Goal: Task Accomplishment & Management: Manage account settings

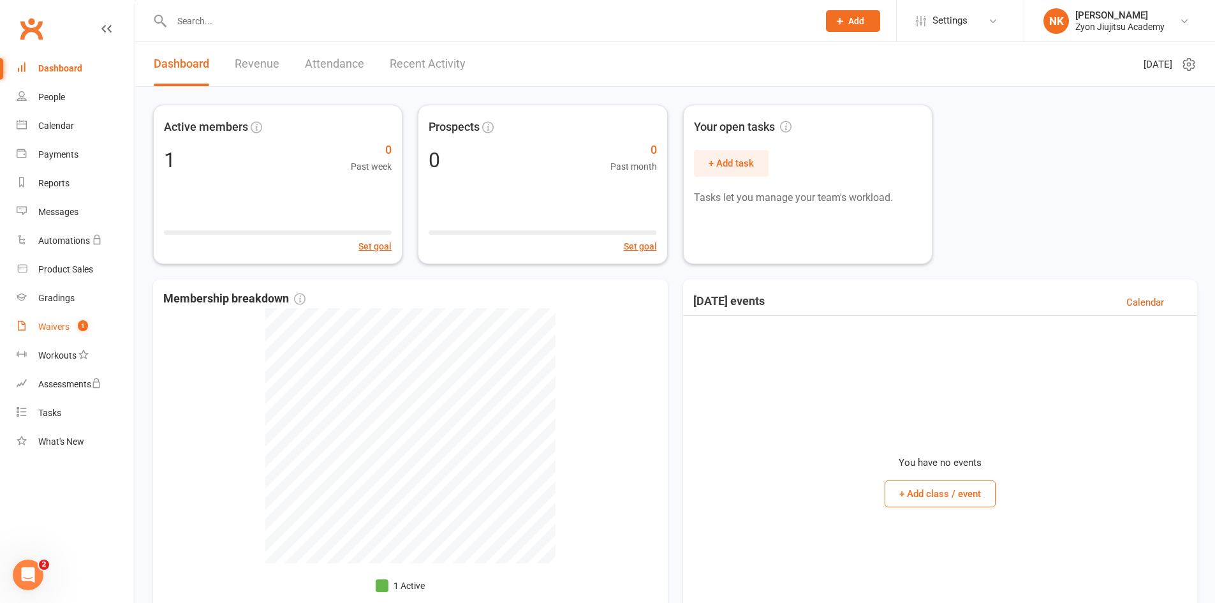
click at [88, 325] on span "1" at bounding box center [83, 325] width 10 height 11
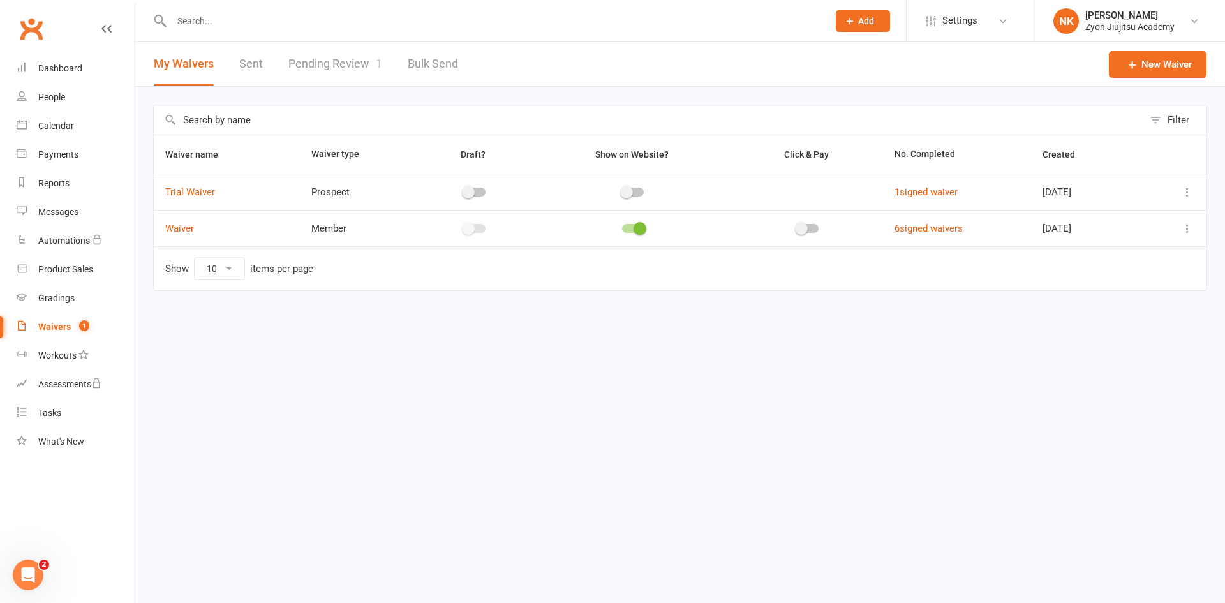
click at [330, 53] on link "Pending Review 1" at bounding box center [335, 64] width 94 height 44
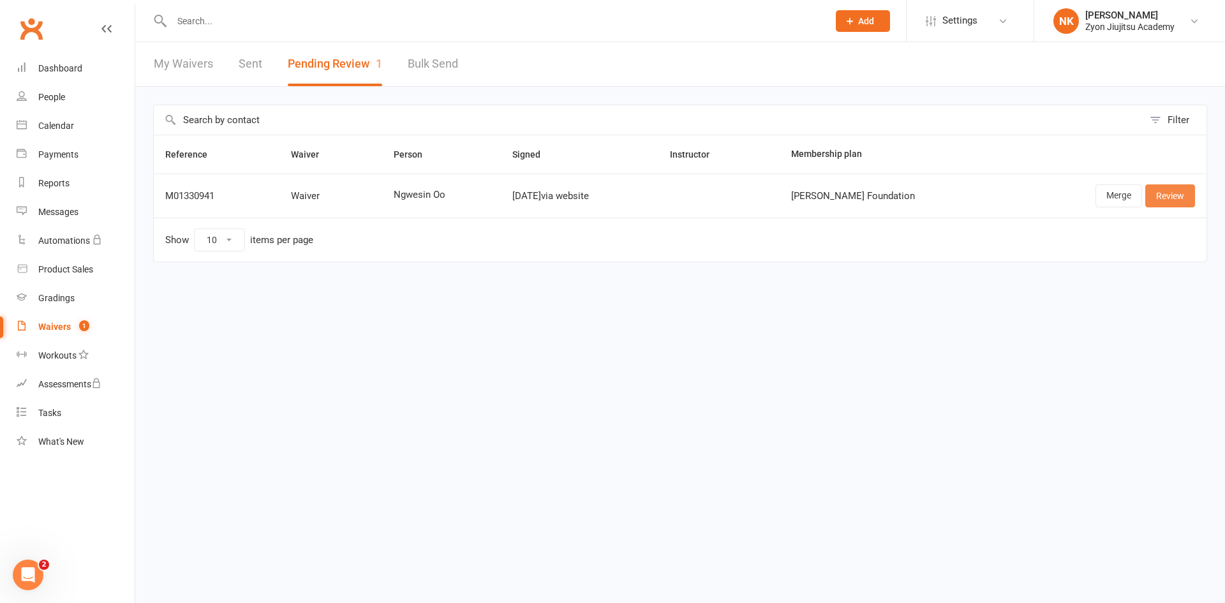
click at [1163, 198] on link "Review" at bounding box center [1170, 195] width 50 height 23
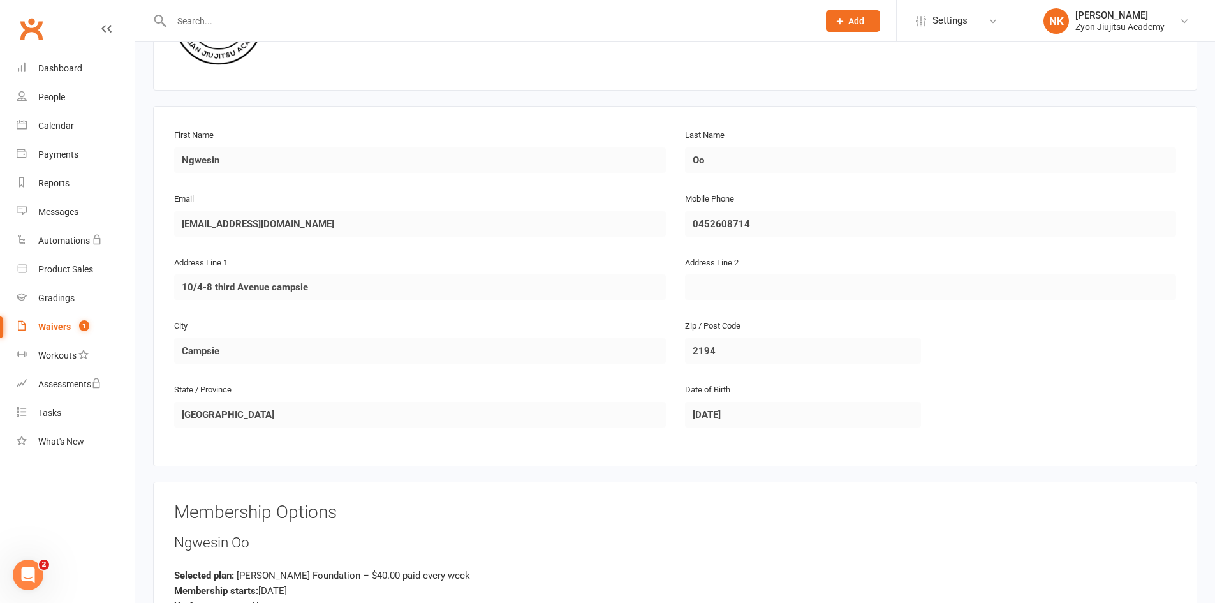
scroll to position [142, 0]
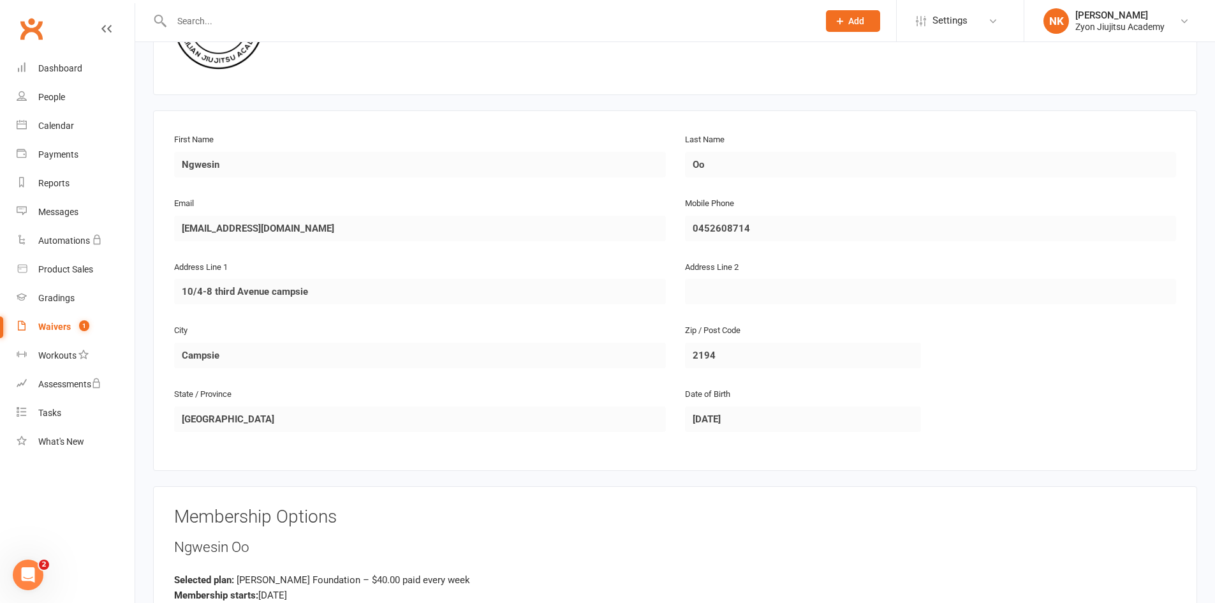
click at [37, 575] on div "Open Intercom Messenger" at bounding box center [28, 575] width 42 height 42
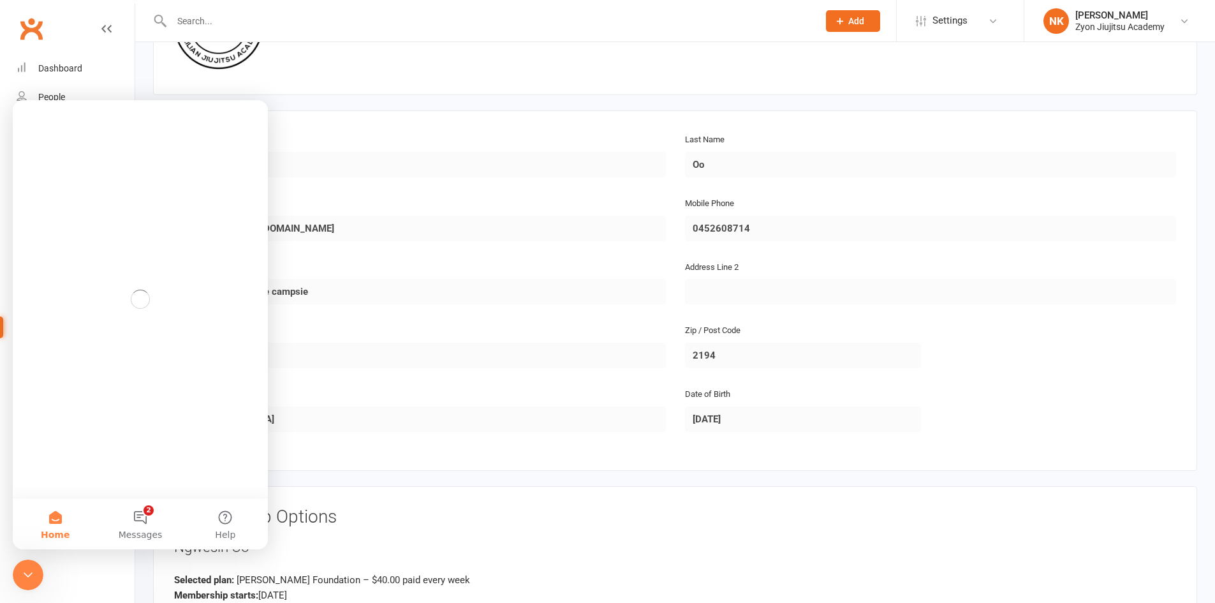
scroll to position [0, 0]
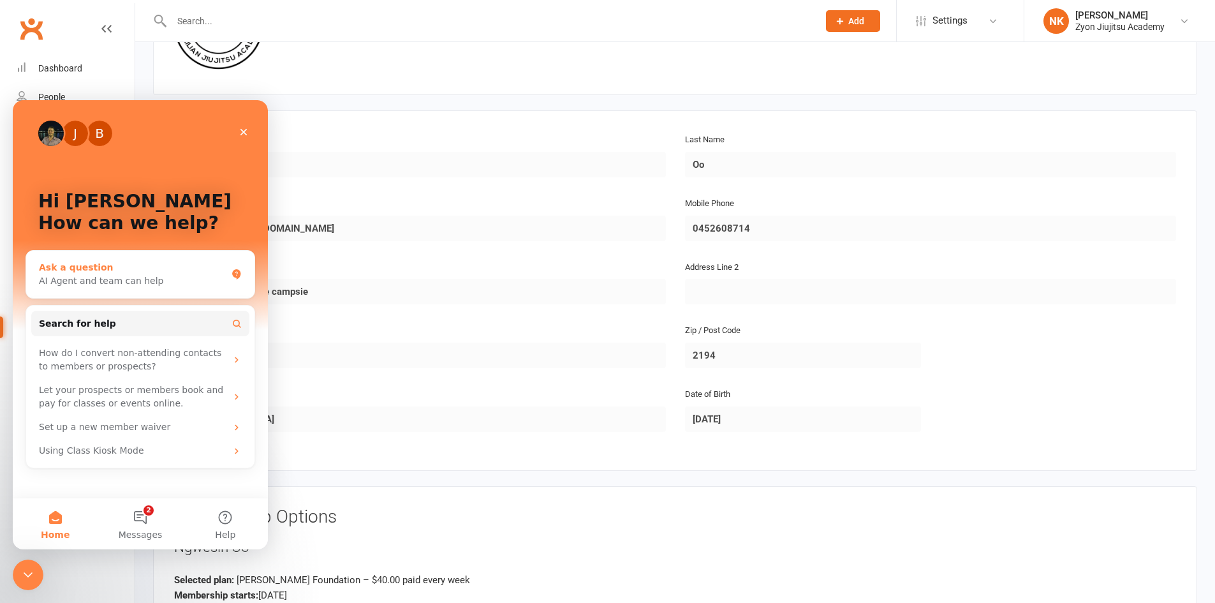
click at [127, 277] on div "AI Agent and team can help" at bounding box center [133, 280] width 188 height 13
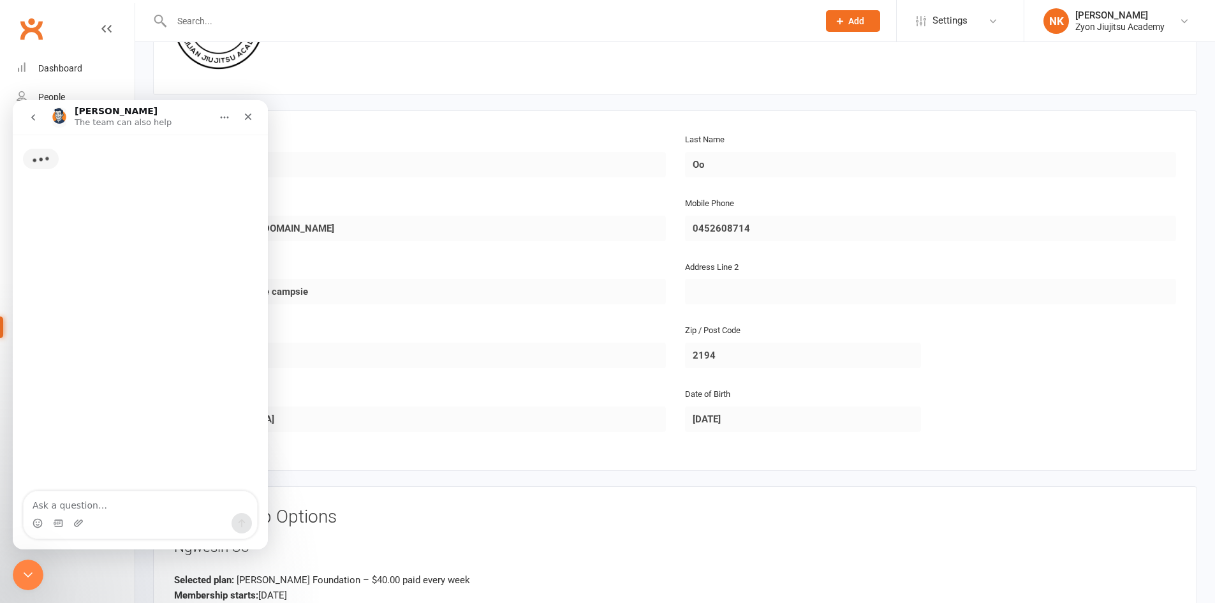
click at [121, 517] on div "Intercom messenger" at bounding box center [140, 523] width 233 height 20
click at [129, 508] on textarea "Ask a question…" at bounding box center [140, 502] width 233 height 22
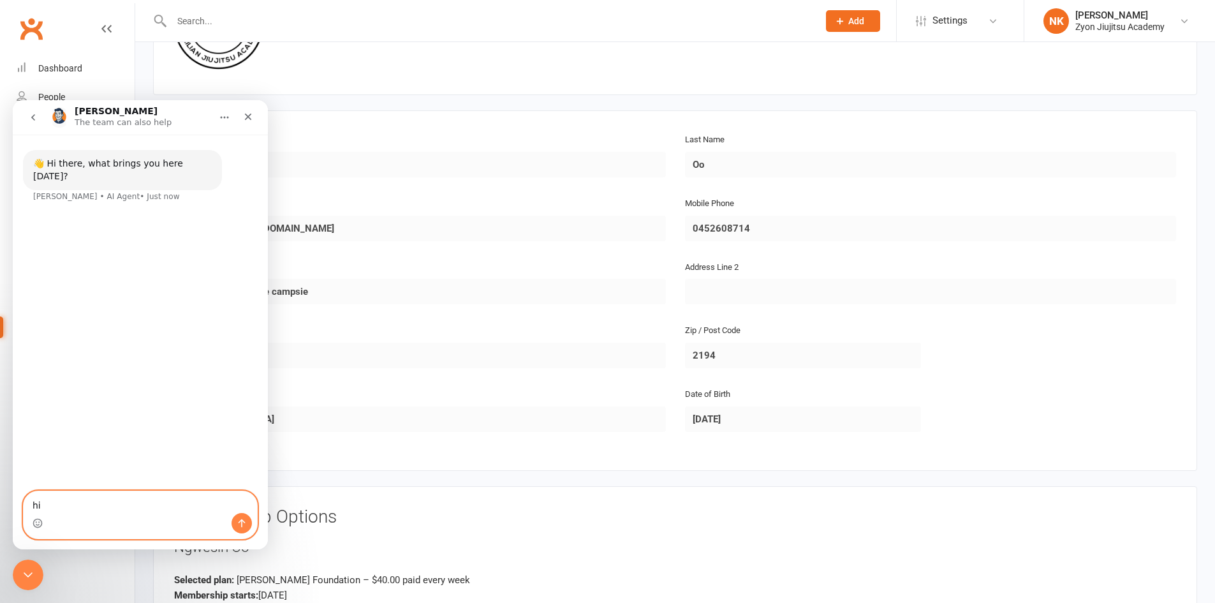
type textarea "h"
type textarea "how to get to kiosk mode"
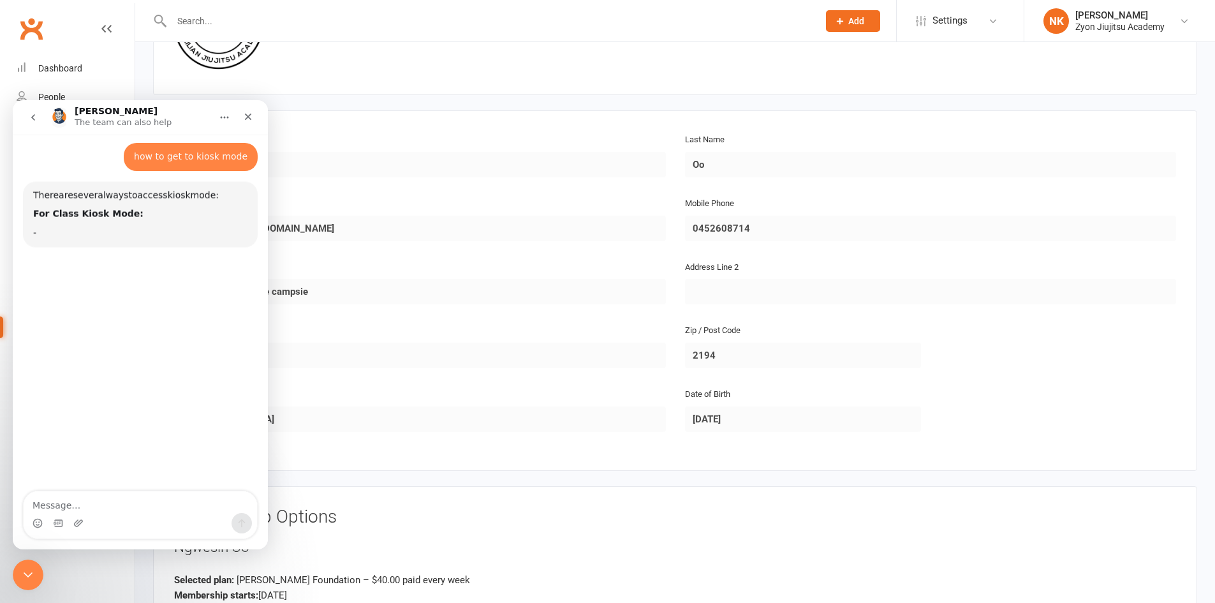
scroll to position [57, 0]
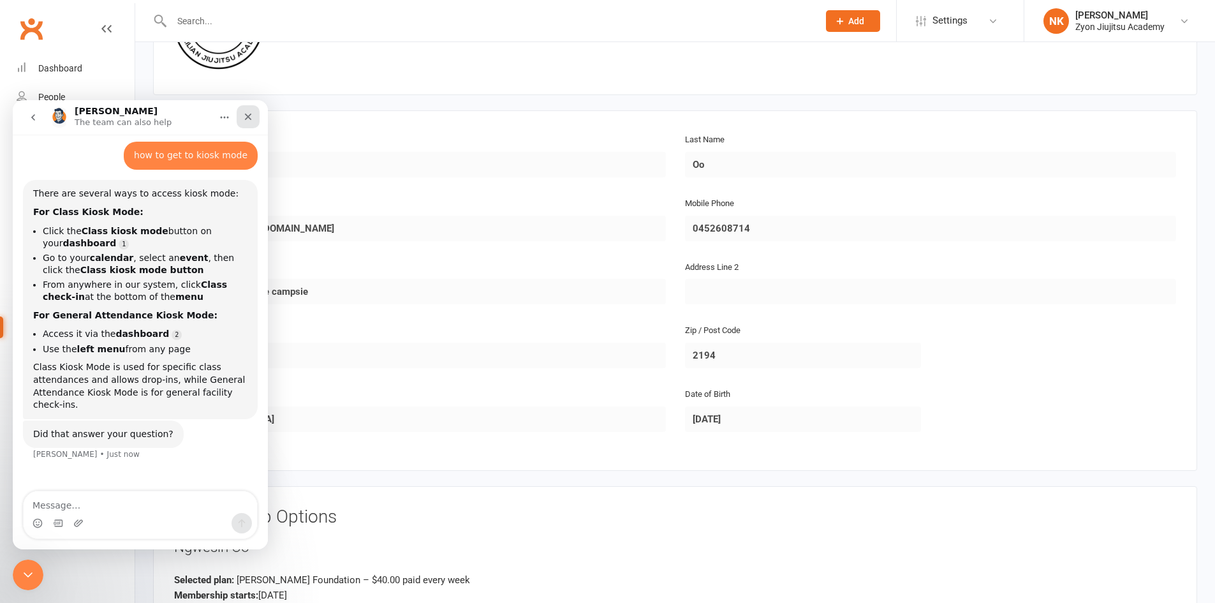
click at [244, 110] on div "Close" at bounding box center [248, 116] width 23 height 23
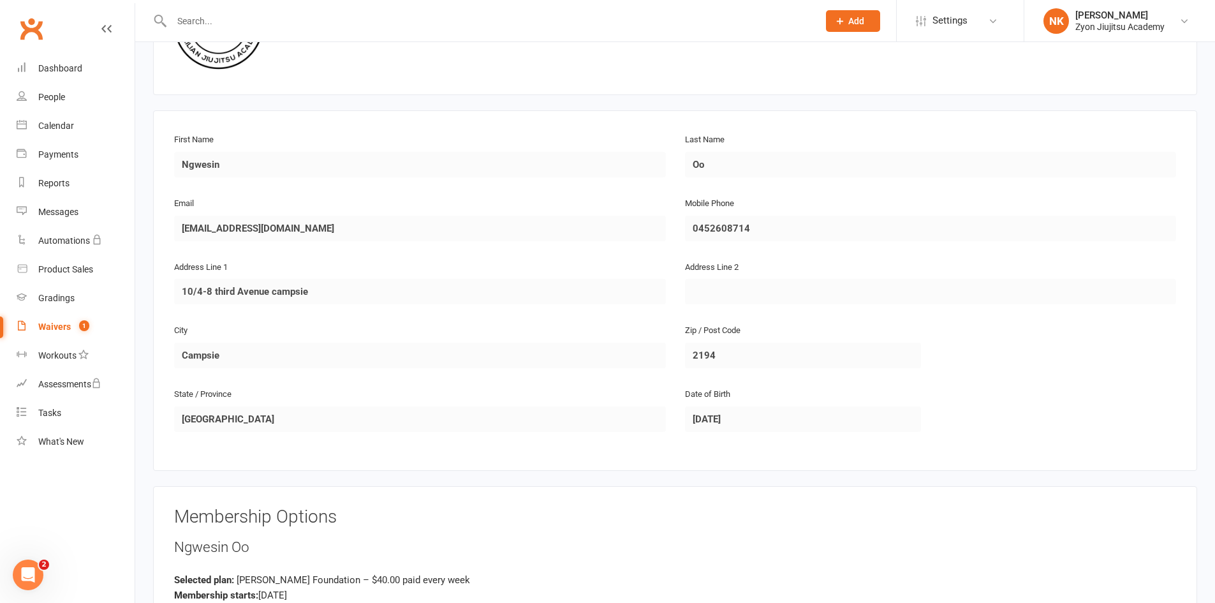
scroll to position [30, 0]
click at [52, 117] on link "Calendar" at bounding box center [76, 126] width 118 height 29
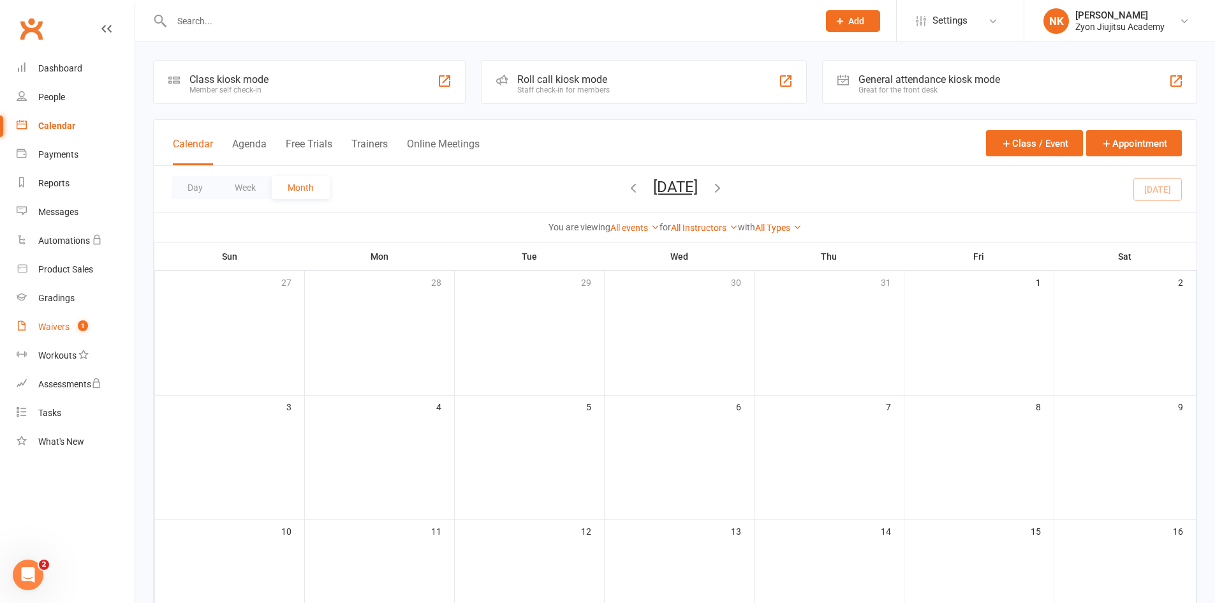
click at [79, 326] on span "1" at bounding box center [83, 325] width 10 height 11
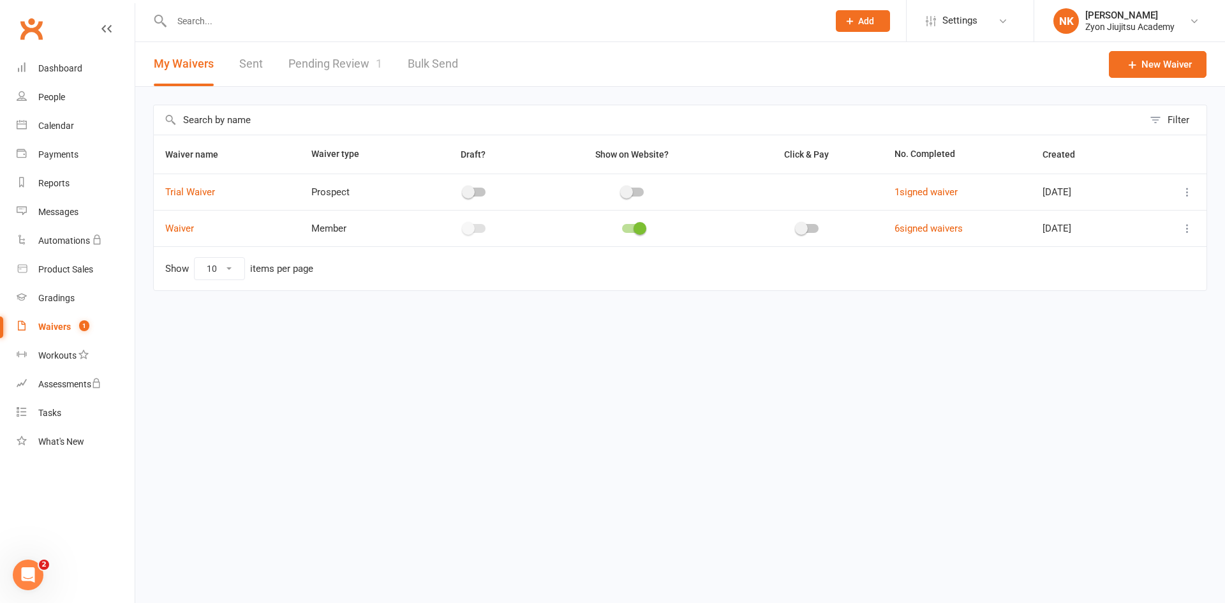
click at [330, 75] on link "Pending Review 1" at bounding box center [335, 64] width 94 height 44
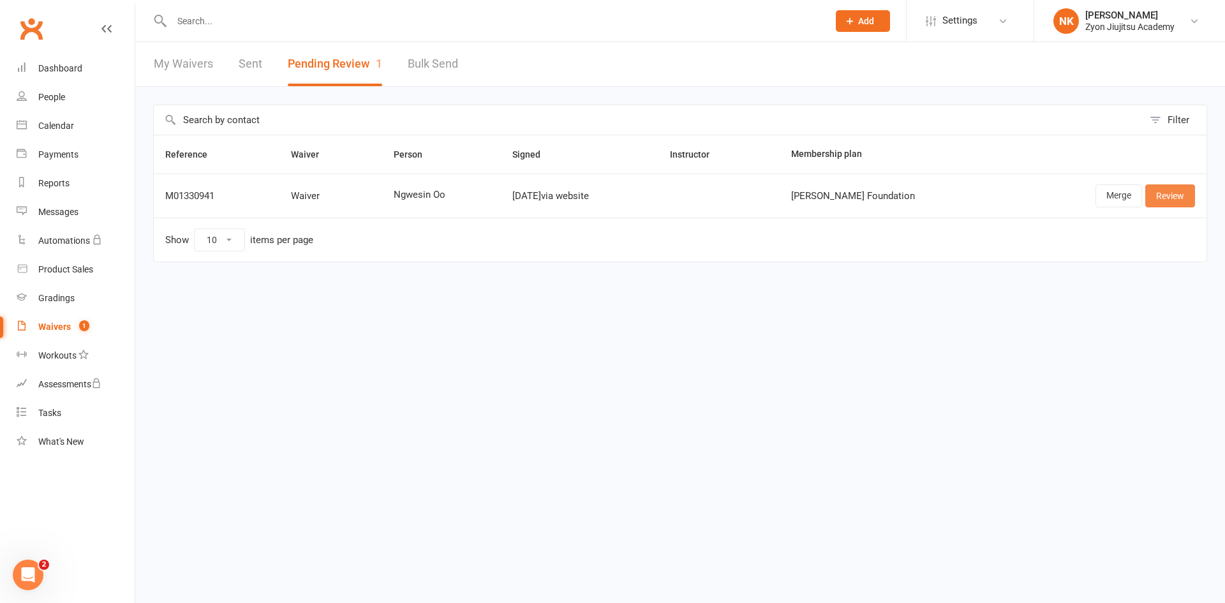
click at [1161, 201] on link "Review" at bounding box center [1170, 195] width 50 height 23
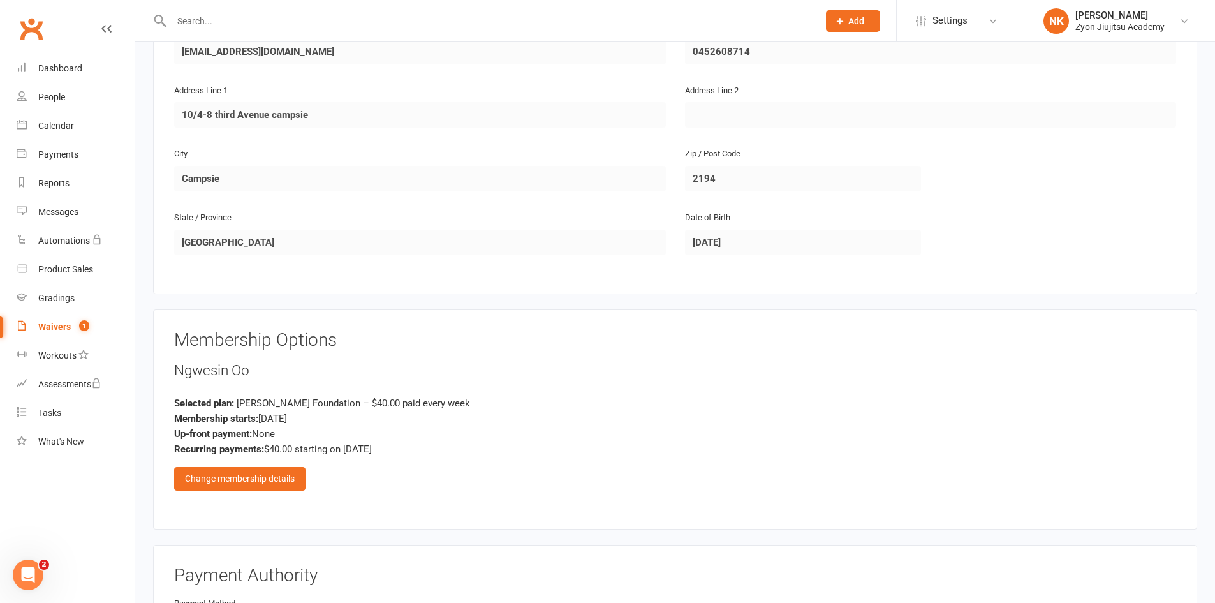
scroll to position [510, 0]
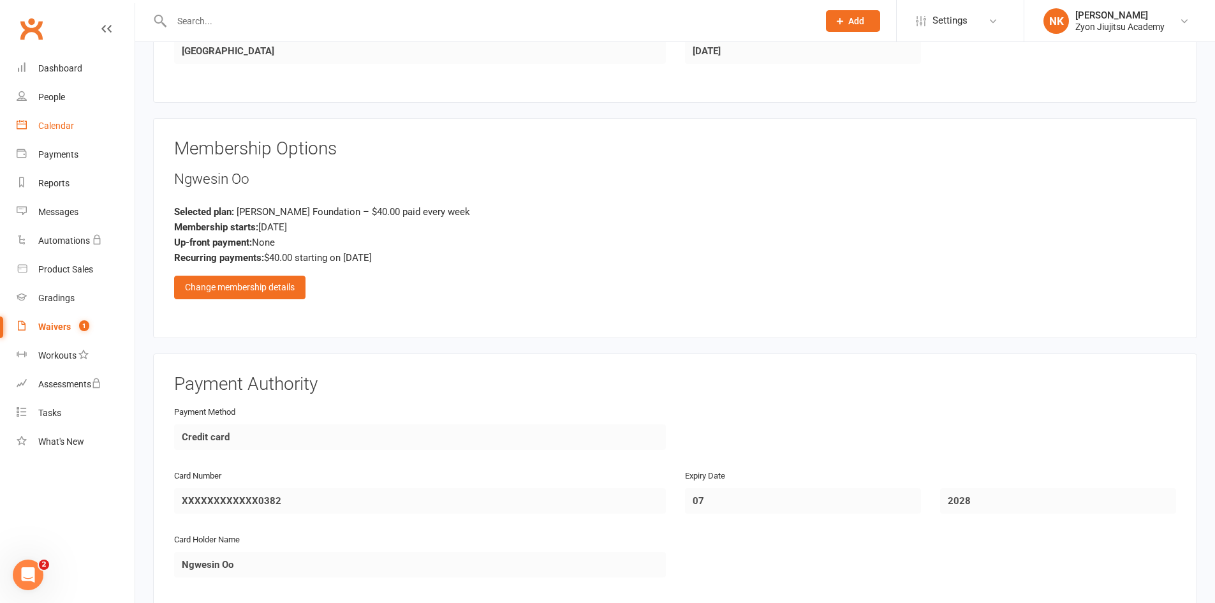
click at [100, 126] on link "Calendar" at bounding box center [76, 126] width 118 height 29
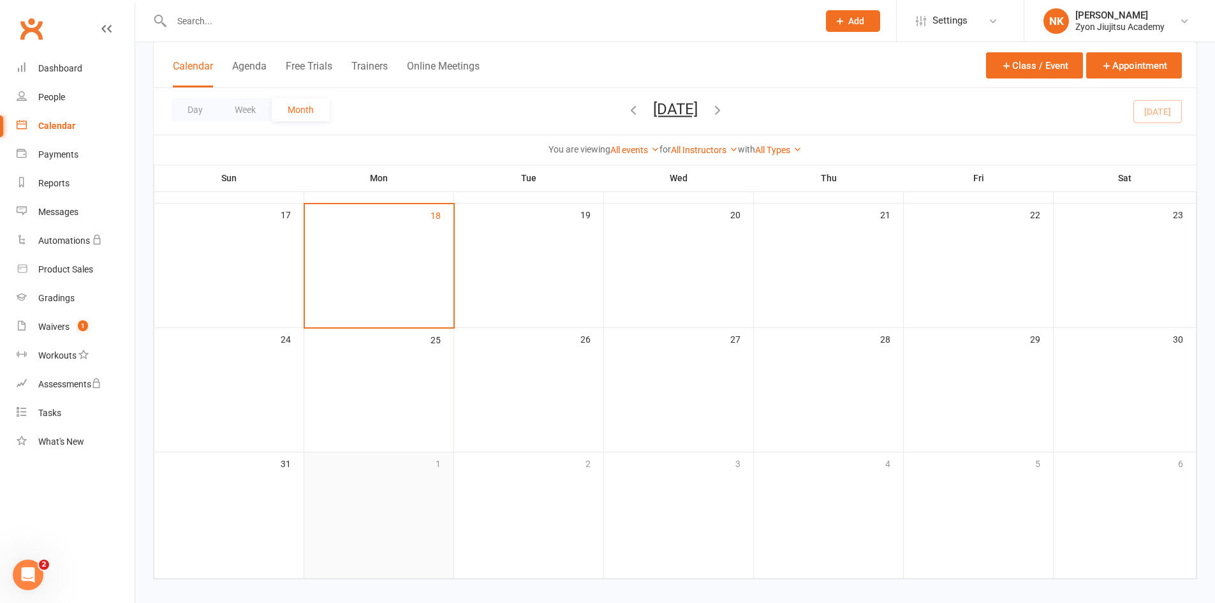
scroll to position [446, 0]
click at [427, 426] on td "25" at bounding box center [379, 384] width 150 height 124
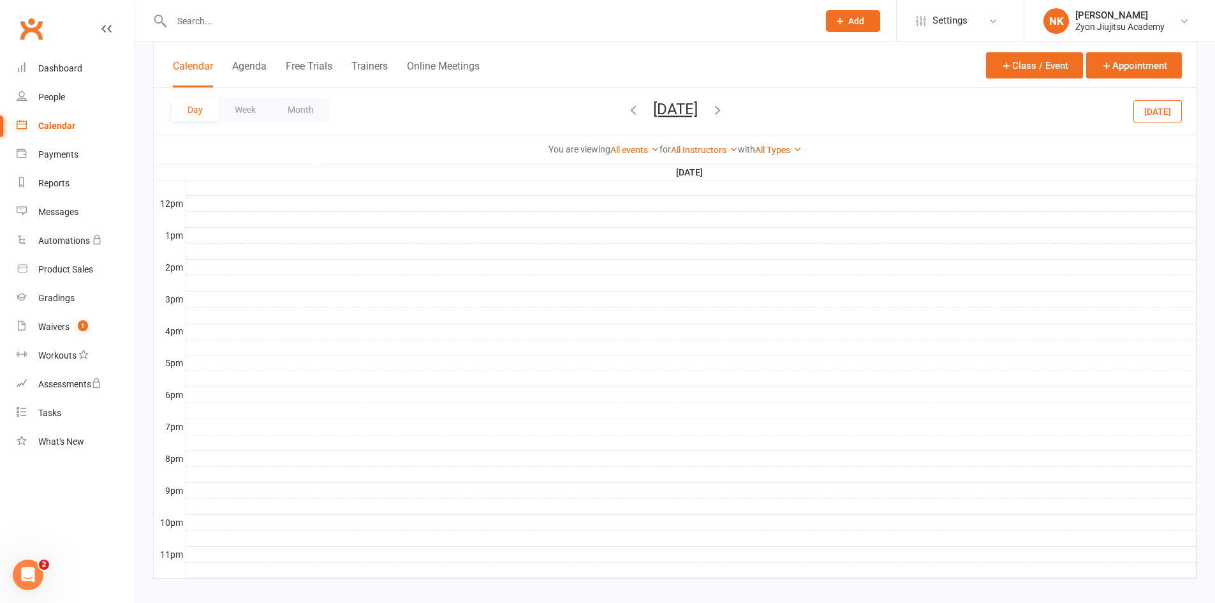
scroll to position [0, 0]
click at [1022, 64] on button "Class / Event" at bounding box center [1034, 65] width 97 height 26
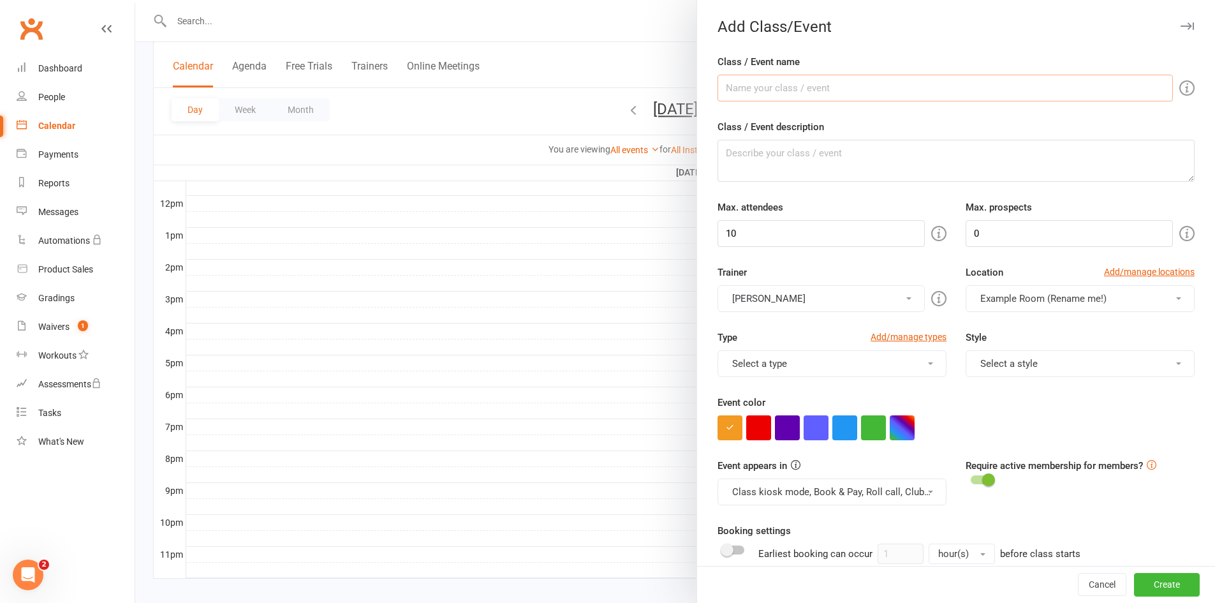
click at [814, 87] on input "Class / Event name" at bounding box center [945, 88] width 455 height 27
type input "d"
type input "Kids Gi (7+)"
click at [755, 151] on textarea "Class / Event description" at bounding box center [956, 161] width 477 height 42
click at [780, 226] on input "10" at bounding box center [821, 233] width 207 height 27
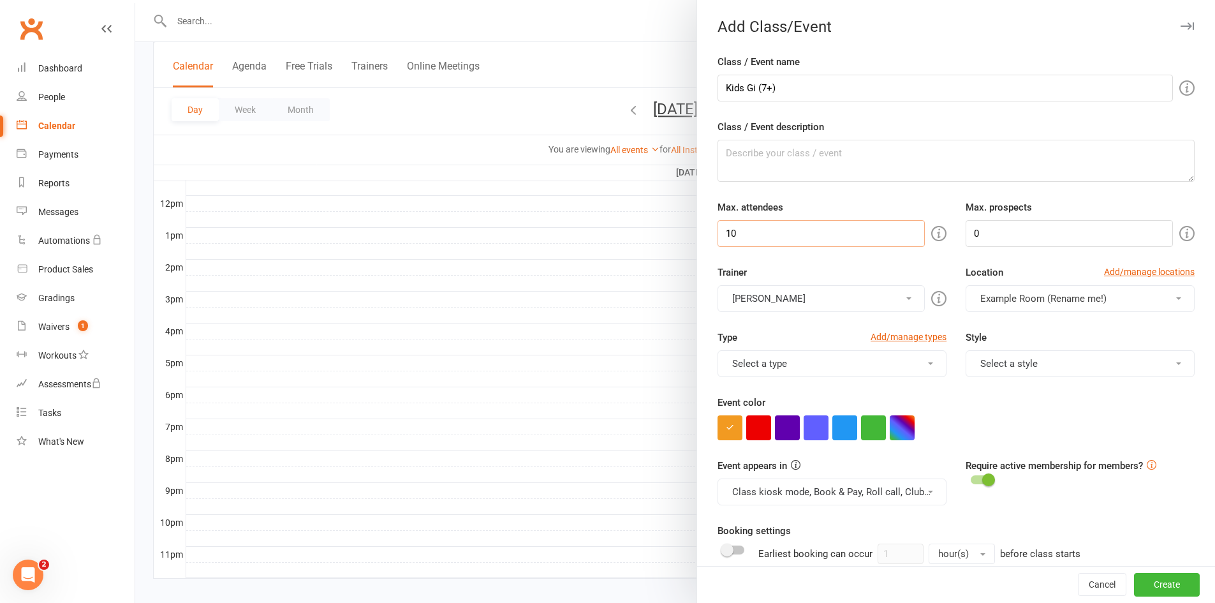
drag, startPoint x: 770, startPoint y: 232, endPoint x: 714, endPoint y: 226, distance: 56.5
click at [718, 226] on input "10" at bounding box center [821, 233] width 207 height 27
type input "30"
click at [1077, 235] on input "0" at bounding box center [1069, 233] width 207 height 27
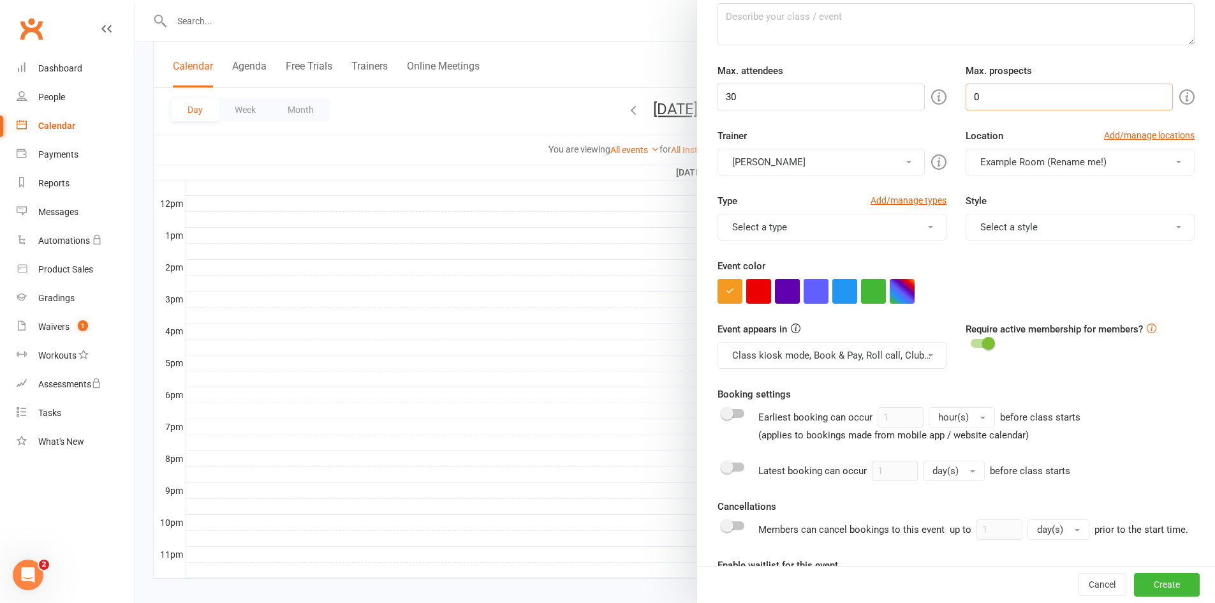
scroll to position [64, 0]
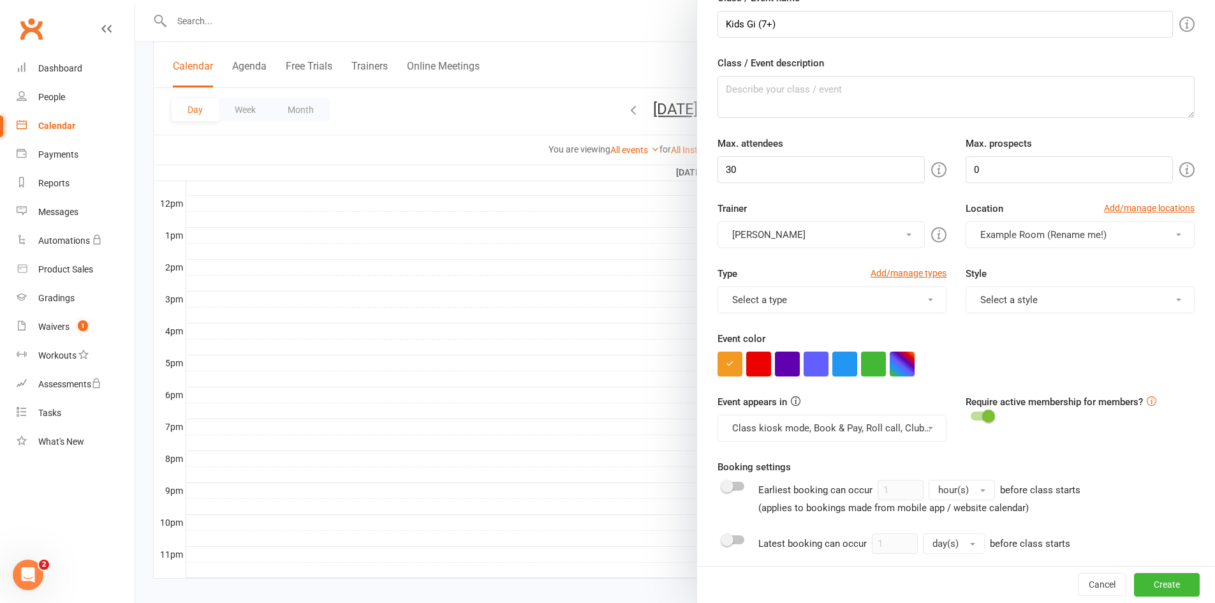
click at [901, 239] on button "[PERSON_NAME]" at bounding box center [821, 234] width 207 height 27
click at [896, 229] on button "[PERSON_NAME]" at bounding box center [821, 234] width 207 height 27
click at [896, 203] on div "Trainer [PERSON_NAME] [PERSON_NAME]" at bounding box center [832, 224] width 248 height 47
click at [888, 214] on div "Trainer [PERSON_NAME] [PERSON_NAME]" at bounding box center [832, 224] width 248 height 47
click at [814, 181] on input "30" at bounding box center [821, 169] width 207 height 27
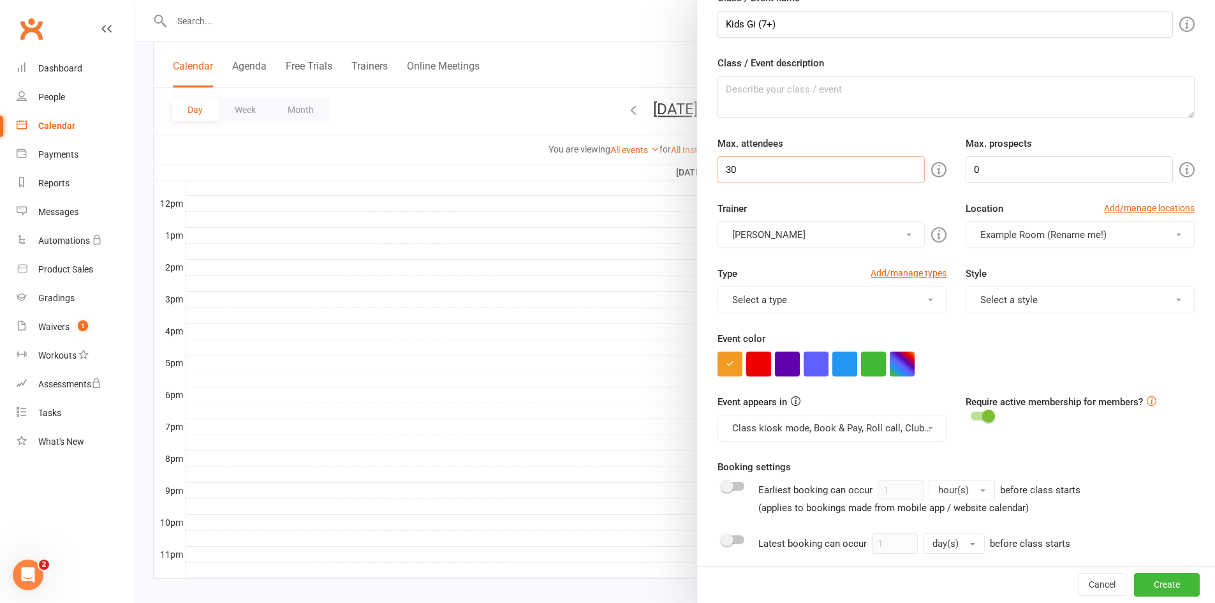
drag, startPoint x: 744, startPoint y: 160, endPoint x: 656, endPoint y: 143, distance: 89.1
click at [135, 0] on new-event-schedule "Add Class/Event Class / Event name Kids Gi (7+) Class / Event description Max. …" at bounding box center [135, 0] width 0 height 0
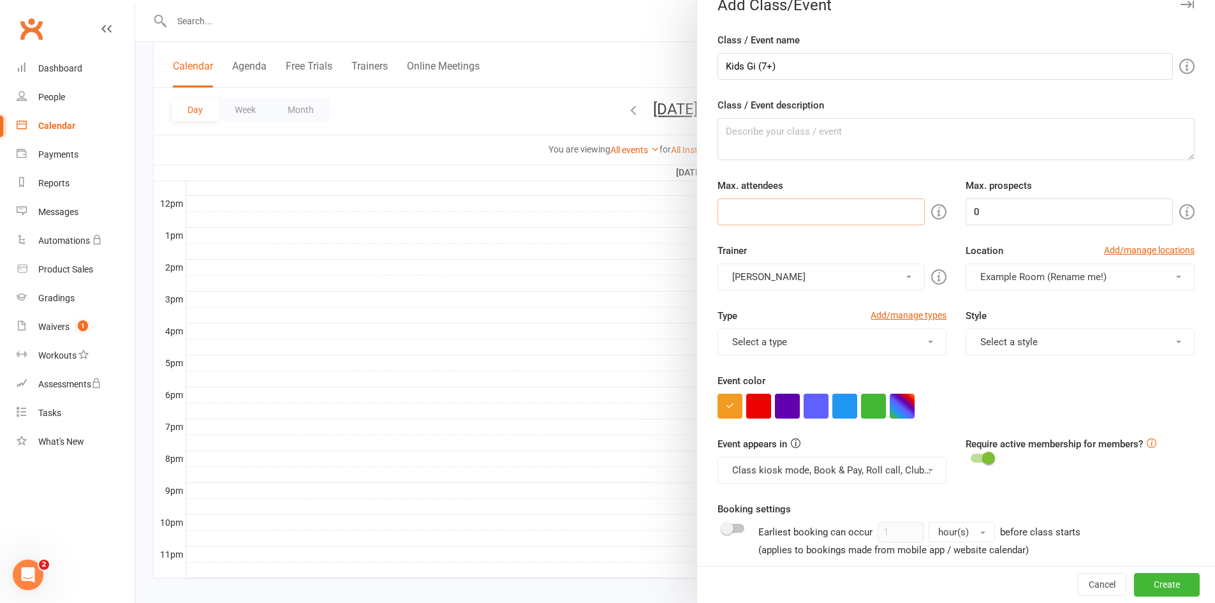
scroll to position [0, 0]
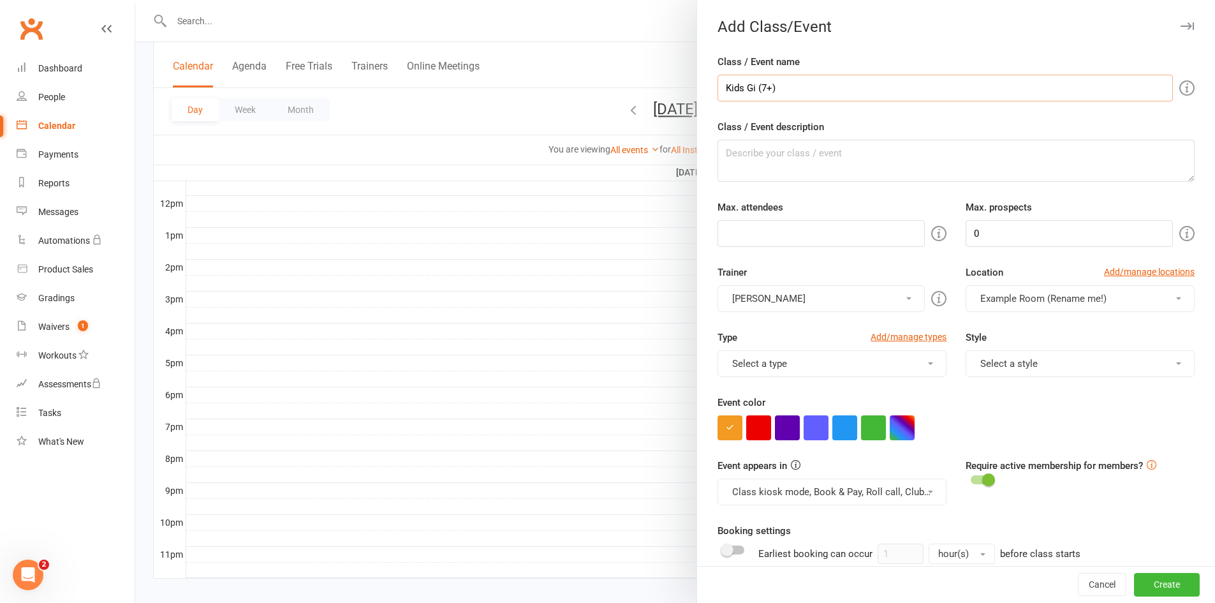
drag, startPoint x: 652, startPoint y: 64, endPoint x: 576, endPoint y: 51, distance: 77.6
click at [135, 0] on new-event-schedule "Add Class/Event Class / Event name Kids Gi (7+) Class / Event description Max. …" at bounding box center [135, 0] width 0 height 0
type input "Adults No Gi"
click at [867, 231] on input "number" at bounding box center [821, 233] width 207 height 27
type input "30"
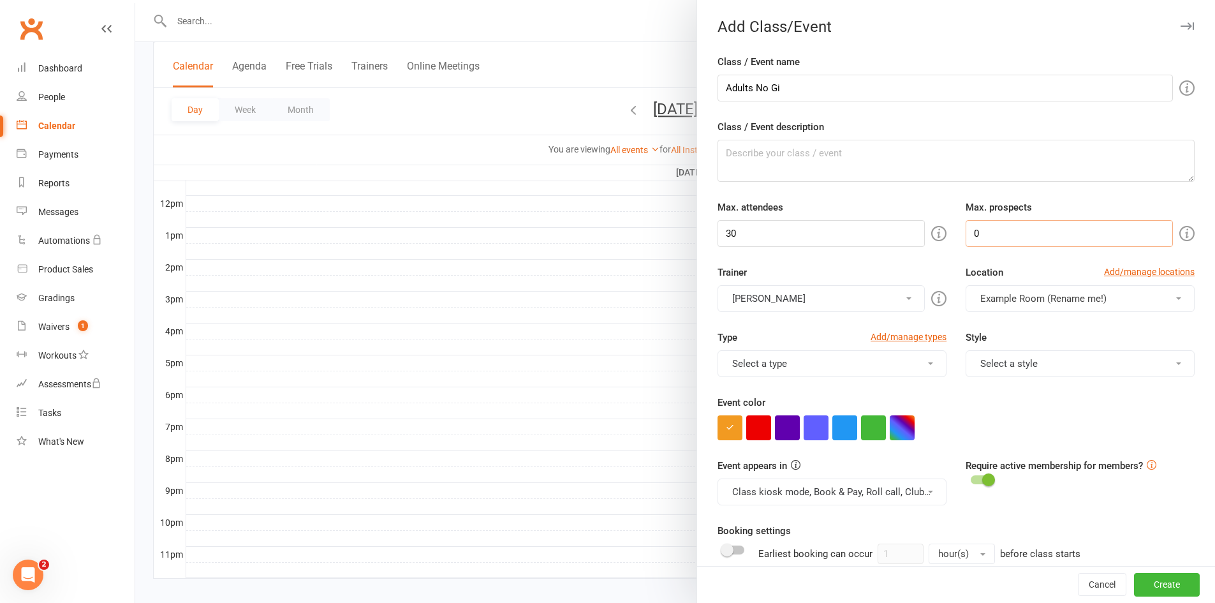
click at [1005, 236] on input "0" at bounding box center [1069, 233] width 207 height 27
drag, startPoint x: 966, startPoint y: 232, endPoint x: 899, endPoint y: 222, distance: 67.7
click at [899, 222] on div "Max. attendees 30 Max. prospects 0" at bounding box center [956, 223] width 496 height 47
type input "5"
click at [878, 138] on div "Class / Event description" at bounding box center [956, 150] width 477 height 63
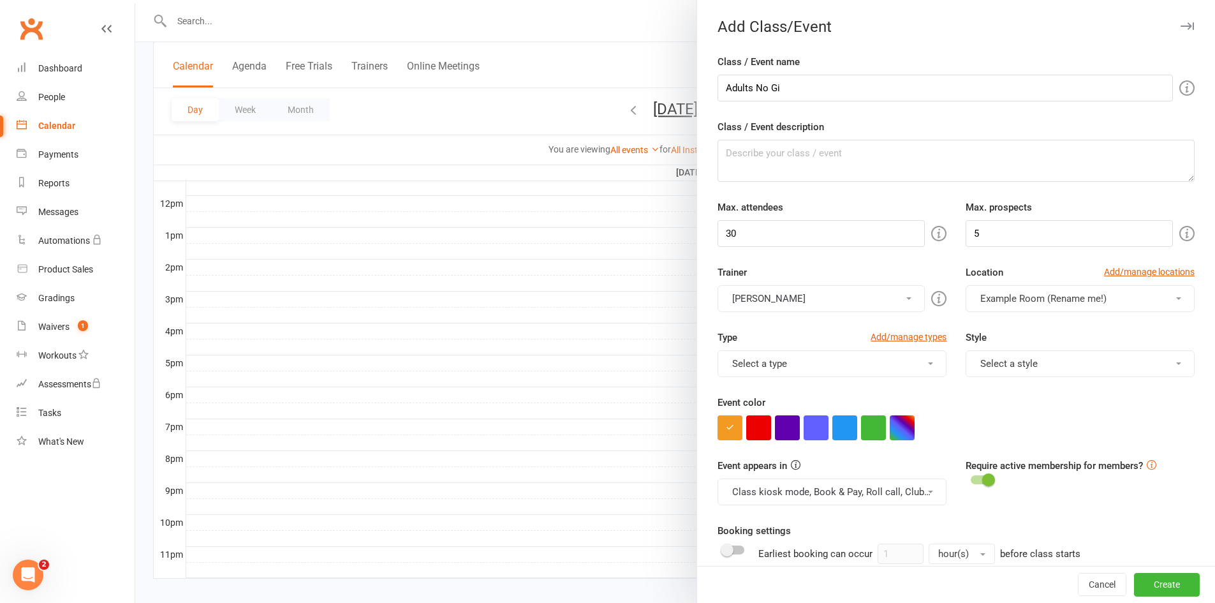
click at [881, 209] on div "Max. attendees 30" at bounding box center [832, 223] width 248 height 47
click at [1001, 299] on span "Example Room (Rename me!)" at bounding box center [1043, 298] width 126 height 11
click at [860, 284] on div "Trainer [PERSON_NAME] [PERSON_NAME]" at bounding box center [832, 288] width 248 height 47
click at [980, 365] on button "Select a style" at bounding box center [1080, 363] width 229 height 27
click at [976, 378] on ul at bounding box center [1077, 382] width 223 height 8
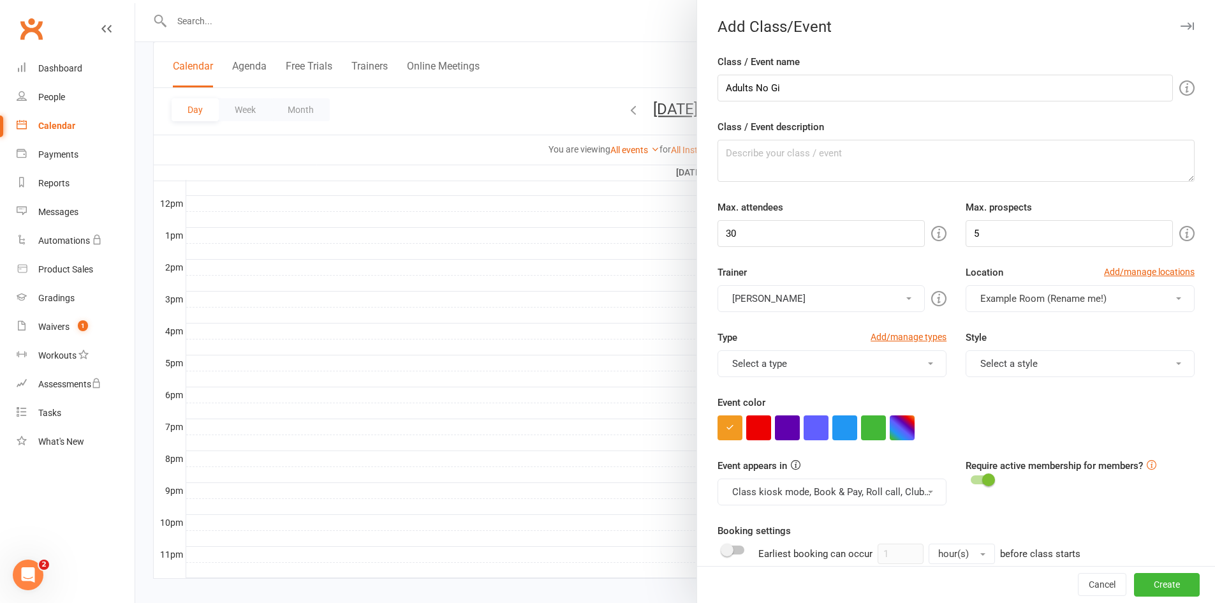
click at [811, 332] on div "Type Add/manage types" at bounding box center [832, 340] width 229 height 20
click at [783, 350] on div "Type Add/manage types Select a type Class Training Session" at bounding box center [832, 353] width 248 height 47
click at [785, 335] on div "Type Add/manage types" at bounding box center [832, 340] width 229 height 20
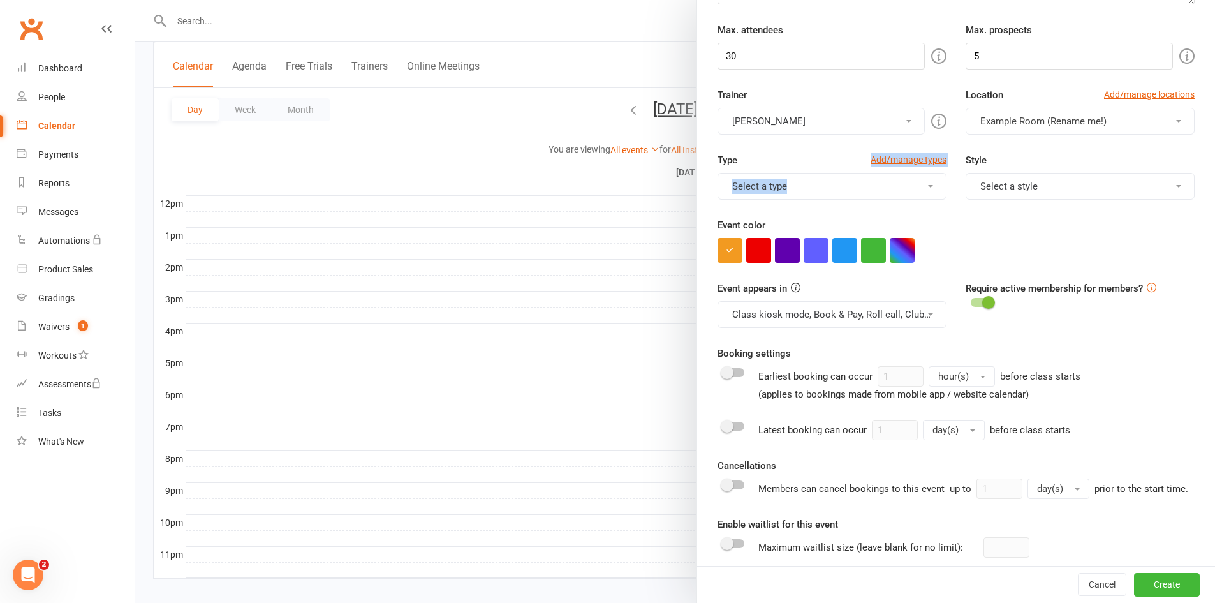
scroll to position [191, 0]
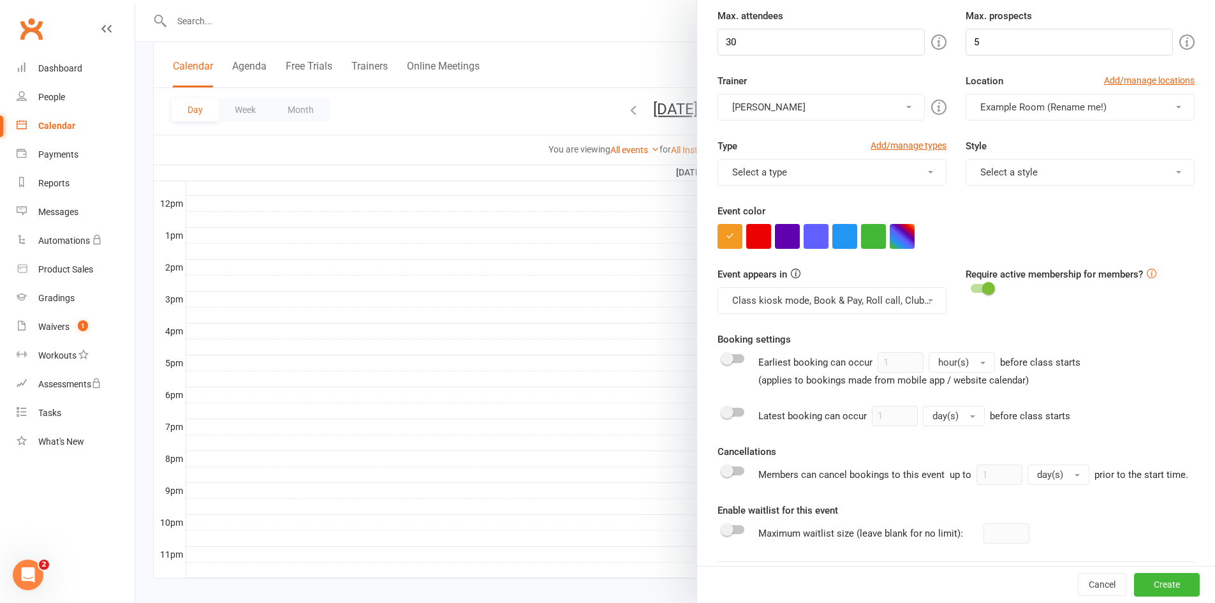
click at [828, 276] on div "Event appears in Class kiosk mode, Book & Pay, Roll call, Clubworx website cale…" at bounding box center [832, 290] width 248 height 47
click at [736, 305] on button "Class kiosk mode, Book & Pay, Roll call, Clubworx website calendar and Mobile a…" at bounding box center [832, 300] width 229 height 27
click at [1089, 314] on div "Event appears in Class kiosk mode, Book & Pay, Roll call, Clubworx website cale…" at bounding box center [956, 299] width 496 height 65
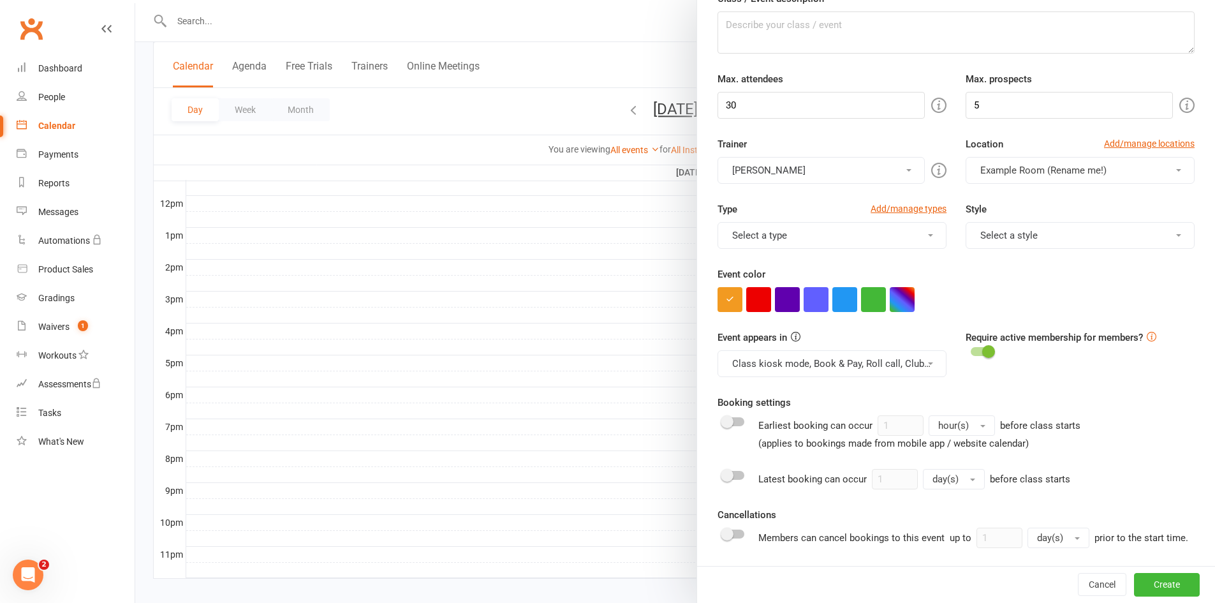
scroll to position [0, 0]
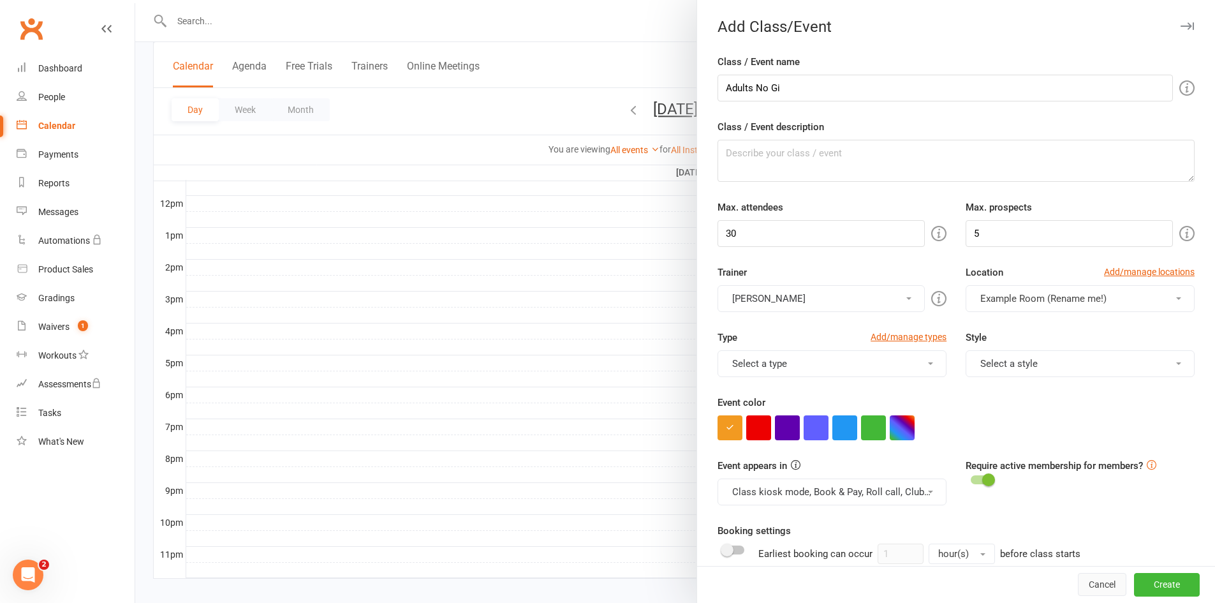
click at [1078, 583] on button "Cancel" at bounding box center [1102, 584] width 48 height 23
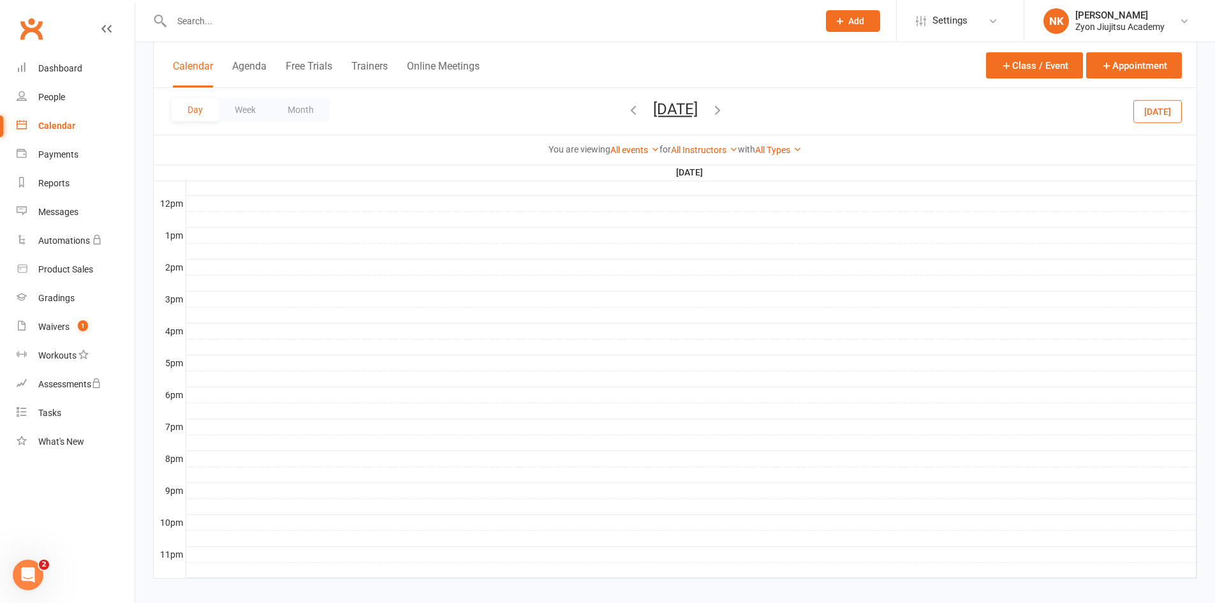
click at [626, 51] on div "Calendar Agenda Free Trials Trainers Online Meetings Class / Event Appointment" at bounding box center [675, 65] width 1043 height 46
click at [51, 67] on div "Dashboard" at bounding box center [60, 68] width 44 height 10
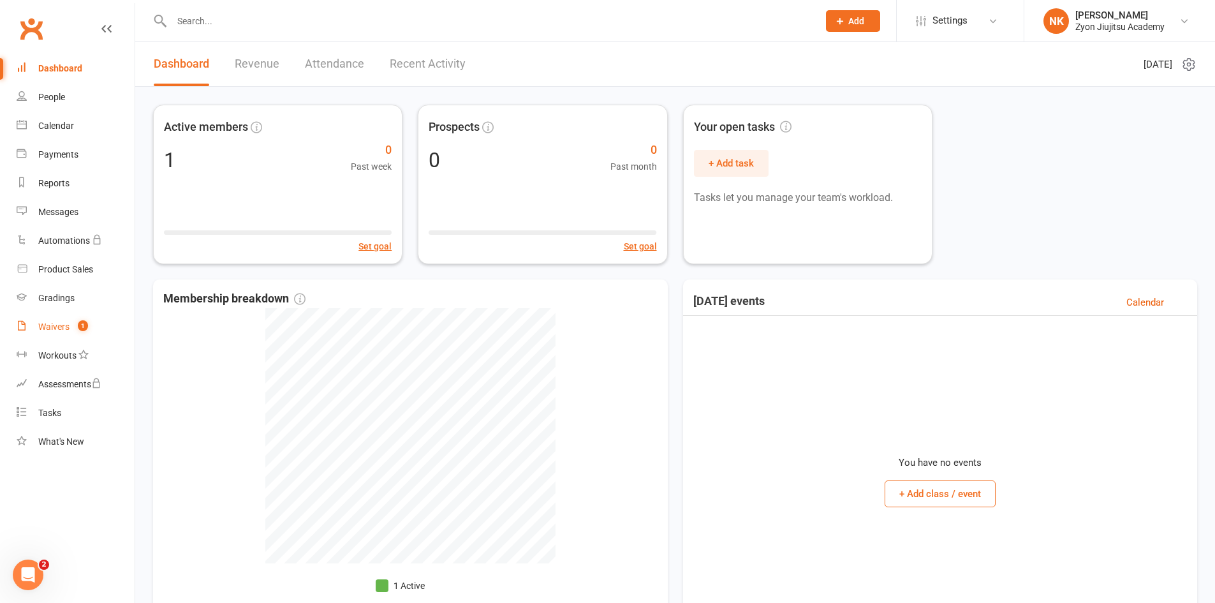
click at [61, 323] on div "Waivers" at bounding box center [53, 326] width 31 height 10
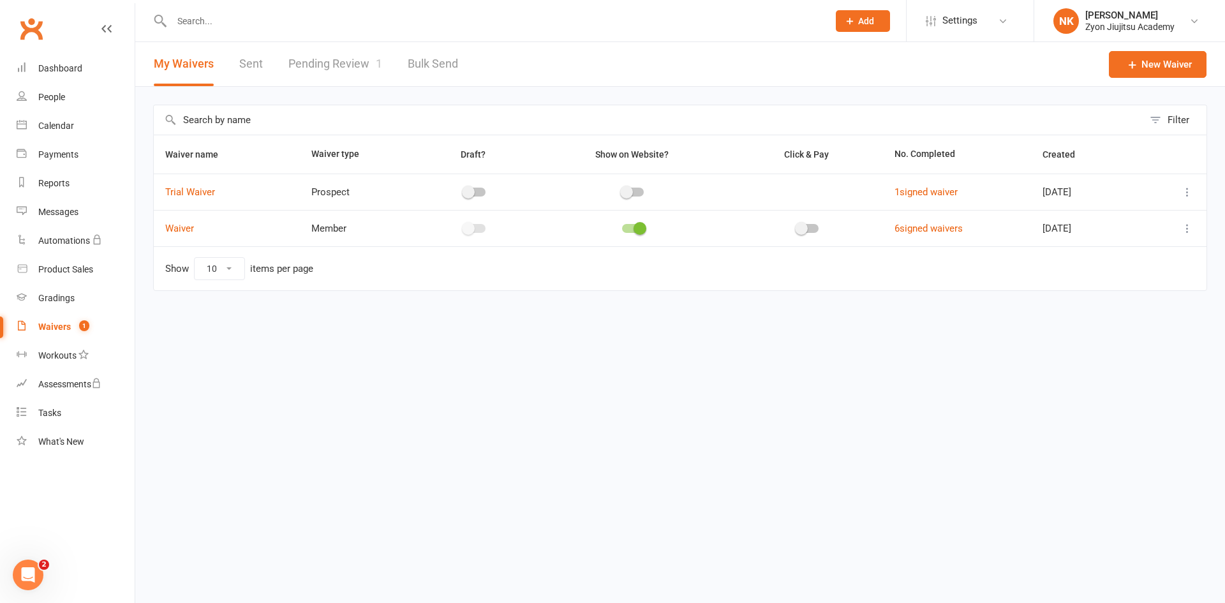
click at [889, 31] on div "Prospect Member Non-attending contact Class / event Appointment Grading event T…" at bounding box center [862, 20] width 87 height 41
click at [885, 26] on button "Add" at bounding box center [863, 21] width 54 height 22
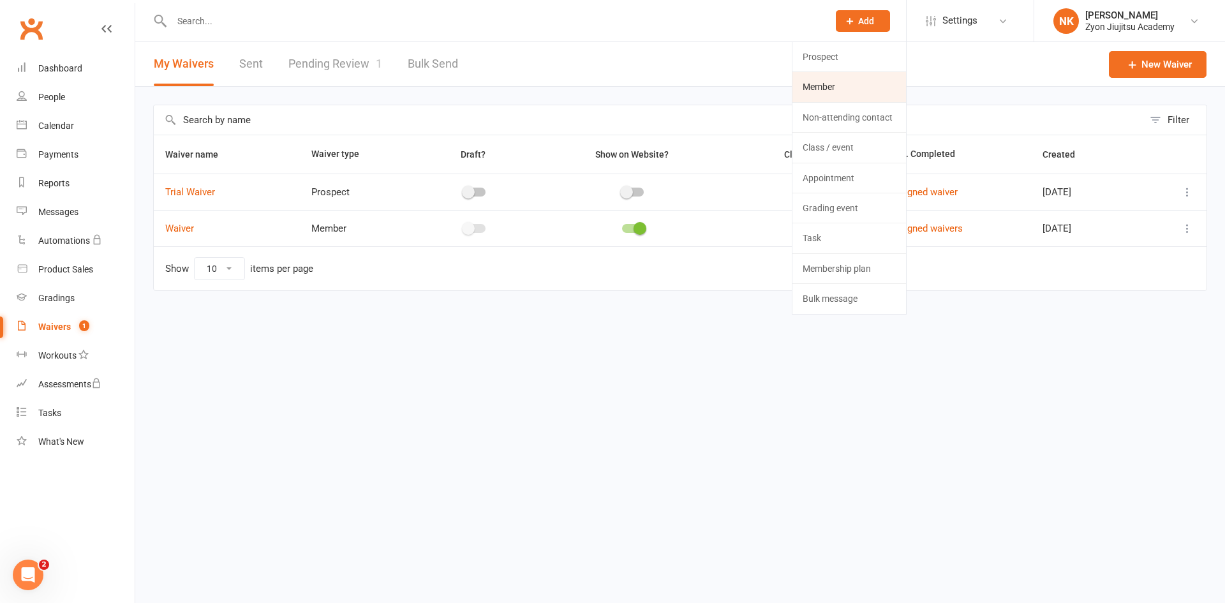
click at [869, 84] on link "Member" at bounding box center [849, 86] width 114 height 29
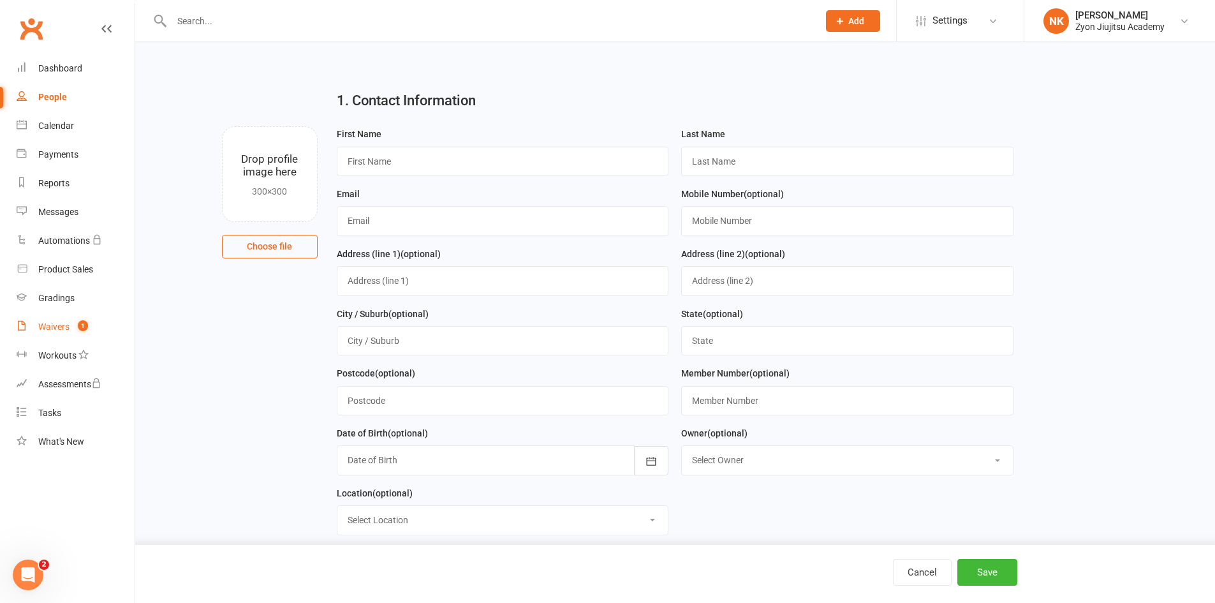
click at [83, 328] on span "1" at bounding box center [83, 325] width 10 height 11
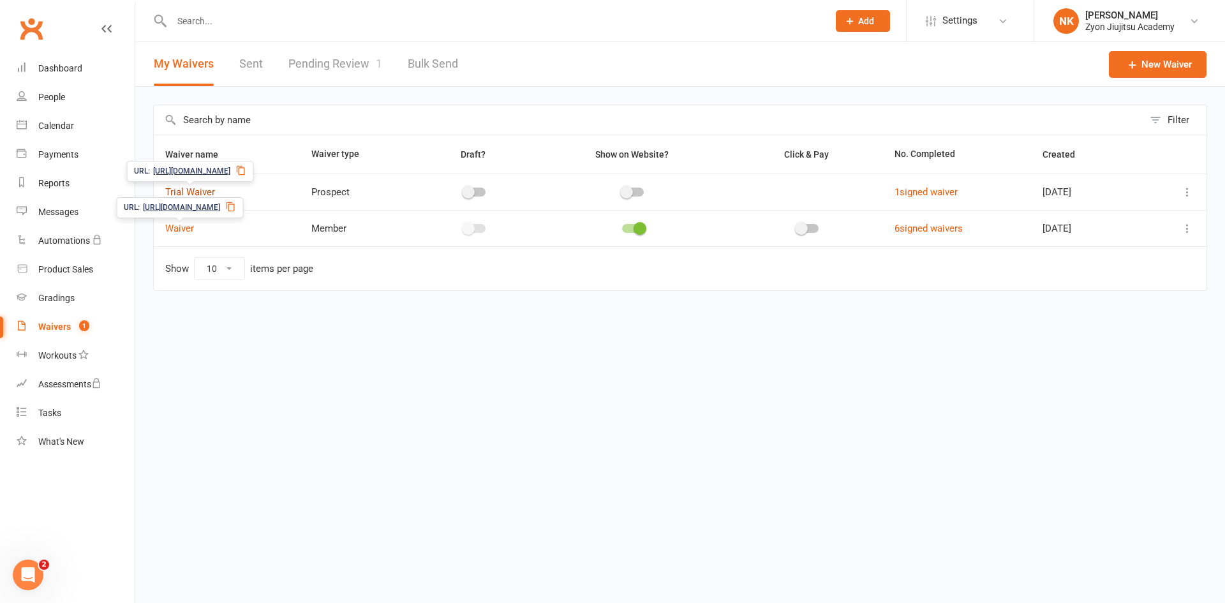
click at [191, 193] on link "Trial Waiver" at bounding box center [190, 191] width 50 height 11
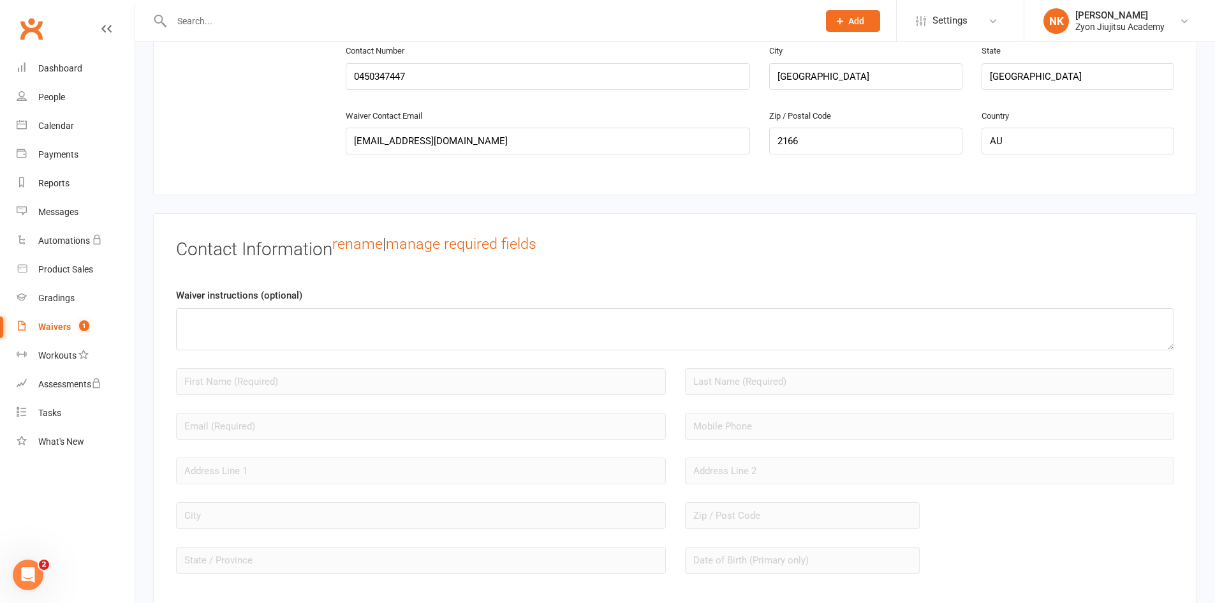
scroll to position [815, 0]
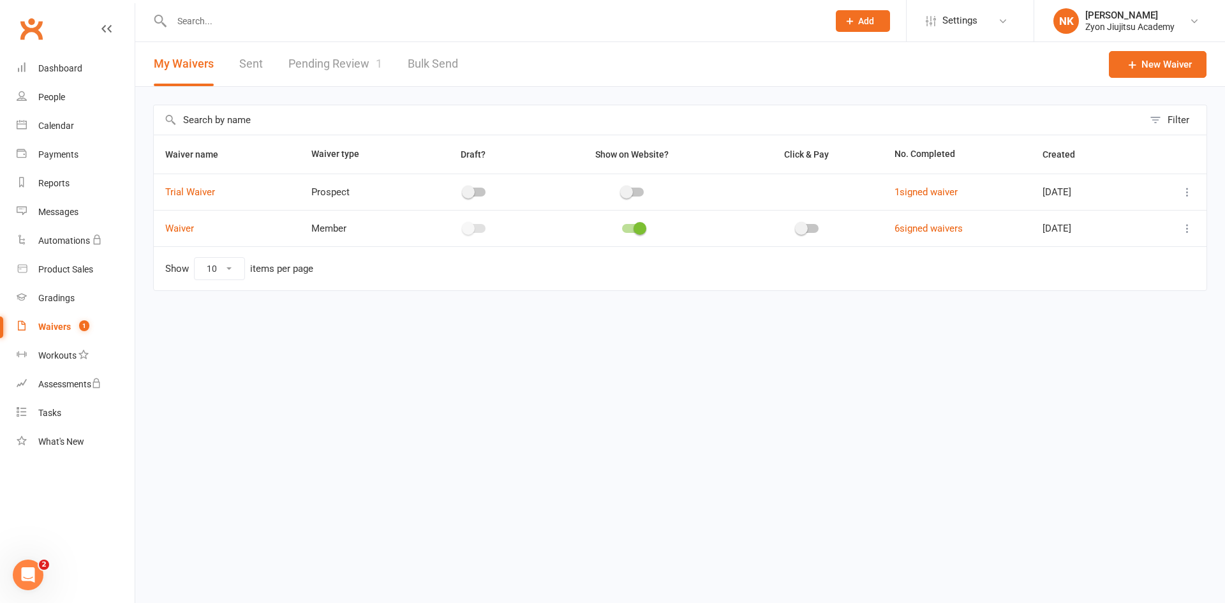
click at [1190, 188] on icon at bounding box center [1187, 192] width 13 height 13
click at [1141, 218] on link "Edit waiver" at bounding box center [1119, 217] width 150 height 26
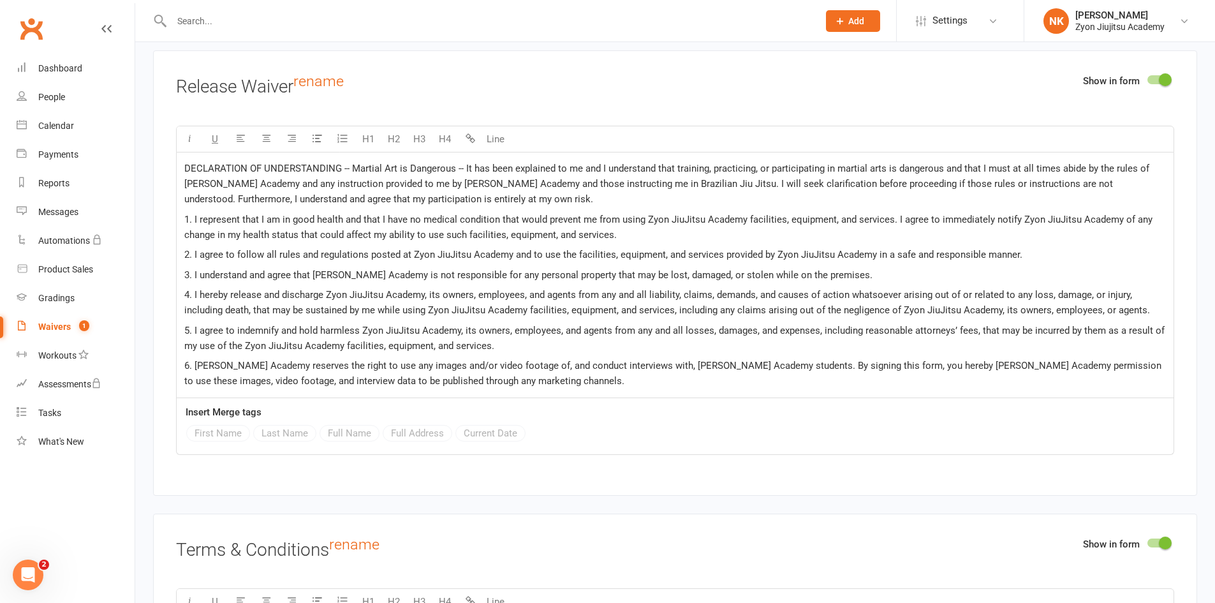
scroll to position [1595, 0]
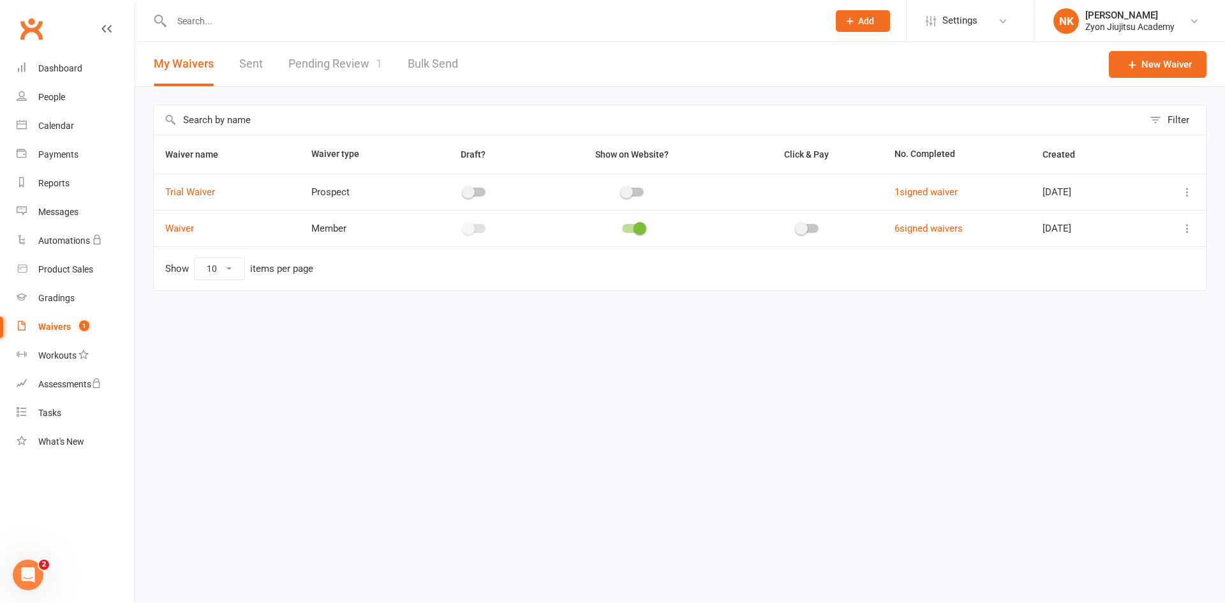
click at [1188, 194] on icon at bounding box center [1187, 192] width 13 height 13
drag, startPoint x: 1146, startPoint y: 260, endPoint x: 1135, endPoint y: 253, distance: 12.6
click at [1146, 260] on link "Copy external link to clipboard" at bounding box center [1119, 268] width 150 height 26
click at [1183, 191] on icon at bounding box center [1187, 192] width 13 height 13
click at [857, 98] on div "Filter Waiver name Waiver type Draft? Show on Website? Click & Pay No. Complete…" at bounding box center [679, 207] width 1089 height 240
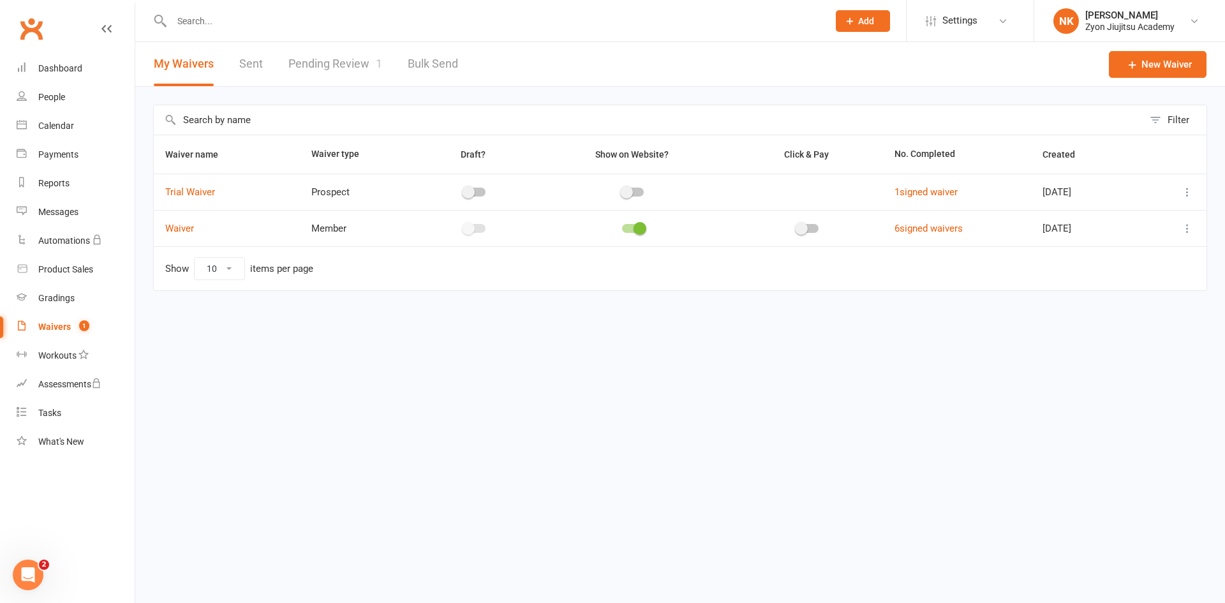
click at [1184, 188] on icon at bounding box center [1187, 192] width 13 height 13
click at [1061, 210] on link "Edit waiver" at bounding box center [1119, 217] width 150 height 26
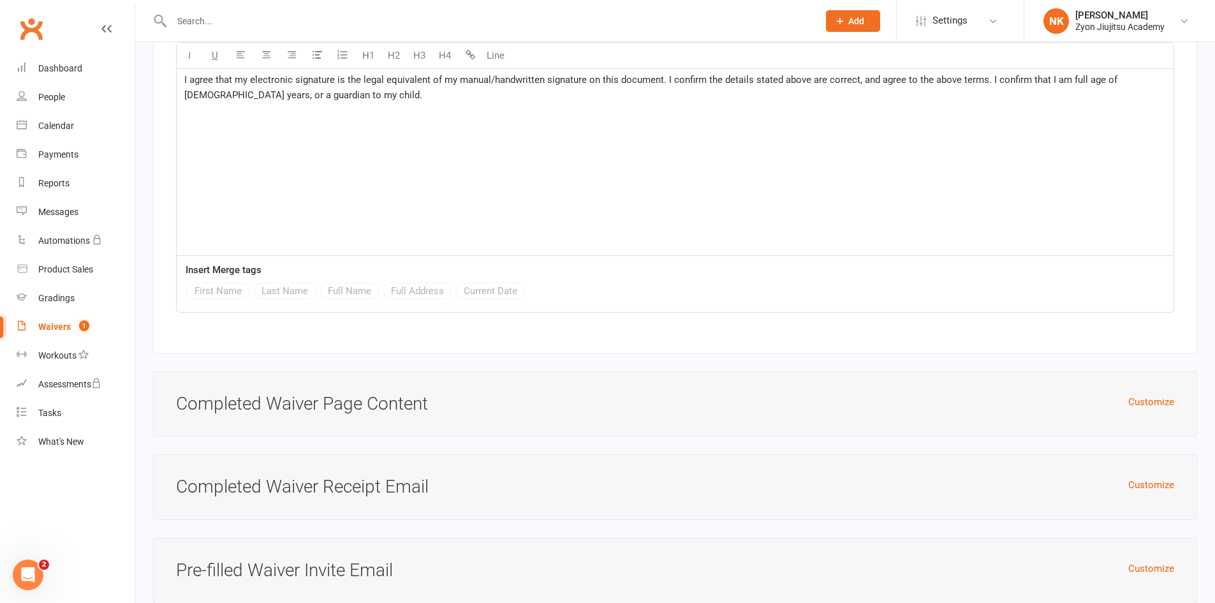
scroll to position [3699, 0]
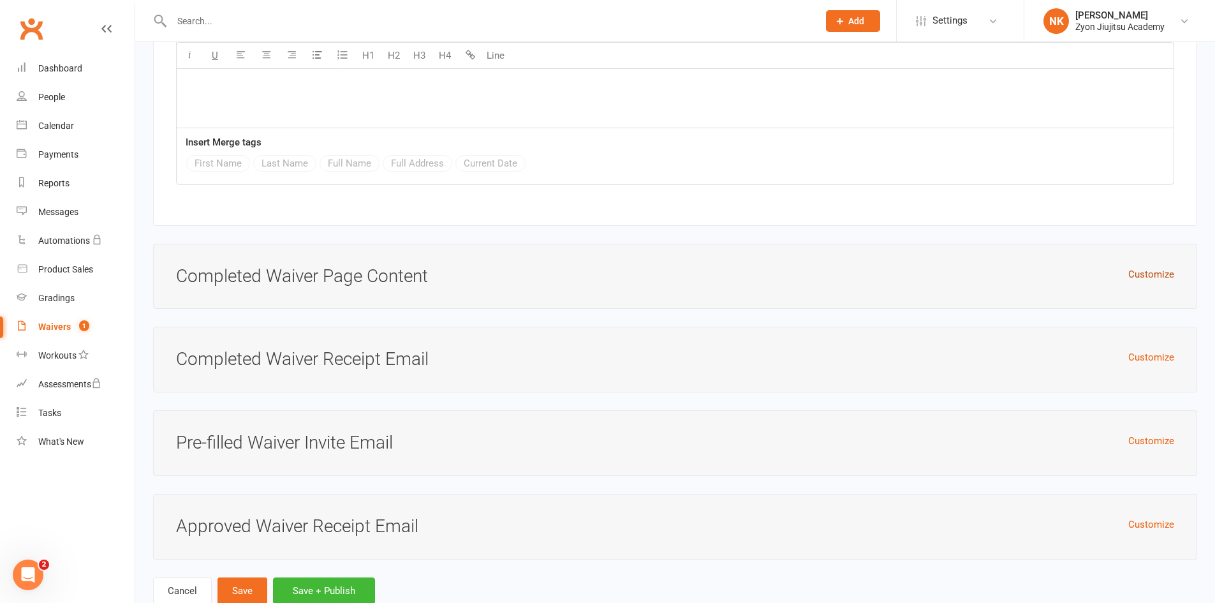
click at [1170, 274] on button "Customize" at bounding box center [1151, 274] width 46 height 15
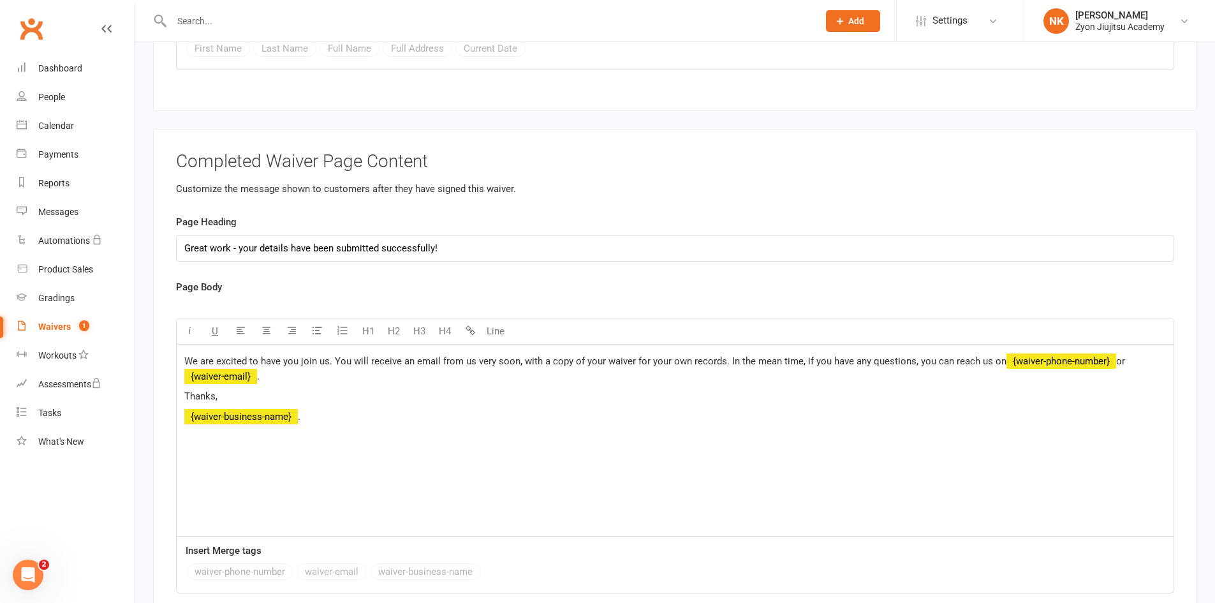
scroll to position [3955, 0]
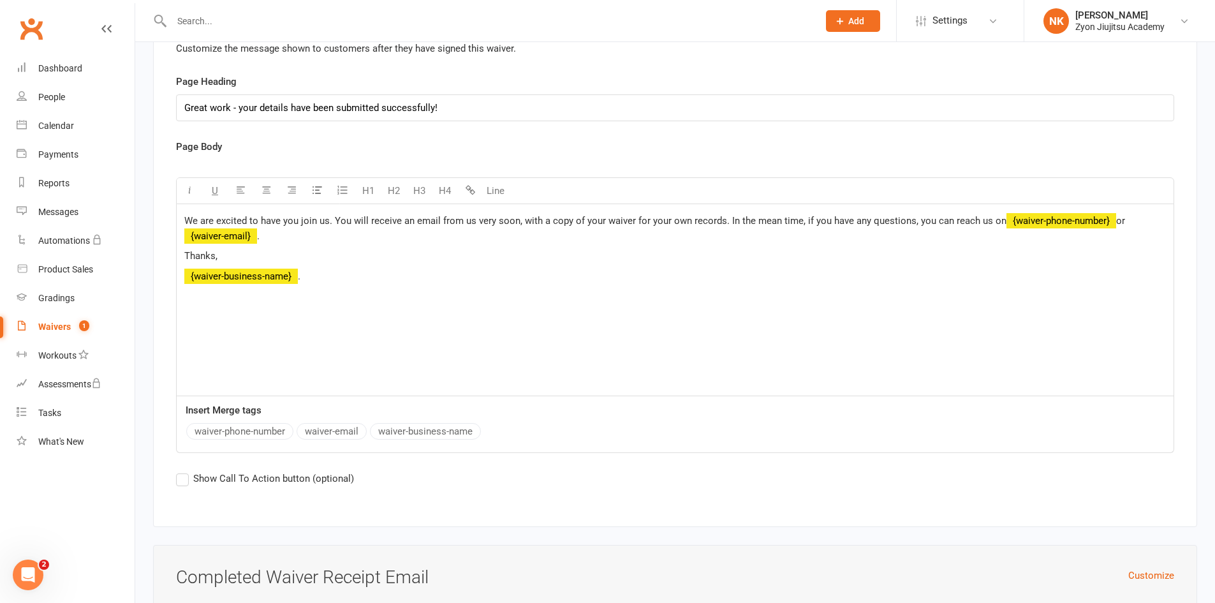
drag, startPoint x: 186, startPoint y: 212, endPoint x: 997, endPoint y: 210, distance: 811.3
click at [997, 215] on span "We are excited to have you join us. You will receive an email from us very soon…" at bounding box center [595, 220] width 822 height 11
copy span "We are excited to have you join us. You will receive an email from us very soon…"
click at [280, 215] on span "We are excited to have you join us. You will receive an email from us very soon…" at bounding box center [595, 220] width 822 height 11
click at [333, 216] on span "We are excited to have you join us. You will receive an email from us very soon…" at bounding box center [595, 220] width 822 height 11
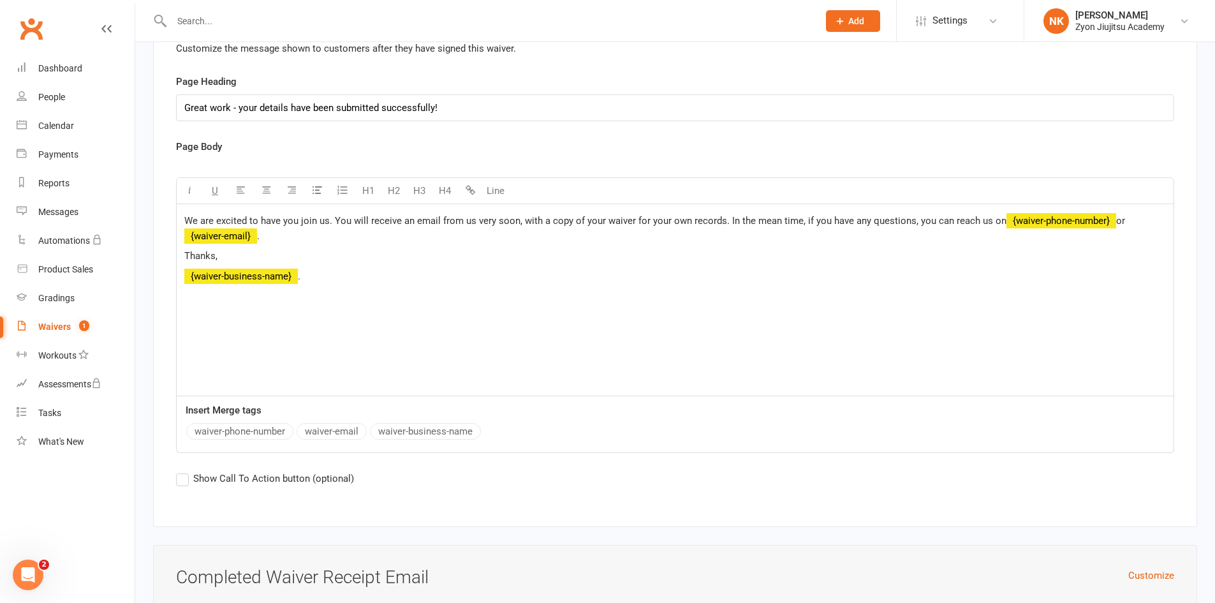
click at [335, 221] on span "We are excited to have you join us. You will receive an email from us very soon…" at bounding box center [595, 220] width 822 height 11
drag, startPoint x: 334, startPoint y: 218, endPoint x: 157, endPoint y: 219, distance: 177.3
click at [157, 219] on div "Completed Waiver Page Content Customize the message shown to customers after th…" at bounding box center [675, 258] width 1044 height 539
paste div
click at [444, 280] on div "Thank you for completing your trial registration! You will receive an email fro…" at bounding box center [675, 299] width 997 height 191
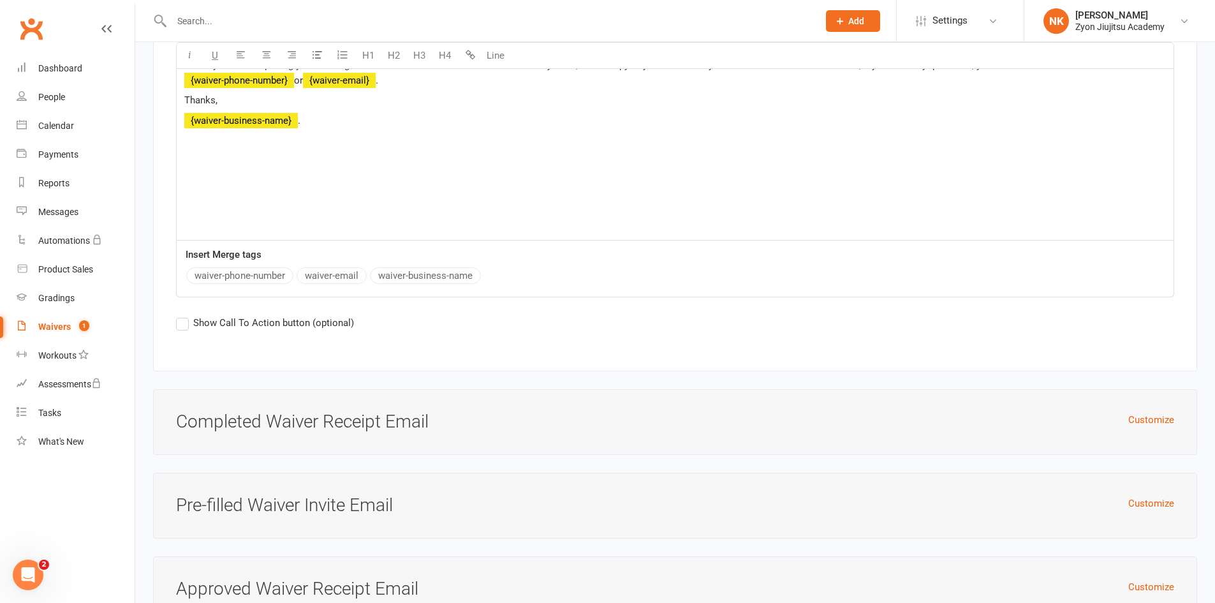
scroll to position [4206, 0]
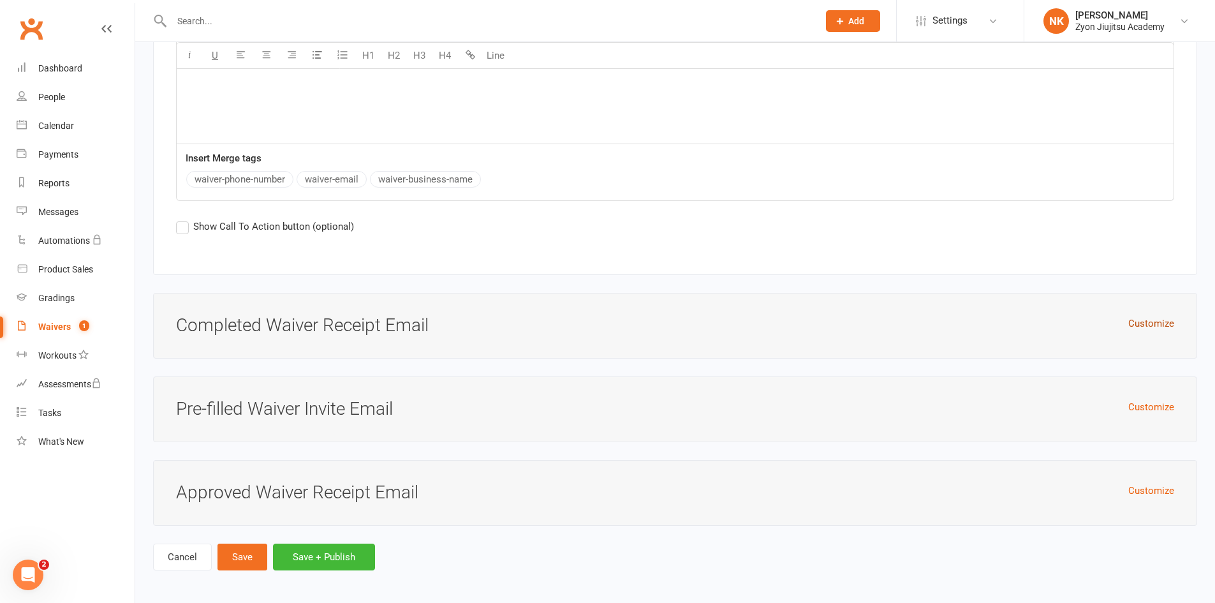
click at [1142, 316] on button "Customize" at bounding box center [1151, 323] width 46 height 15
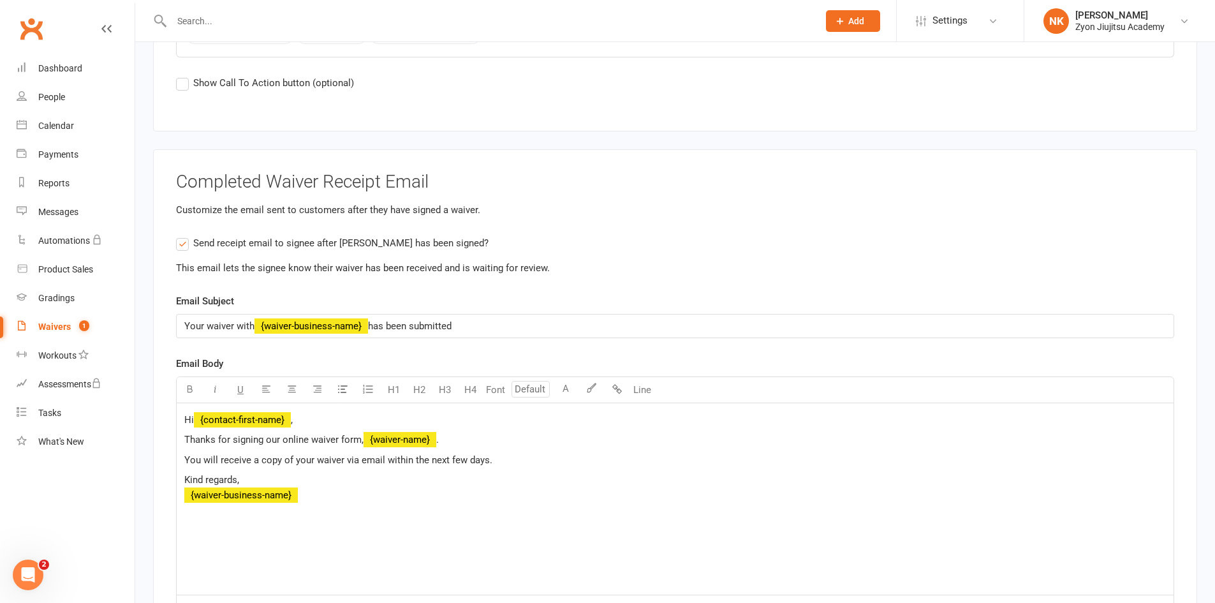
scroll to position [4462, 0]
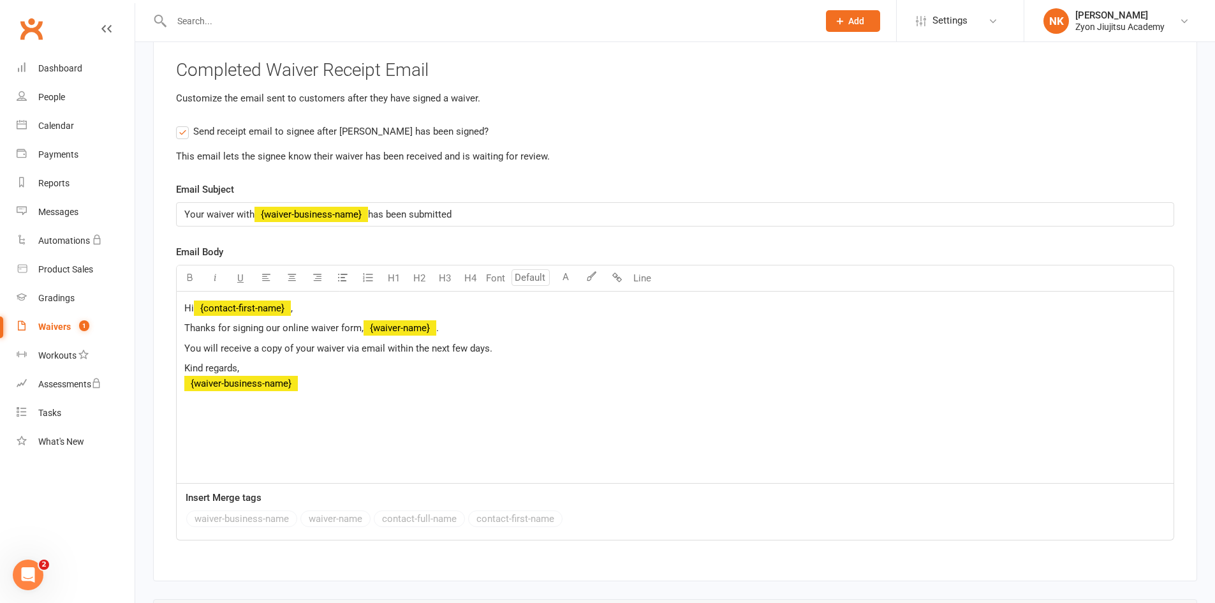
click at [203, 209] on span "Your waiver with" at bounding box center [219, 214] width 70 height 11
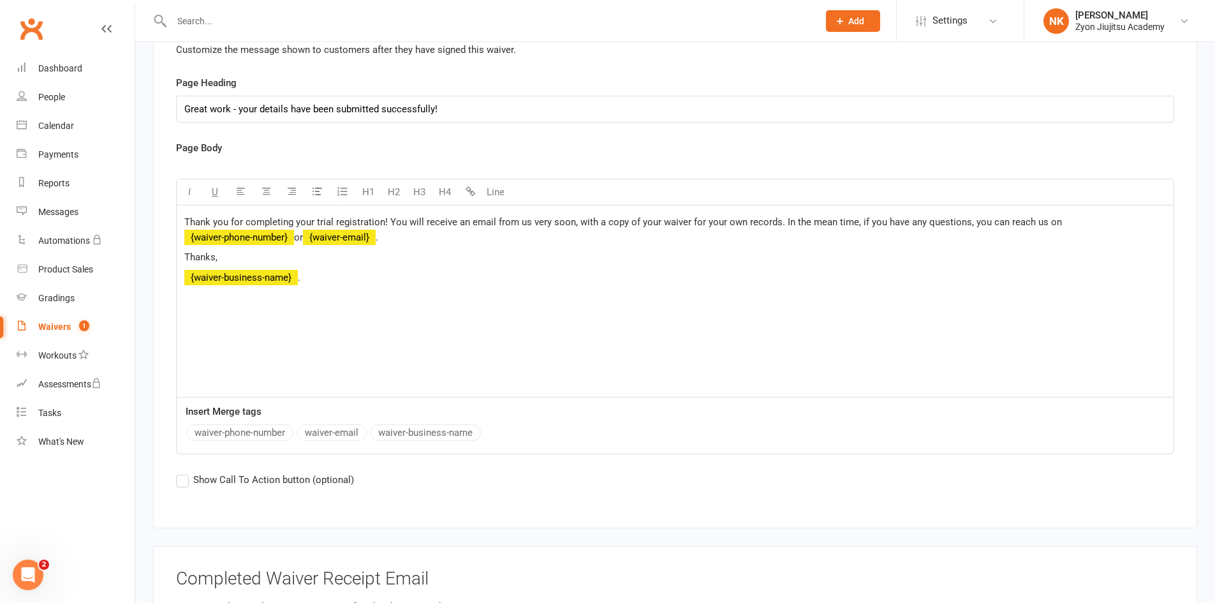
scroll to position [3951, 0]
drag, startPoint x: 244, startPoint y: 218, endPoint x: 372, endPoint y: 220, distance: 127.6
click at [372, 220] on span "Thank you for completing your trial registration! You will receive an email fro…" at bounding box center [623, 223] width 878 height 11
click at [323, 239] on p "Thank you for completing your trial registration! You will receive an email fro…" at bounding box center [675, 231] width 982 height 31
drag, startPoint x: 247, startPoint y: 221, endPoint x: 385, endPoint y: 221, distance: 137.8
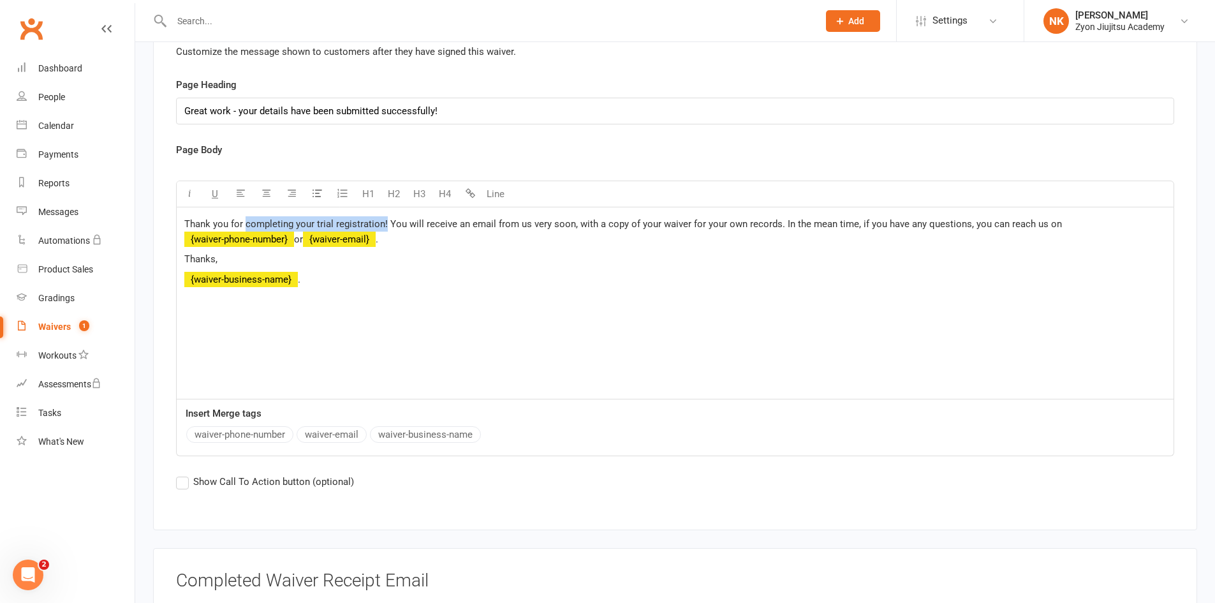
click at [385, 221] on span "Thank you for completing your trial registration! You will receive an email fro…" at bounding box center [623, 223] width 878 height 11
click at [385, 219] on span "Thank you for completing your trial registration! You will receive an email fro…" at bounding box center [623, 223] width 878 height 11
click at [383, 221] on span "Thank you for completing your trial registration! You will receive an email fro…" at bounding box center [623, 223] width 878 height 11
drag, startPoint x: 383, startPoint y: 220, endPoint x: 269, endPoint y: 219, distance: 114.8
click at [269, 219] on span "Thank you for completing your trial registration! You will receive an email fro…" at bounding box center [623, 223] width 878 height 11
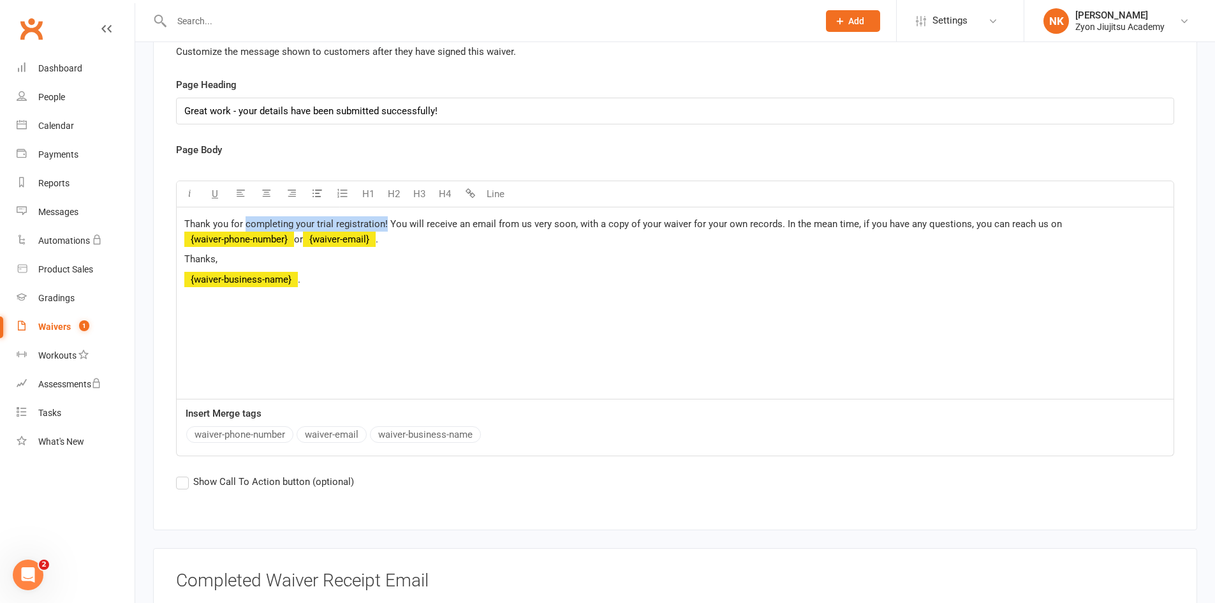
copy span "completing your trial registration!"
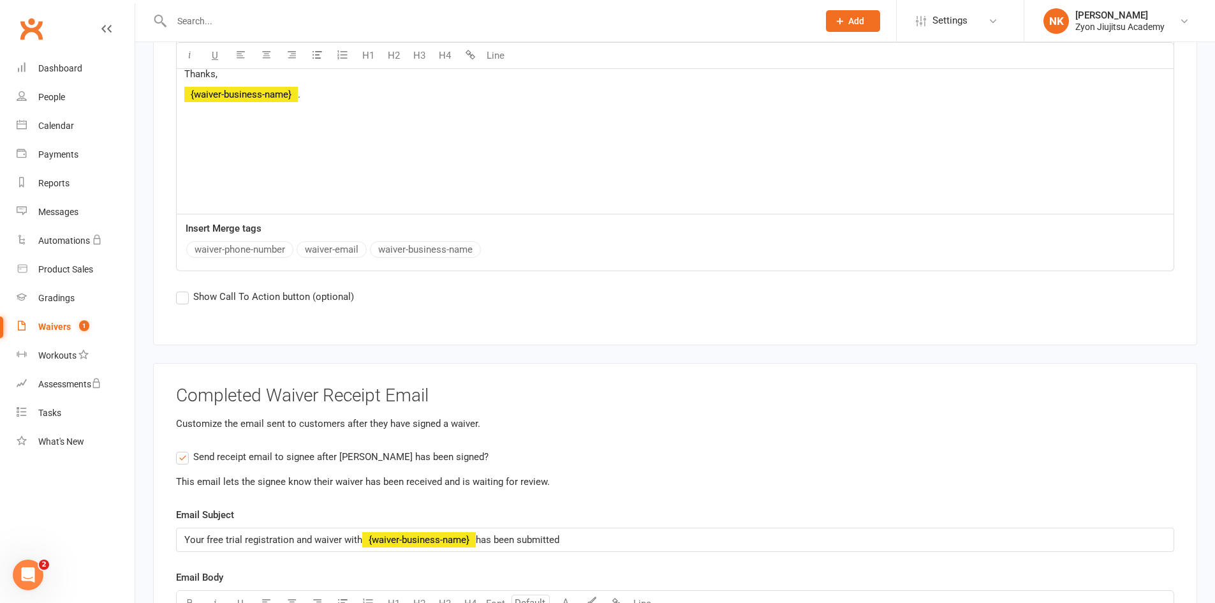
scroll to position [4334, 0]
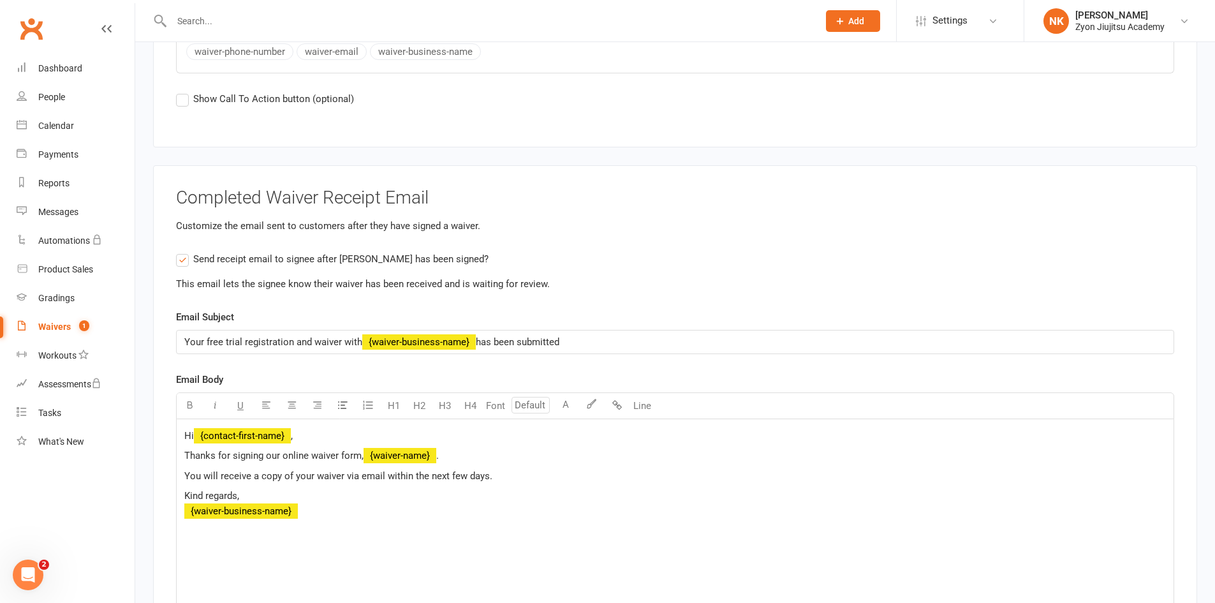
click at [233, 453] on span "Thanks for signing our online waiver form," at bounding box center [273, 455] width 179 height 11
click at [235, 457] on span "Thanks for signing our online waiver form," at bounding box center [273, 455] width 179 height 11
paste div
click at [376, 451] on span "Thanks for completing your trial registration! and signing our online waiver fo…" at bounding box center [355, 455] width 342 height 11
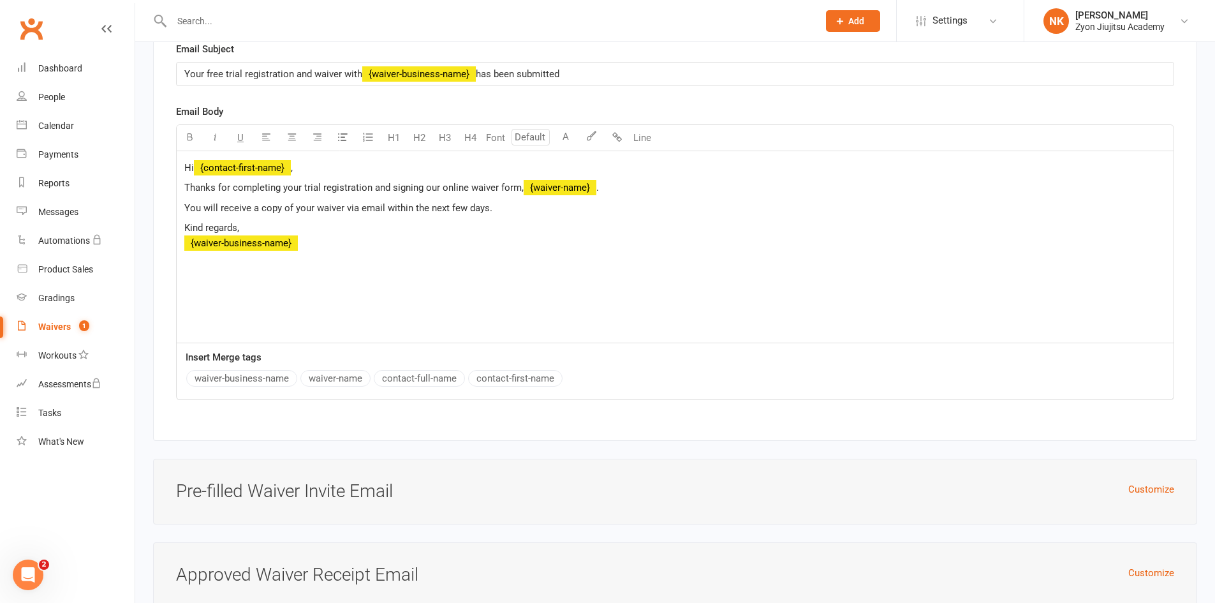
scroll to position [4684, 0]
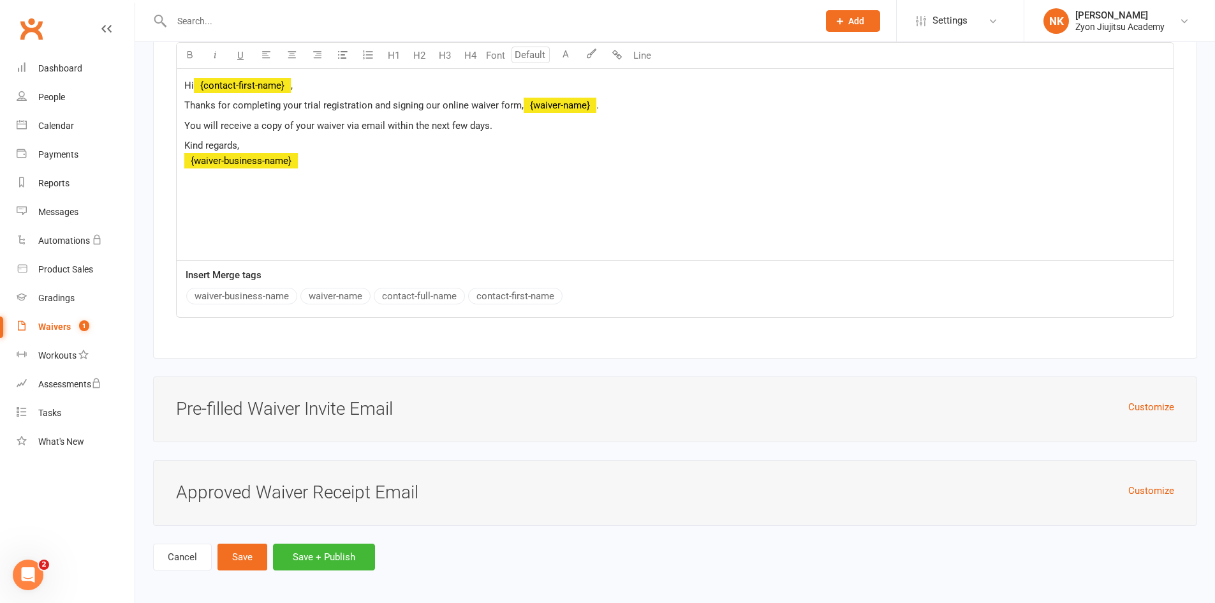
click at [420, 399] on h3 "Pre-filled Waiver Invite Email" at bounding box center [675, 409] width 998 height 20
click at [1119, 399] on h3 "Pre-filled Waiver Invite Email" at bounding box center [675, 409] width 998 height 20
click at [1133, 399] on button "Customize" at bounding box center [1151, 406] width 46 height 15
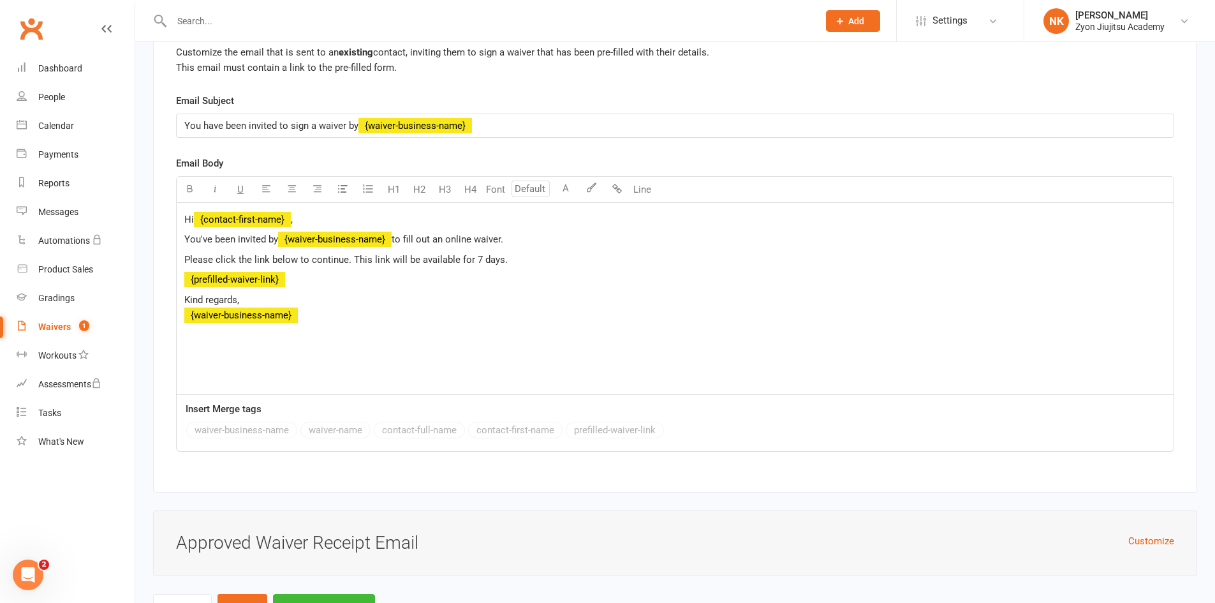
scroll to position [5119, 0]
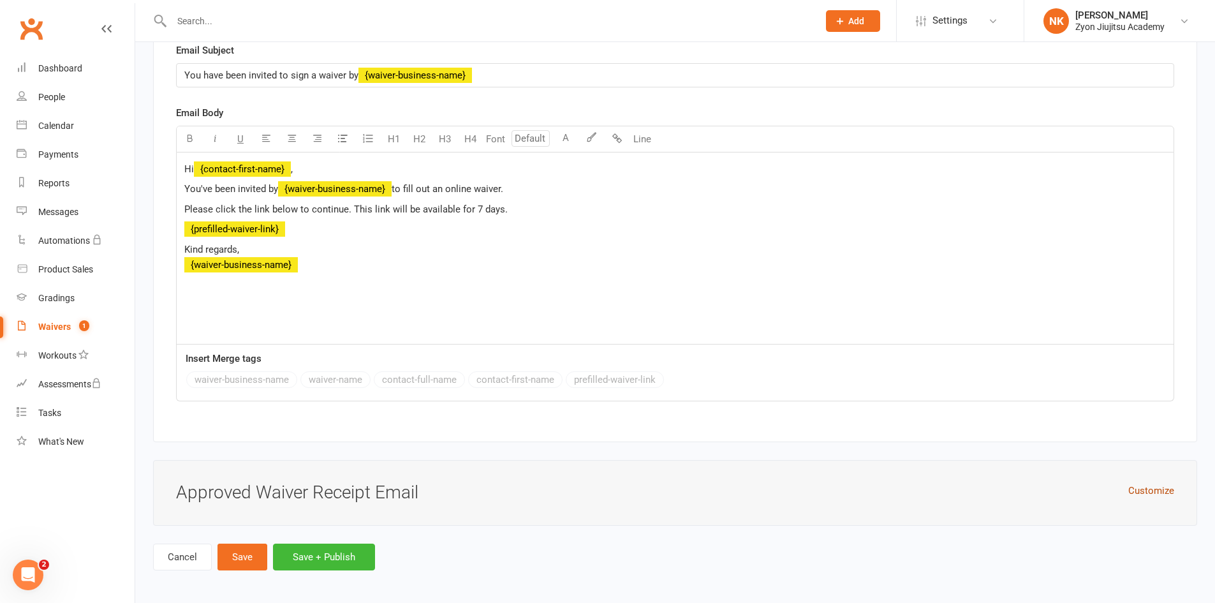
click at [1142, 490] on button "Customize" at bounding box center [1151, 490] width 46 height 15
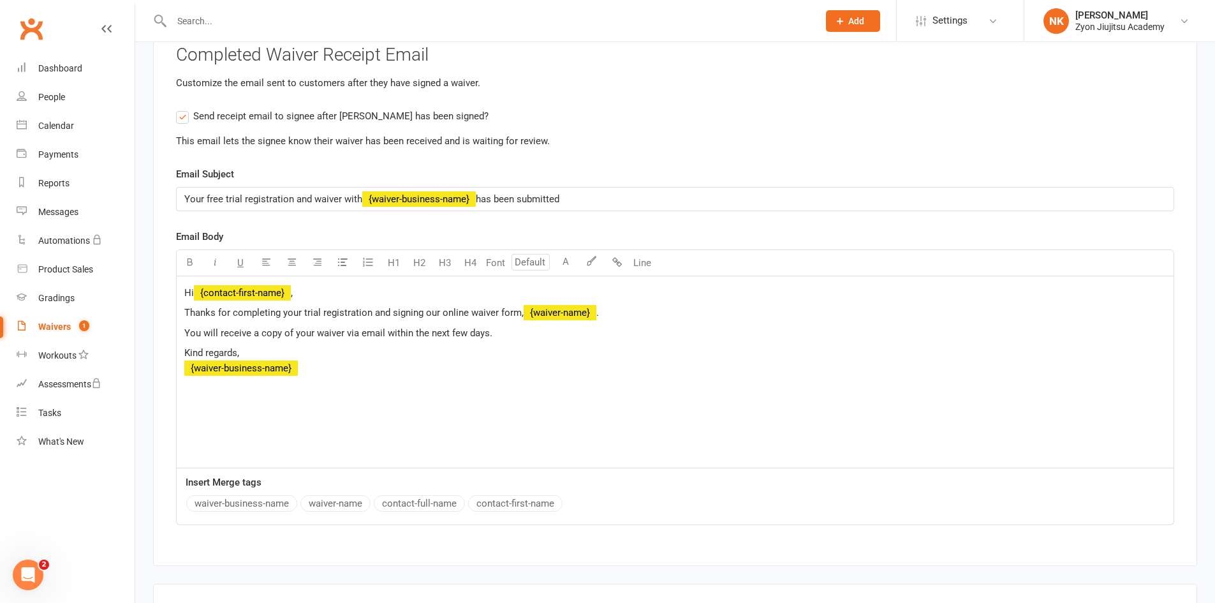
scroll to position [4597, 0]
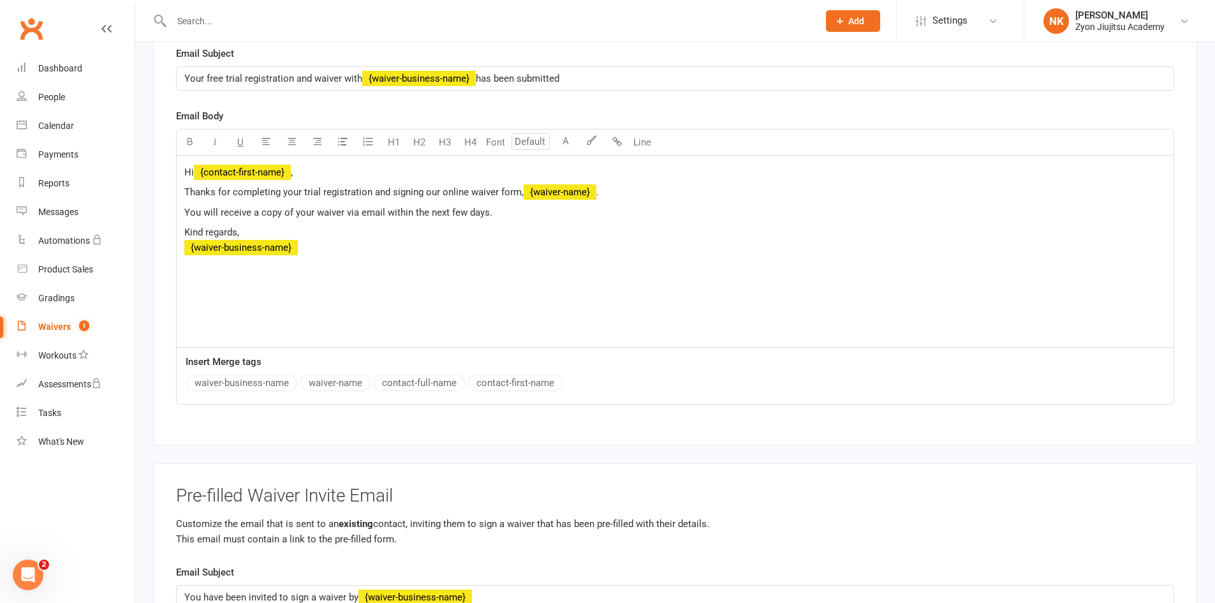
drag, startPoint x: 485, startPoint y: 207, endPoint x: 168, endPoint y: 210, distance: 317.6
click at [168, 210] on div "Completed Waiver Receipt Email Customize the email sent to customers after they…" at bounding box center [675, 173] width 1044 height 543
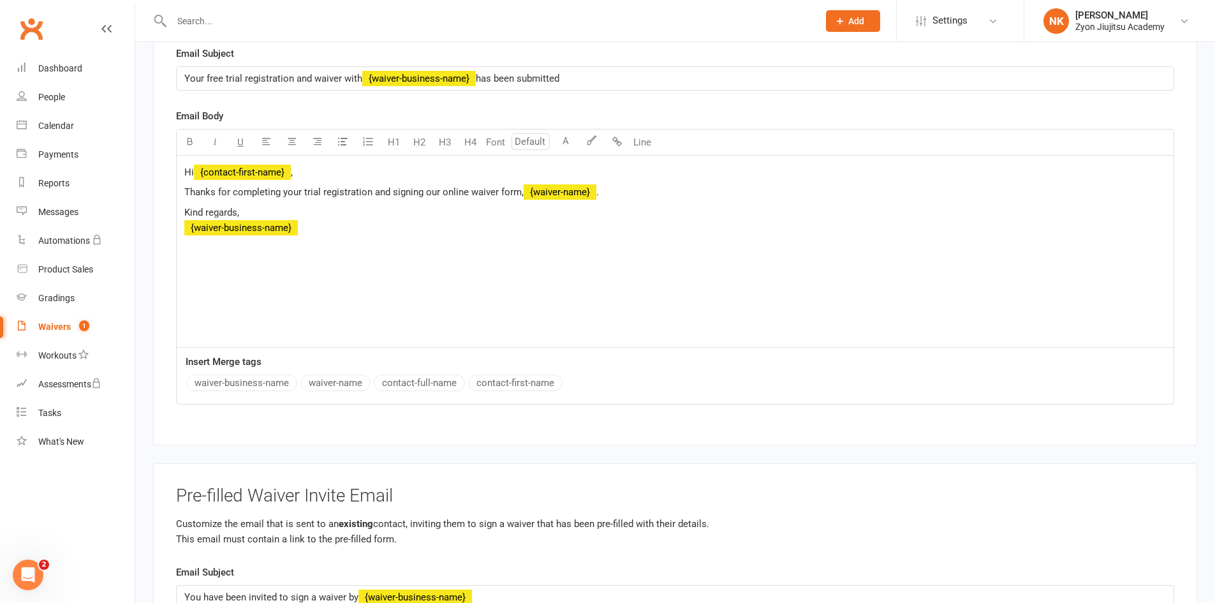
click at [522, 188] on span "Thanks for completing your trial registration and signing our online waiver for…" at bounding box center [353, 191] width 339 height 11
click at [534, 223] on p "Kind regards, ﻿ {waiver-business-name}" at bounding box center [675, 220] width 982 height 31
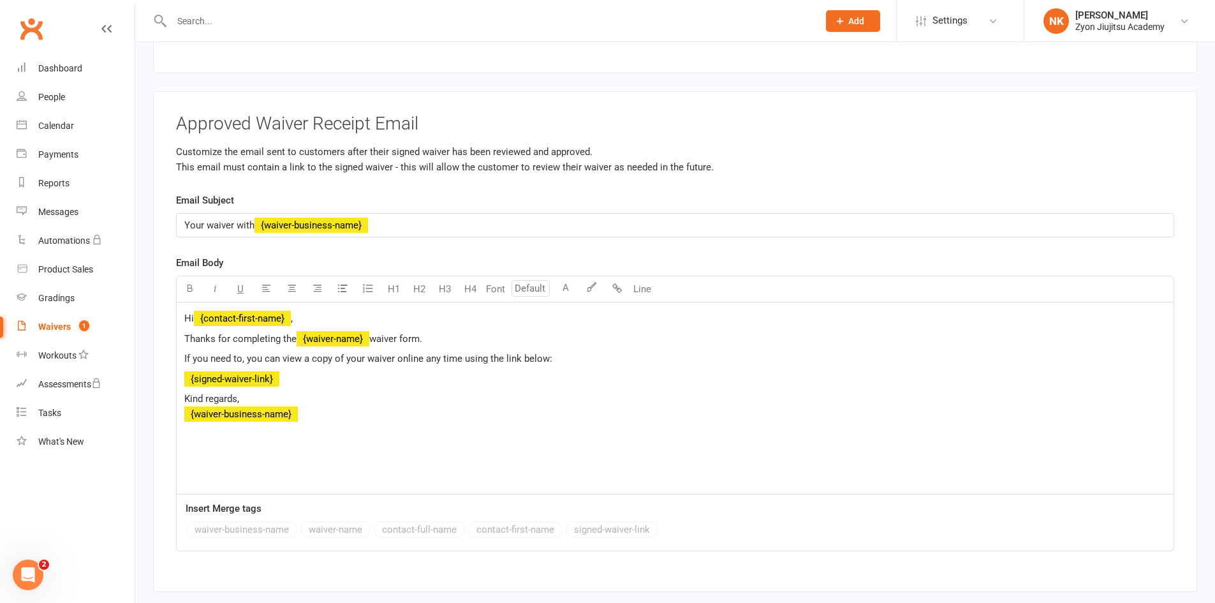
scroll to position [5554, 0]
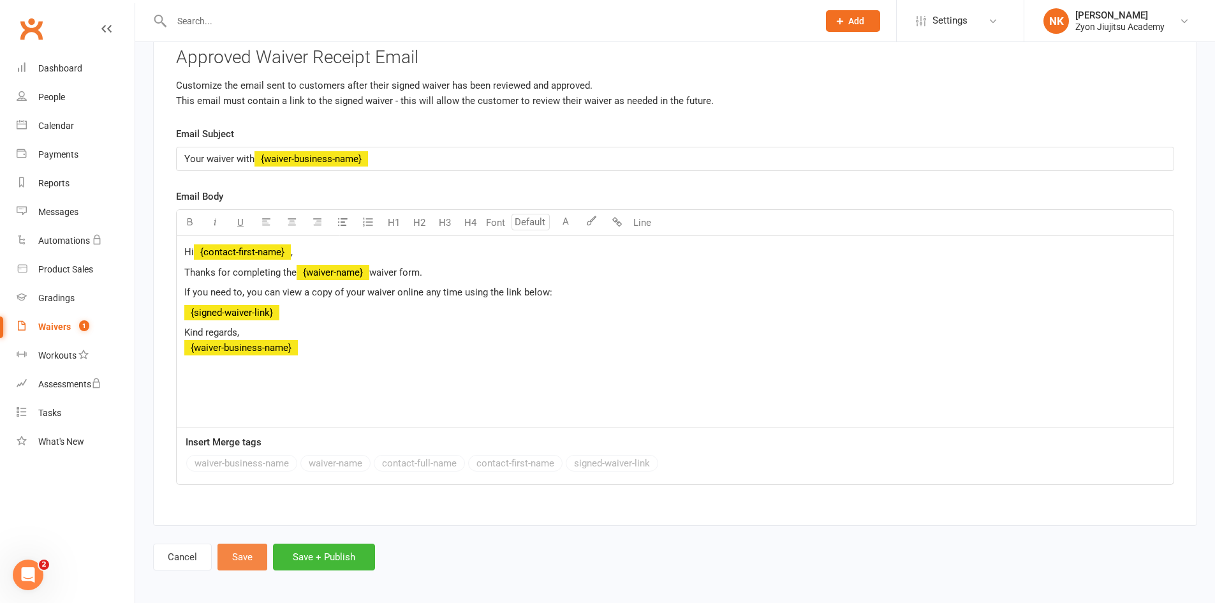
click at [259, 555] on button "Save" at bounding box center [242, 556] width 50 height 27
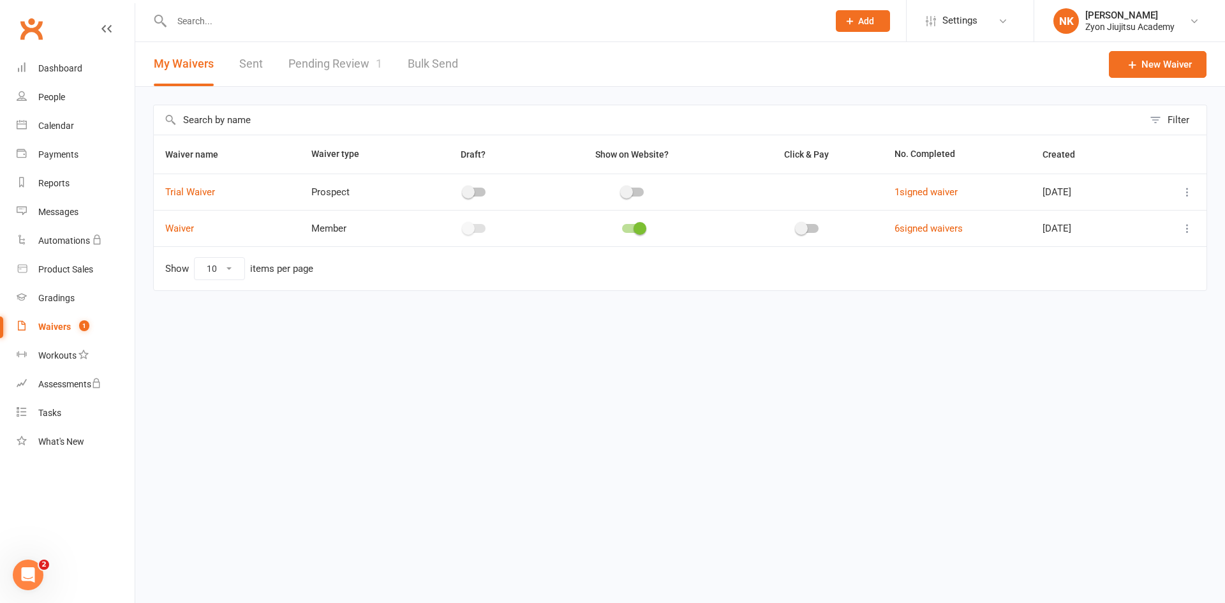
click at [1183, 186] on icon at bounding box center [1187, 192] width 13 height 13
click at [1084, 216] on link "Edit waiver" at bounding box center [1119, 217] width 150 height 26
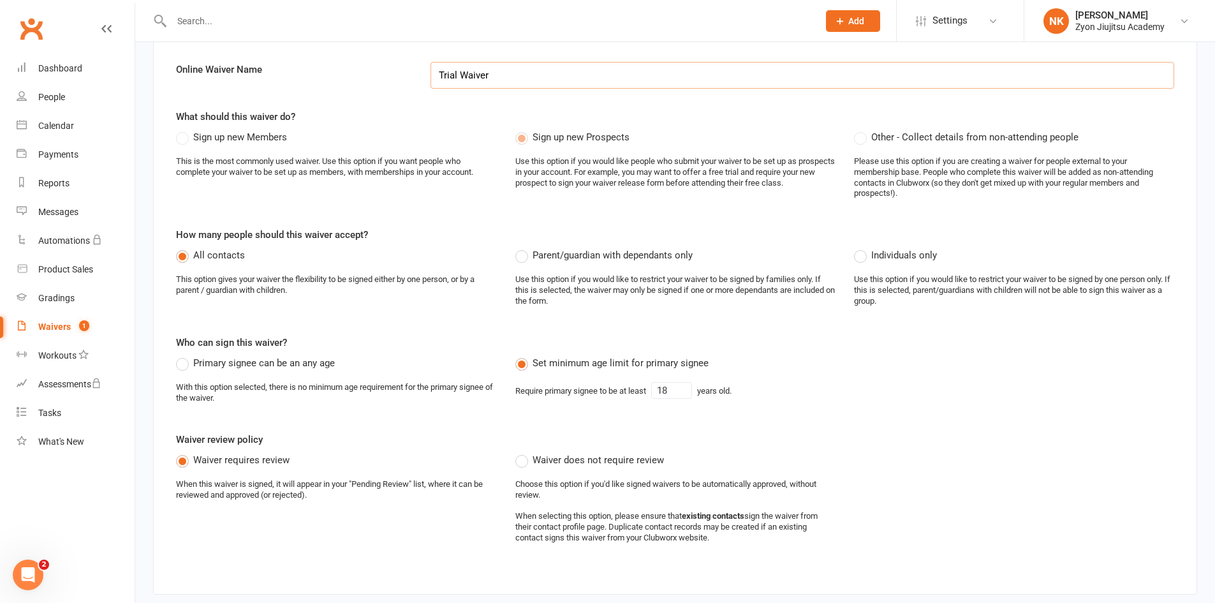
scroll to position [255, 0]
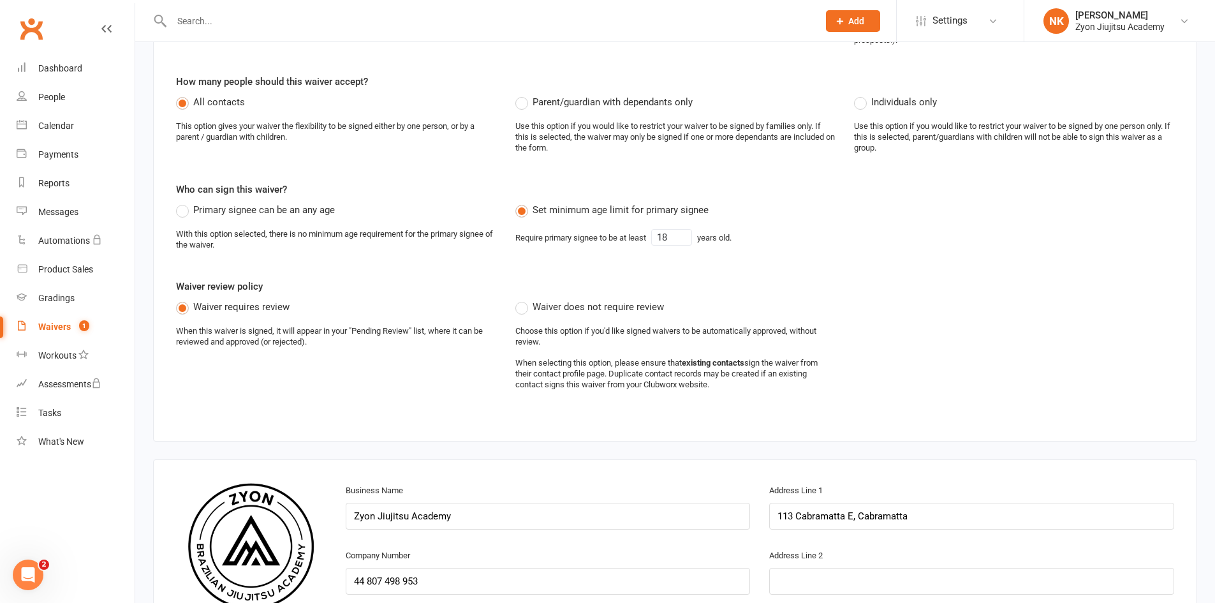
click at [587, 306] on span "Waiver does not require review" at bounding box center [598, 305] width 131 height 13
click at [524, 299] on input "Waiver does not require review" at bounding box center [519, 299] width 8 height 0
click at [282, 306] on span "Waiver requires review" at bounding box center [241, 305] width 96 height 13
click at [184, 299] on input "Waiver requires review" at bounding box center [180, 299] width 8 height 0
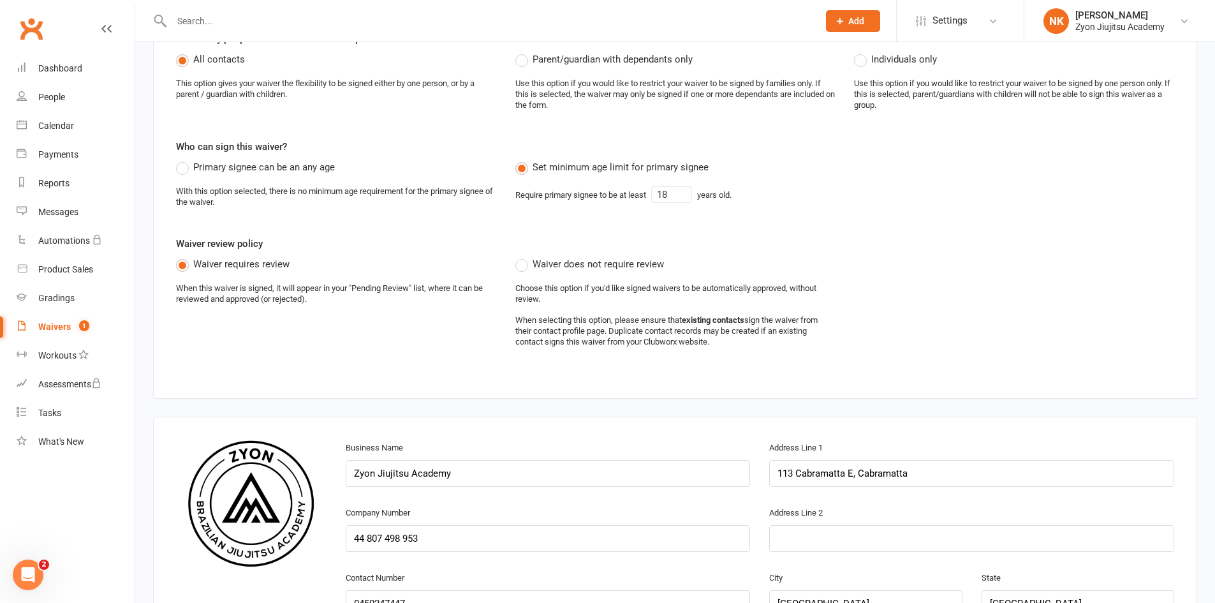
scroll to position [279, 0]
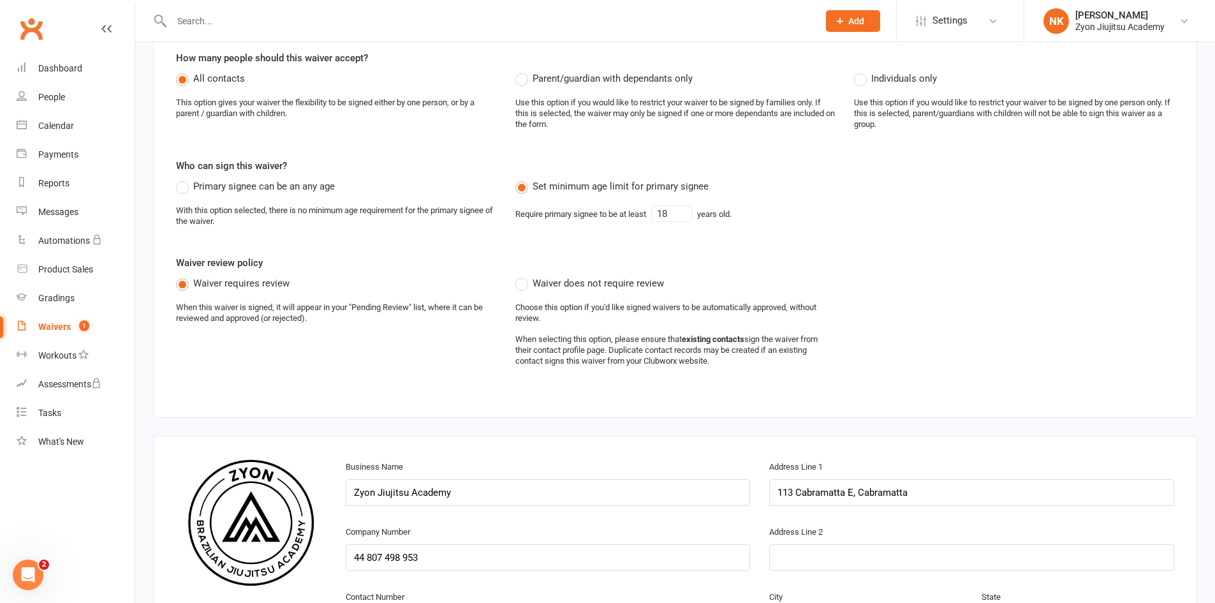
click at [635, 283] on span "Waiver does not require review" at bounding box center [598, 282] width 131 height 13
click at [524, 276] on input "Waiver does not require review" at bounding box center [519, 276] width 8 height 0
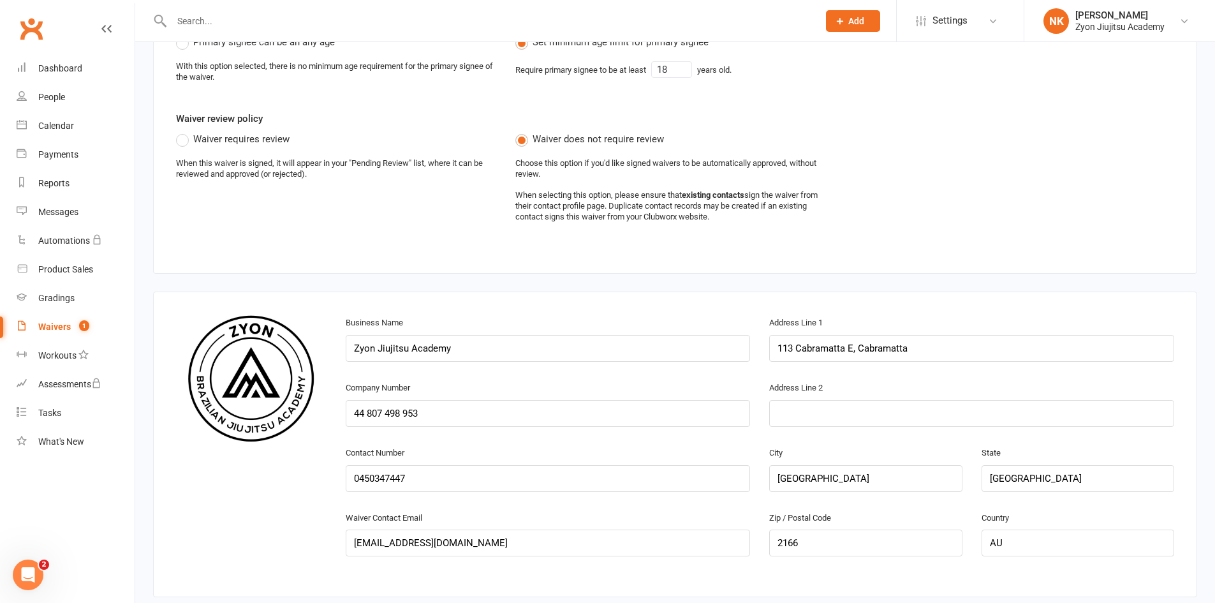
scroll to position [427, 0]
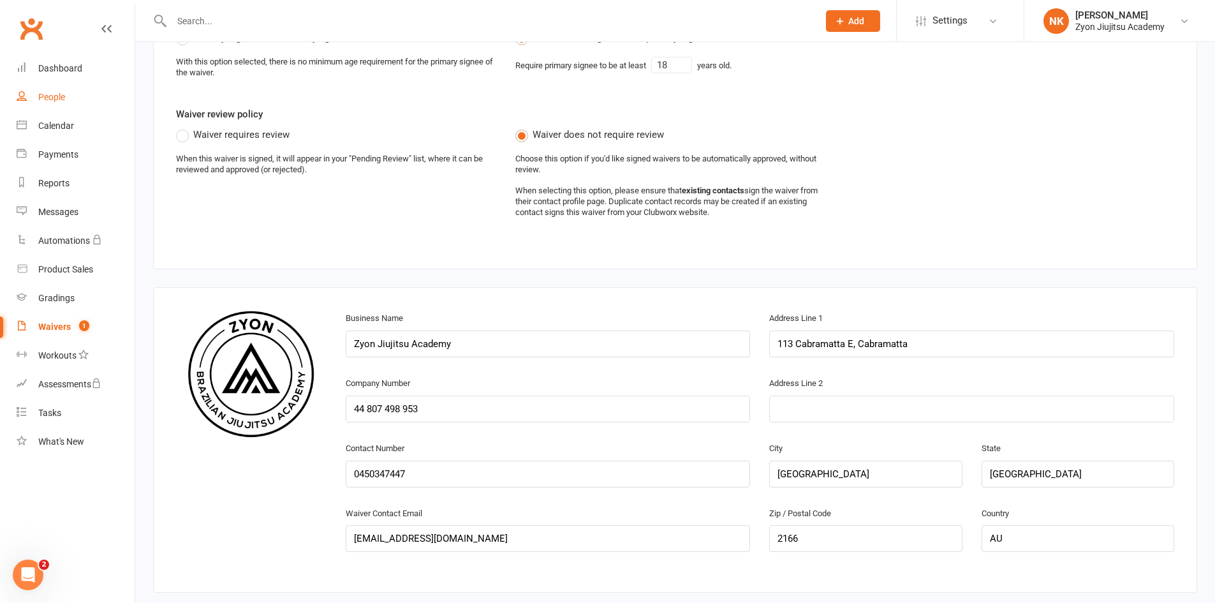
click at [50, 90] on link "People" at bounding box center [76, 97] width 118 height 29
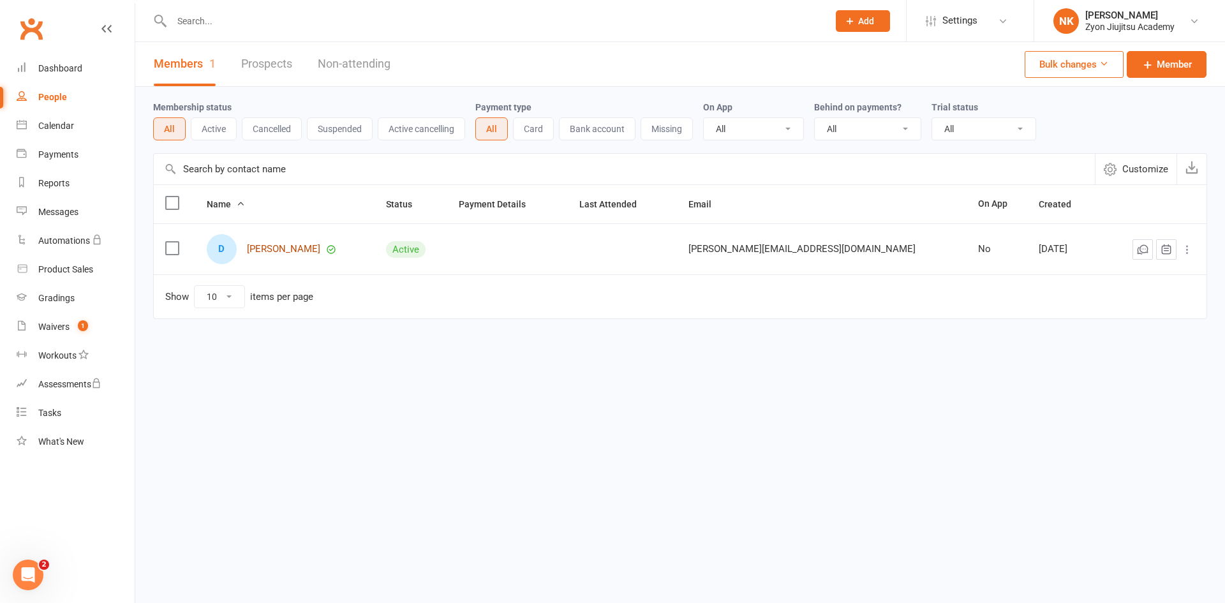
click at [267, 246] on link "[PERSON_NAME]" at bounding box center [283, 249] width 73 height 11
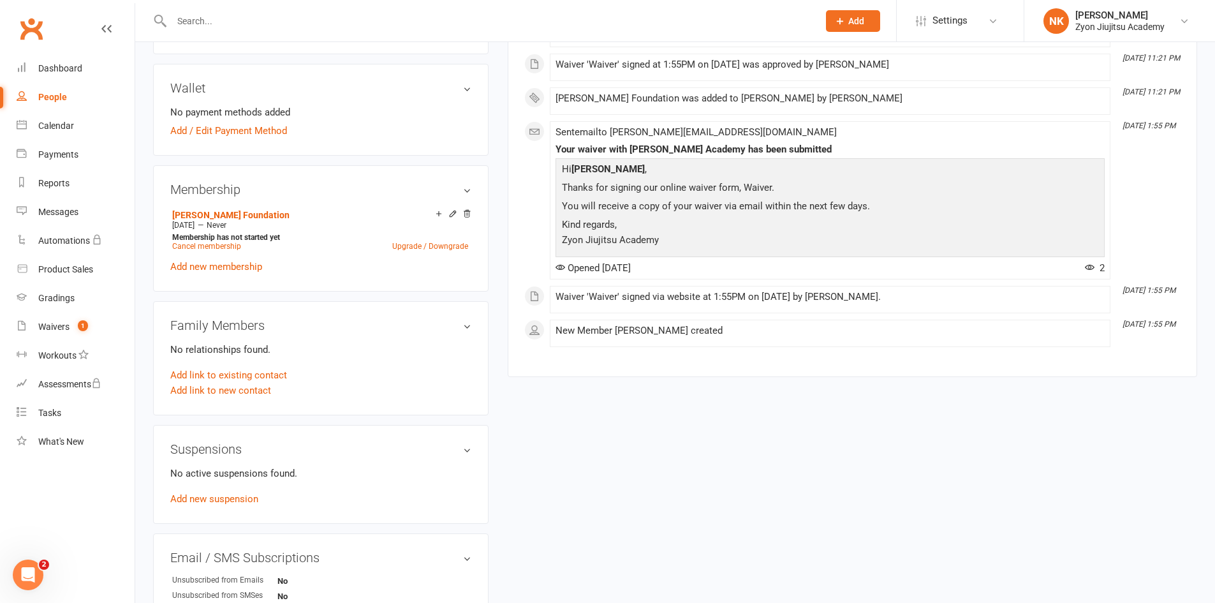
scroll to position [343, 0]
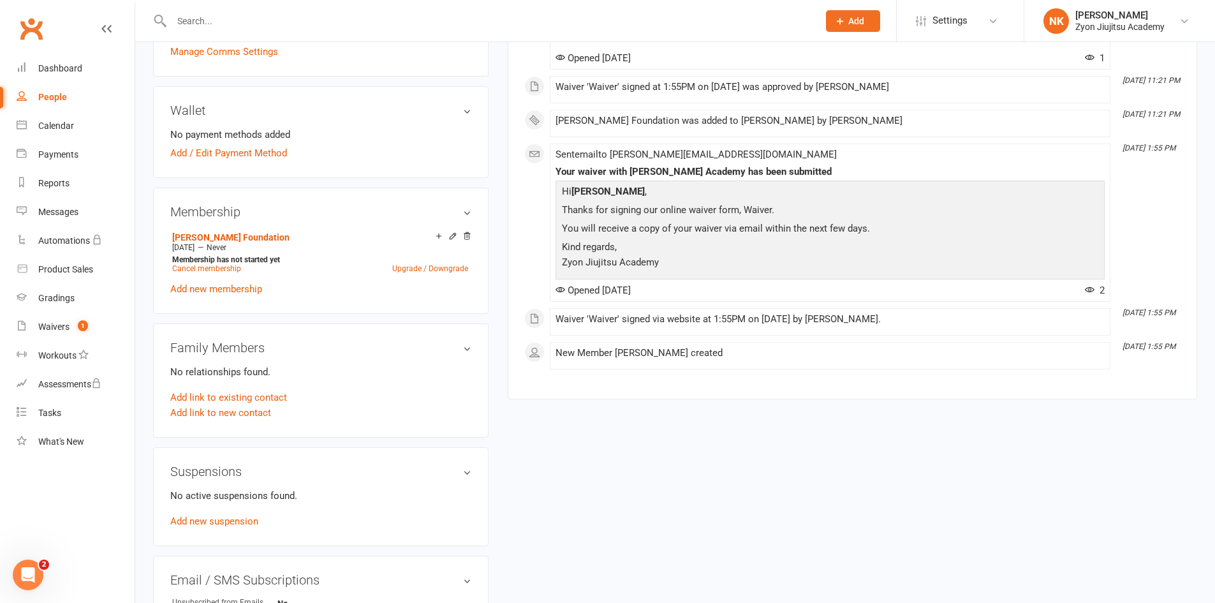
click at [26, 564] on icon "Open Intercom Messenger" at bounding box center [28, 574] width 21 height 21
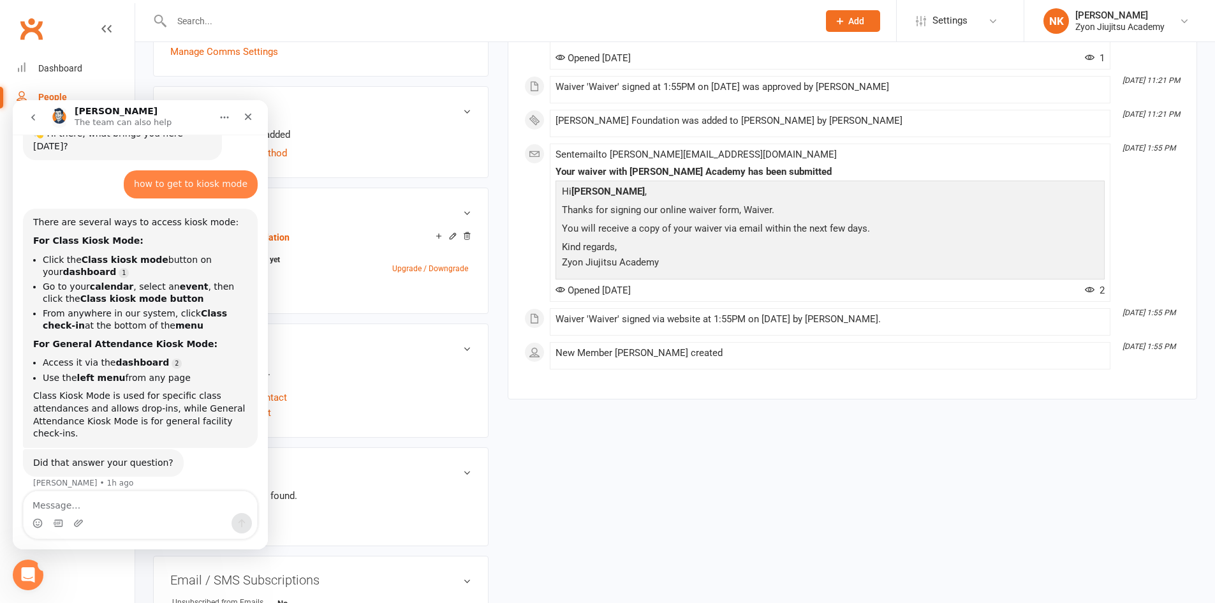
scroll to position [0, 0]
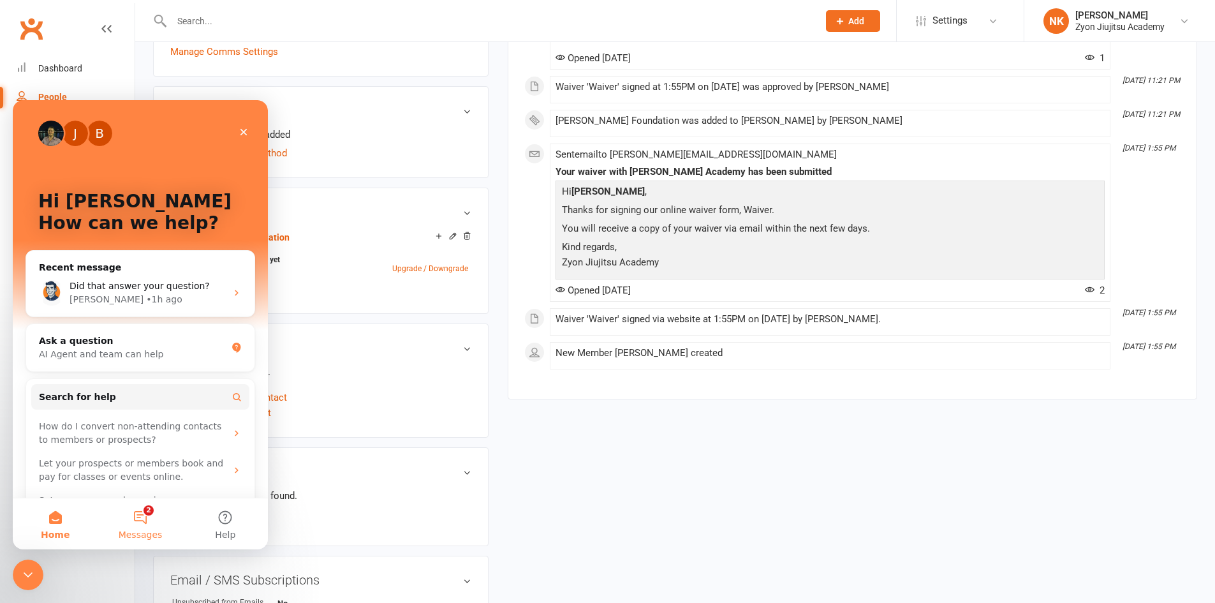
click at [116, 515] on button "2 Messages" at bounding box center [140, 523] width 85 height 51
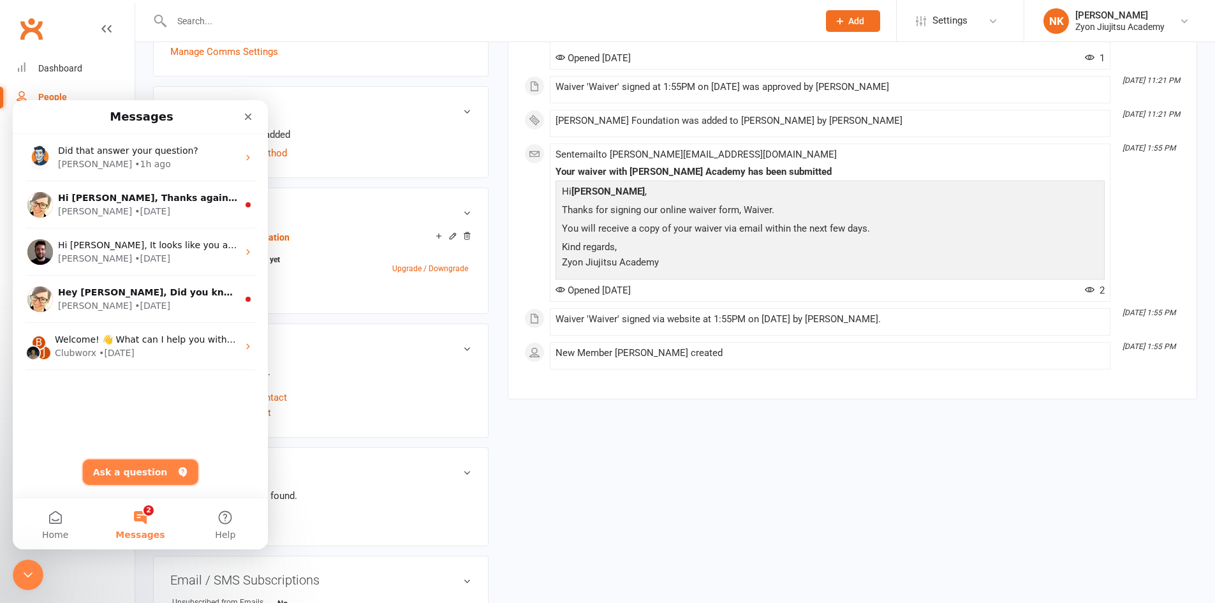
click at [148, 468] on button "Ask a question" at bounding box center [140, 472] width 115 height 26
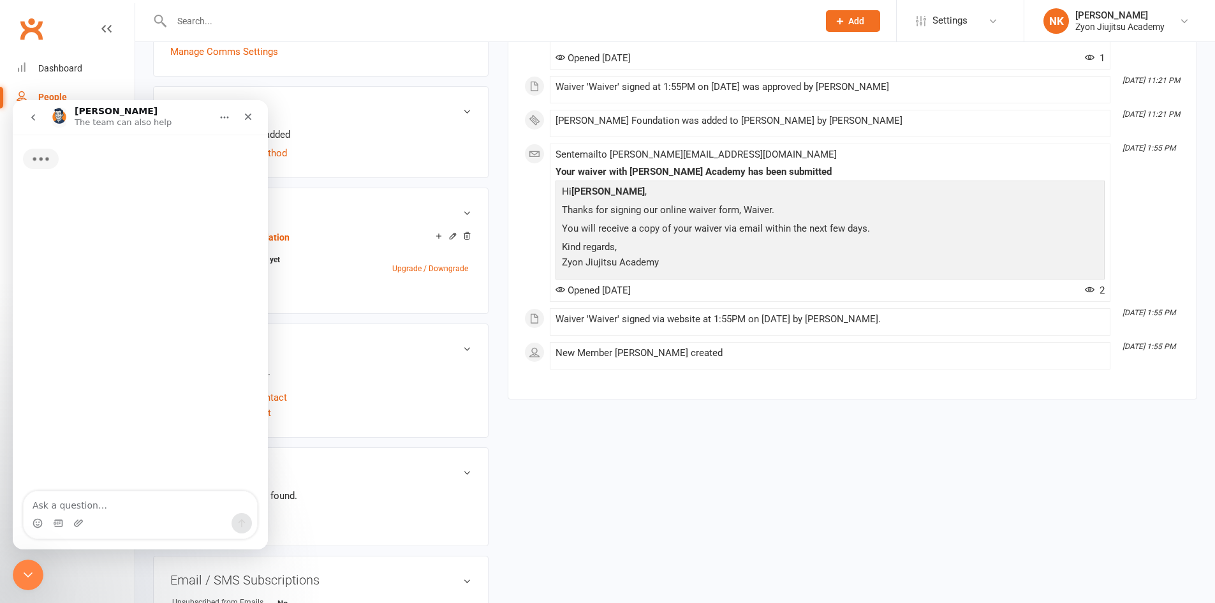
click at [152, 506] on textarea "Ask a question…" at bounding box center [140, 502] width 233 height 22
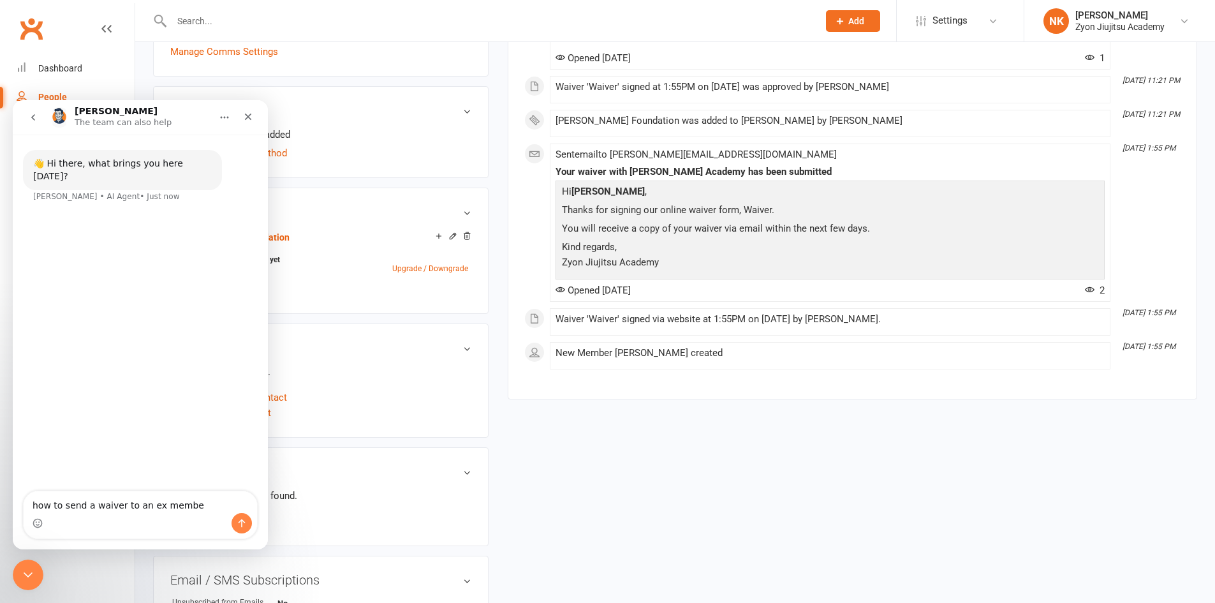
type textarea "how to send a waiver to an ex member"
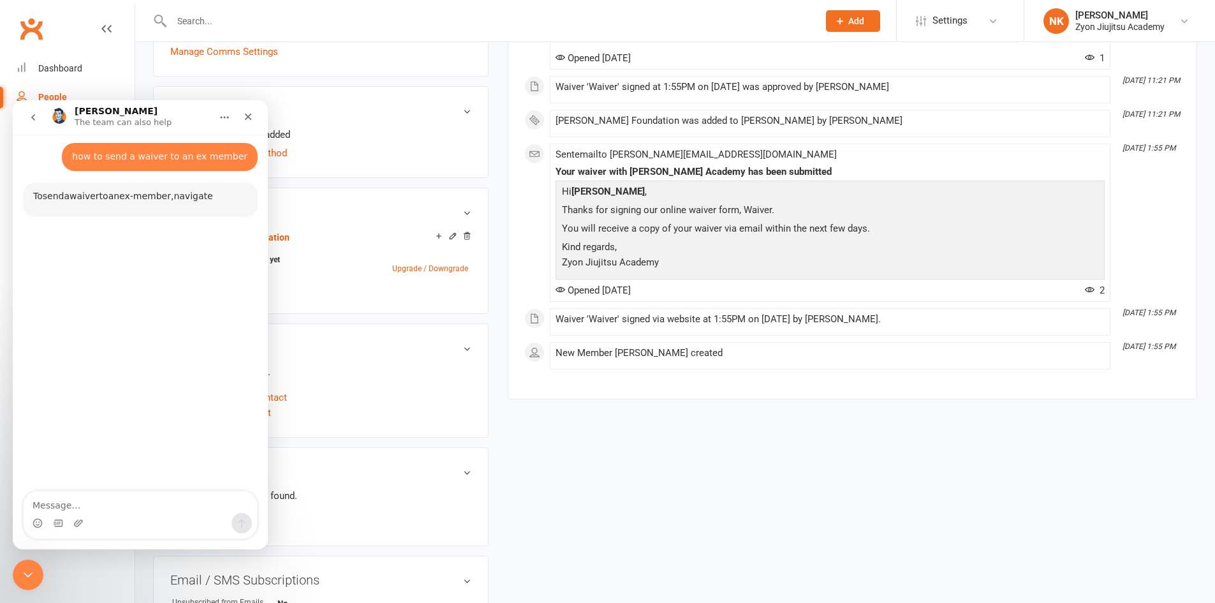
scroll to position [57, 0]
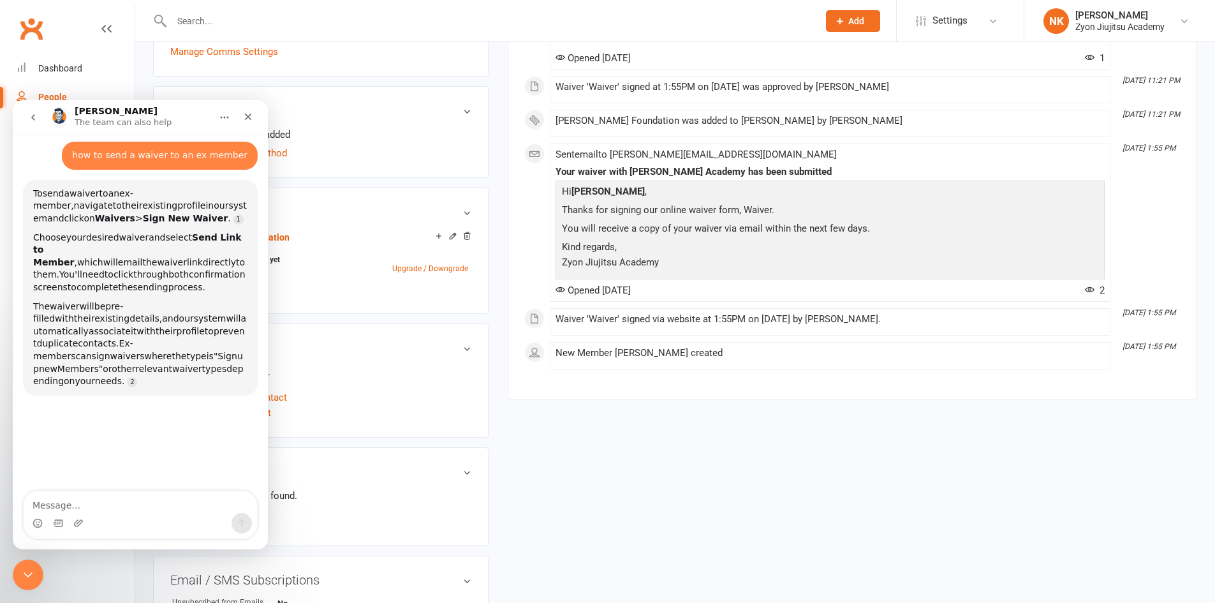
click at [619, 478] on div "upload photo [PERSON_NAME] Activated [DATE] Added [DATE] Active member [DEMOGRA…" at bounding box center [675, 262] width 1063 height 1091
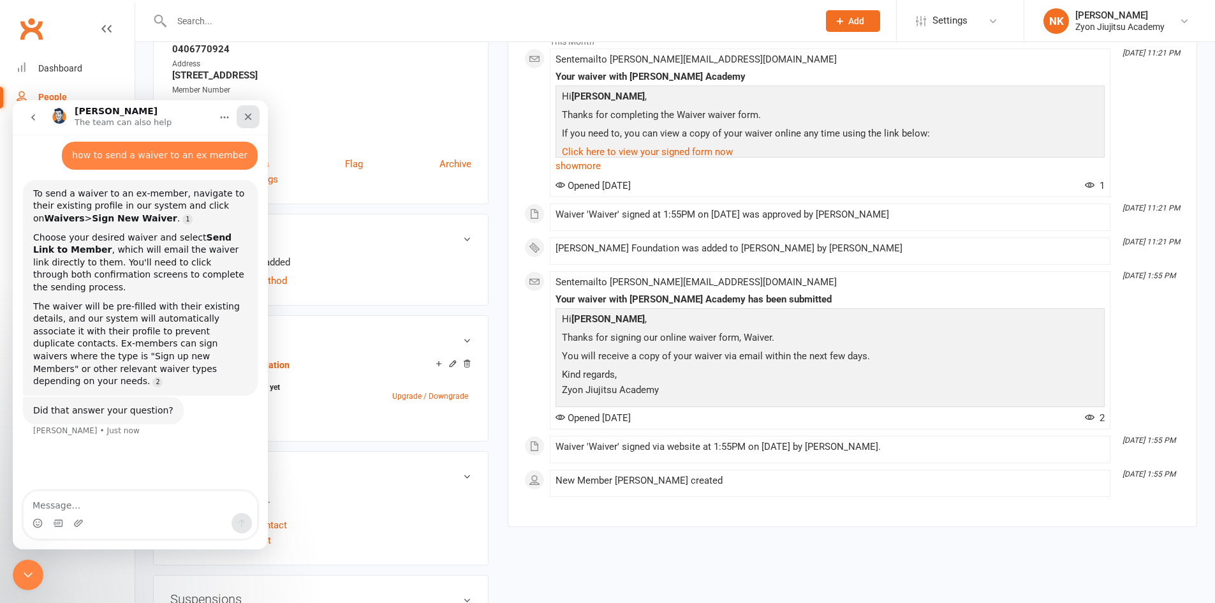
drag, startPoint x: 248, startPoint y: 117, endPoint x: 555, endPoint y: 378, distance: 402.7
click at [248, 117] on icon "Close" at bounding box center [248, 117] width 7 height 7
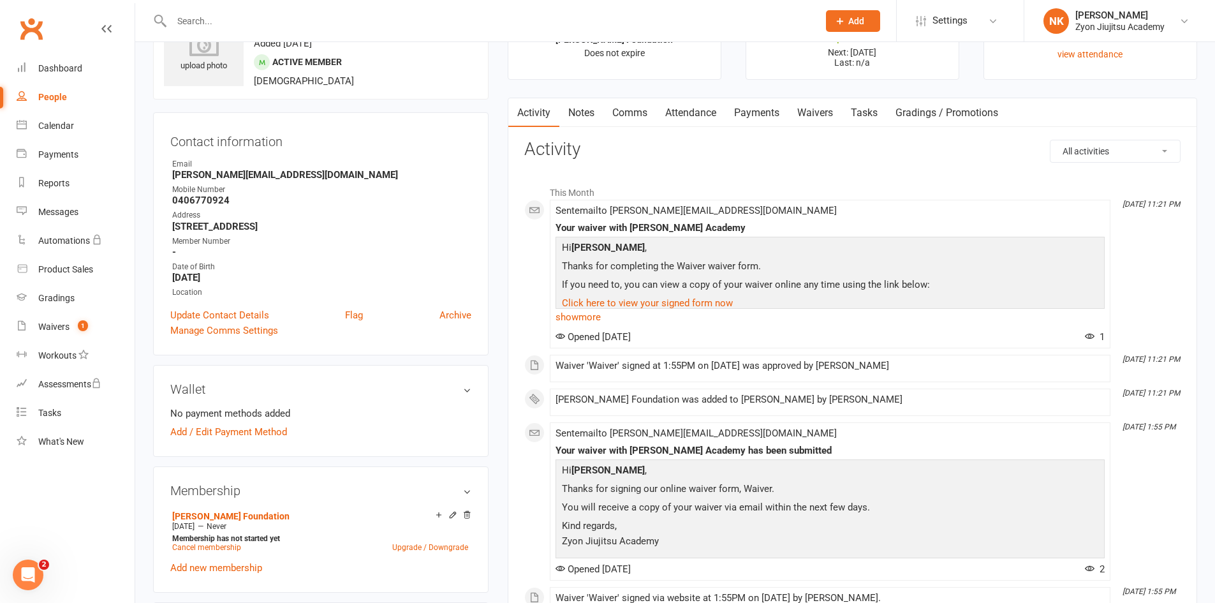
scroll to position [0, 0]
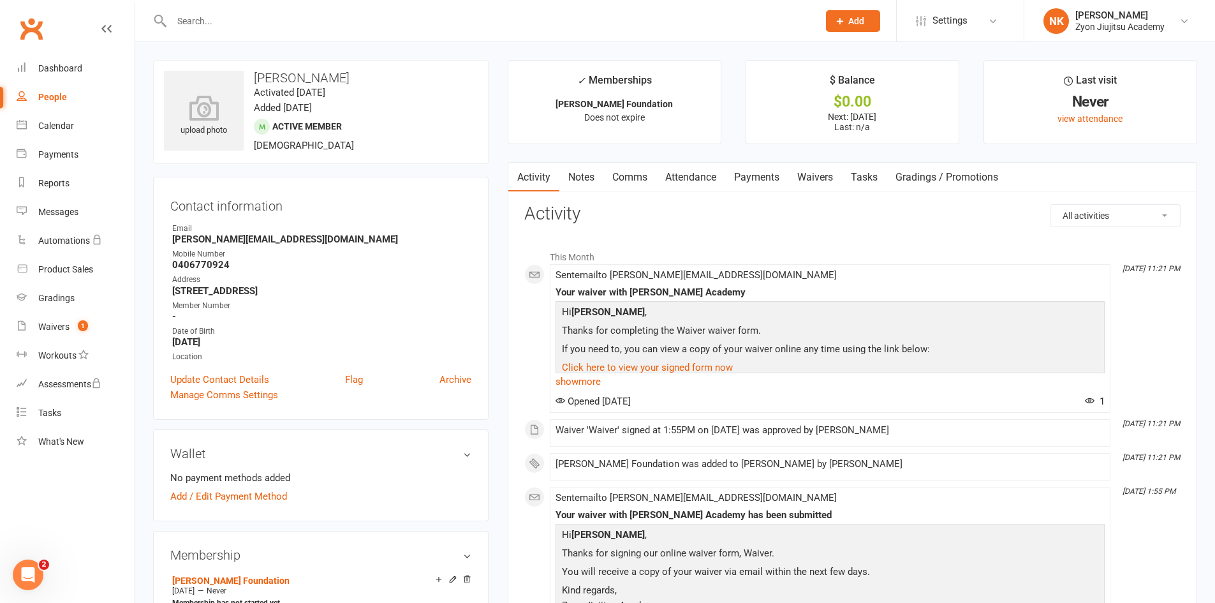
click at [26, 576] on icon "Open Intercom Messenger" at bounding box center [28, 574] width 21 height 21
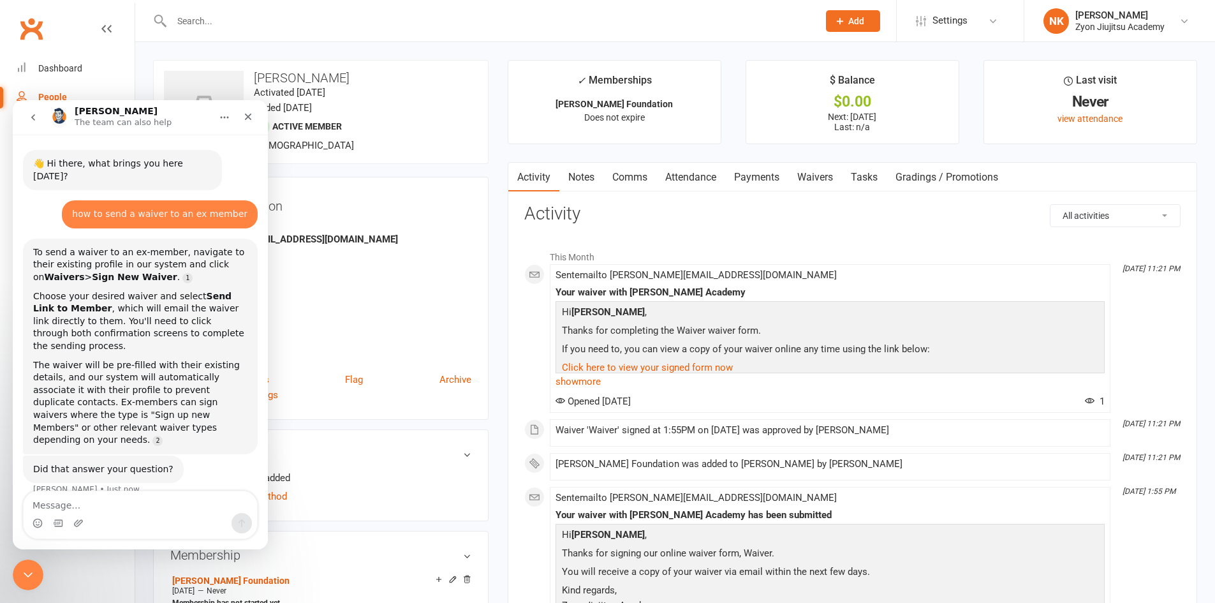
click at [479, 126] on div "upload photo [PERSON_NAME] Activated [DATE] Added [DATE] Active member [DEMOGRA…" at bounding box center [320, 112] width 335 height 104
click at [450, 196] on h3 "Contact information" at bounding box center [320, 203] width 301 height 19
click at [793, 582] on p "Kind regards, [PERSON_NAME] Academy" at bounding box center [830, 599] width 543 height 34
click at [862, 441] on li "[DATE] 11:21 PM Waiver 'Waiver' signed at 1:55PM on [DATE] was approved by [PER…" at bounding box center [830, 432] width 561 height 27
click at [24, 577] on icon "Close Intercom Messenger" at bounding box center [27, 574] width 15 height 15
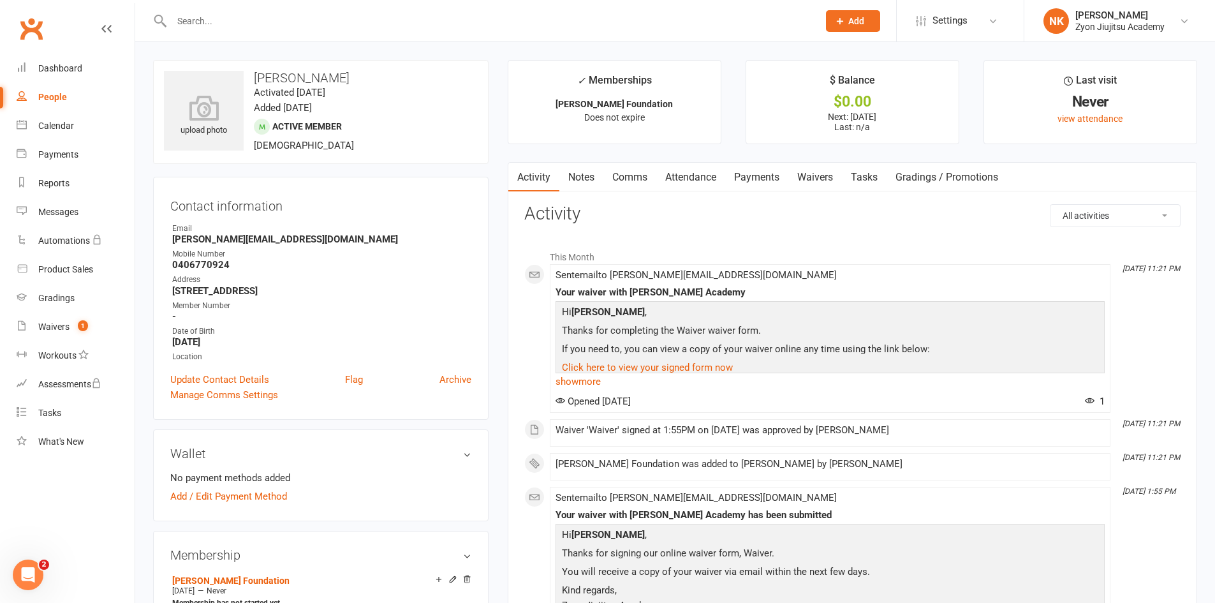
click at [806, 176] on link "Waivers" at bounding box center [815, 177] width 54 height 29
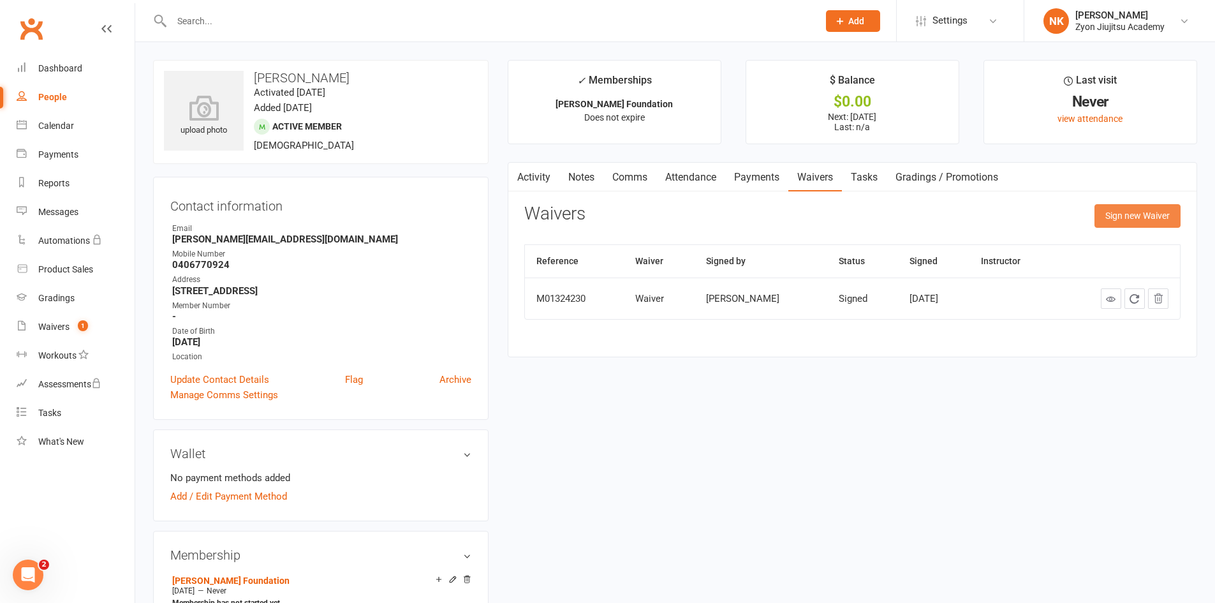
click at [1131, 219] on button "Sign new Waiver" at bounding box center [1138, 215] width 86 height 23
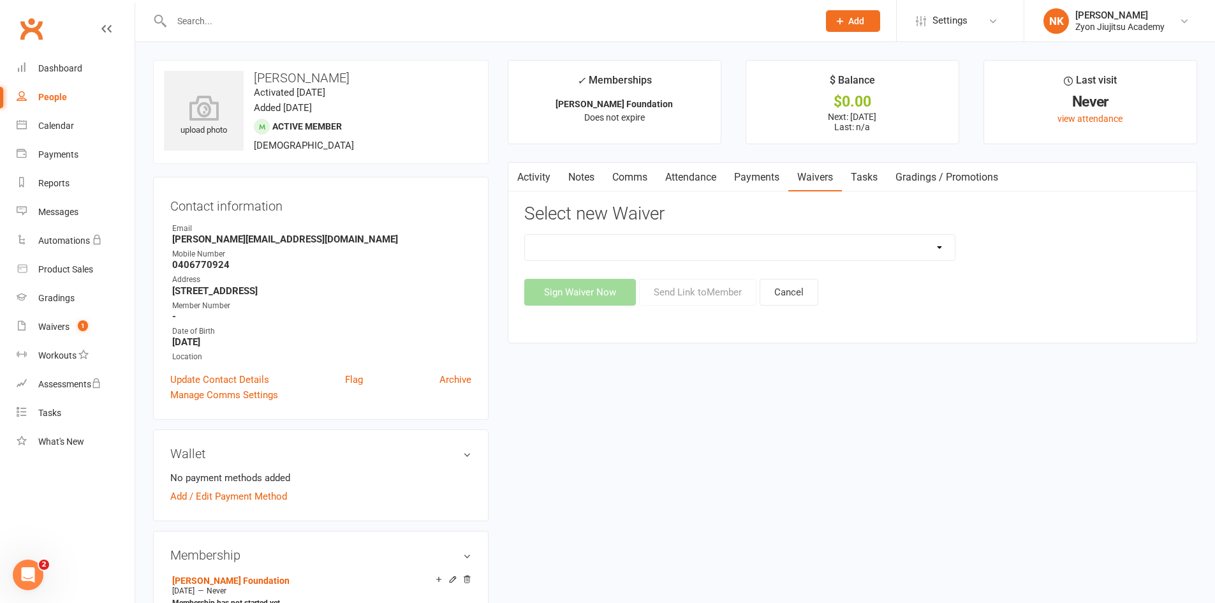
click at [934, 236] on select "Trial Waiver Waiver" at bounding box center [740, 248] width 430 height 26
click at [1001, 246] on div "Trial Waiver Waiver" at bounding box center [852, 247] width 675 height 27
click at [812, 299] on button "Cancel" at bounding box center [789, 292] width 59 height 27
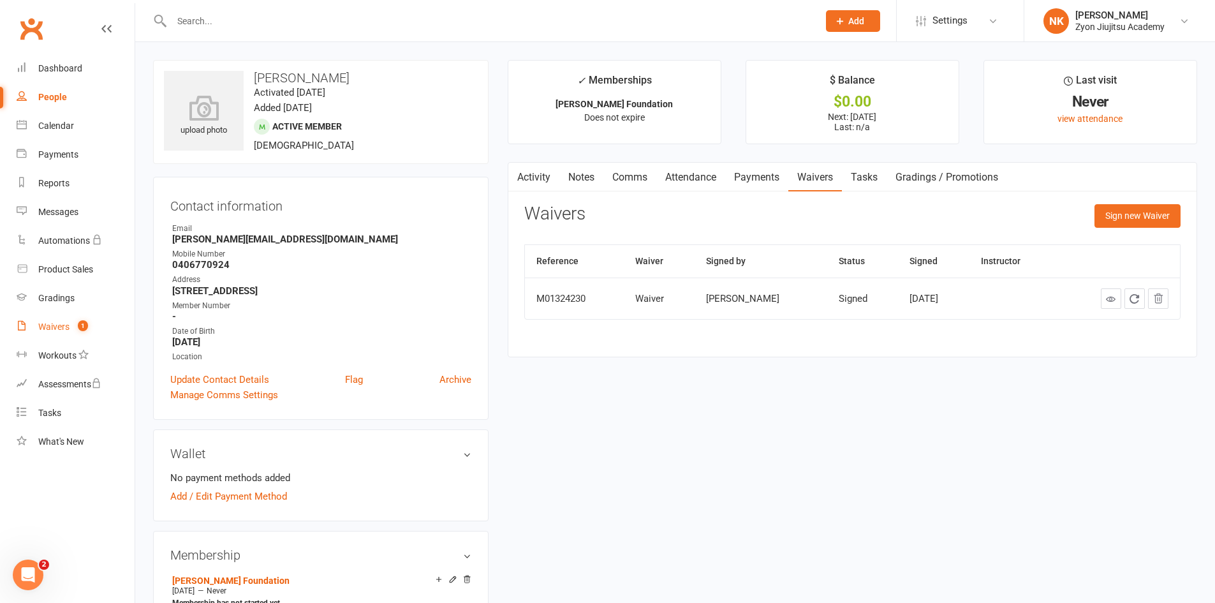
drag, startPoint x: 51, startPoint y: 325, endPoint x: 93, endPoint y: 335, distance: 43.3
click at [51, 325] on div "Waivers" at bounding box center [53, 326] width 31 height 10
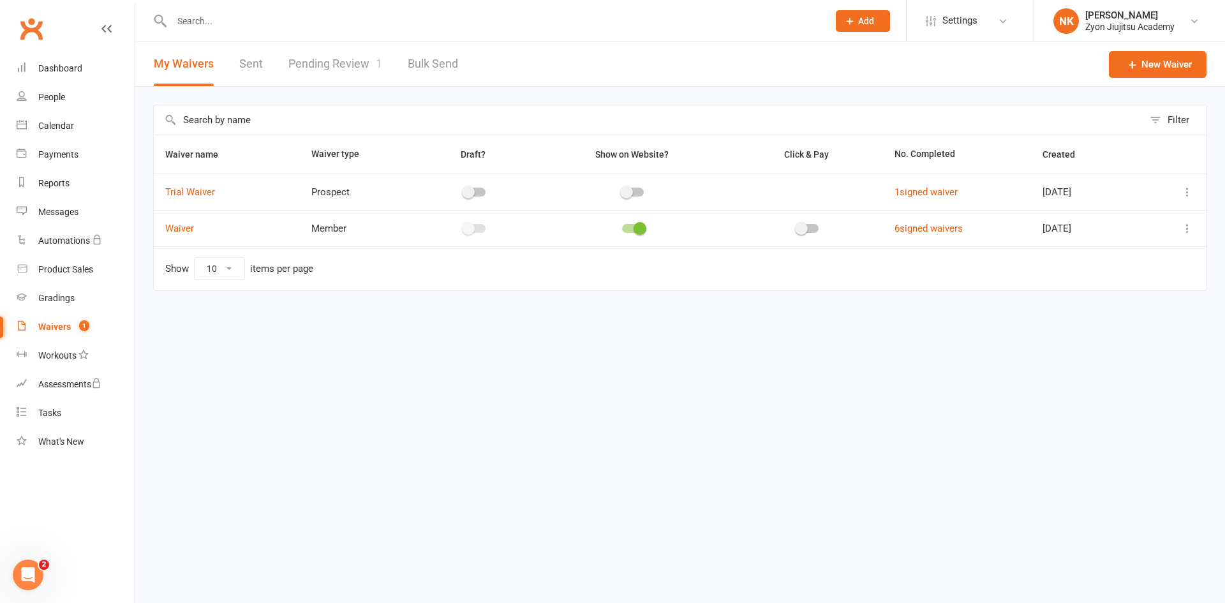
click at [1186, 189] on icon at bounding box center [1187, 192] width 13 height 13
click at [1144, 227] on link "Edit waiver" at bounding box center [1119, 217] width 150 height 26
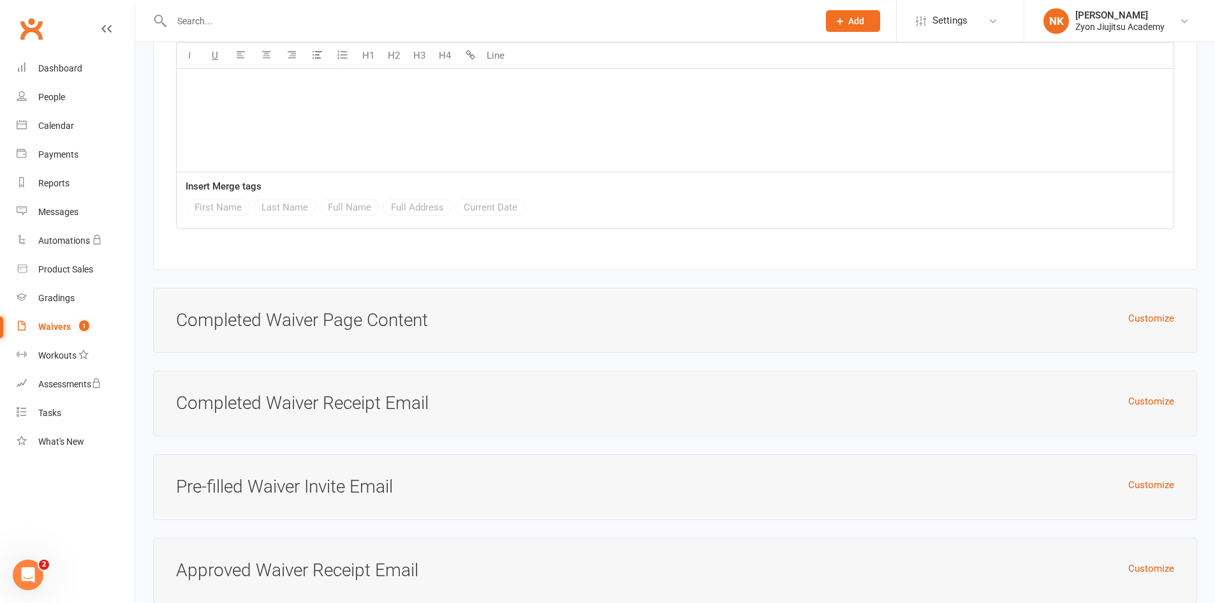
scroll to position [3733, 0]
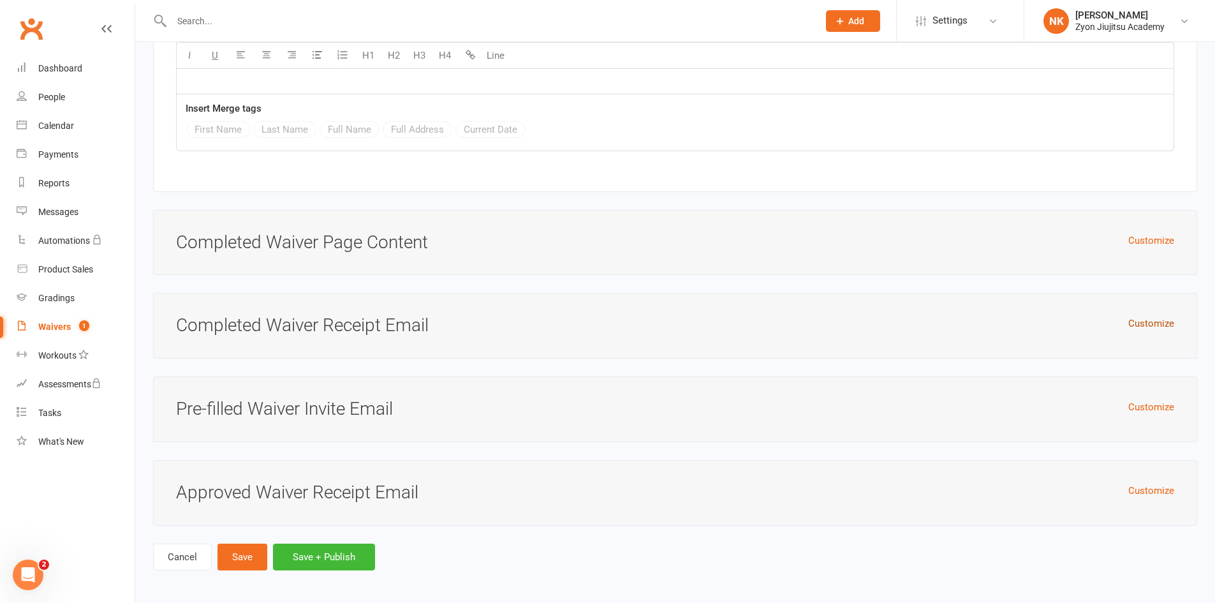
click at [1153, 321] on button "Customize" at bounding box center [1151, 323] width 46 height 15
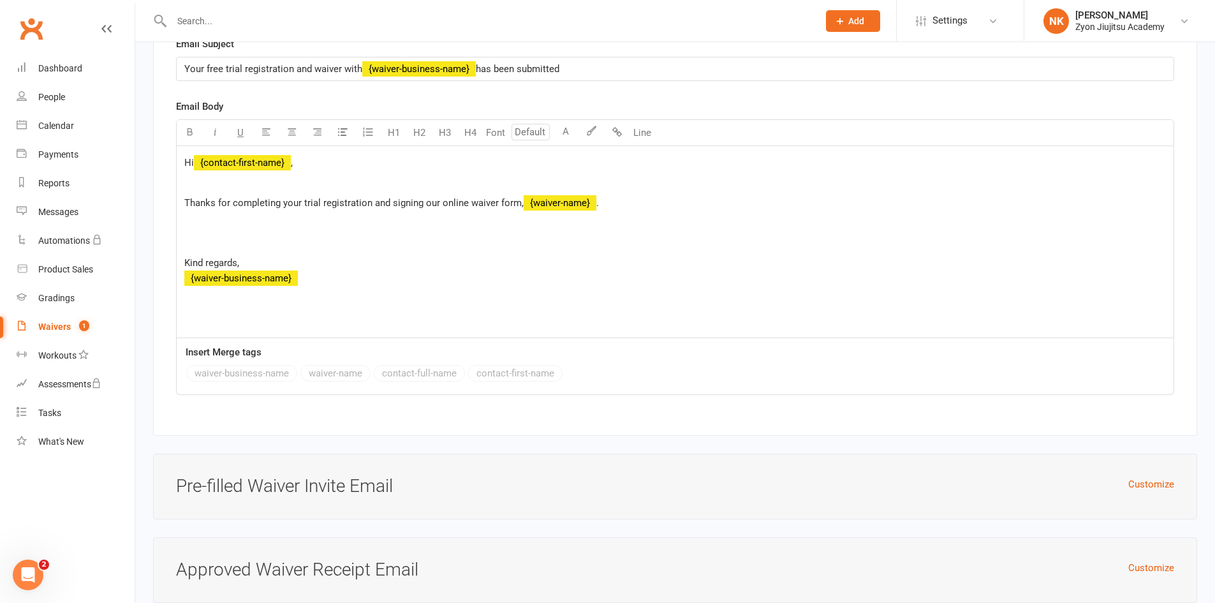
scroll to position [4198, 0]
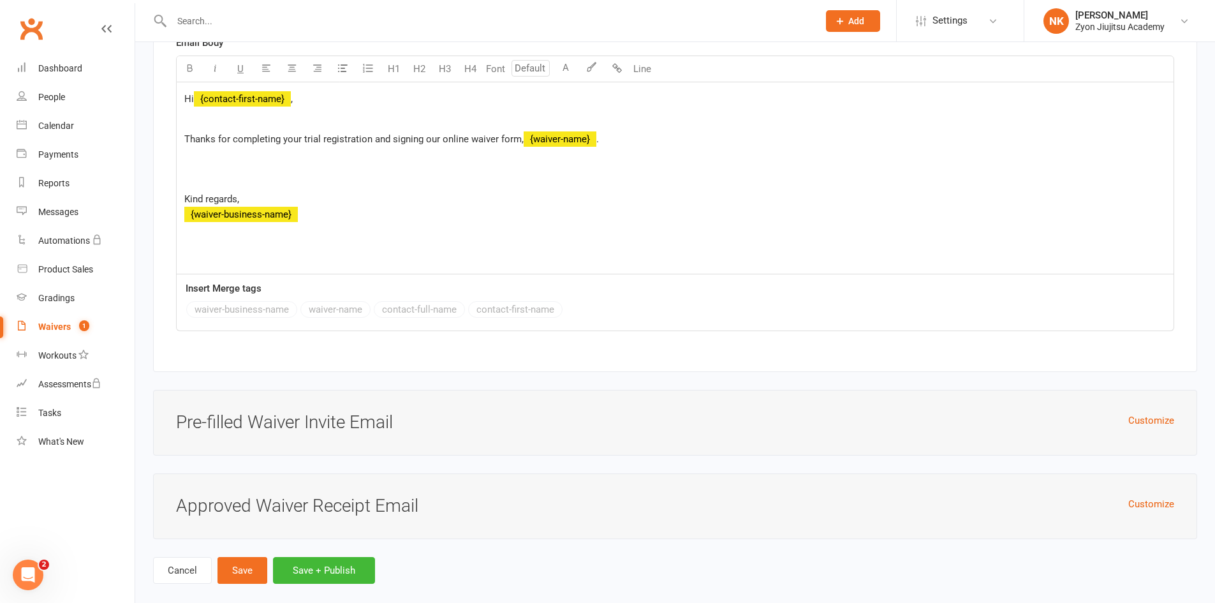
click at [368, 172] on p "﻿" at bounding box center [675, 179] width 982 height 15
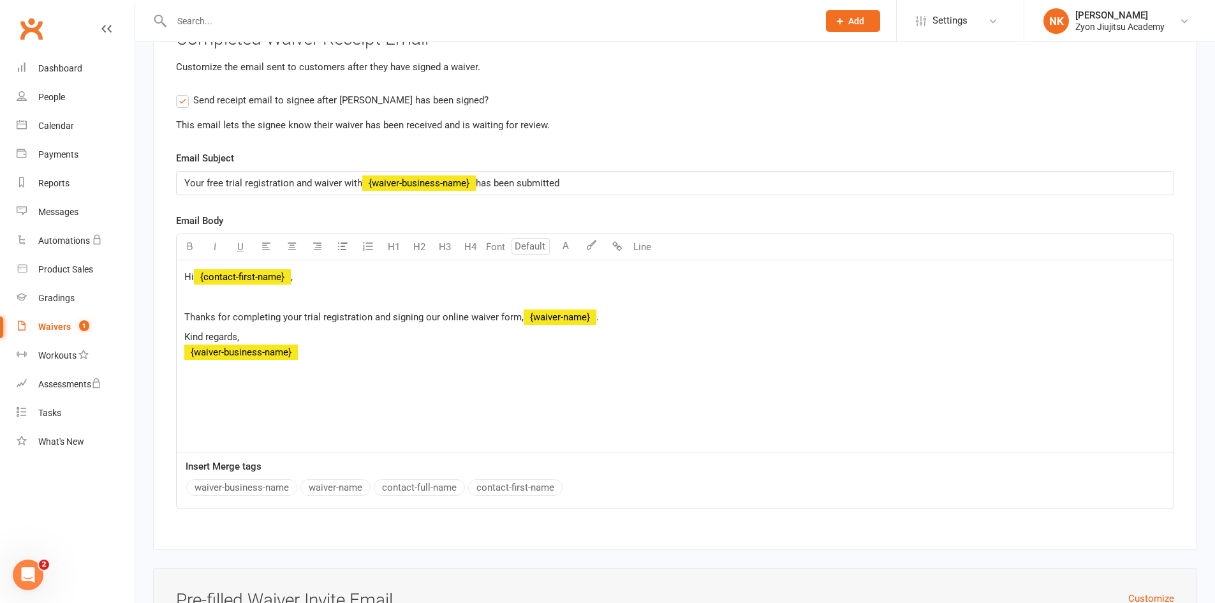
scroll to position [3828, 0]
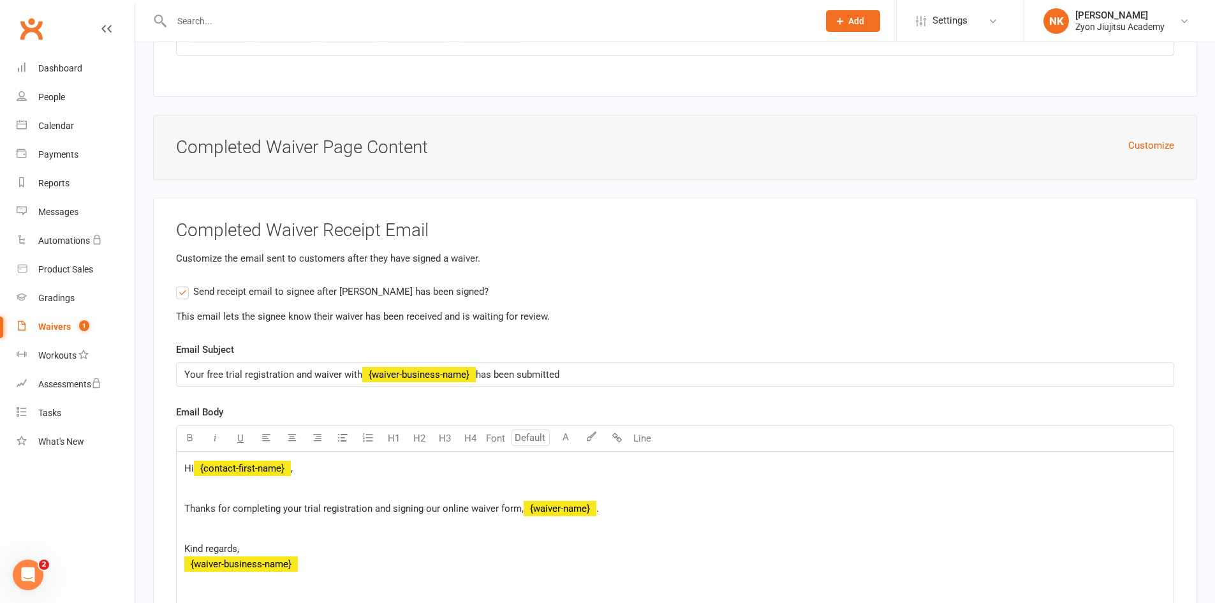
click at [229, 514] on div "Hi ﻿ {contact-first-name} , ﻿ Thanks for completing your trial registration and…" at bounding box center [675, 547] width 997 height 191
click at [267, 514] on div "Hi ﻿ {contact-first-name} , ﻿ Thanks for completing your trial registration and…" at bounding box center [675, 547] width 997 height 191
click at [633, 505] on p "Thanks for completing your trial registration and signing our online waiver for…" at bounding box center [675, 508] width 982 height 15
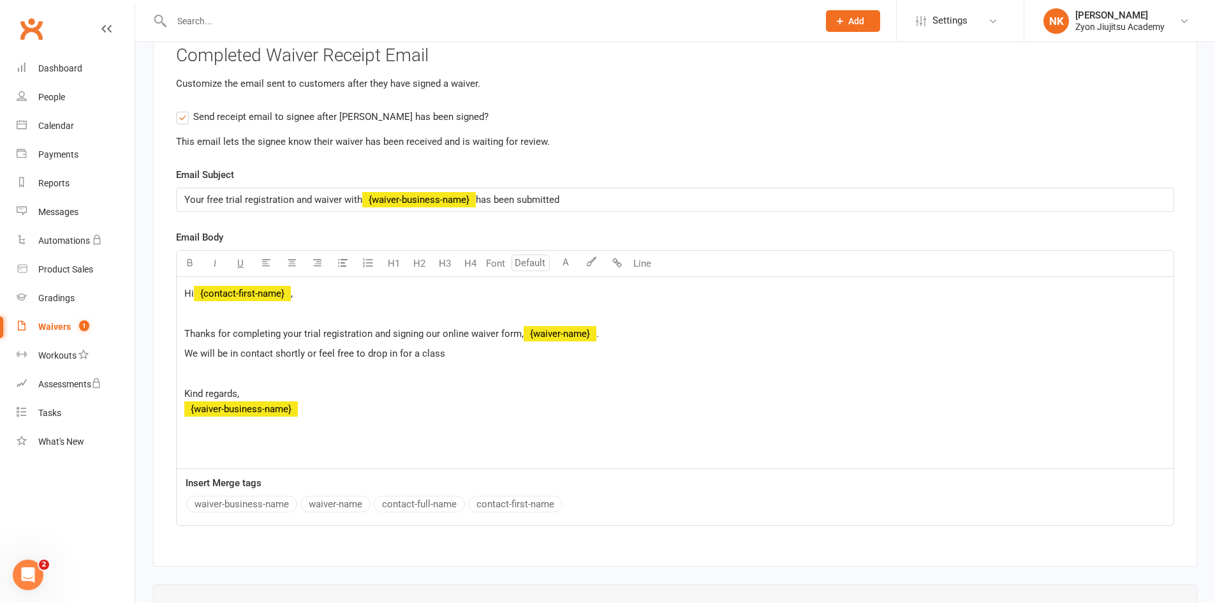
scroll to position [3998, 0]
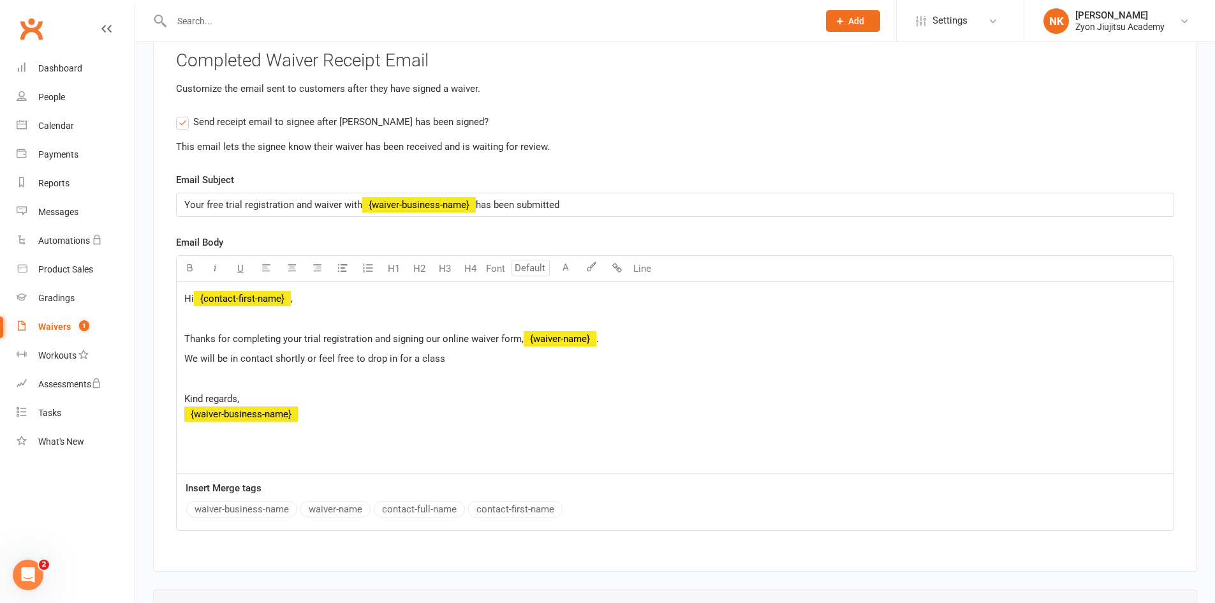
drag, startPoint x: 660, startPoint y: 337, endPoint x: 651, endPoint y: 338, distance: 8.4
click at [659, 337] on p "Thanks for completing your trial registration and signing our online waiver for…" at bounding box center [675, 338] width 982 height 15
drag, startPoint x: 601, startPoint y: 336, endPoint x: 525, endPoint y: 330, distance: 76.8
click at [525, 331] on p "Thanks for completing your trial registration and signing our online waiver for…" at bounding box center [675, 338] width 982 height 15
drag, startPoint x: 591, startPoint y: 325, endPoint x: 607, endPoint y: 331, distance: 16.6
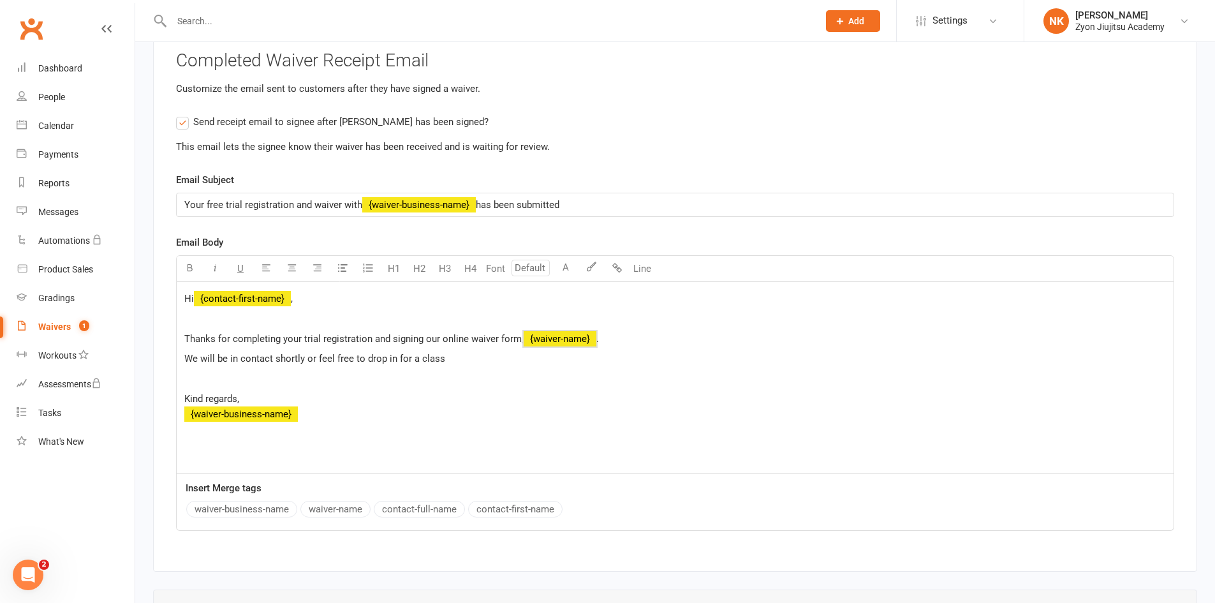
click at [592, 325] on div "Hi ﻿ {contact-first-name} , ﻿ Thanks for completing your trial registration and…" at bounding box center [675, 377] width 997 height 191
click at [607, 331] on p "Thanks for completing your trial registration and signing our online waiver for…" at bounding box center [675, 338] width 982 height 15
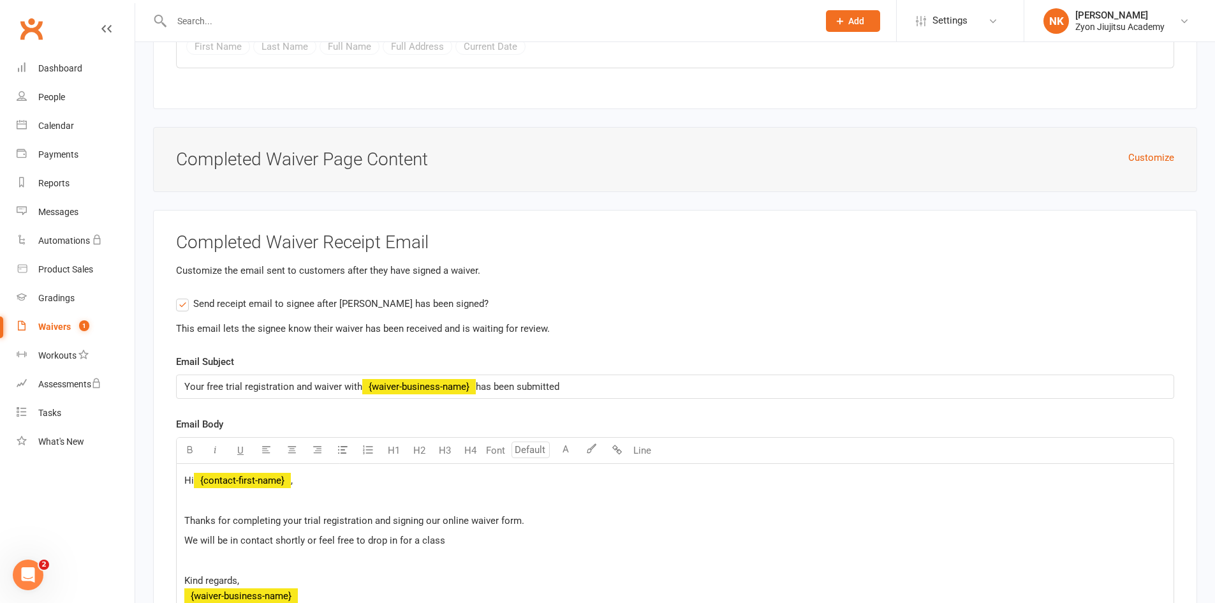
scroll to position [3743, 0]
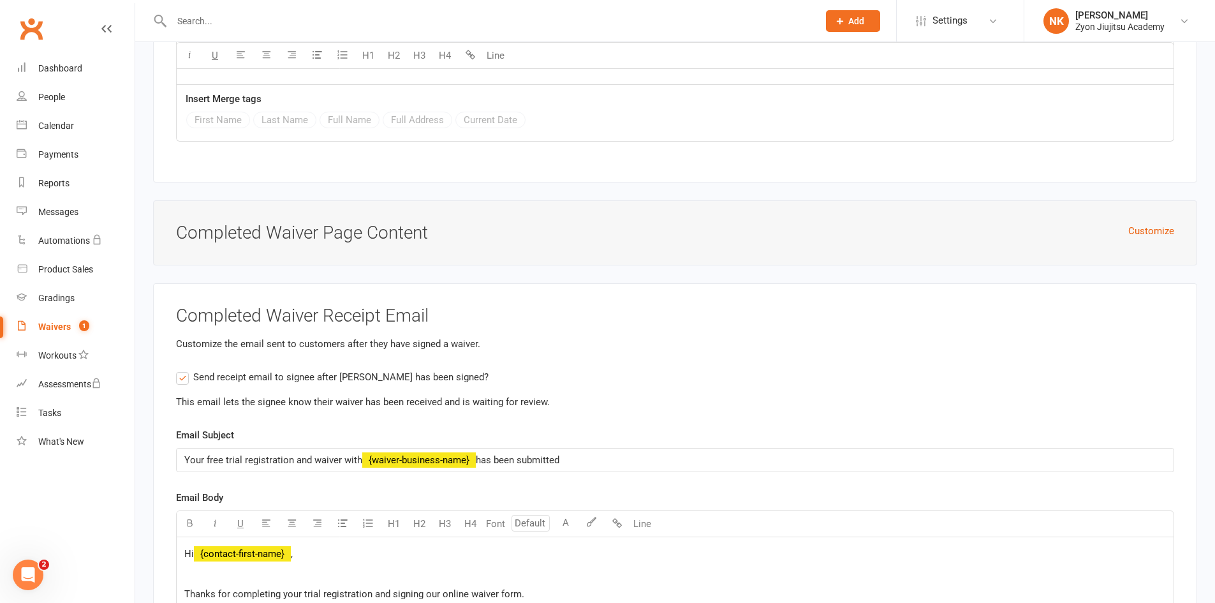
click at [412, 256] on div "Customize Completed Waiver Page Content" at bounding box center [675, 233] width 1044 height 66
click at [1168, 223] on button "Customize" at bounding box center [1151, 230] width 46 height 15
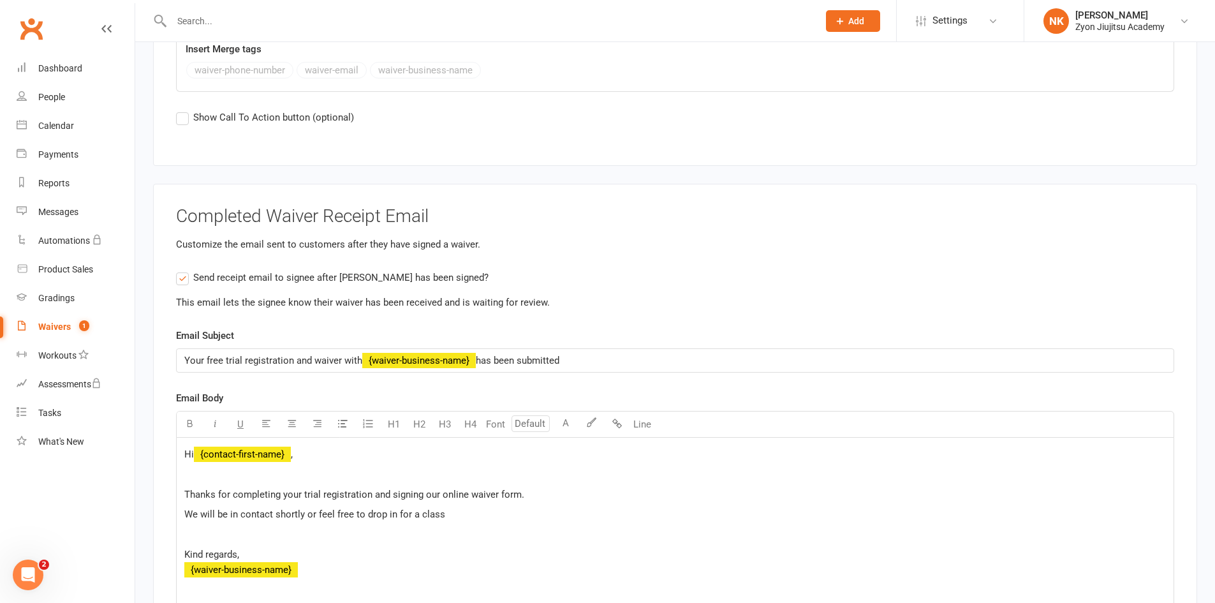
scroll to position [4444, 0]
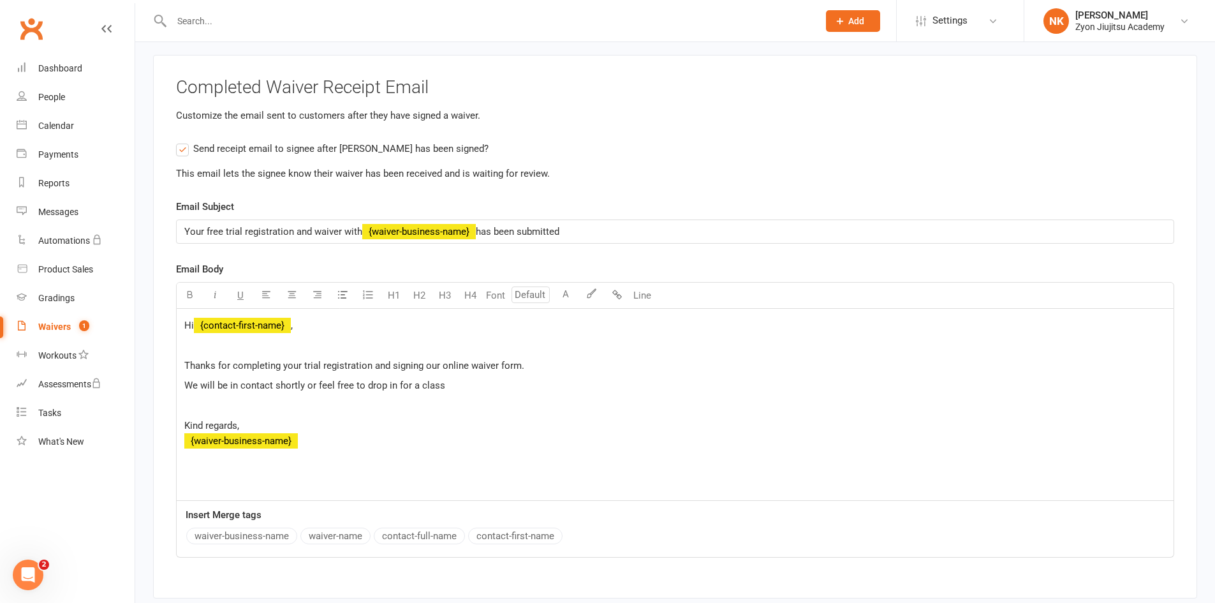
click at [187, 360] on span "Thanks for completing your trial registration and signing our online waiver for…" at bounding box center [354, 365] width 340 height 11
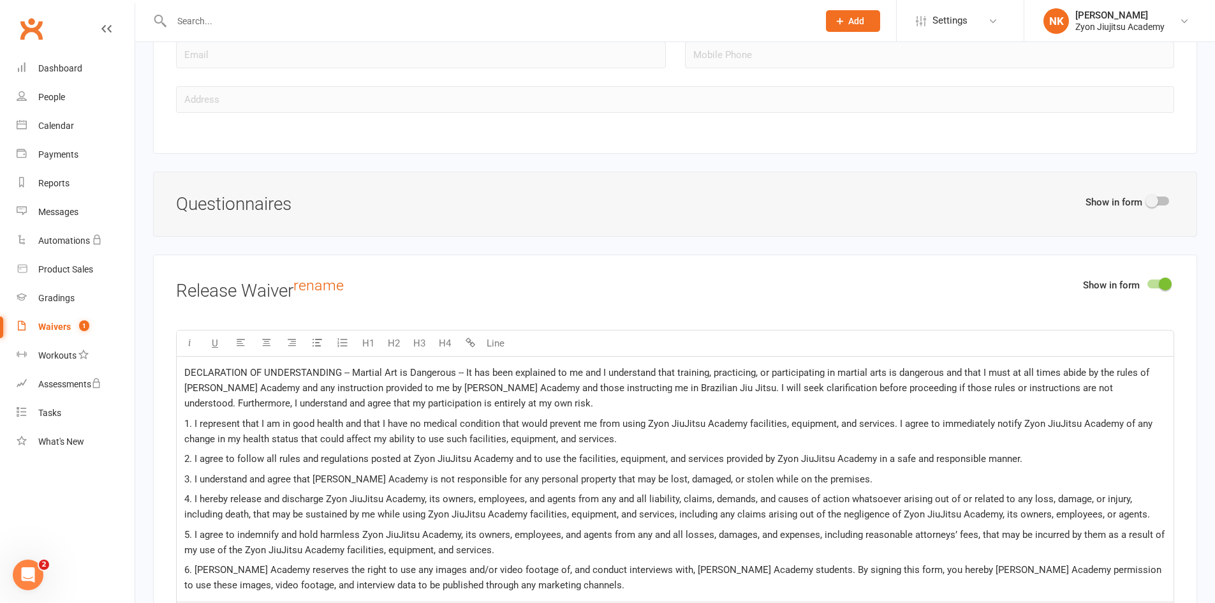
scroll to position [1337, 0]
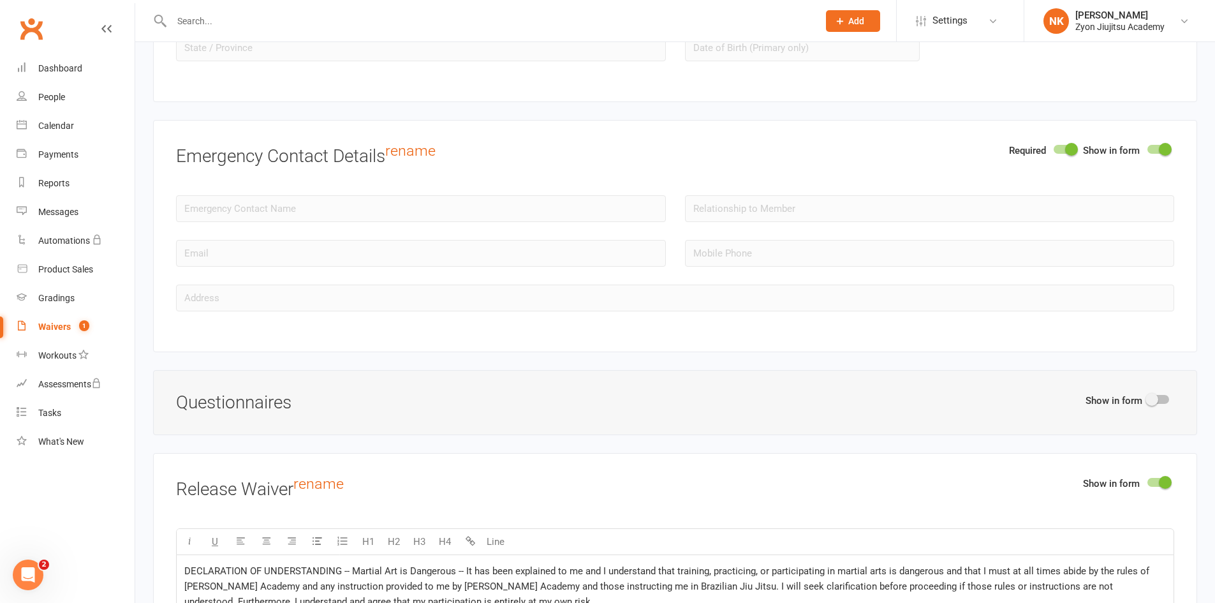
click at [1160, 401] on div at bounding box center [1158, 399] width 22 height 9
click at [1147, 397] on input "checkbox" at bounding box center [1147, 397] width 0 height 0
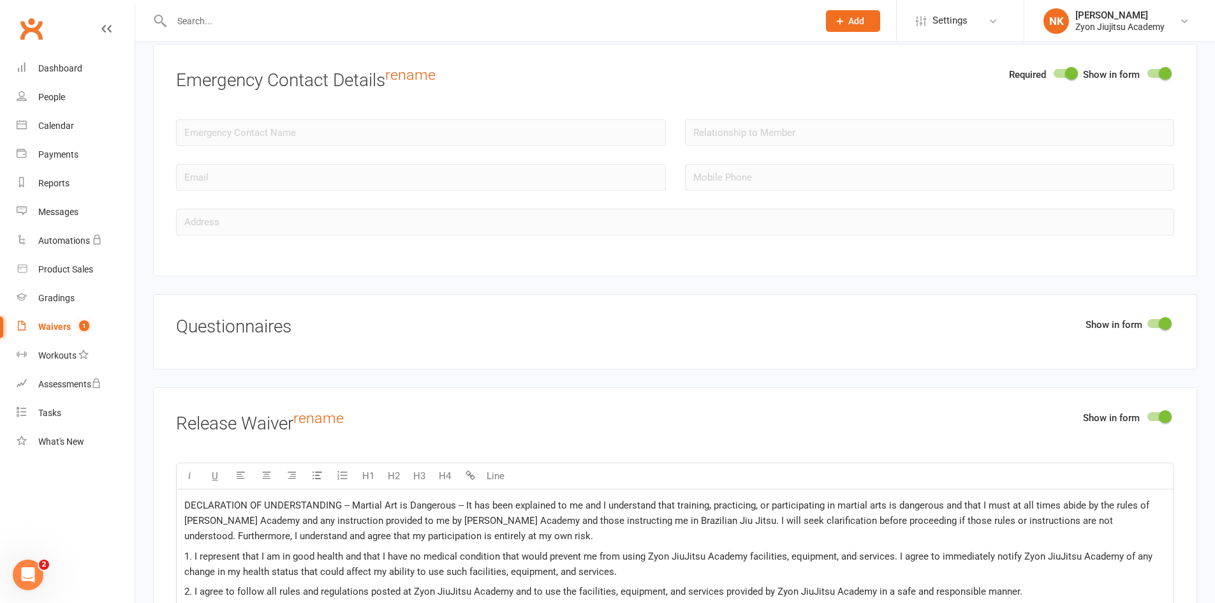
select select "do_not_copy_answers"
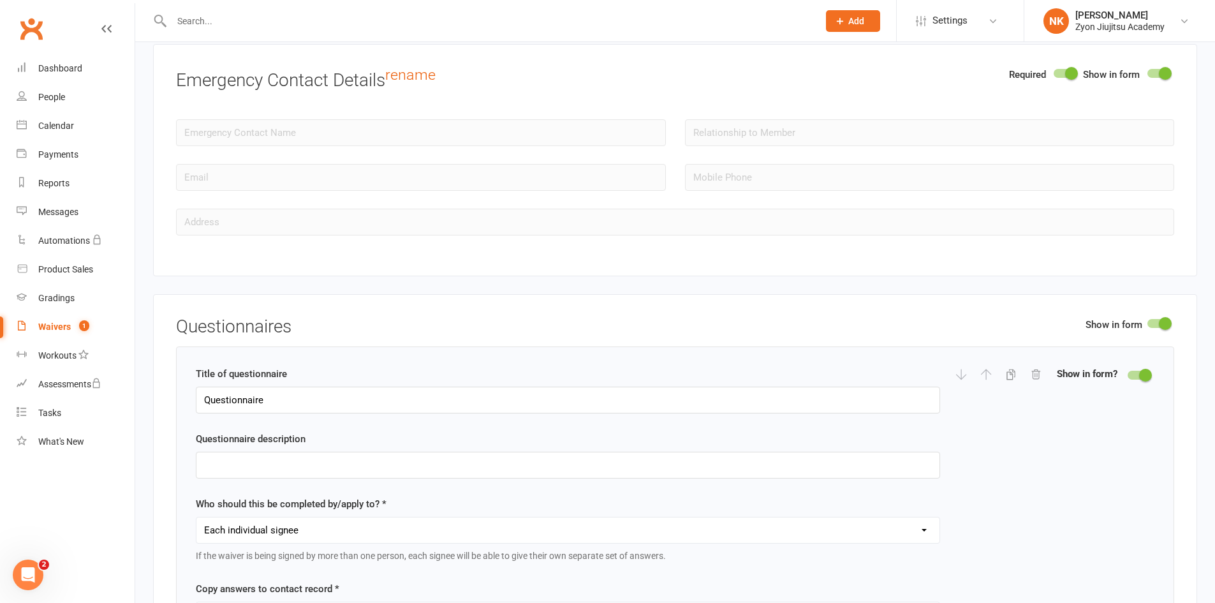
scroll to position [1528, 0]
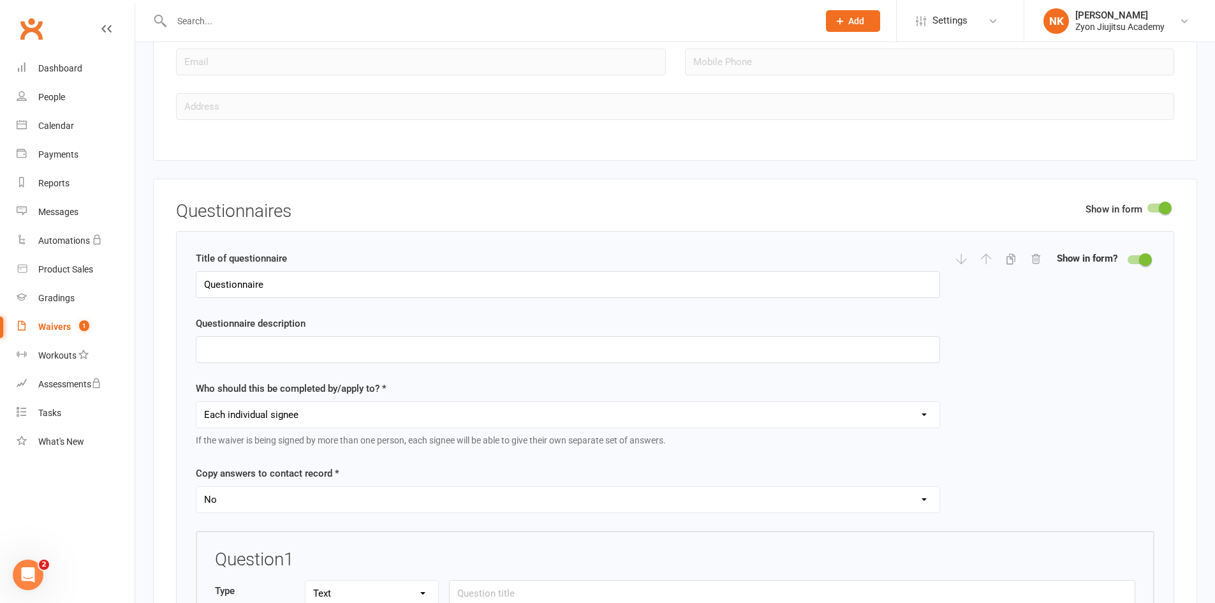
click at [1160, 203] on span at bounding box center [1165, 208] width 13 height 13
click at [1147, 206] on input "checkbox" at bounding box center [1147, 206] width 0 height 0
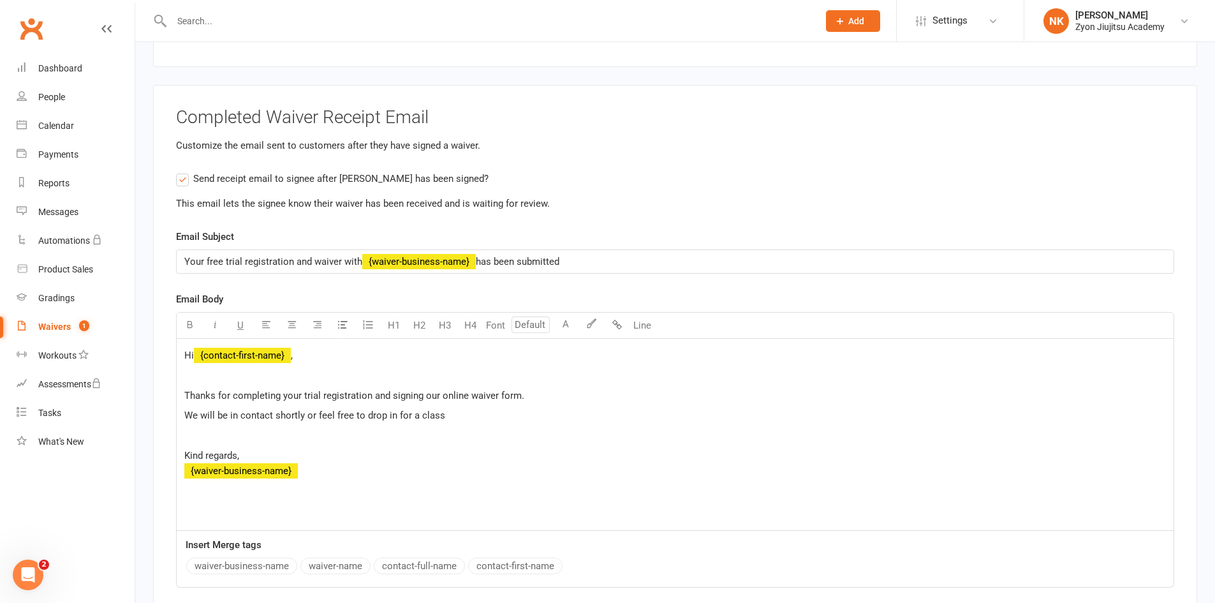
scroll to position [4421, 0]
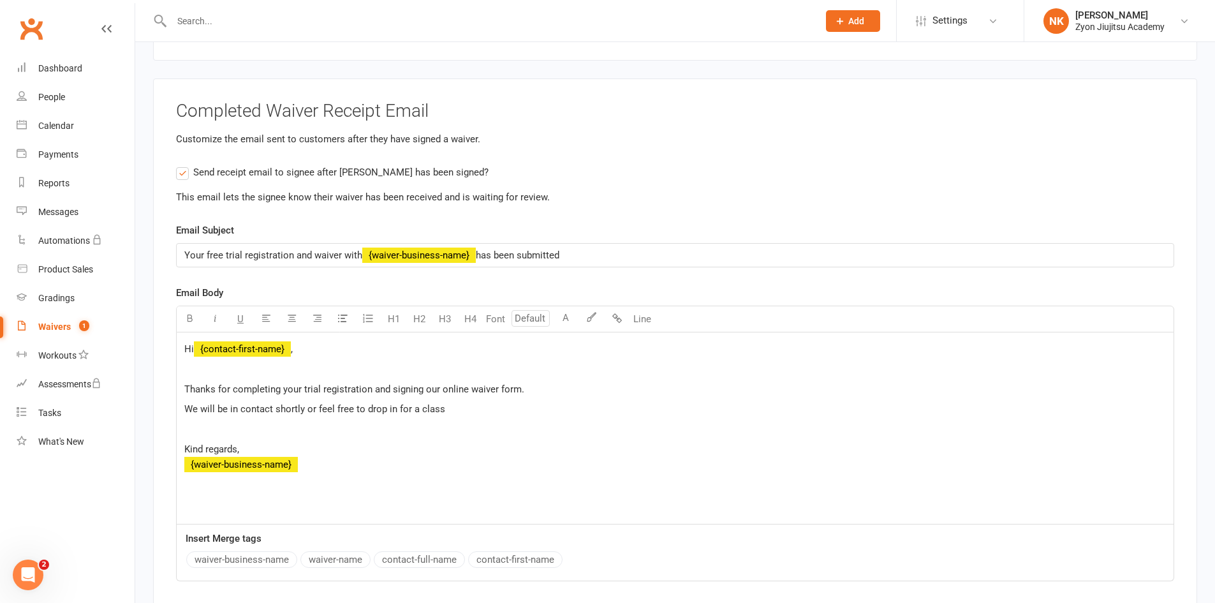
click at [478, 408] on p "We will be in contact shortly or feel free to drop in for a class" at bounding box center [675, 408] width 982 height 15
click at [210, 385] on span "Thanks for completing your trial registration and signing our online waiver for…" at bounding box center [354, 388] width 340 height 11
click at [186, 385] on span "Thanks for completing your trial registration and signing our online waiver for…" at bounding box center [354, 388] width 340 height 11
click at [509, 407] on p "We will be in contact shortly or feel free to message/call on [PHONE_NUMBER]" at bounding box center [675, 408] width 982 height 15
click at [624, 415] on div "Hi ﻿ {contact-first-name} , ﻿ Thanks for completing your trial registration and…" at bounding box center [675, 427] width 997 height 191
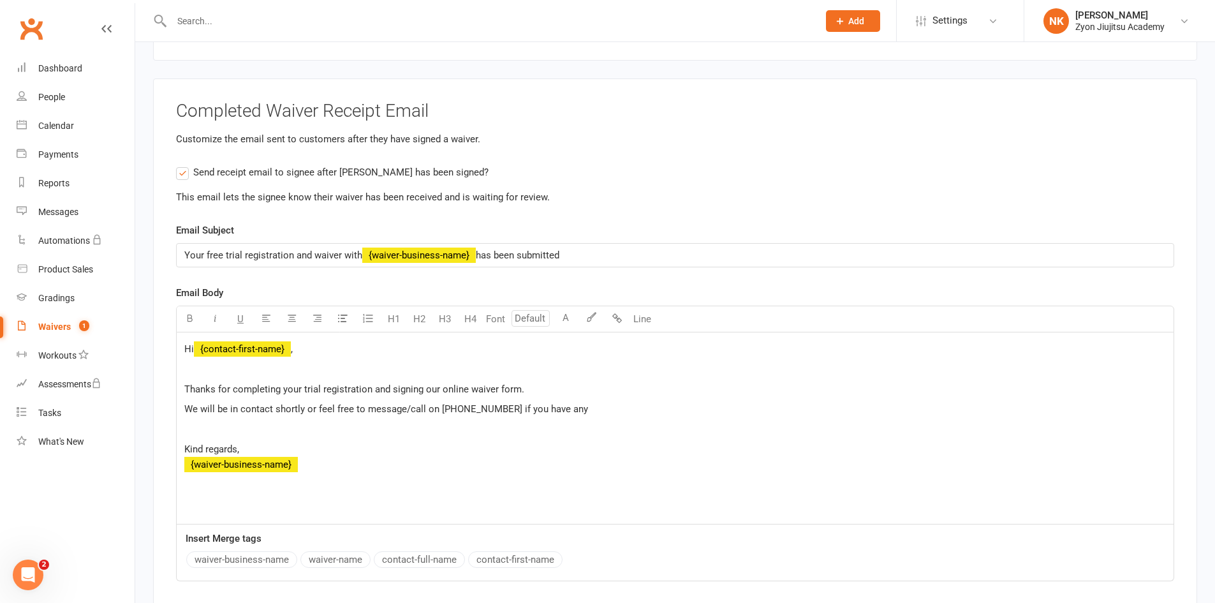
click at [624, 403] on p "We will be in contact shortly or feel free to message/call on [PHONE_NUMBER] if…" at bounding box center [675, 408] width 982 height 15
click at [591, 409] on span "We will be in contact shortly or feel free to message/call on [PHONE_NUMBER] if…" at bounding box center [410, 408] width 452 height 11
click at [631, 407] on p "We will be in contact shortly or feel free to message/call on [PHONE_NUMBER] if…" at bounding box center [675, 408] width 982 height 15
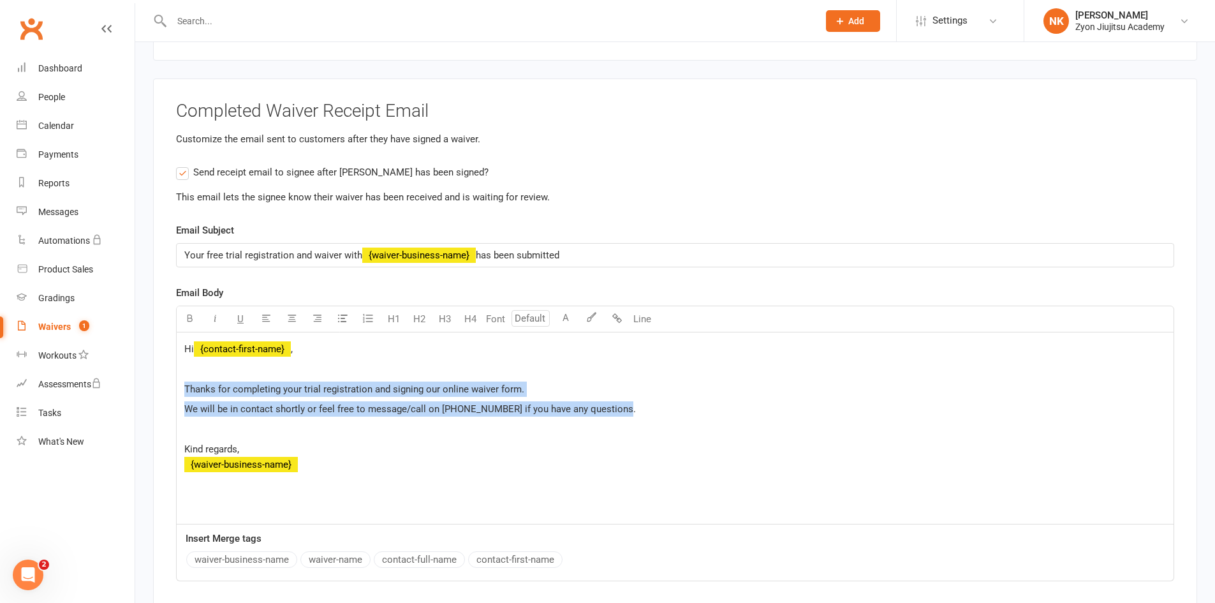
drag, startPoint x: 630, startPoint y: 409, endPoint x: 180, endPoint y: 390, distance: 450.1
click at [180, 390] on div "Hi ﻿ {contact-first-name} , ﻿ Thanks for completing your trial registration and…" at bounding box center [675, 427] width 997 height 191
copy div "Thanks for completing your trial registration and signing our online waiver for…"
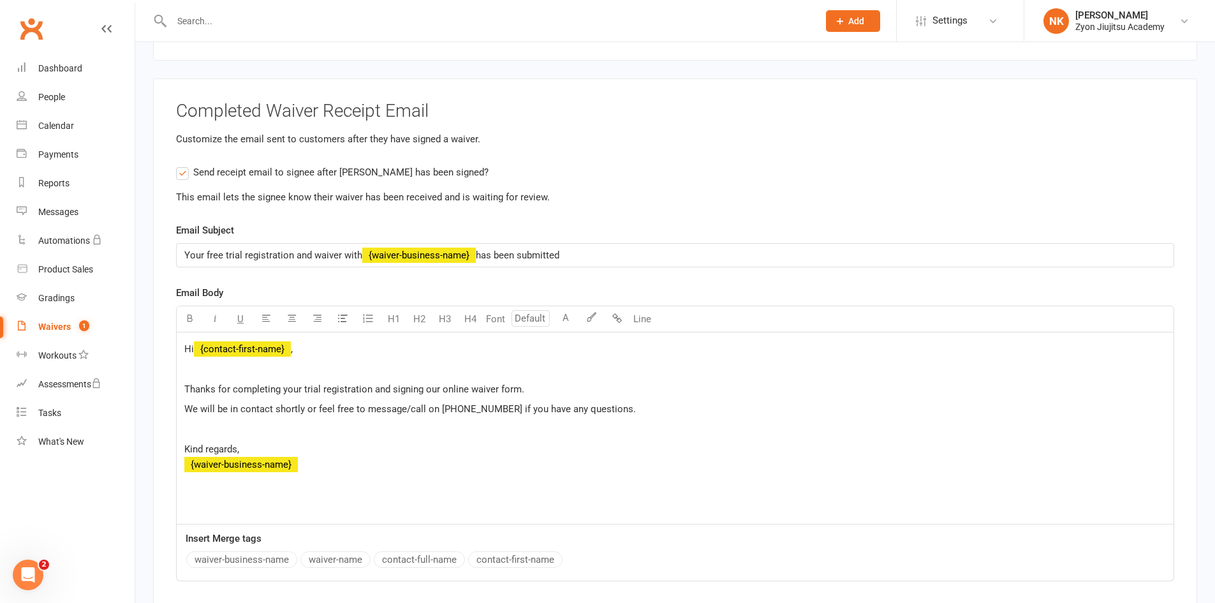
click at [473, 464] on p "Kind regards, ﻿ {waiver-business-name}" at bounding box center [675, 456] width 982 height 31
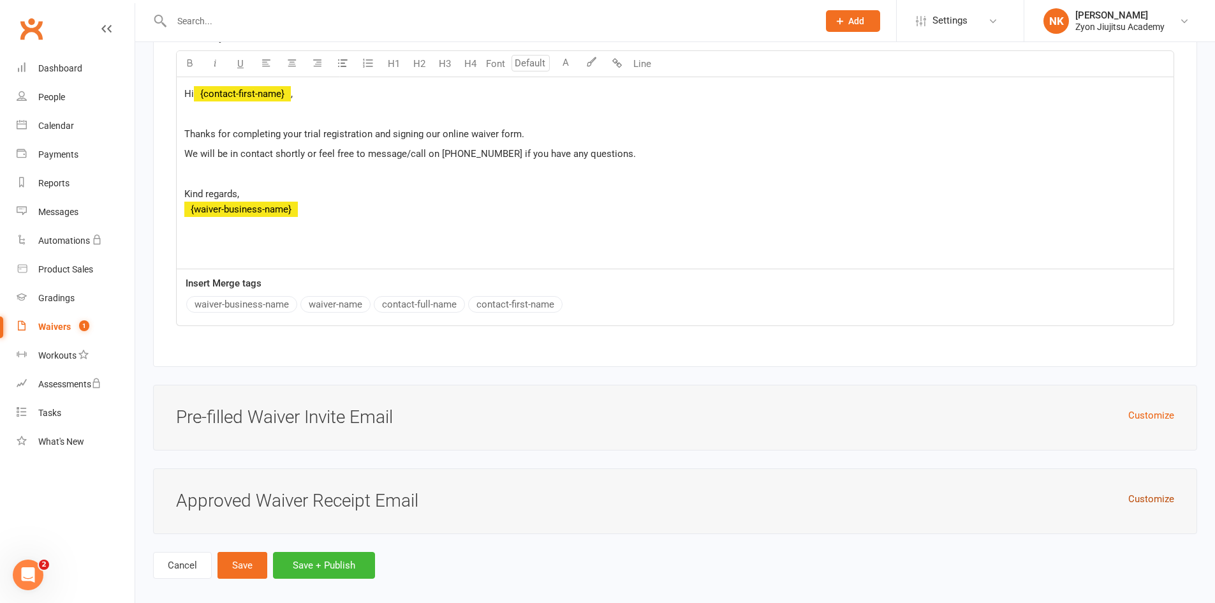
click at [1155, 501] on button "Customize" at bounding box center [1151, 498] width 46 height 15
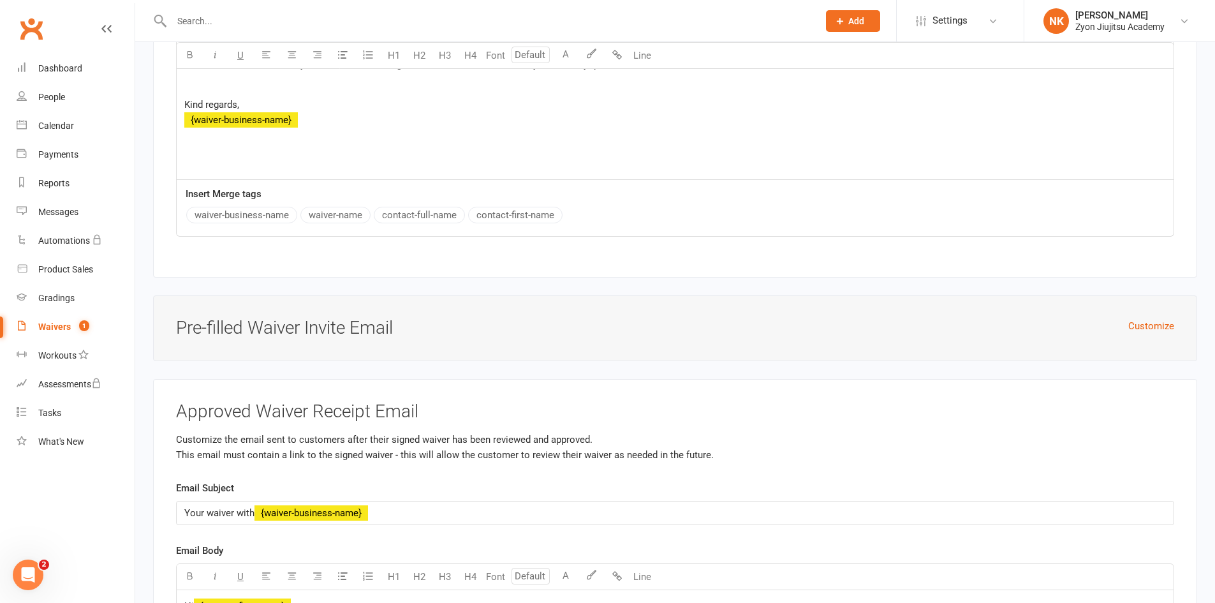
scroll to position [5059, 0]
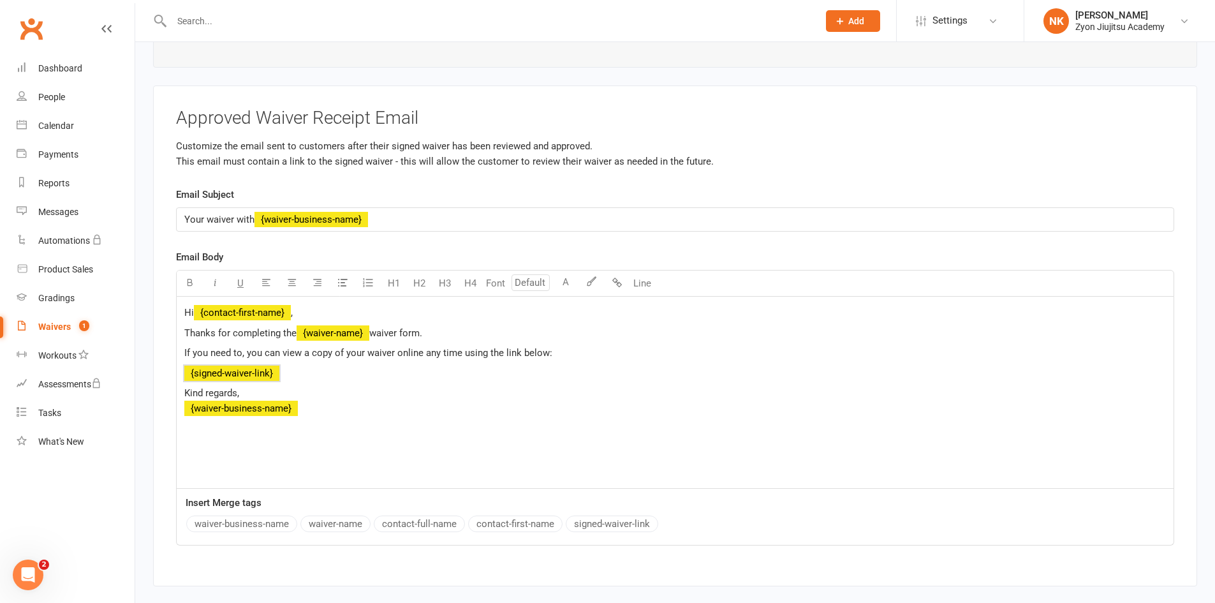
click at [397, 366] on p "﻿ {signed-waiver-link}" at bounding box center [675, 372] width 982 height 15
click at [437, 327] on p "Thanks for completing the ﻿ {waiver-name} waiver form." at bounding box center [675, 332] width 982 height 15
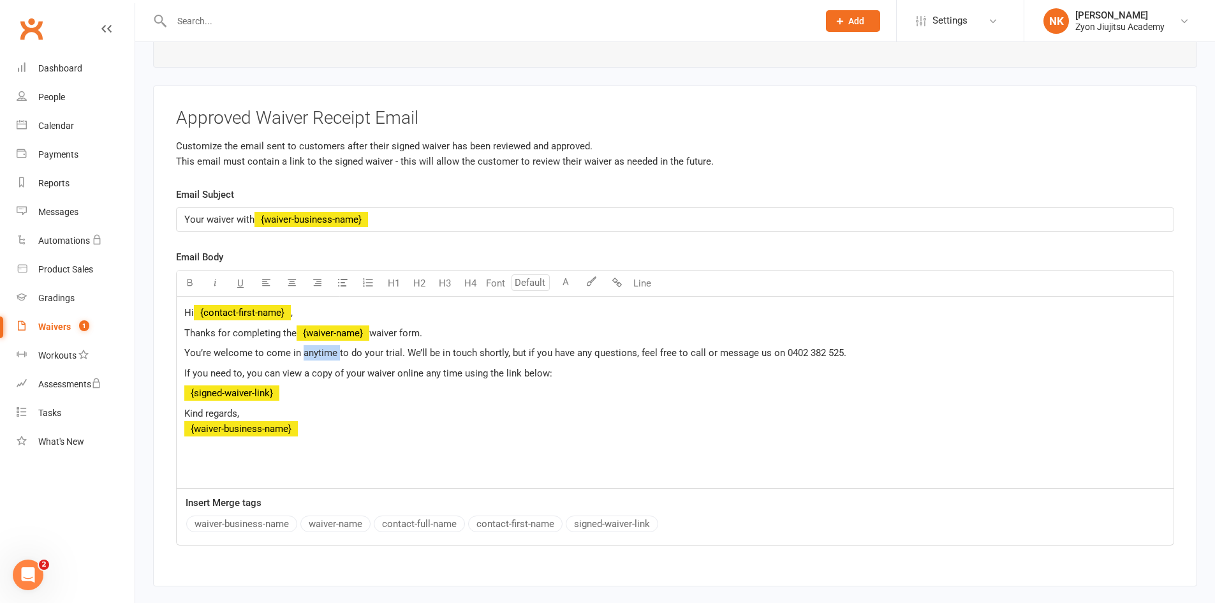
drag, startPoint x: 337, startPoint y: 350, endPoint x: 302, endPoint y: 350, distance: 35.7
click at [302, 350] on span "You’re welcome to come in anytime to do your trial. We’ll be in touch shortly, …" at bounding box center [515, 352] width 662 height 11
drag, startPoint x: 471, startPoint y: 350, endPoint x: 362, endPoint y: 355, distance: 108.5
click at [362, 355] on span "You’re welcome to come in to do your trial. We’ll be in touch shortly, but if y…" at bounding box center [497, 352] width 626 height 11
drag, startPoint x: 246, startPoint y: 369, endPoint x: 176, endPoint y: 369, distance: 69.5
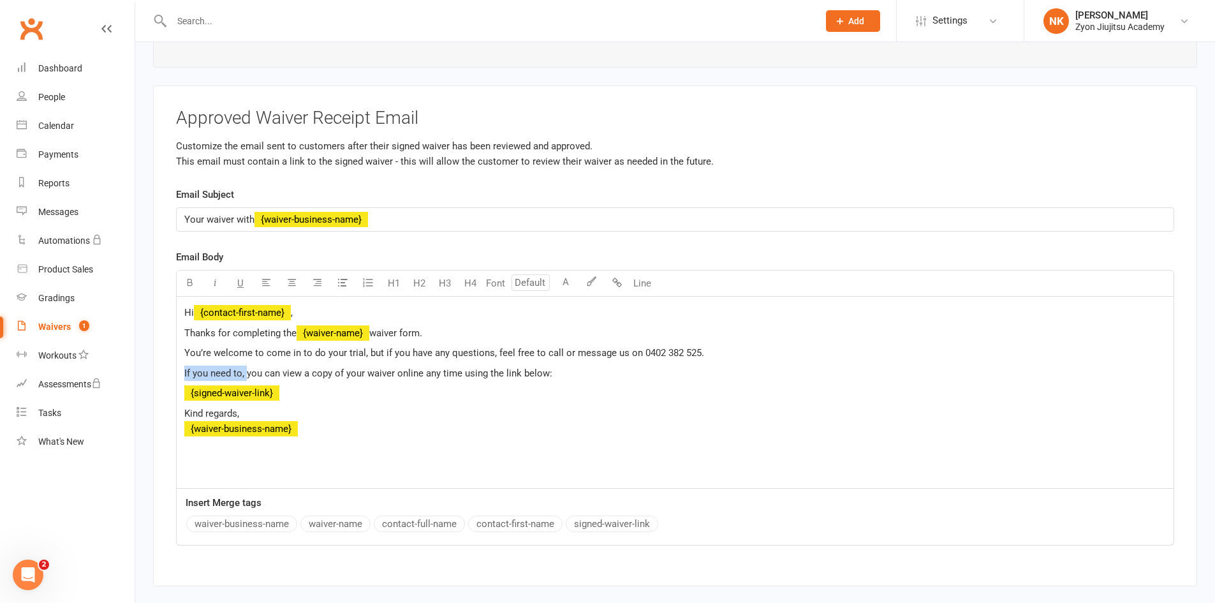
click at [176, 369] on div "Hi ﻿ {contact-first-name} , Thanks for completing the ﻿ {waiver-name} waiver fo…" at bounding box center [675, 393] width 998 height 192
drag, startPoint x: 258, startPoint y: 370, endPoint x: 288, endPoint y: 372, distance: 30.0
click at [288, 371] on span "And for your convinece you can view a copy of your waiver online any time using…" at bounding box center [388, 372] width 409 height 11
click at [281, 367] on span "And for your convinece you can view a copy of your waiver online any time using…" at bounding box center [388, 372] width 409 height 11
click at [277, 372] on span "And for your conviience you can view a copy of your waiver online any time usin…" at bounding box center [391, 372] width 414 height 11
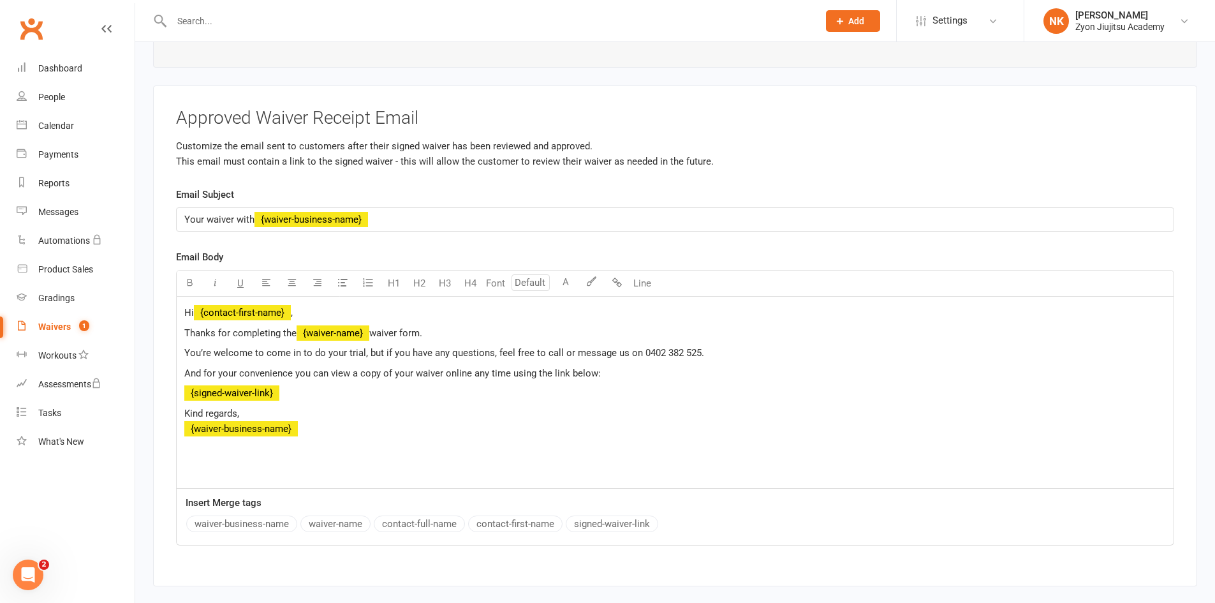
click at [461, 380] on div "Hi ﻿ {contact-first-name} , Thanks for completing the ﻿ {waiver-name} waiver fo…" at bounding box center [675, 392] width 997 height 191
click at [438, 406] on p "Kind regards, ﻿ {waiver-business-name}" at bounding box center [675, 421] width 982 height 31
click at [189, 327] on span "Thanks for completing the" at bounding box center [240, 332] width 112 height 11
click at [27, 572] on icon "Open Intercom Messenger" at bounding box center [28, 574] width 21 height 21
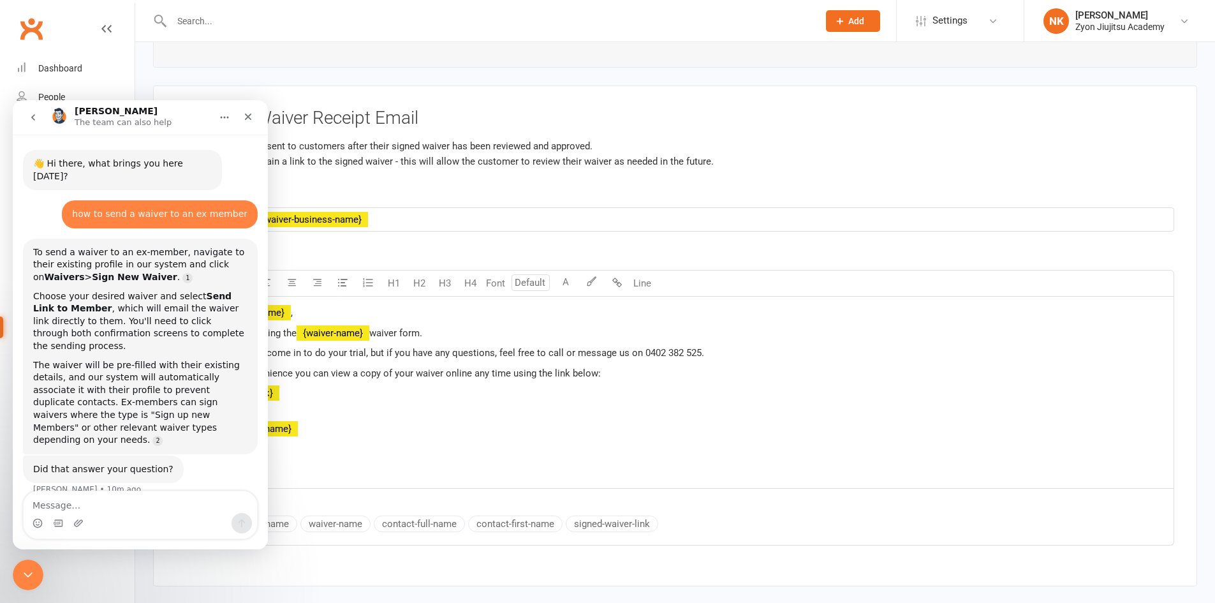
click at [80, 497] on textarea "Message…" at bounding box center [140, 502] width 233 height 22
type textarea "how to add discount to a member"
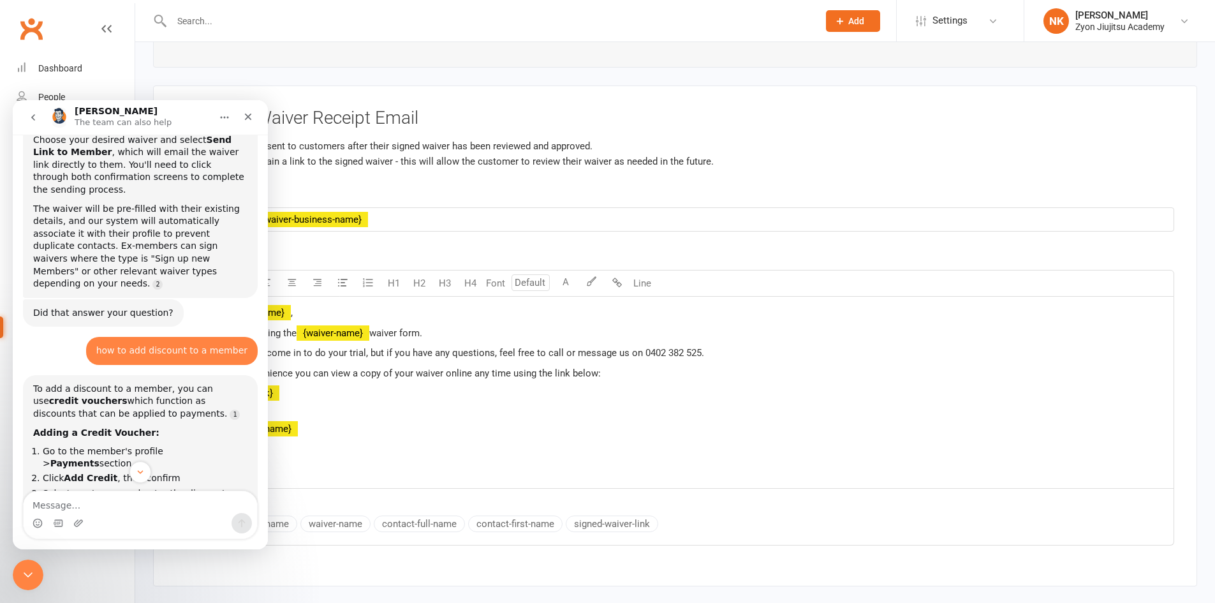
scroll to position [148, 0]
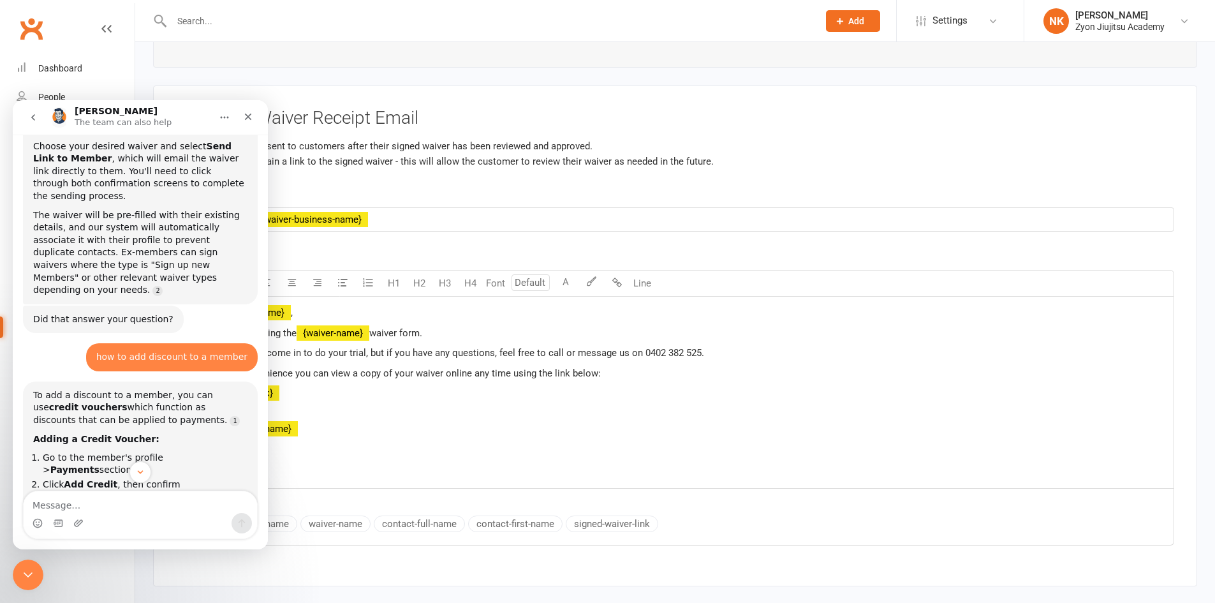
click at [485, 449] on div "Hi ﻿ {contact-first-name} , Thanks for completing the ﻿ {waiver-name} waiver fo…" at bounding box center [675, 392] width 997 height 191
click at [399, 356] on p "You’re welcome to come in to do your trial, but if you have any questions, feel…" at bounding box center [675, 352] width 982 height 15
click at [247, 117] on div "Close" at bounding box center [248, 116] width 23 height 23
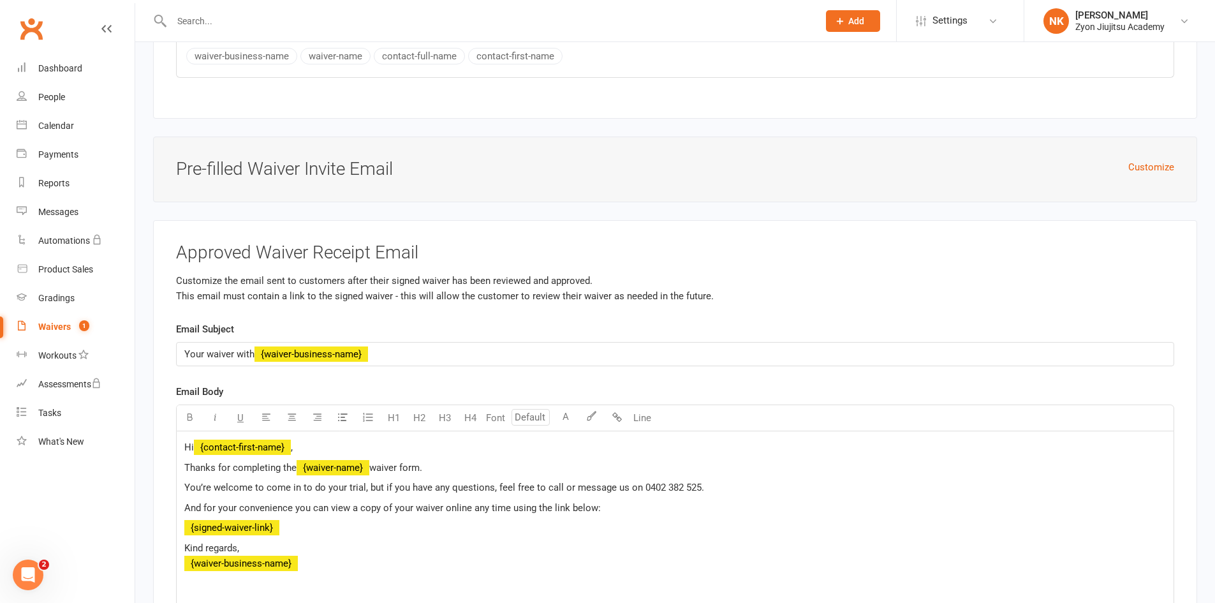
scroll to position [5119, 0]
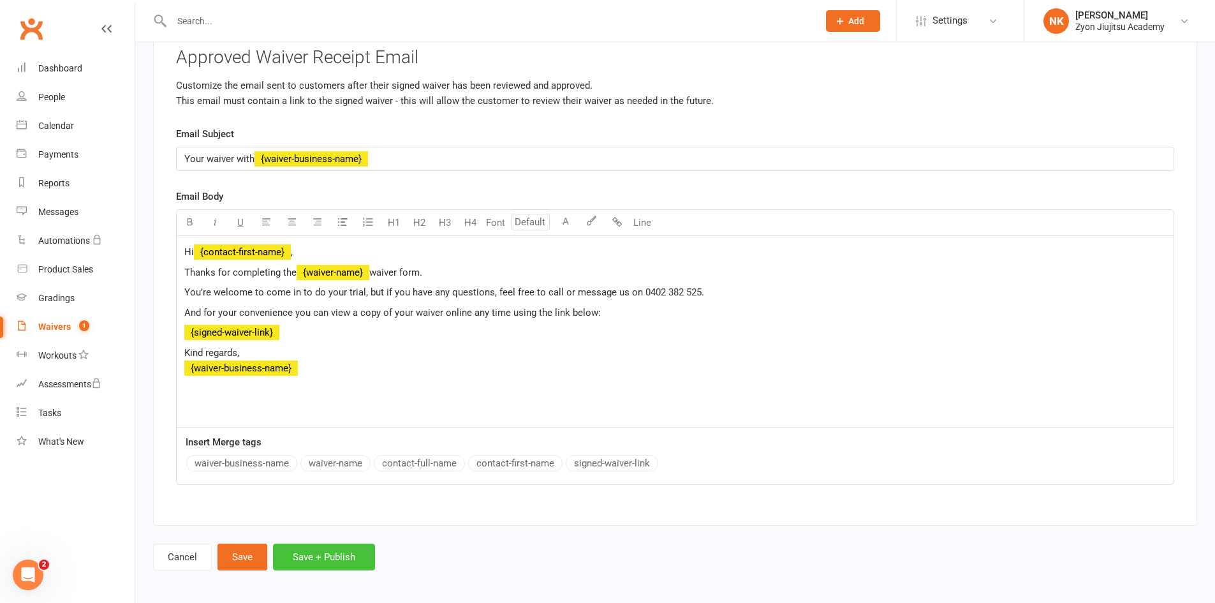
click at [346, 563] on button "Save + Publish" at bounding box center [324, 556] width 102 height 27
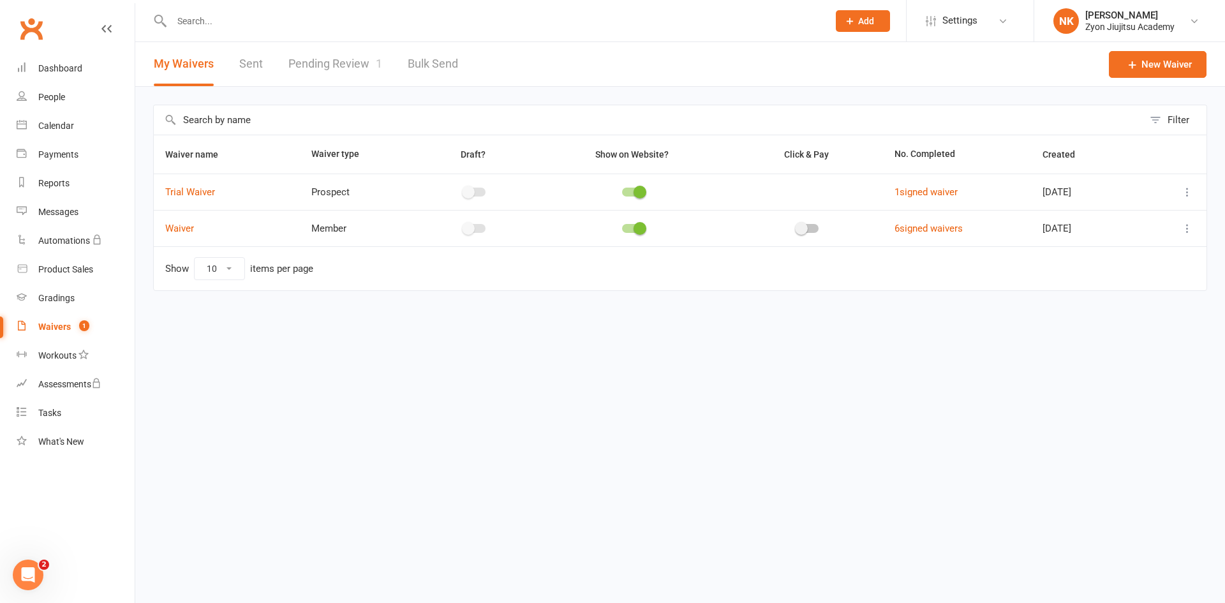
click at [635, 191] on span at bounding box center [639, 192] width 13 height 13
click at [622, 190] on input "checkbox" at bounding box center [622, 190] width 0 height 0
click at [628, 193] on div at bounding box center [633, 192] width 22 height 9
click at [622, 190] on input "checkbox" at bounding box center [622, 190] width 0 height 0
click at [1188, 196] on icon at bounding box center [1187, 192] width 13 height 13
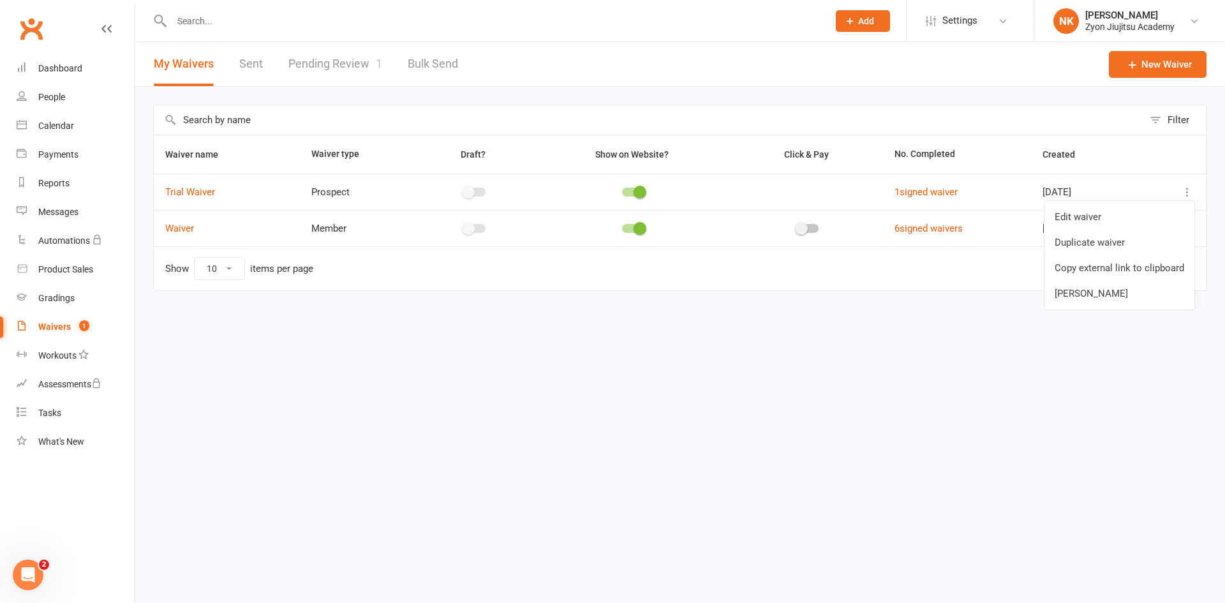
click at [81, 333] on link "Waivers 1" at bounding box center [76, 327] width 118 height 29
click at [302, 70] on link "Pending Review 1" at bounding box center [335, 64] width 94 height 44
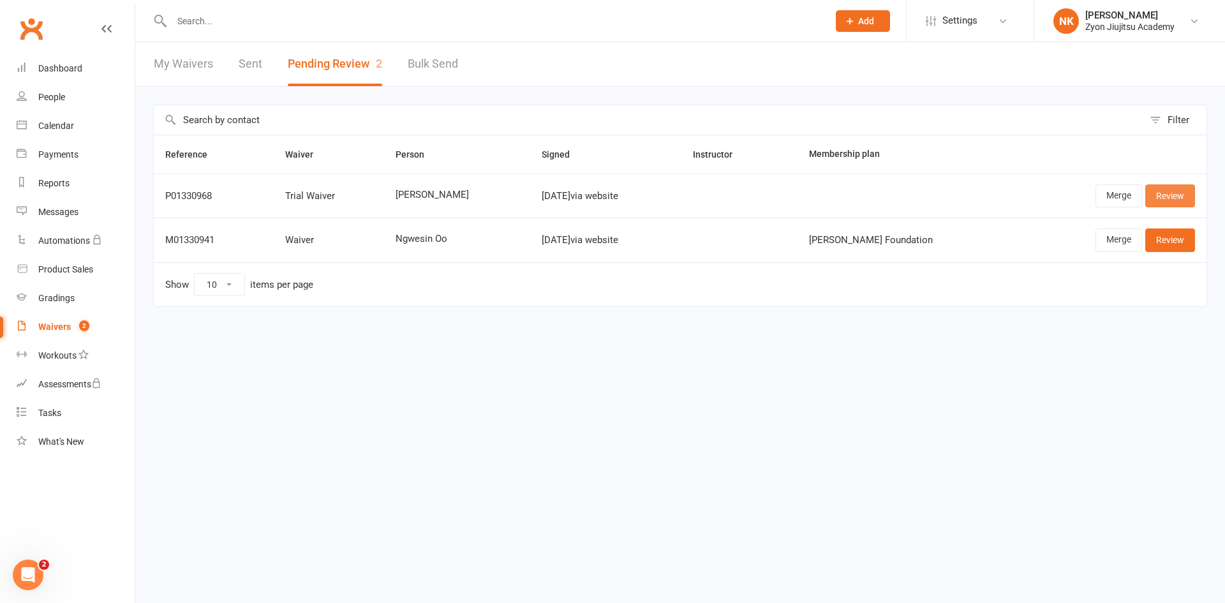
click at [1179, 198] on link "Review" at bounding box center [1170, 195] width 50 height 23
click at [1100, 199] on link "Merge" at bounding box center [1118, 195] width 47 height 23
click at [1170, 195] on link "Review" at bounding box center [1170, 195] width 50 height 23
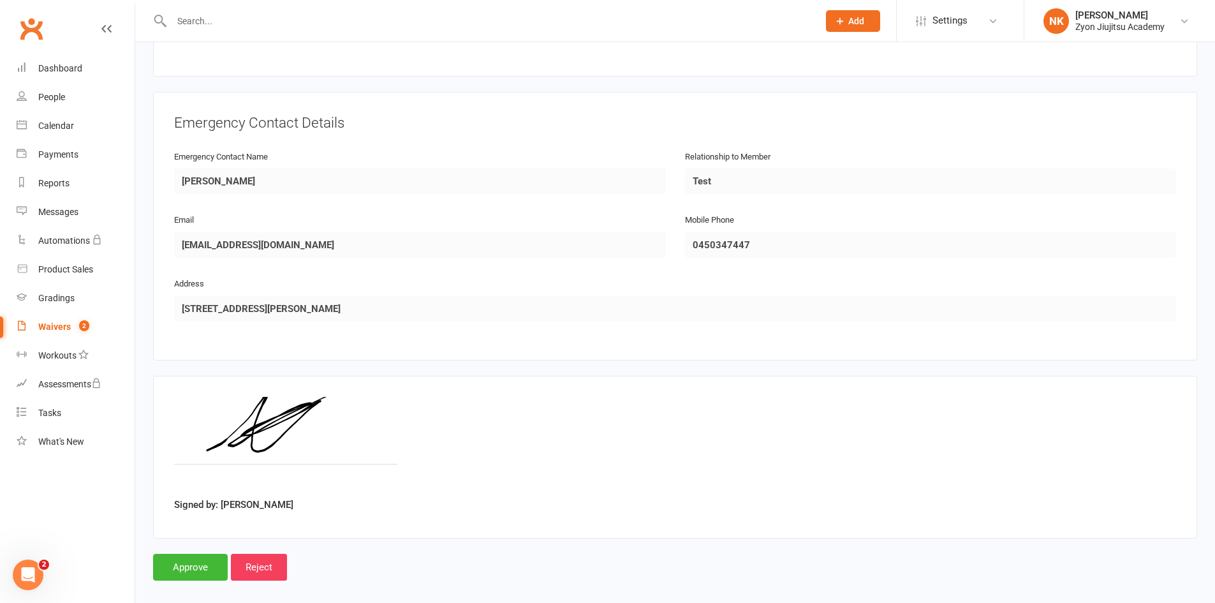
scroll to position [550, 0]
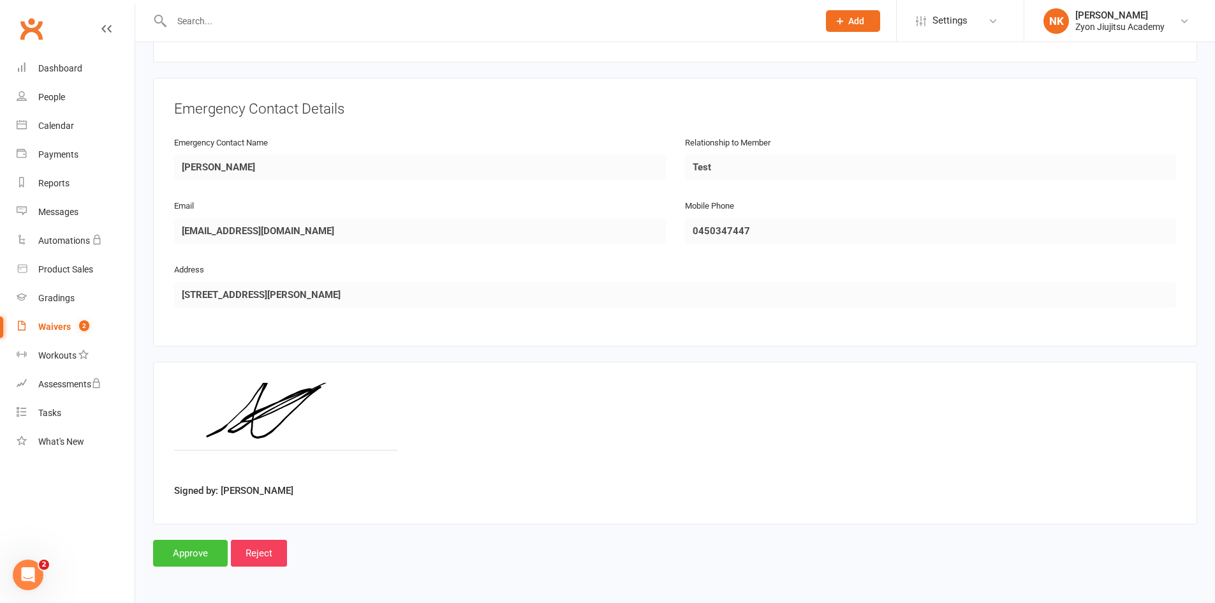
click at [175, 559] on input "Approve" at bounding box center [190, 553] width 75 height 27
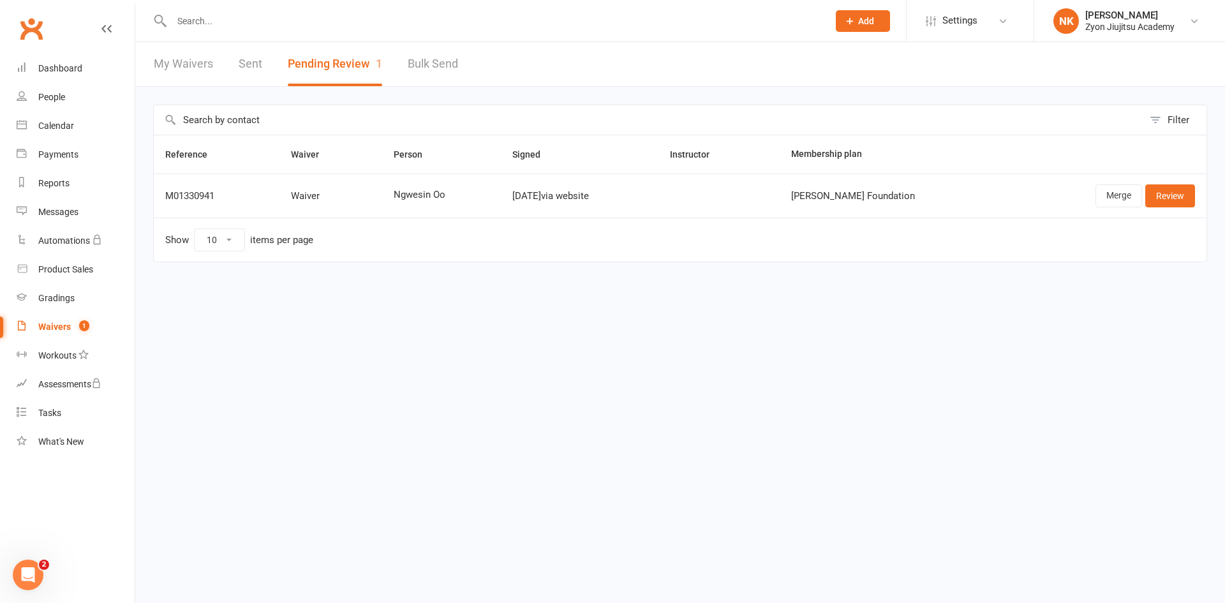
click at [202, 64] on link "My Waivers" at bounding box center [183, 64] width 59 height 44
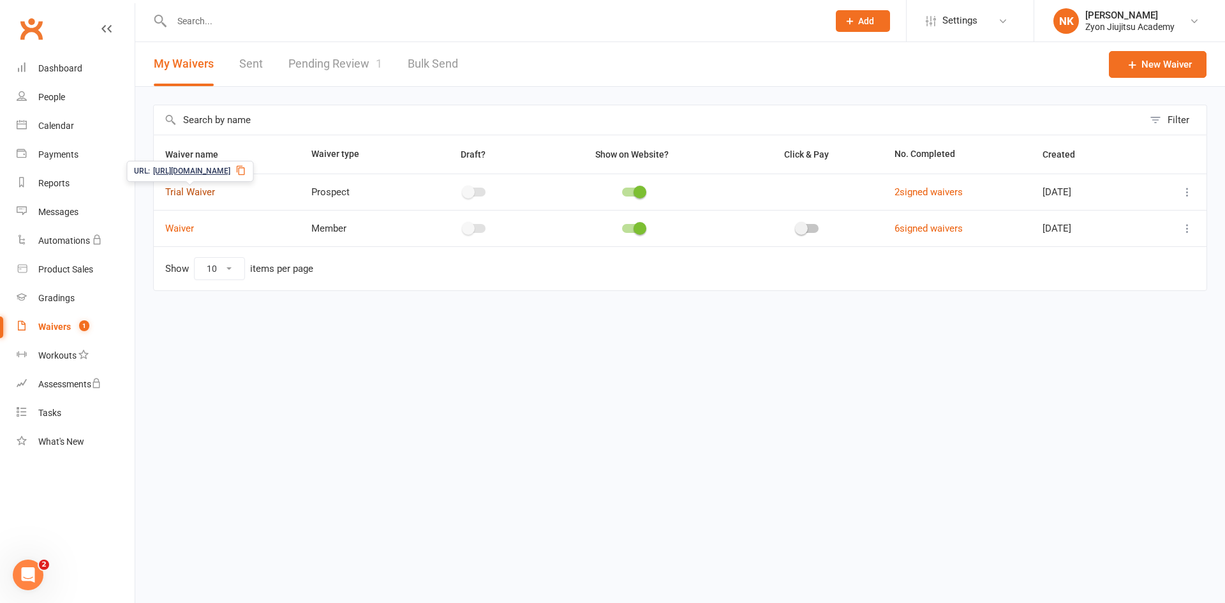
click at [186, 191] on link "Trial Waiver" at bounding box center [190, 191] width 50 height 11
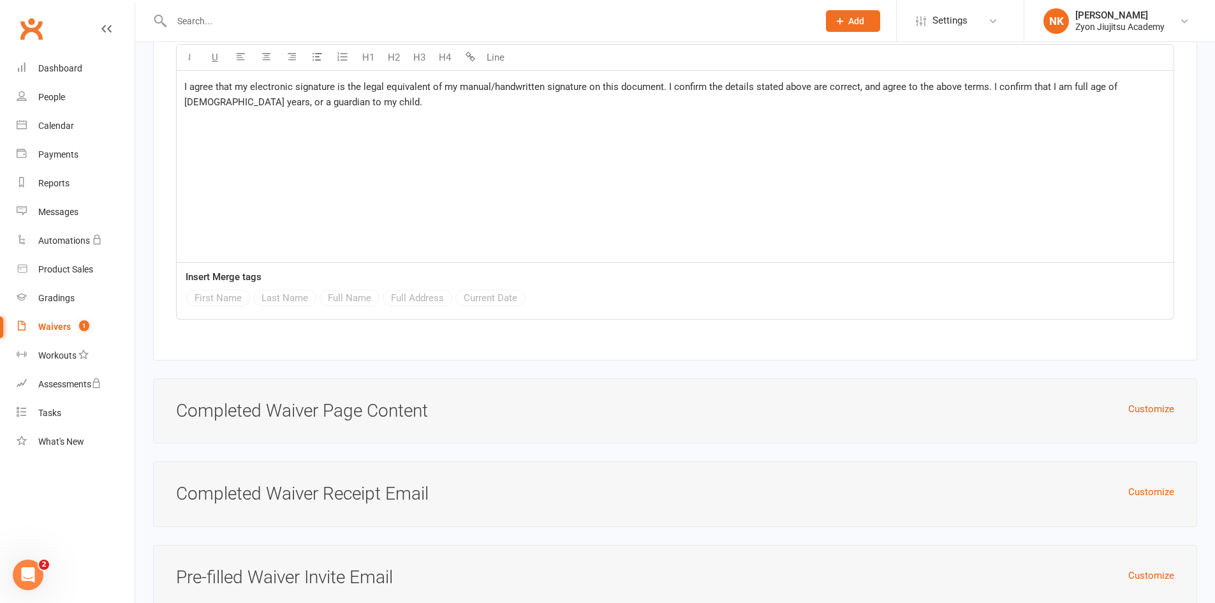
scroll to position [3598, 0]
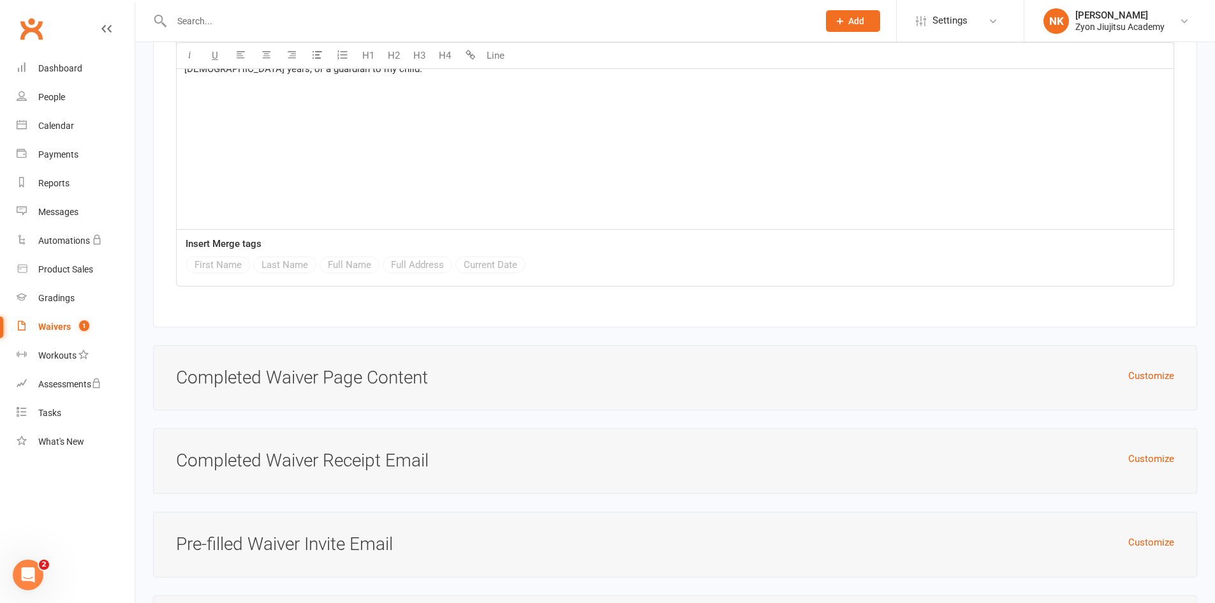
click at [340, 515] on div "Customize Pre-filled Waiver Invite Email" at bounding box center [675, 545] width 1044 height 66
click at [1153, 457] on button "Customize" at bounding box center [1151, 458] width 46 height 15
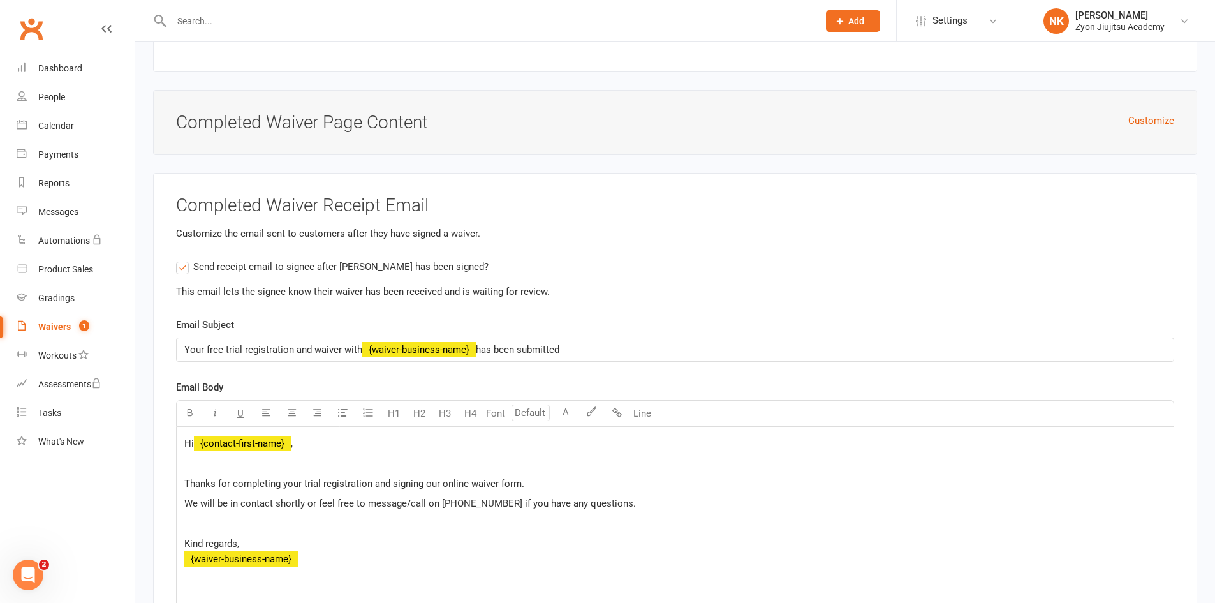
scroll to position [4211, 0]
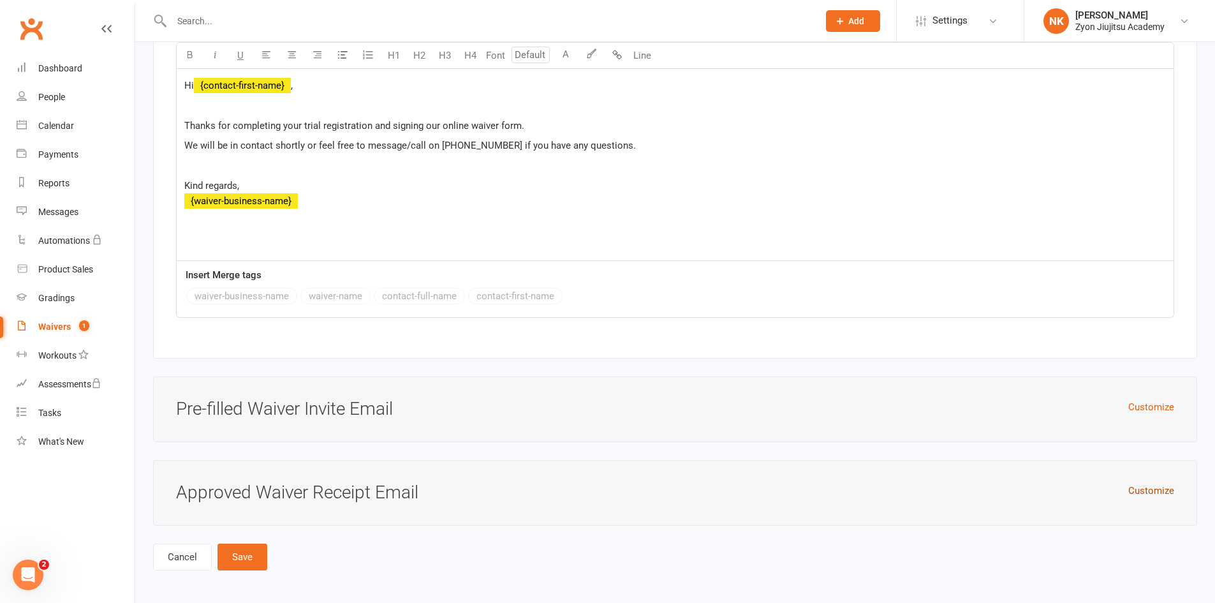
click at [1130, 494] on button "Customize" at bounding box center [1151, 490] width 46 height 15
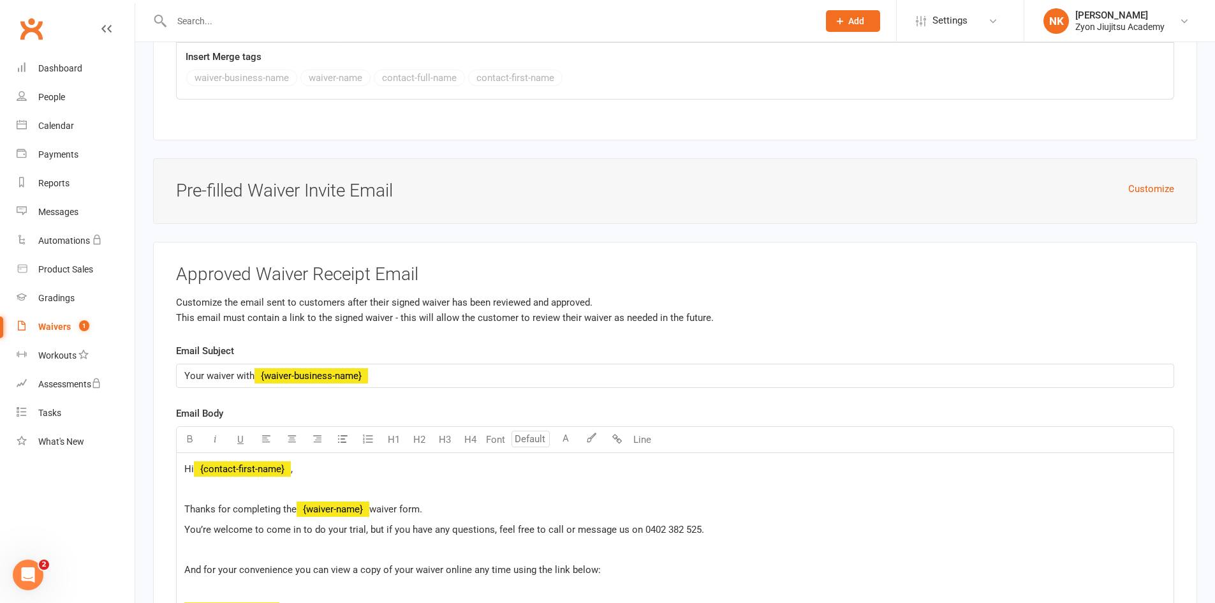
scroll to position [4530, 0]
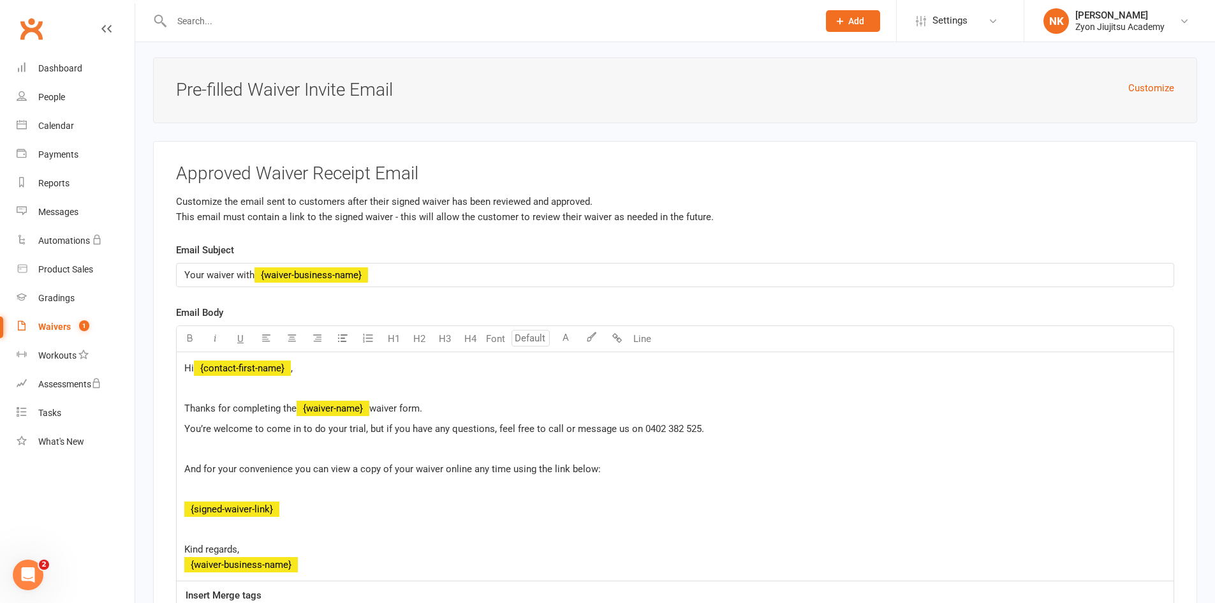
click at [207, 272] on span "Your waiver with" at bounding box center [219, 274] width 70 height 11
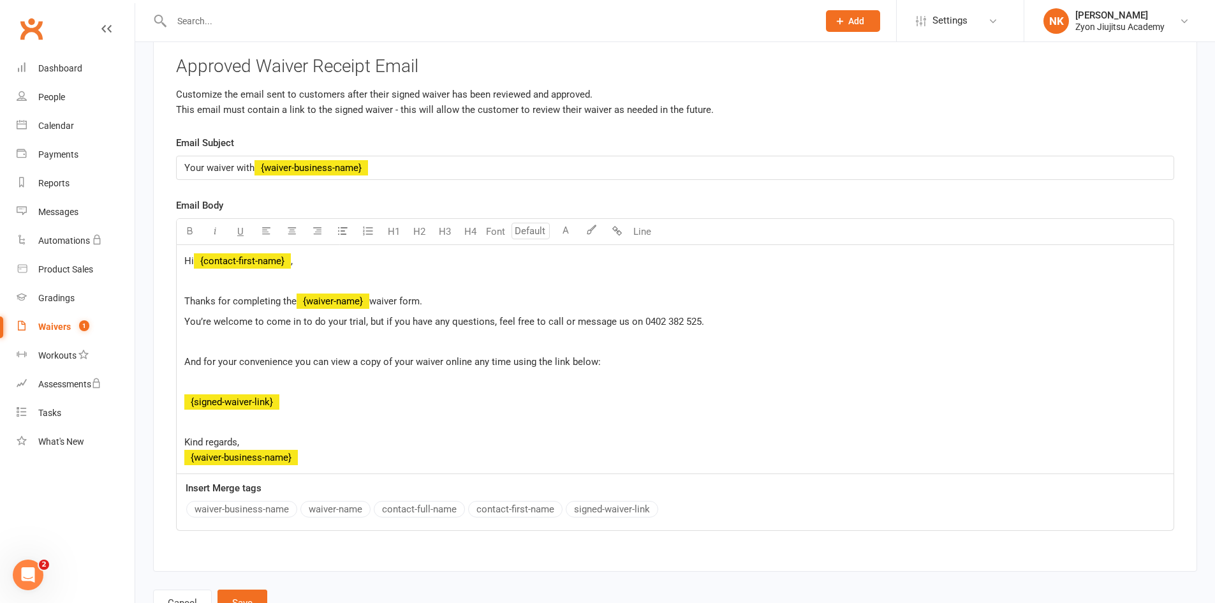
scroll to position [4640, 0]
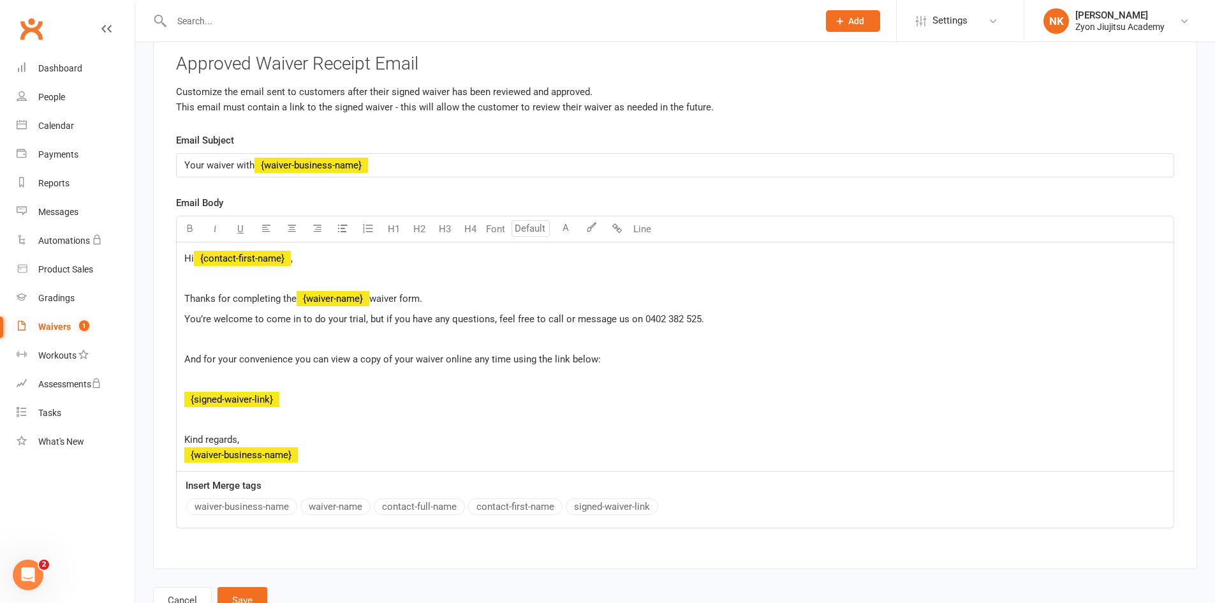
drag, startPoint x: 1214, startPoint y: 538, endPoint x: 1218, endPoint y: 501, distance: 37.1
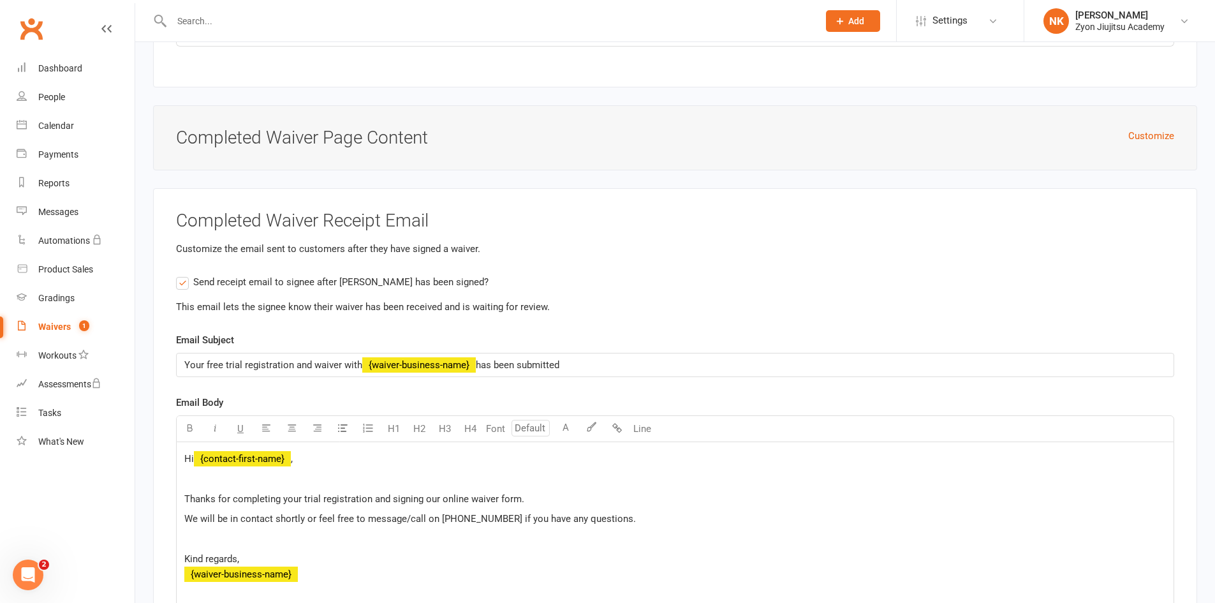
scroll to position [3652, 0]
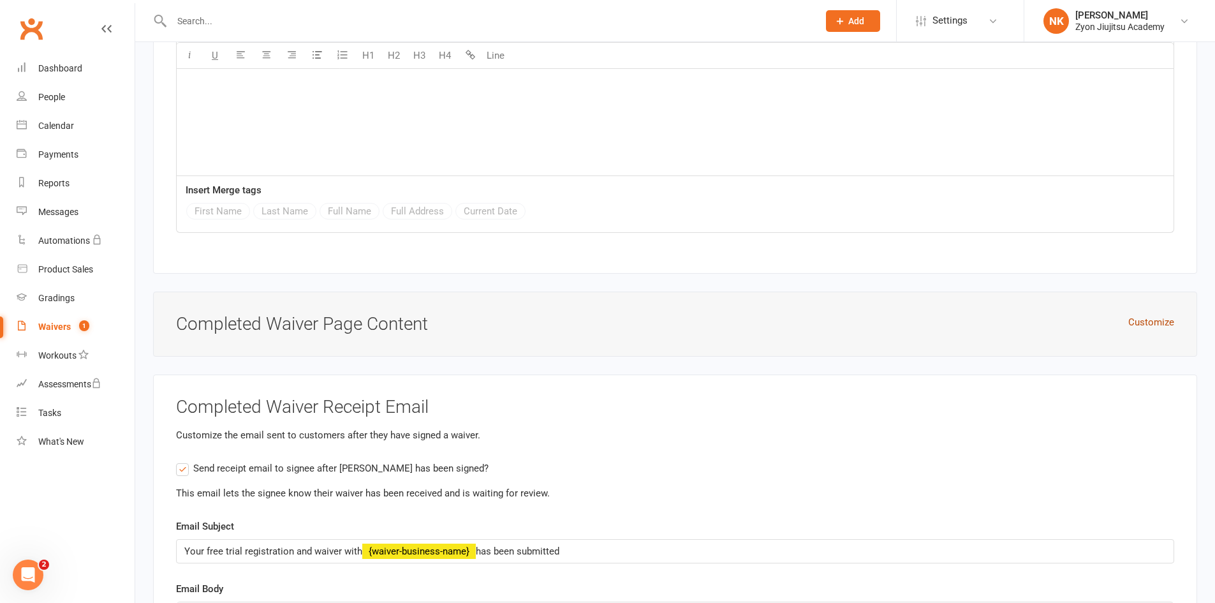
click at [1134, 314] on button "Customize" at bounding box center [1151, 321] width 46 height 15
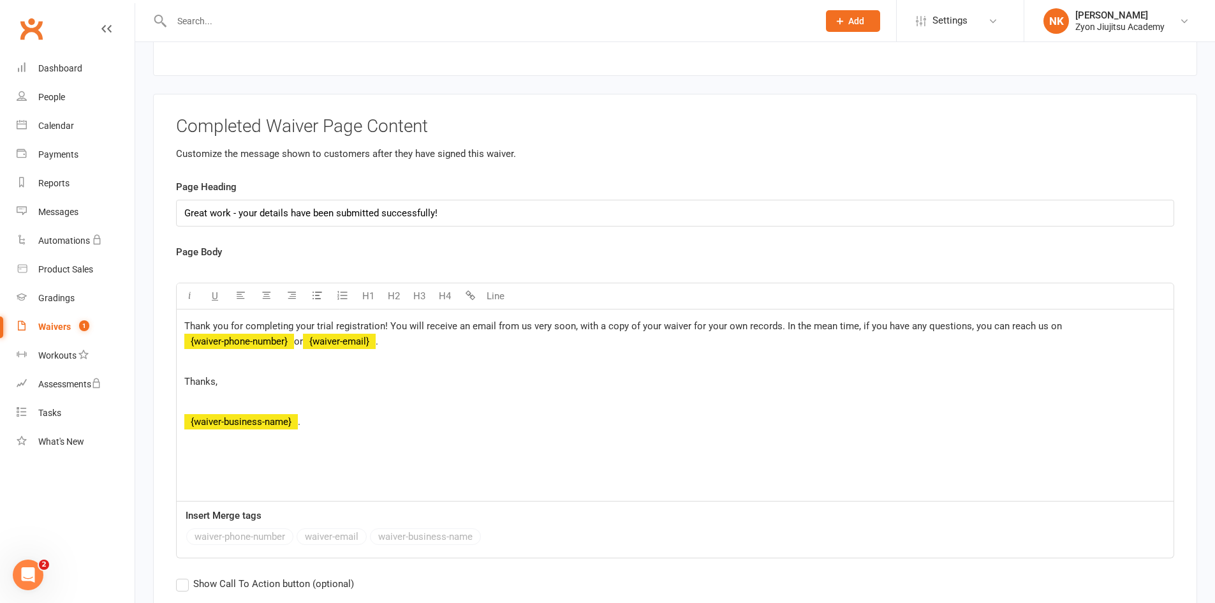
scroll to position [3831, 0]
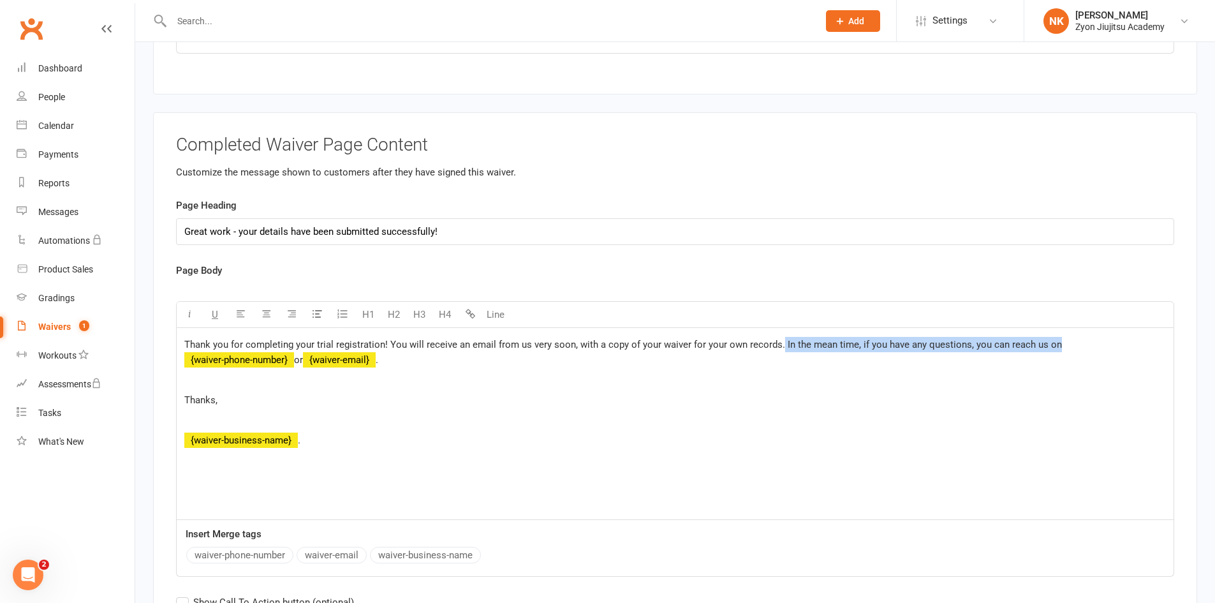
drag, startPoint x: 778, startPoint y: 339, endPoint x: 1049, endPoint y: 344, distance: 271.1
click at [1049, 344] on span "Thank you for completing your trial registration! You will receive an email fro…" at bounding box center [623, 344] width 878 height 11
copy span "In the mean time, if you have any questions, you can reach us on"
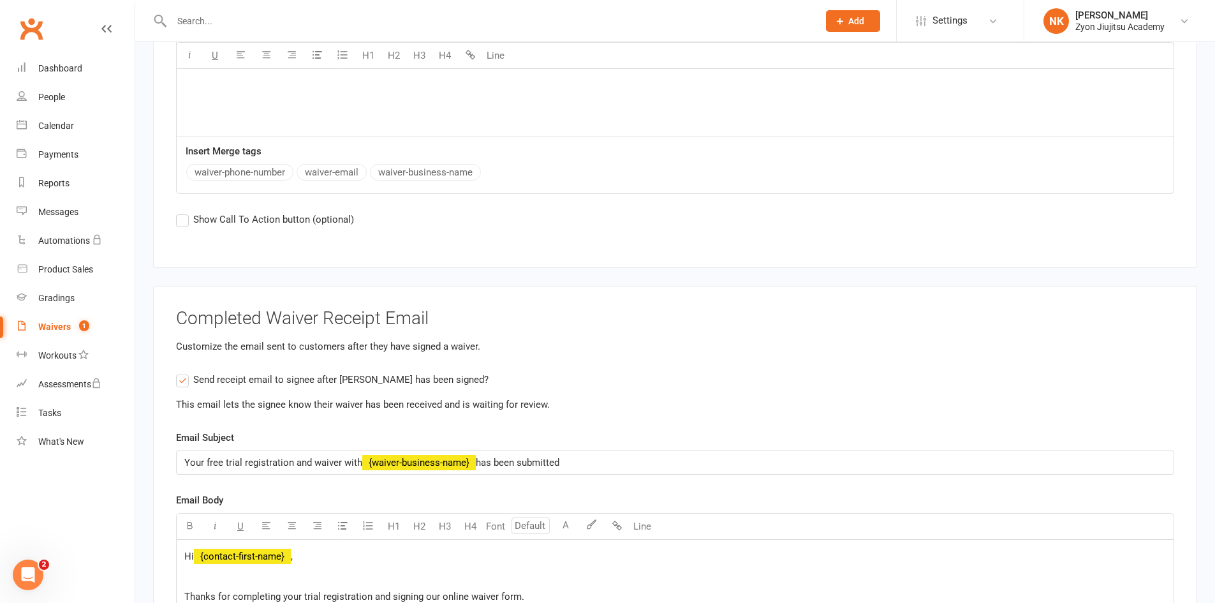
scroll to position [4469, 0]
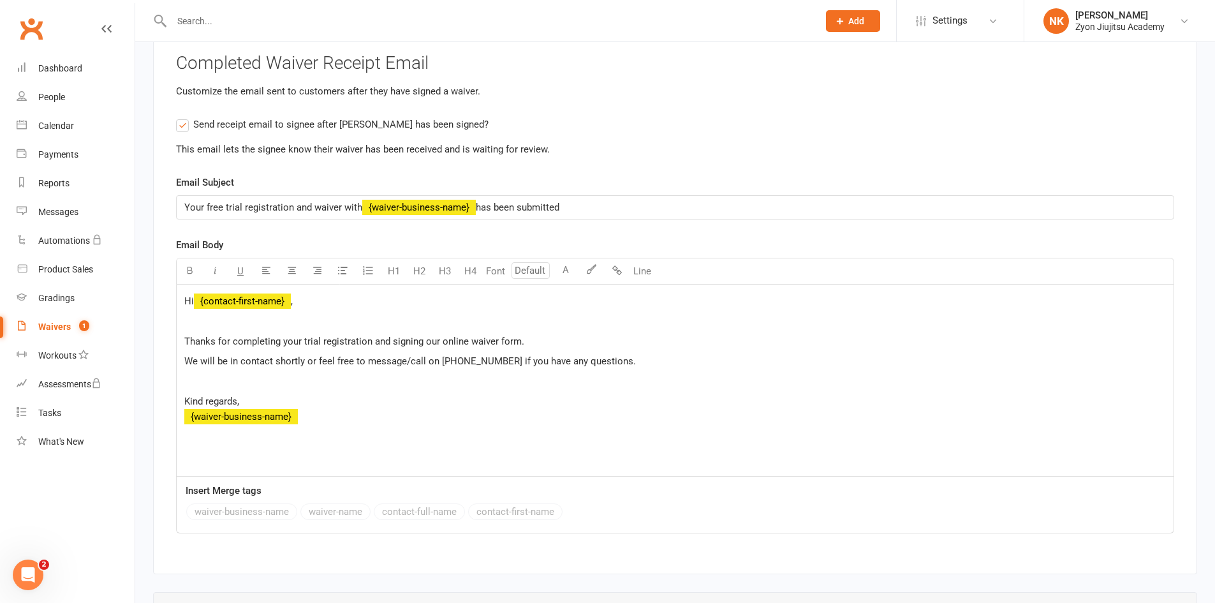
click at [441, 401] on p "Kind regards, ﻿ {waiver-business-name}" at bounding box center [675, 409] width 982 height 31
drag, startPoint x: 638, startPoint y: 357, endPoint x: 304, endPoint y: 351, distance: 334.3
click at [304, 353] on p "We will be in contact shortly or feel free to message/call on [PHONE_NUMBER] if…" at bounding box center [675, 360] width 982 height 15
click at [304, 355] on span "We will be in contact shortly or feel free to message/call on [PHONE_NUMBER] if…" at bounding box center [410, 360] width 452 height 11
drag, startPoint x: 651, startPoint y: 362, endPoint x: 307, endPoint y: 365, distance: 343.8
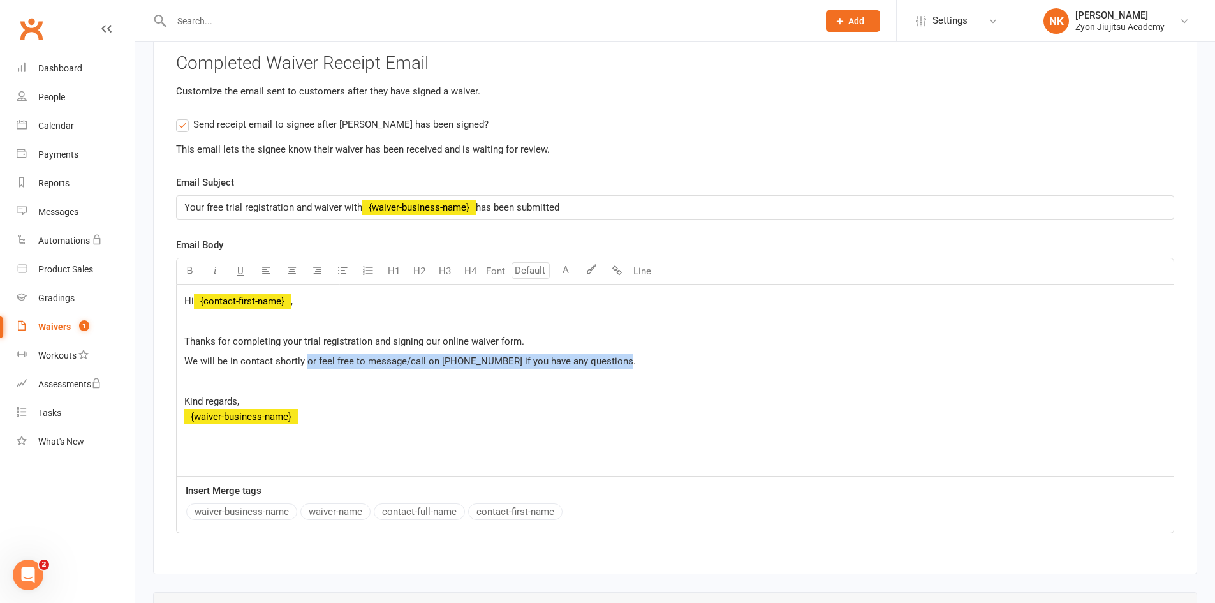
click at [307, 365] on p "We will be in contact shortly or feel free to message/call on [PHONE_NUMBER] if…" at bounding box center [675, 360] width 982 height 15
click at [306, 358] on span "We will be in contact shortly In the mean time, if you have any questions, you …" at bounding box center [384, 360] width 400 height 11
click at [587, 362] on p "We will be in contact shortly, in the mean time, if you have any questions, you…" at bounding box center [675, 360] width 982 height 15
drag, startPoint x: 601, startPoint y: 365, endPoint x: 530, endPoint y: 364, distance: 70.8
click at [530, 364] on div "Hi ﻿ {contact-first-name} , Thanks for completing your trial registration and s…" at bounding box center [675, 379] width 997 height 191
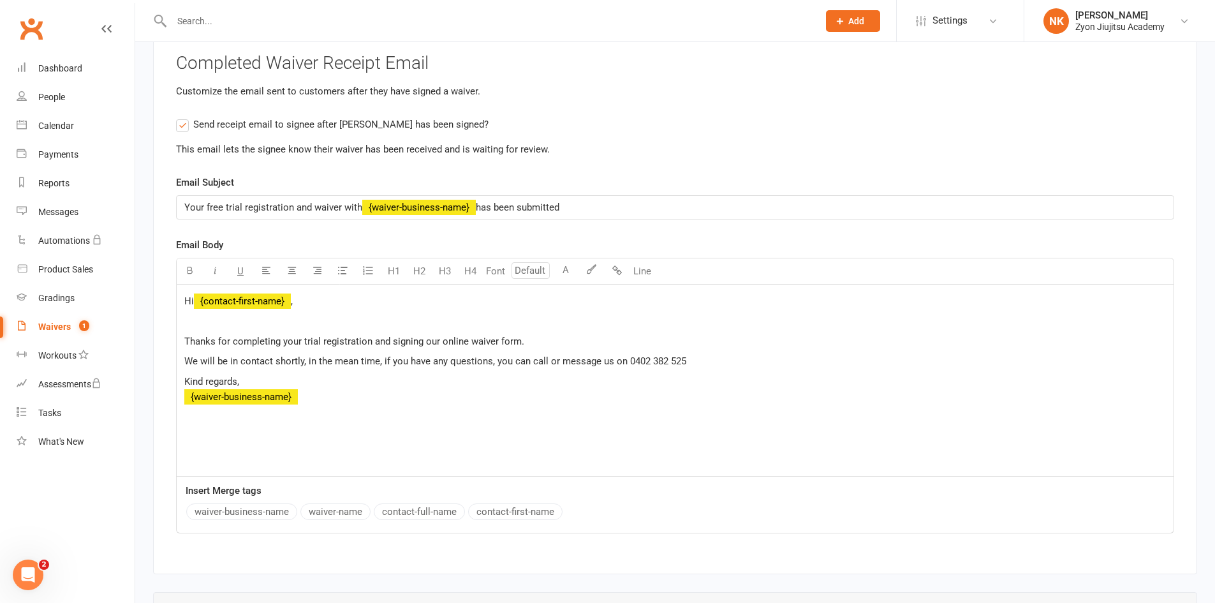
click at [610, 389] on p "Kind regards, ﻿ {waiver-business-name}" at bounding box center [675, 389] width 982 height 31
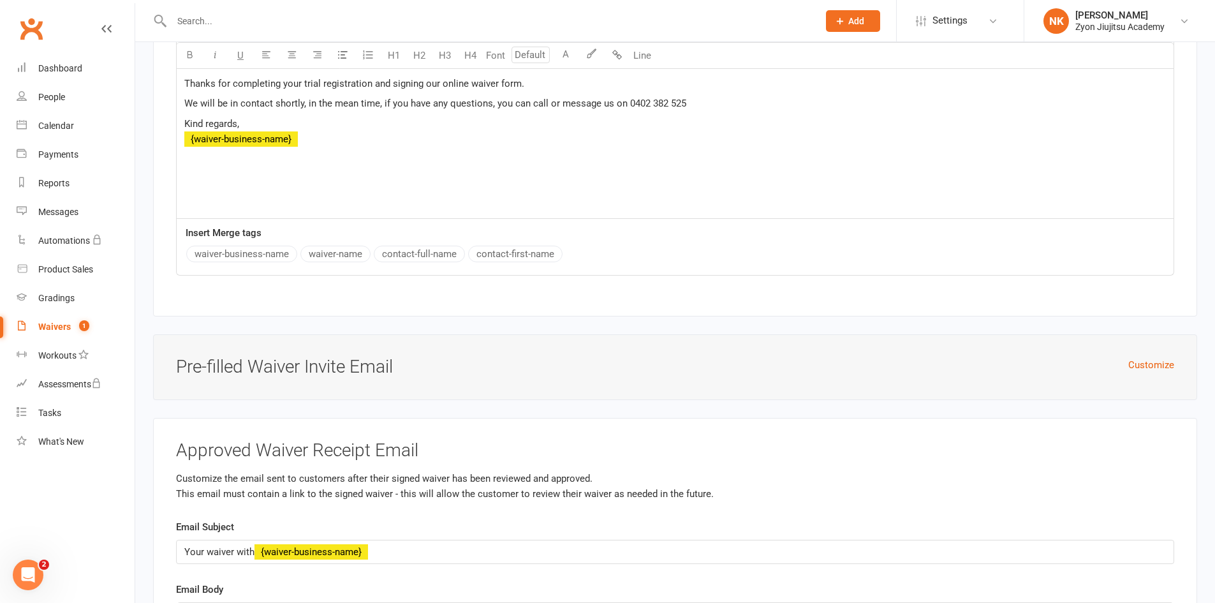
scroll to position [4965, 0]
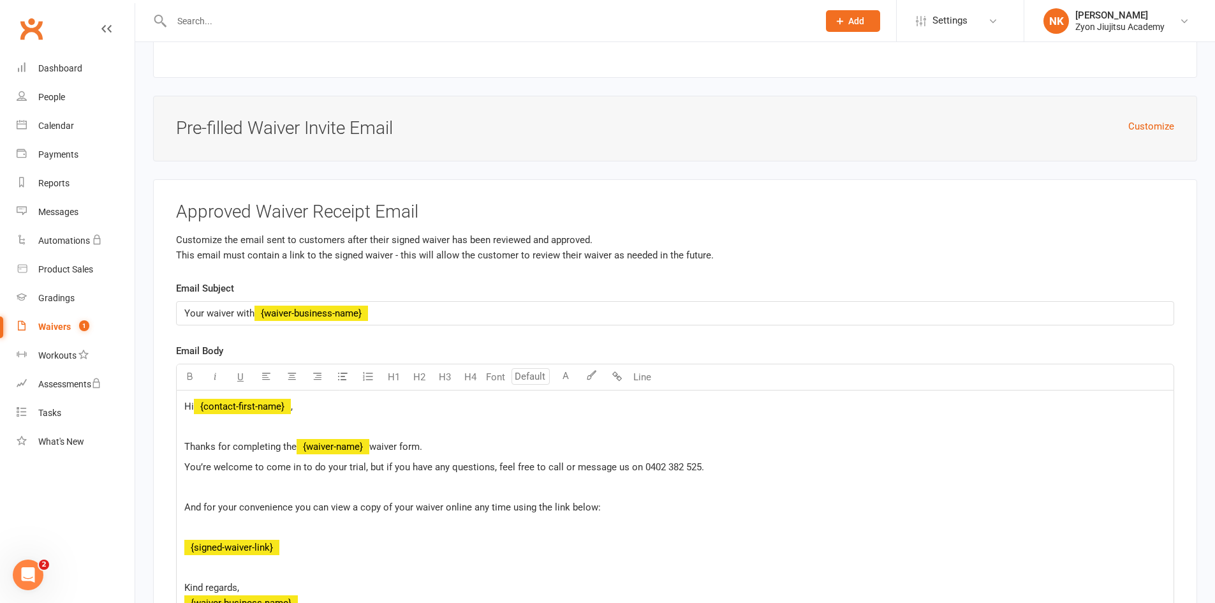
click at [708, 465] on p "You’re welcome to come in to do your trial, but if you have any questions, feel…" at bounding box center [675, 466] width 982 height 15
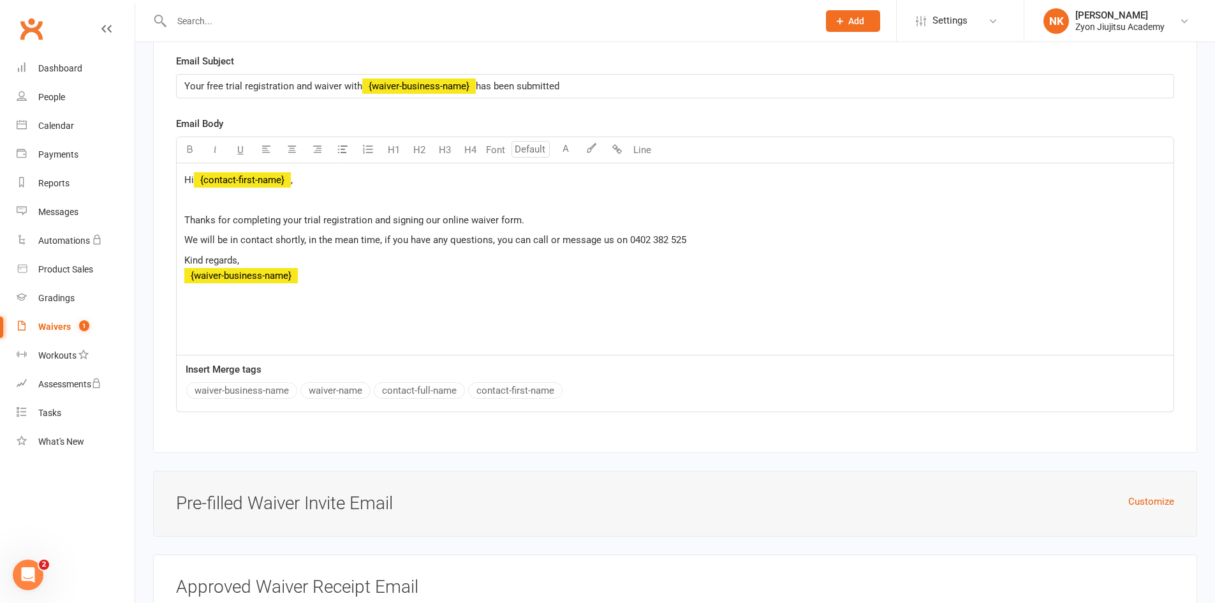
scroll to position [4582, 0]
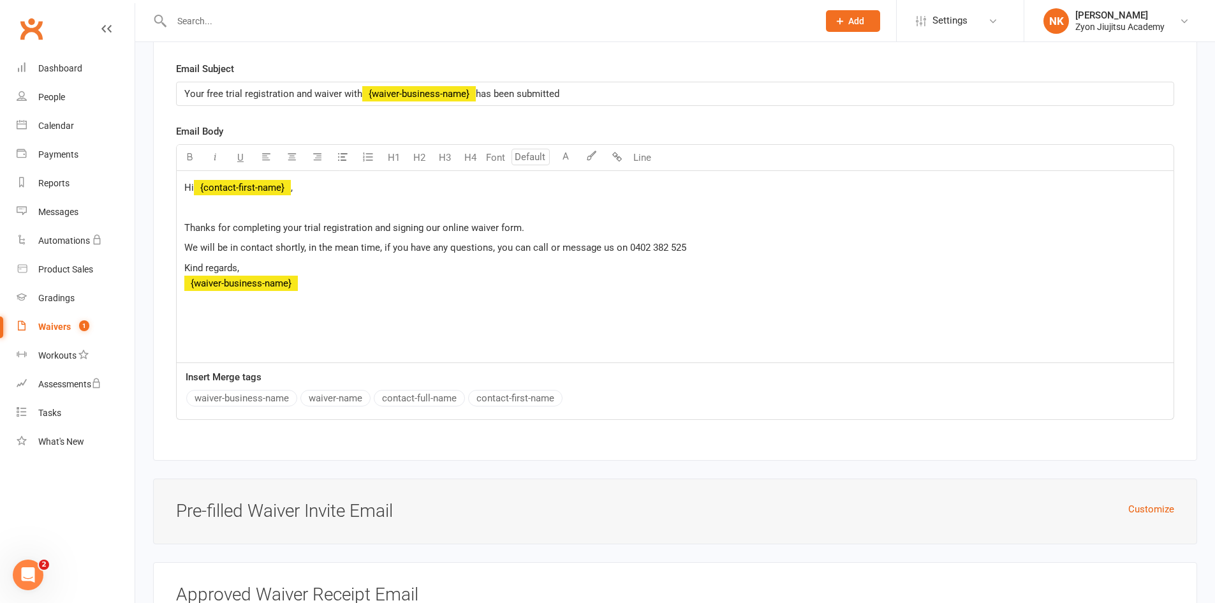
click at [705, 231] on p "Thanks for completing your trial registration and signing our online waiver for…" at bounding box center [675, 227] width 982 height 15
click at [700, 240] on p "We will be in contact shortly, in the mean time, if you have any questions, you…" at bounding box center [675, 247] width 982 height 15
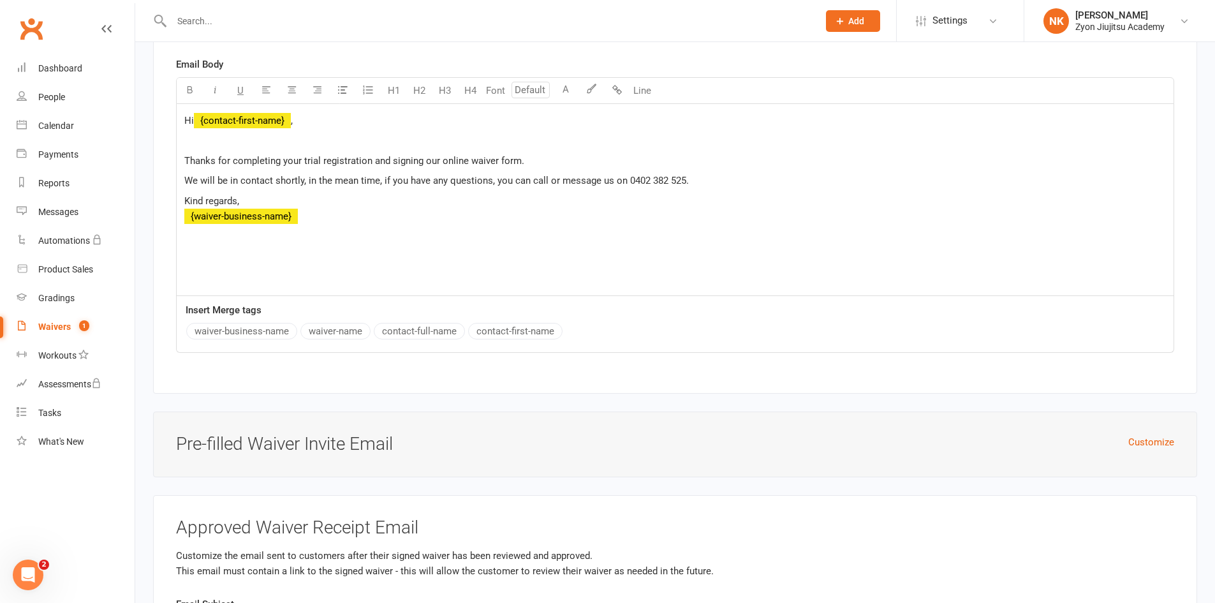
scroll to position [4901, 0]
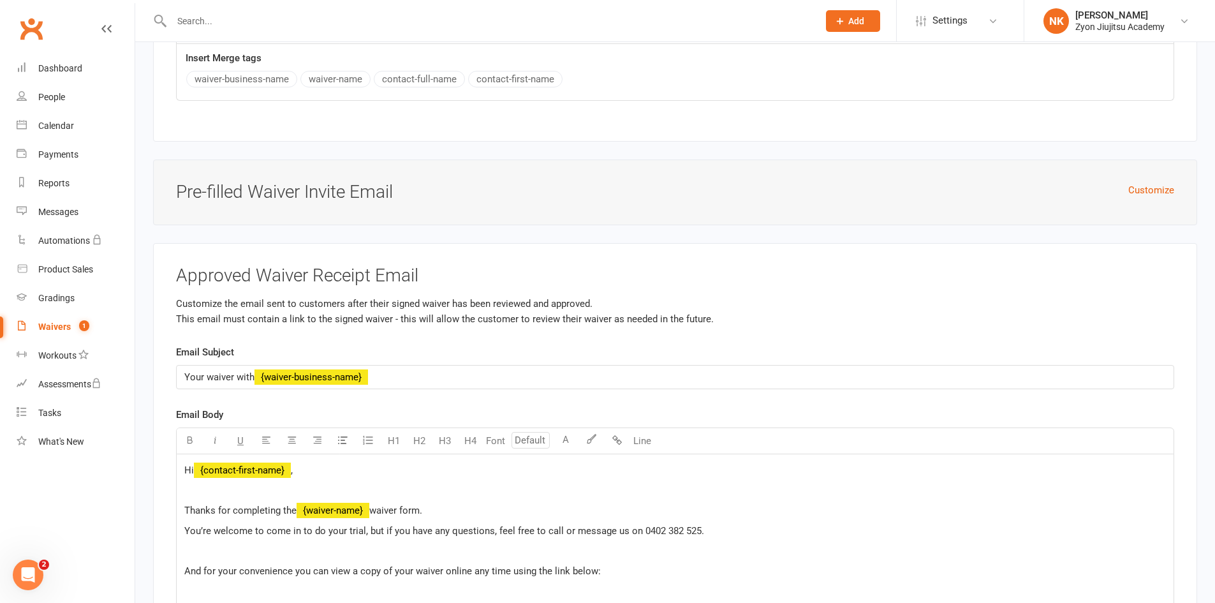
click at [422, 553] on p "﻿" at bounding box center [675, 550] width 982 height 15
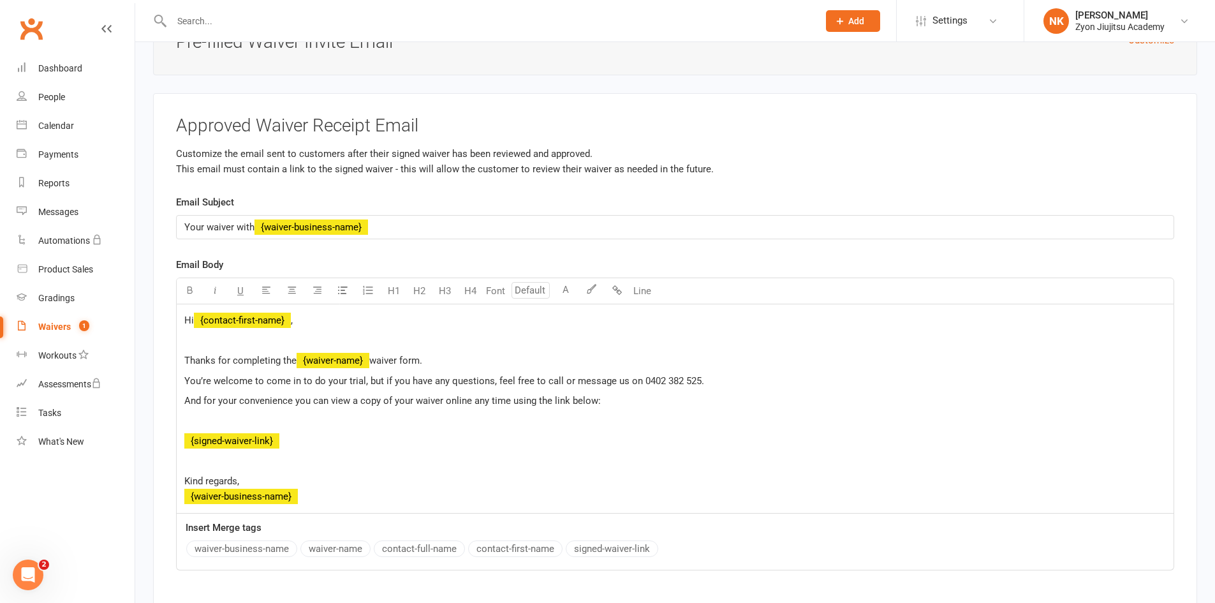
scroll to position [5136, 0]
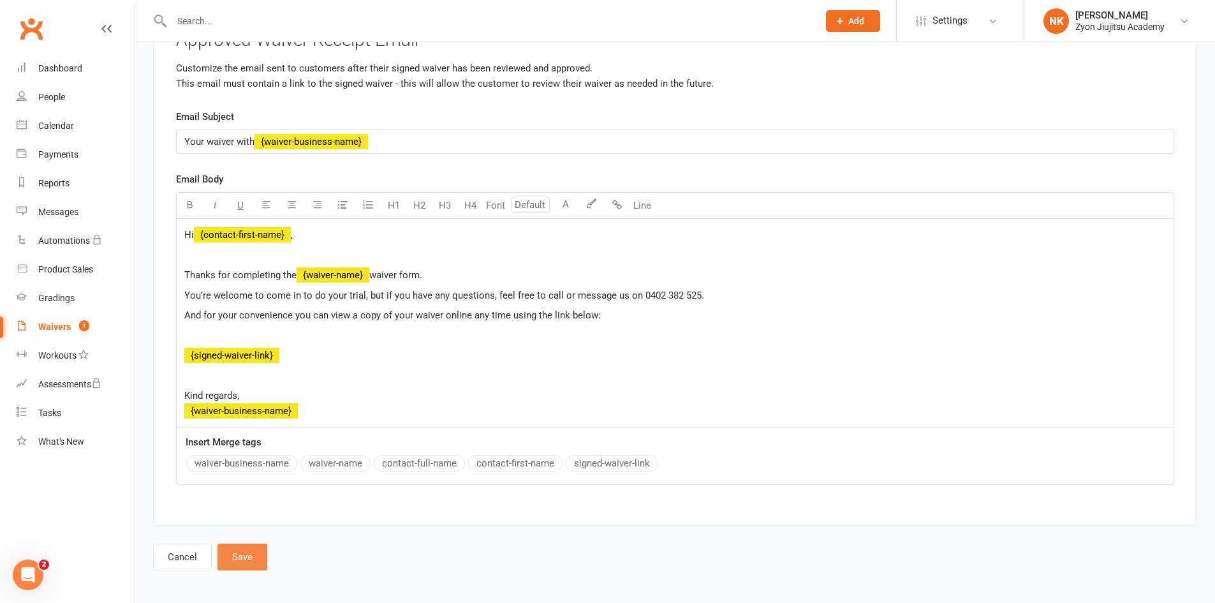
click at [254, 552] on button "Save" at bounding box center [242, 556] width 50 height 27
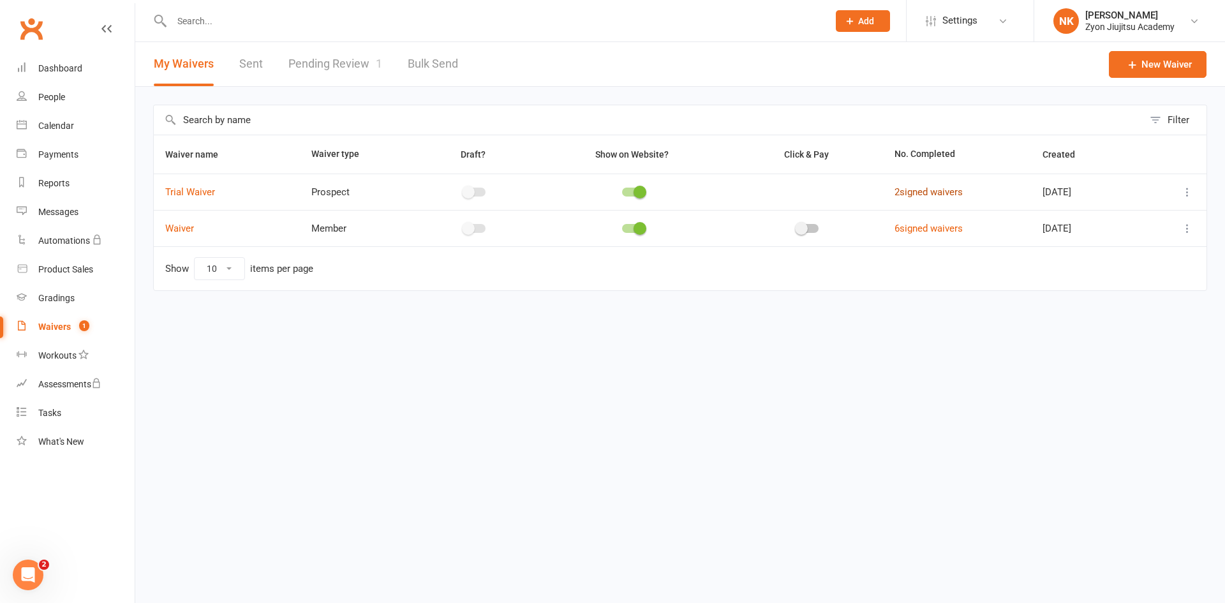
click at [912, 190] on link "2 signed waivers" at bounding box center [928, 191] width 68 height 11
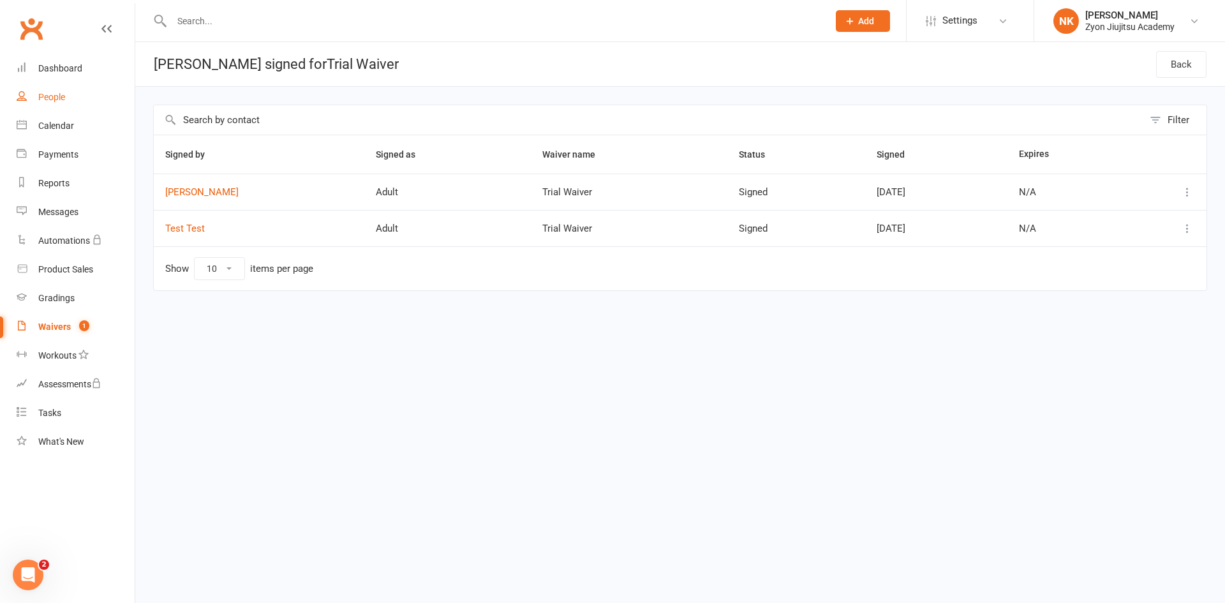
click at [59, 94] on div "People" at bounding box center [51, 97] width 27 height 10
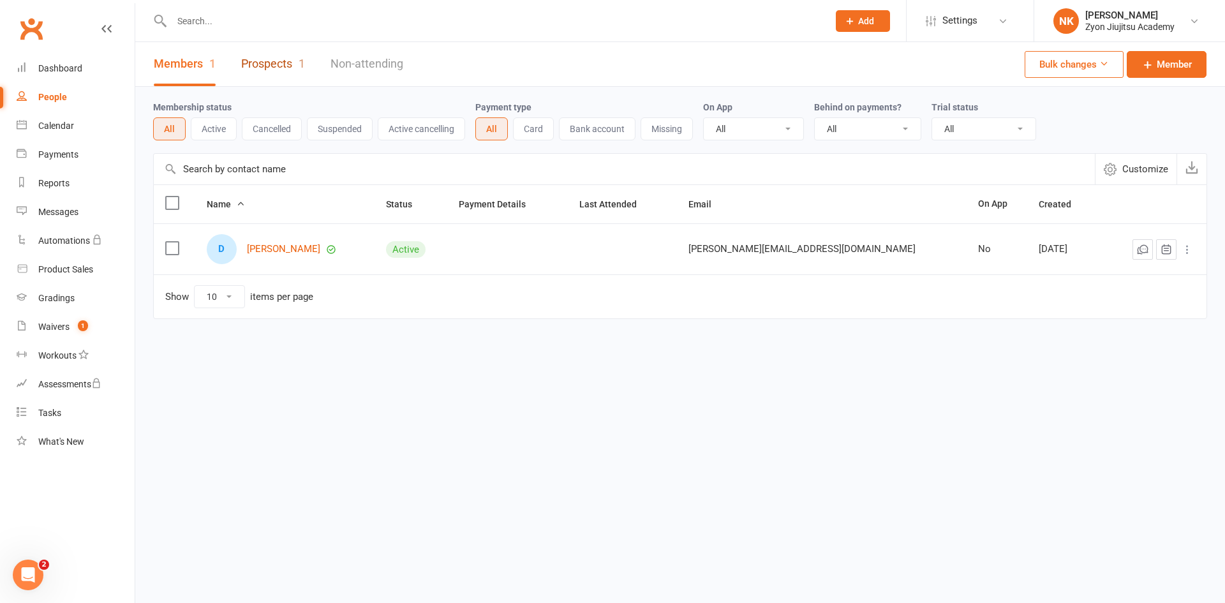
click at [258, 53] on link "Prospects 1" at bounding box center [273, 64] width 64 height 44
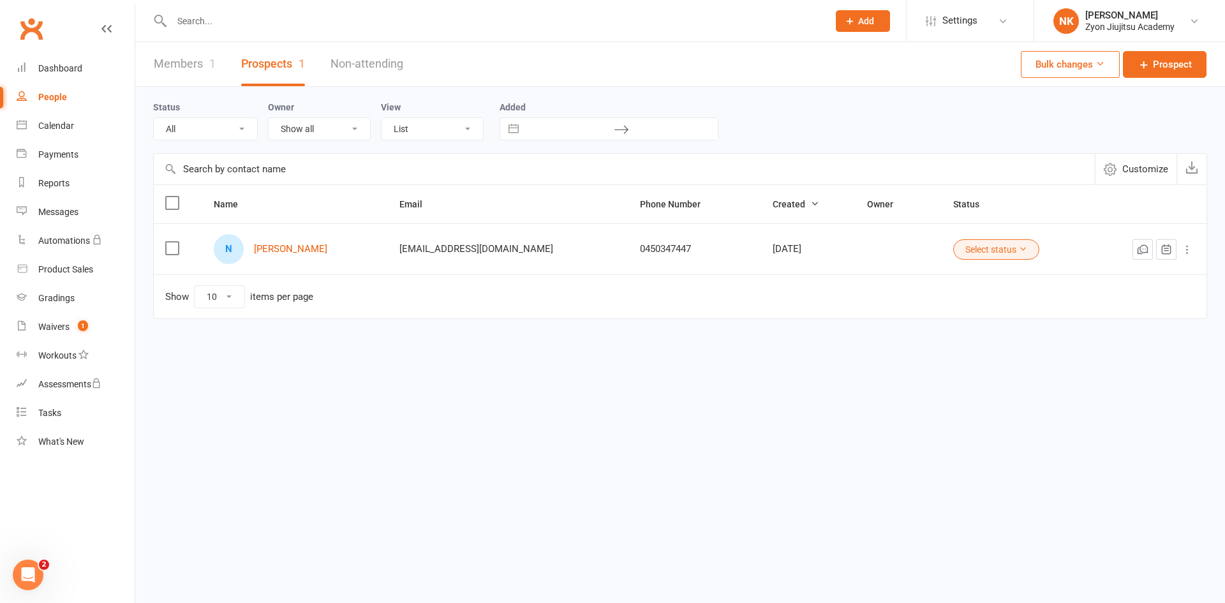
click at [996, 249] on button "Select status" at bounding box center [996, 249] width 86 height 20
click at [1189, 248] on icon at bounding box center [1187, 249] width 13 height 13
click at [1122, 378] on link "Archive prospect" at bounding box center [1131, 377] width 126 height 26
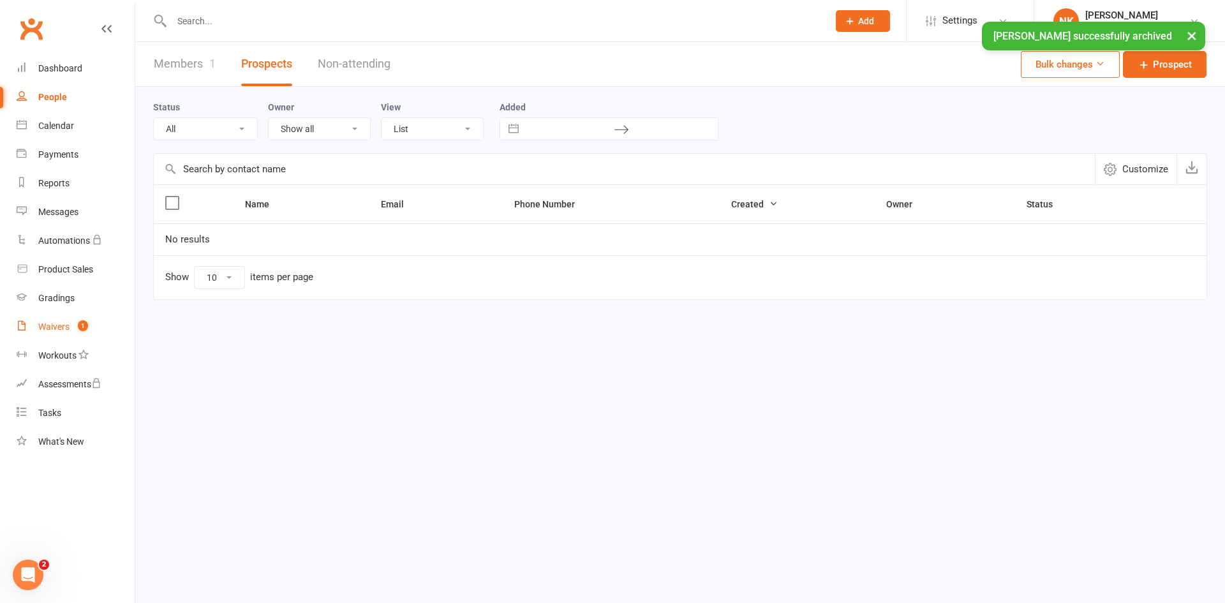
click at [64, 323] on div "Waivers" at bounding box center [53, 326] width 31 height 10
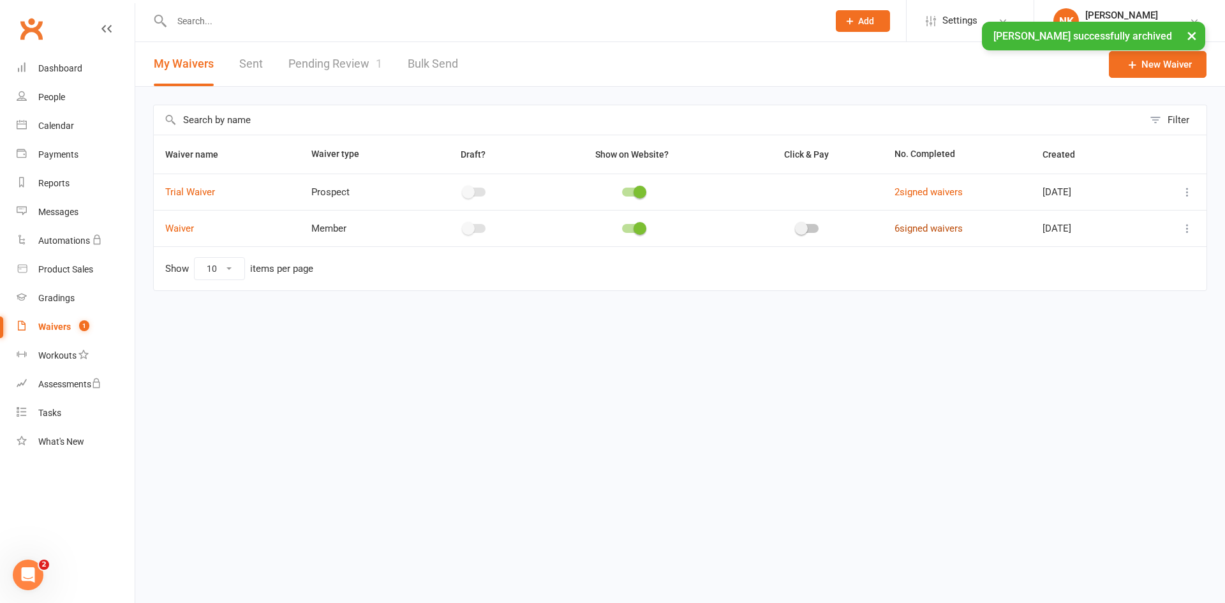
click at [943, 228] on link "6 signed waivers" at bounding box center [928, 228] width 68 height 11
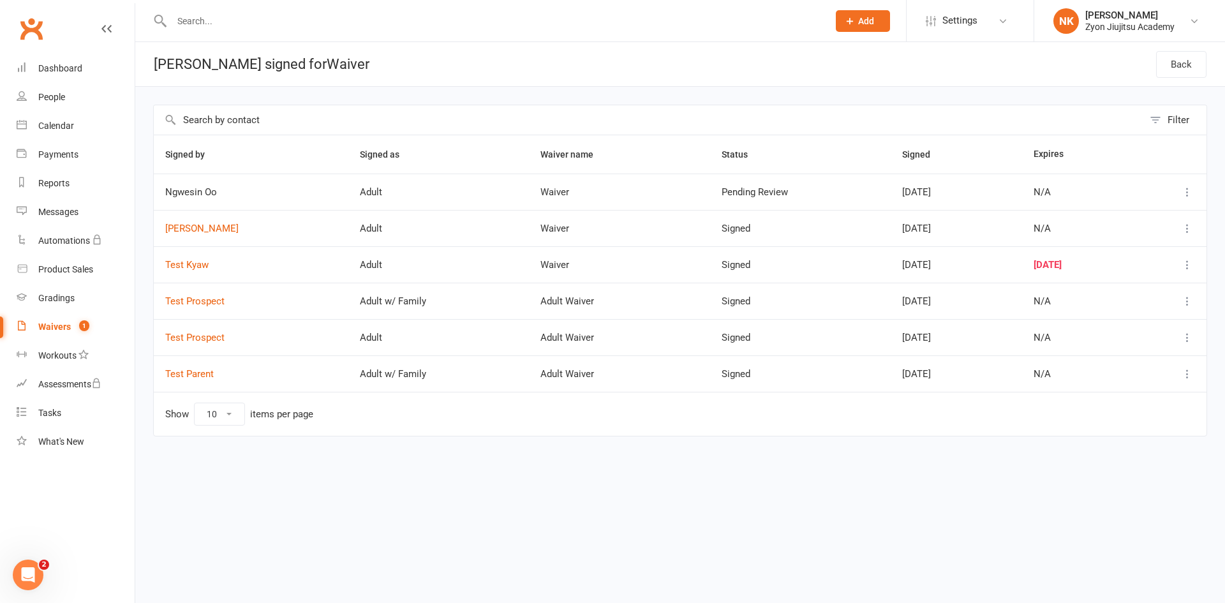
click at [1186, 263] on icon at bounding box center [1187, 264] width 13 height 13
click at [1133, 318] on link "[PERSON_NAME]" at bounding box center [1131, 315] width 126 height 26
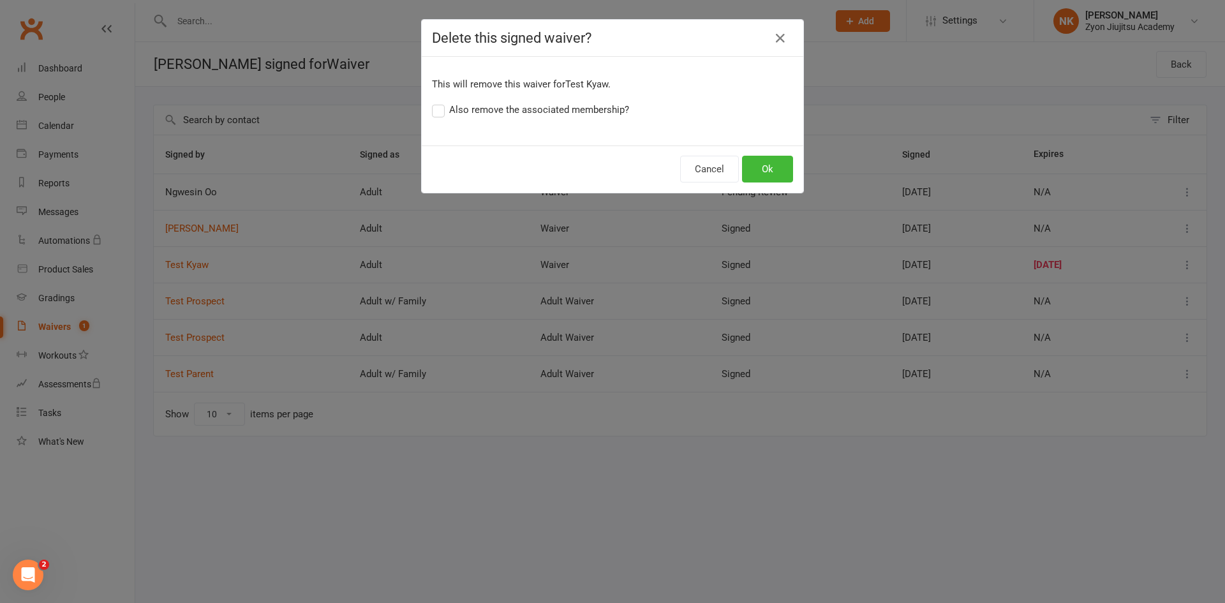
click at [549, 108] on span "Also remove the associated membership?" at bounding box center [539, 108] width 180 height 13
click at [549, 102] on input "Also remove the associated membership?" at bounding box center [530, 102] width 197 height 0
click at [760, 172] on button "Ok" at bounding box center [767, 169] width 51 height 27
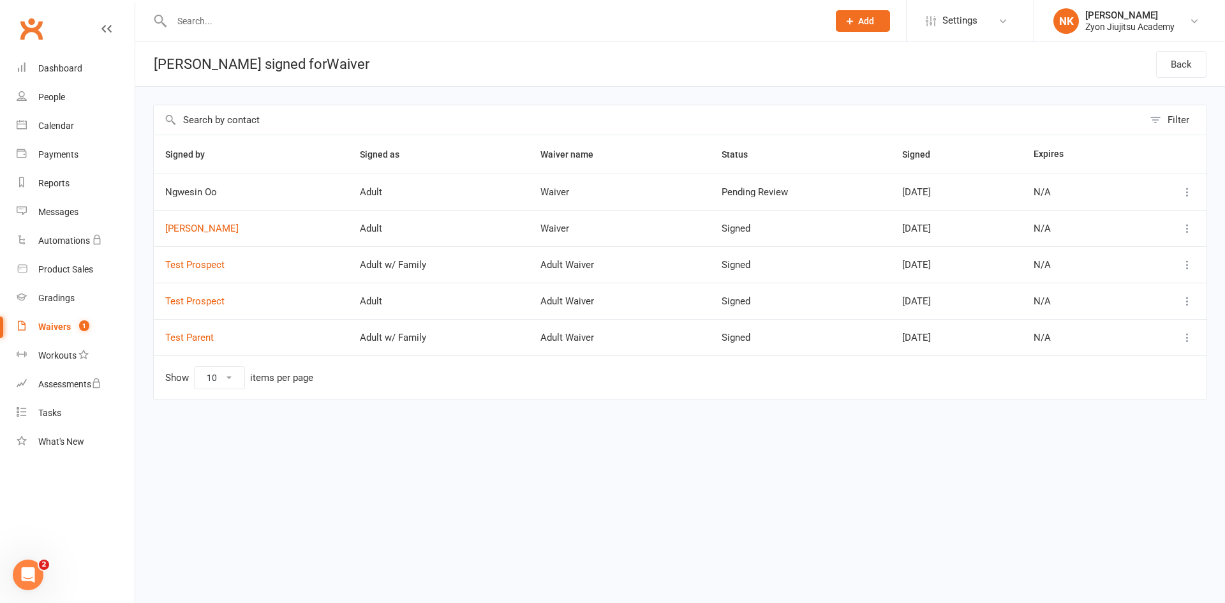
click at [1192, 266] on icon at bounding box center [1187, 264] width 13 height 13
click at [1139, 314] on link "[PERSON_NAME]" at bounding box center [1131, 315] width 126 height 26
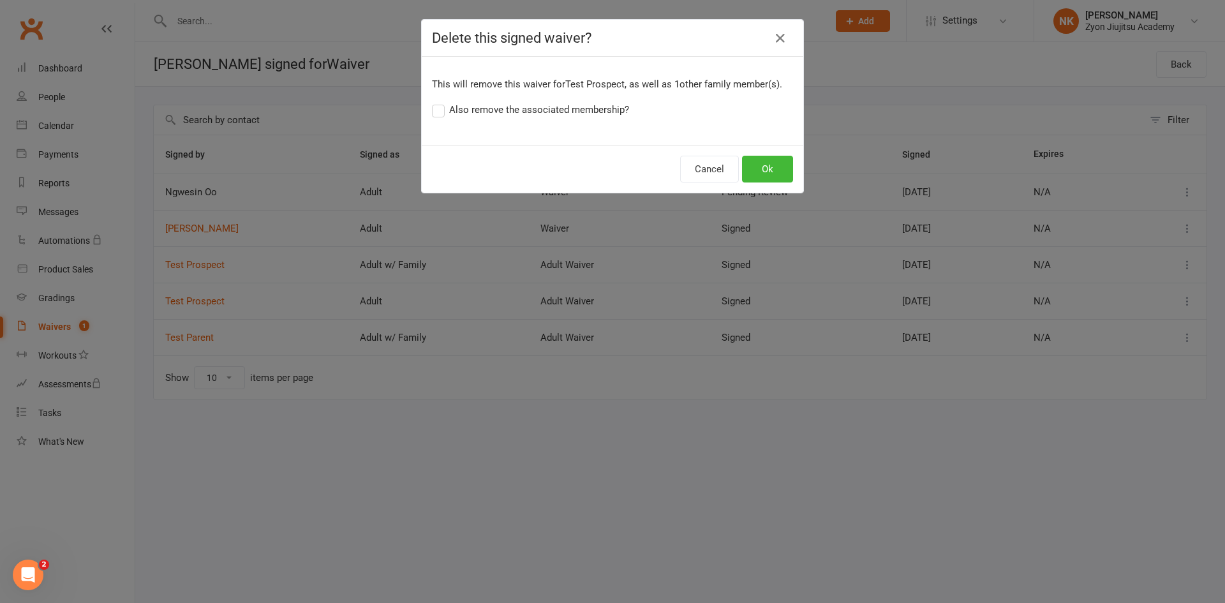
click at [606, 108] on span "Also remove the associated membership?" at bounding box center [539, 108] width 180 height 13
click at [606, 102] on input "Also remove the associated membership?" at bounding box center [530, 102] width 197 height 0
click at [777, 159] on button "Ok" at bounding box center [767, 169] width 51 height 27
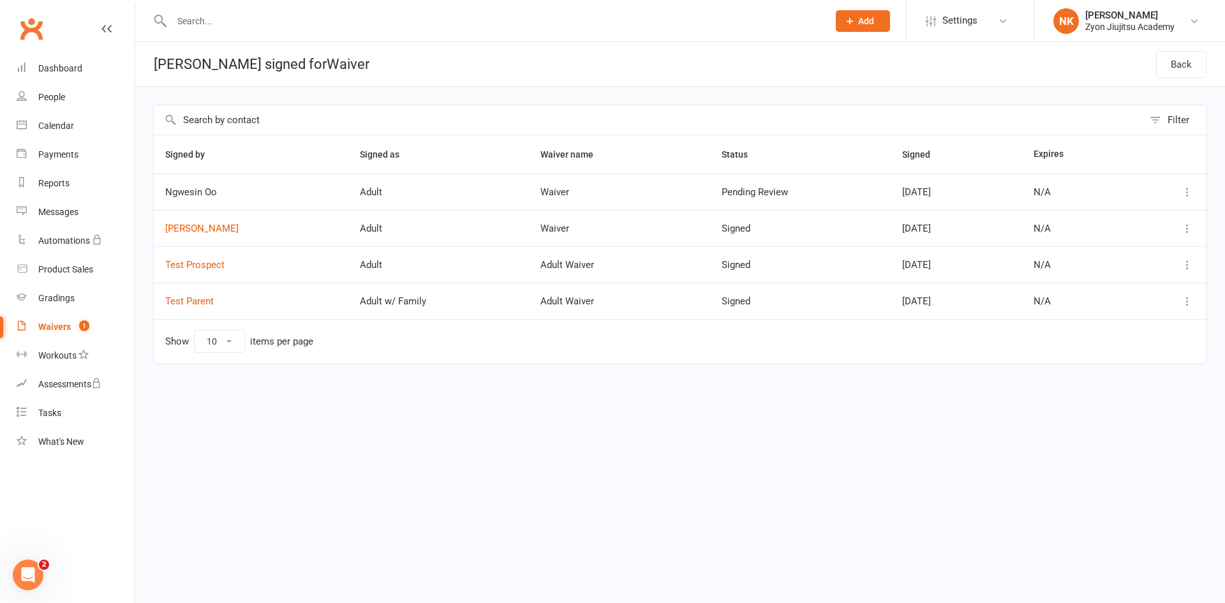
click at [1193, 299] on button at bounding box center [1186, 300] width 15 height 15
click at [1134, 348] on link "[PERSON_NAME]" at bounding box center [1131, 352] width 126 height 26
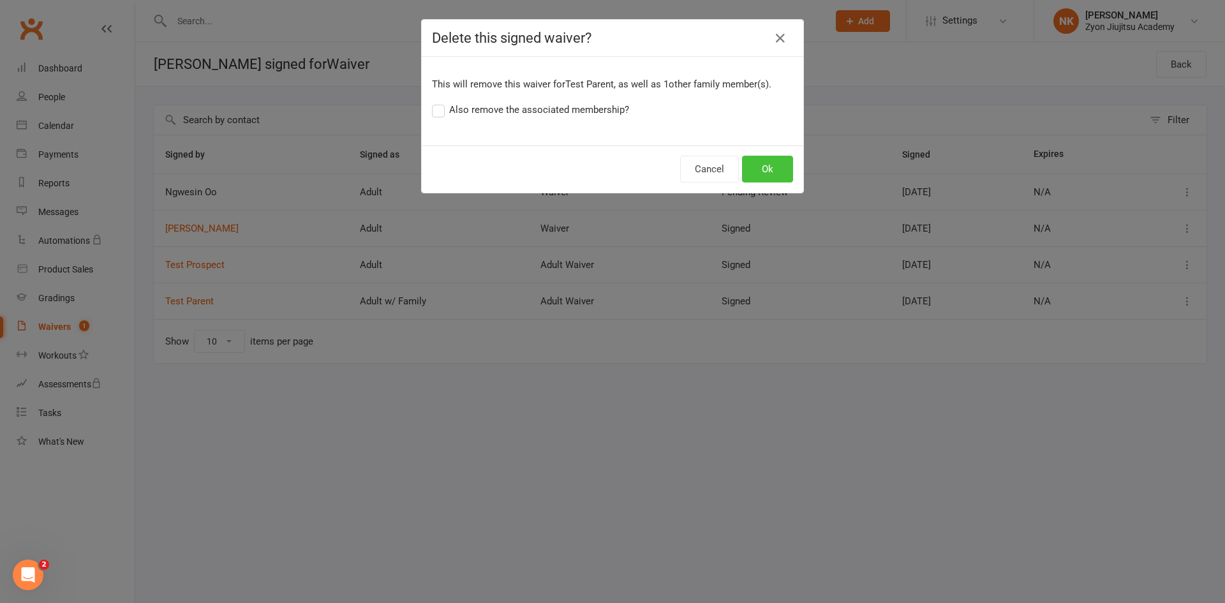
click at [785, 176] on div "Cancel Ok" at bounding box center [612, 168] width 381 height 47
click at [593, 112] on span "Also remove the associated membership?" at bounding box center [539, 108] width 180 height 13
click at [593, 102] on input "Also remove the associated membership?" at bounding box center [530, 102] width 197 height 0
click at [754, 162] on button "Ok" at bounding box center [767, 169] width 51 height 27
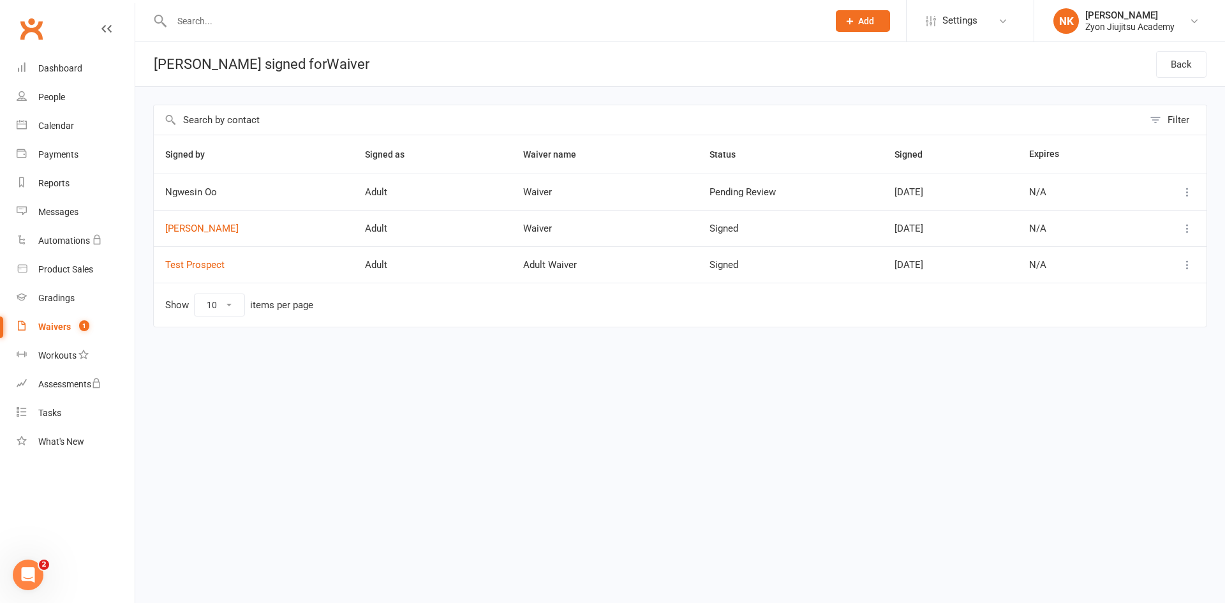
click at [1183, 265] on icon at bounding box center [1187, 264] width 13 height 13
click at [1082, 314] on link "[PERSON_NAME]" at bounding box center [1131, 315] width 126 height 26
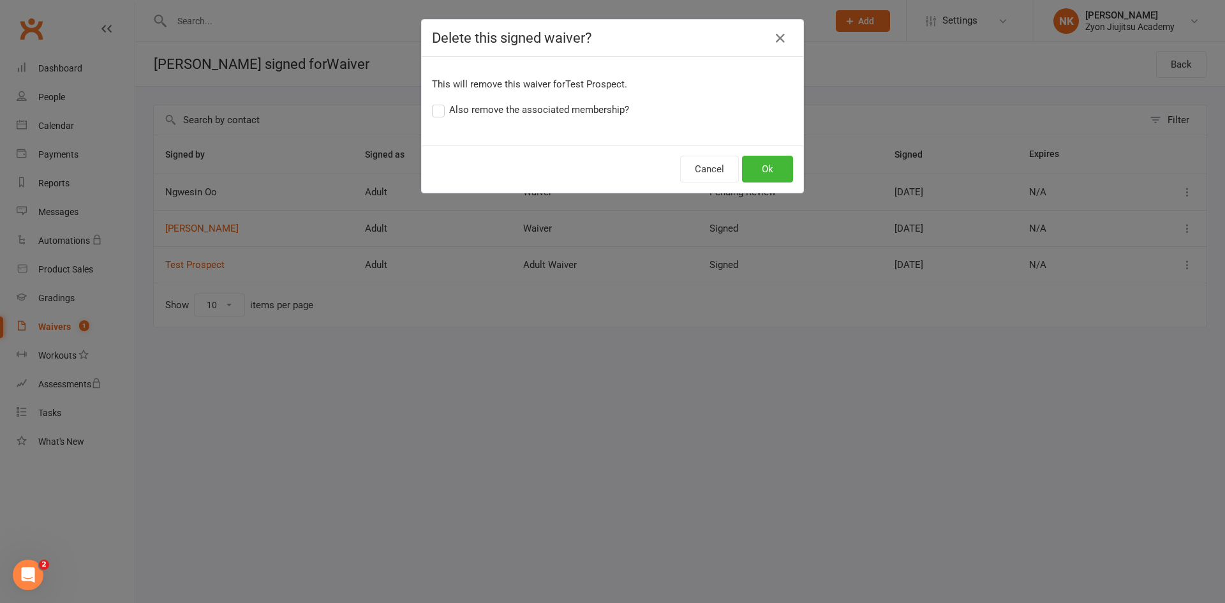
click at [530, 110] on span "Also remove the associated membership?" at bounding box center [539, 108] width 180 height 13
click at [530, 102] on input "Also remove the associated membership?" at bounding box center [530, 102] width 197 height 0
click at [757, 158] on button "Ok" at bounding box center [767, 169] width 51 height 27
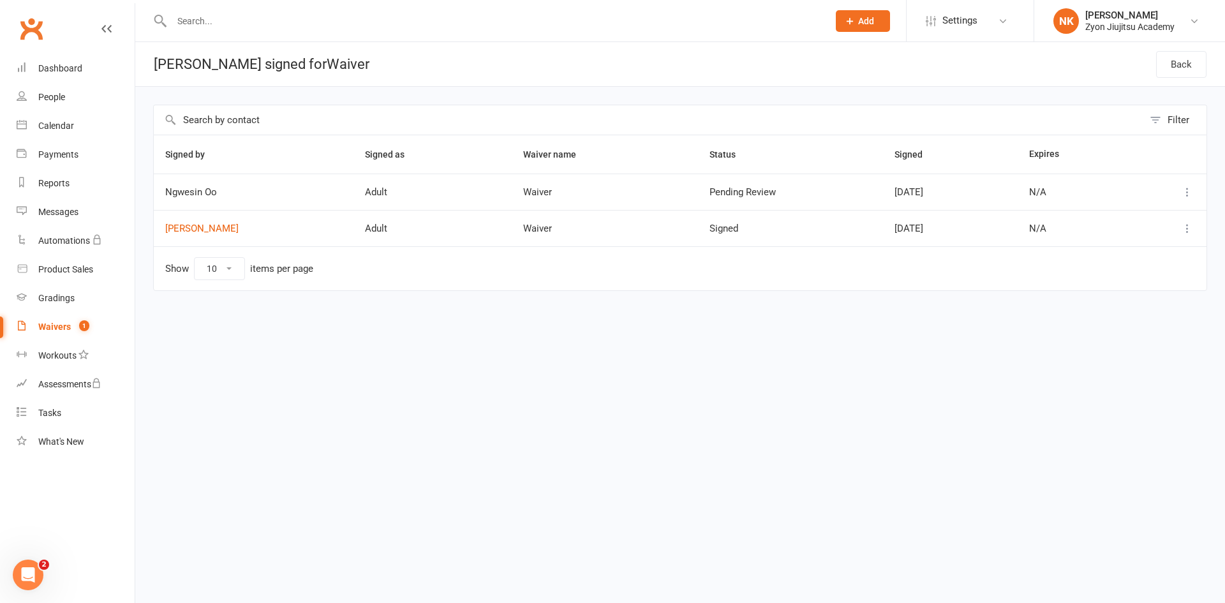
drag, startPoint x: 80, startPoint y: 323, endPoint x: 108, endPoint y: 326, distance: 28.8
click at [80, 323] on span "1" at bounding box center [84, 325] width 10 height 11
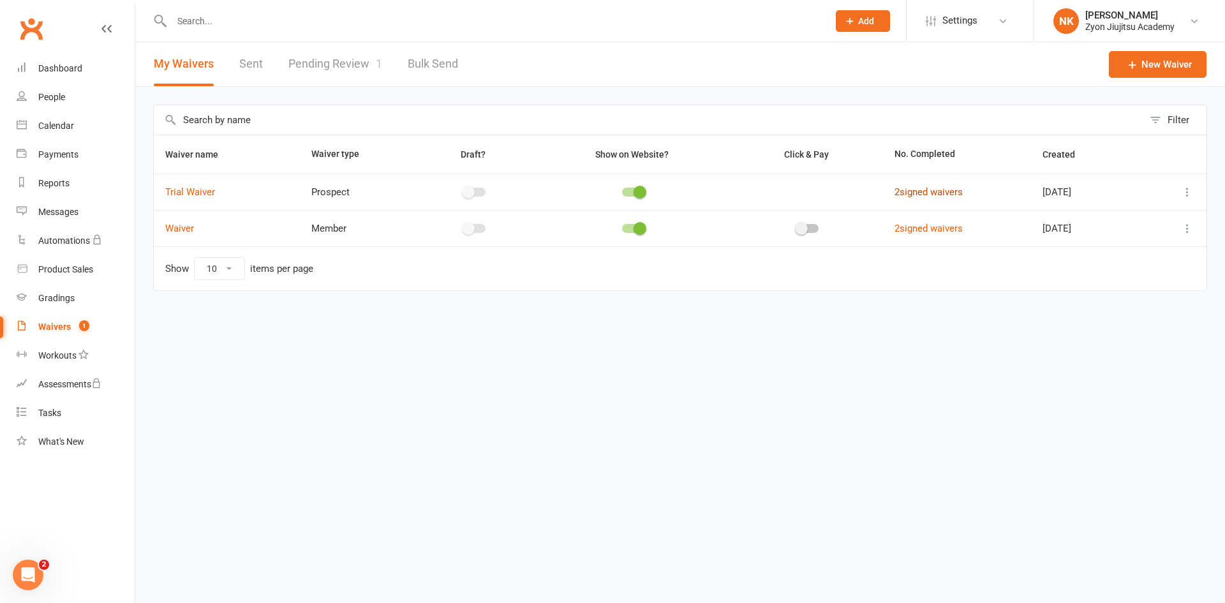
click at [912, 198] on link "2 signed waivers" at bounding box center [928, 191] width 68 height 11
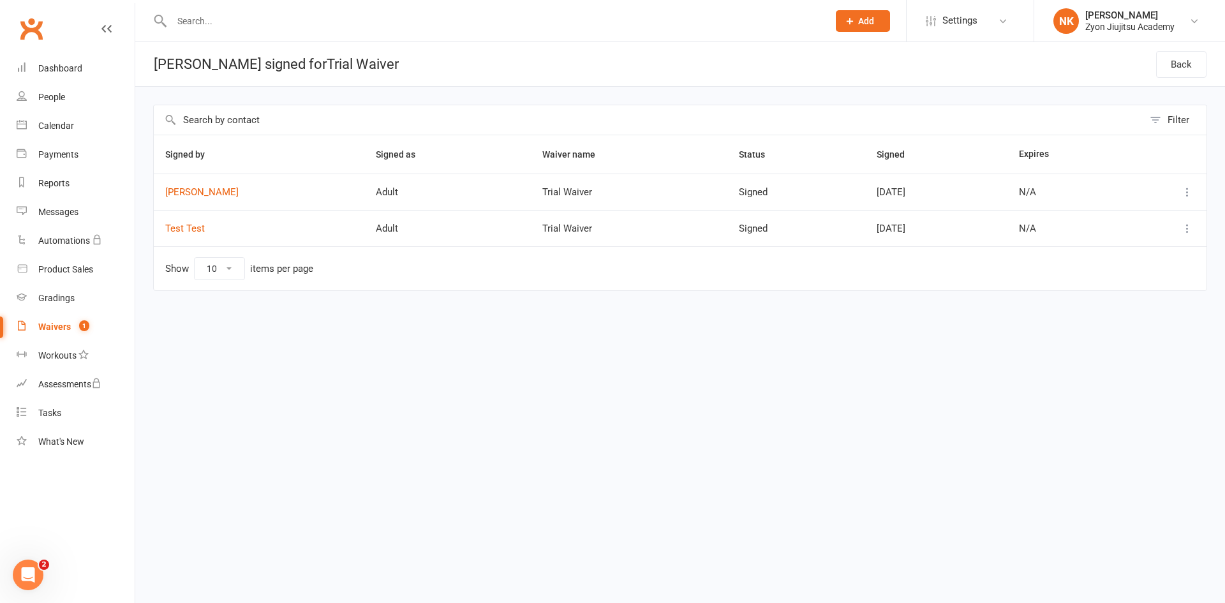
click at [1186, 228] on icon at bounding box center [1187, 228] width 13 height 13
click at [1129, 279] on link "[PERSON_NAME]" at bounding box center [1131, 279] width 126 height 26
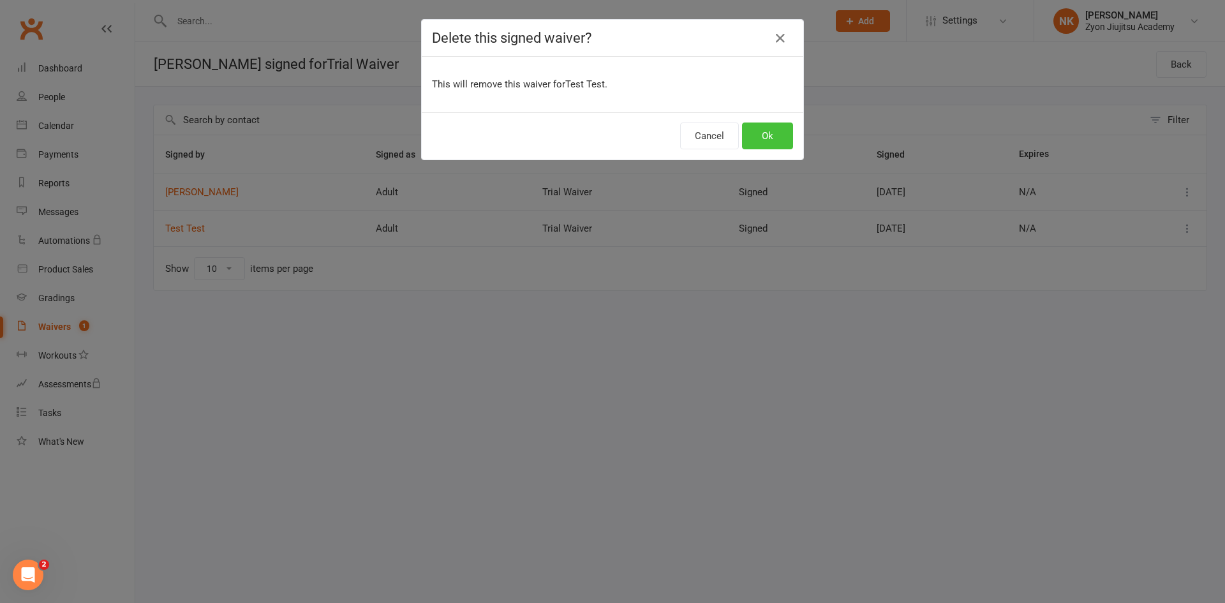
click at [750, 135] on button "Ok" at bounding box center [767, 135] width 51 height 27
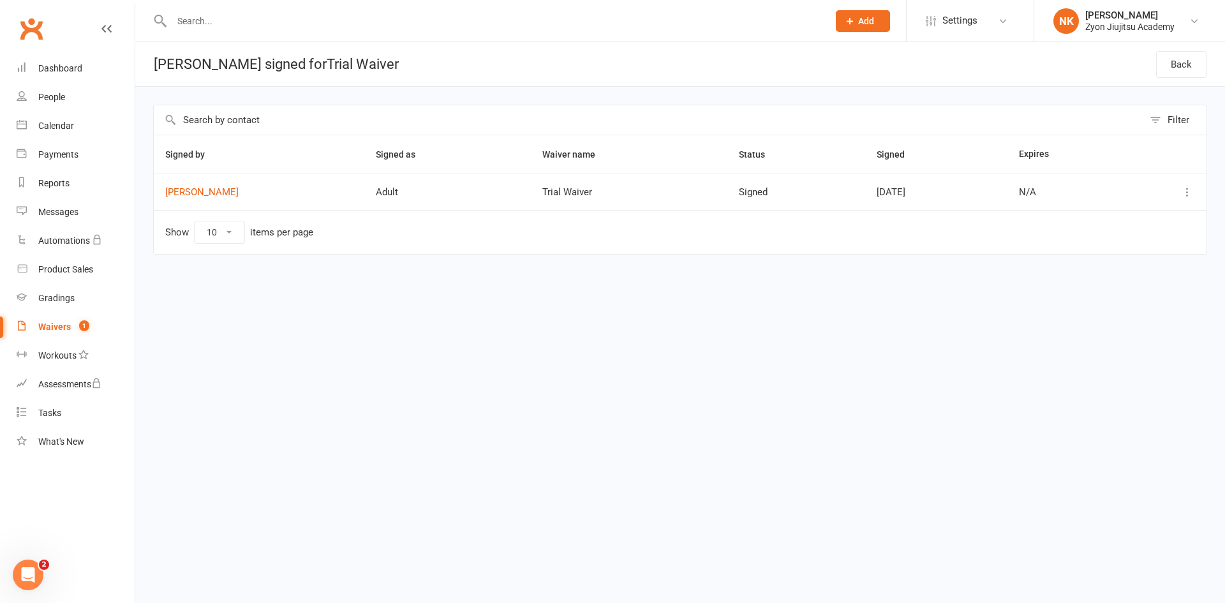
click at [1181, 193] on icon at bounding box center [1187, 192] width 13 height 13
click at [1112, 253] on link "[PERSON_NAME]" at bounding box center [1131, 243] width 126 height 26
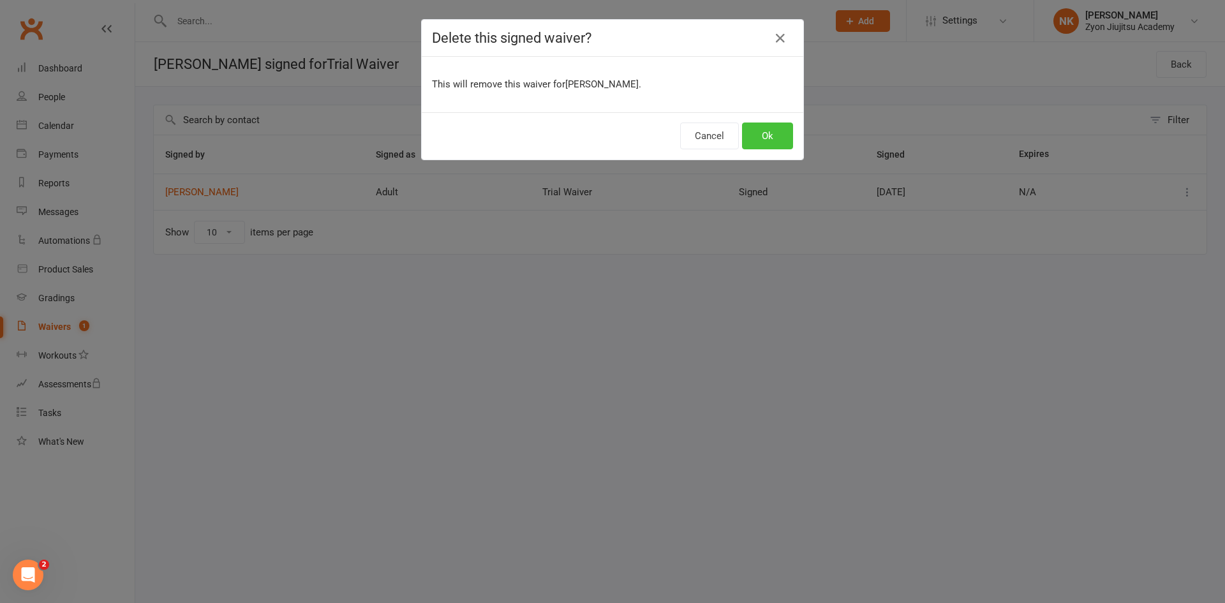
click at [775, 138] on button "Ok" at bounding box center [767, 135] width 51 height 27
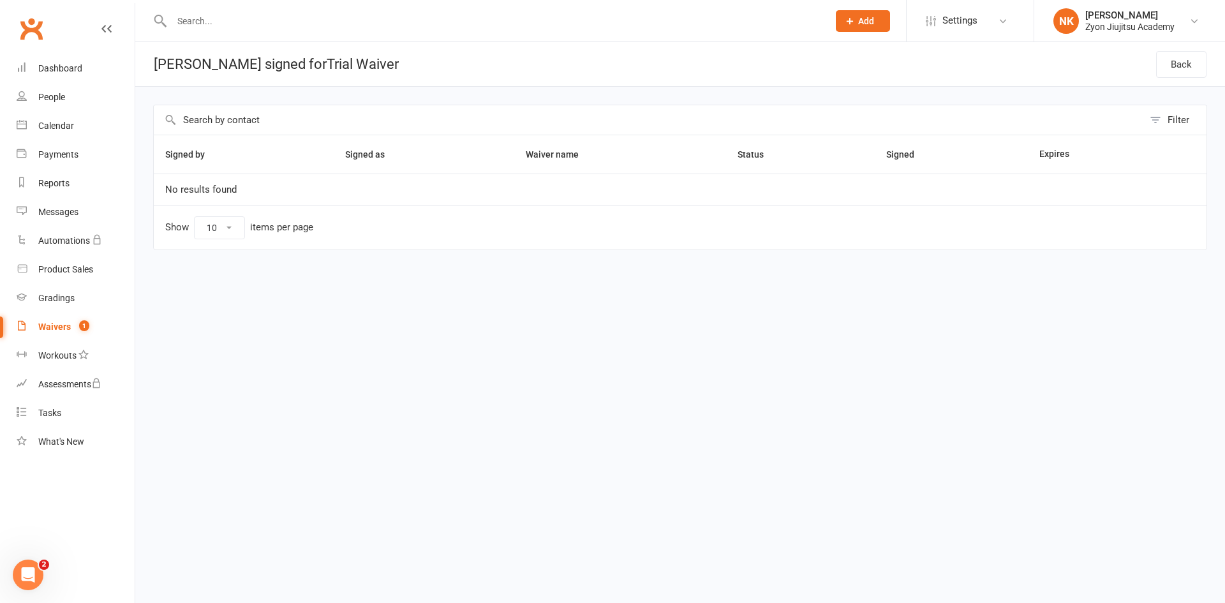
click at [74, 325] on count-badge "1" at bounding box center [81, 326] width 17 height 10
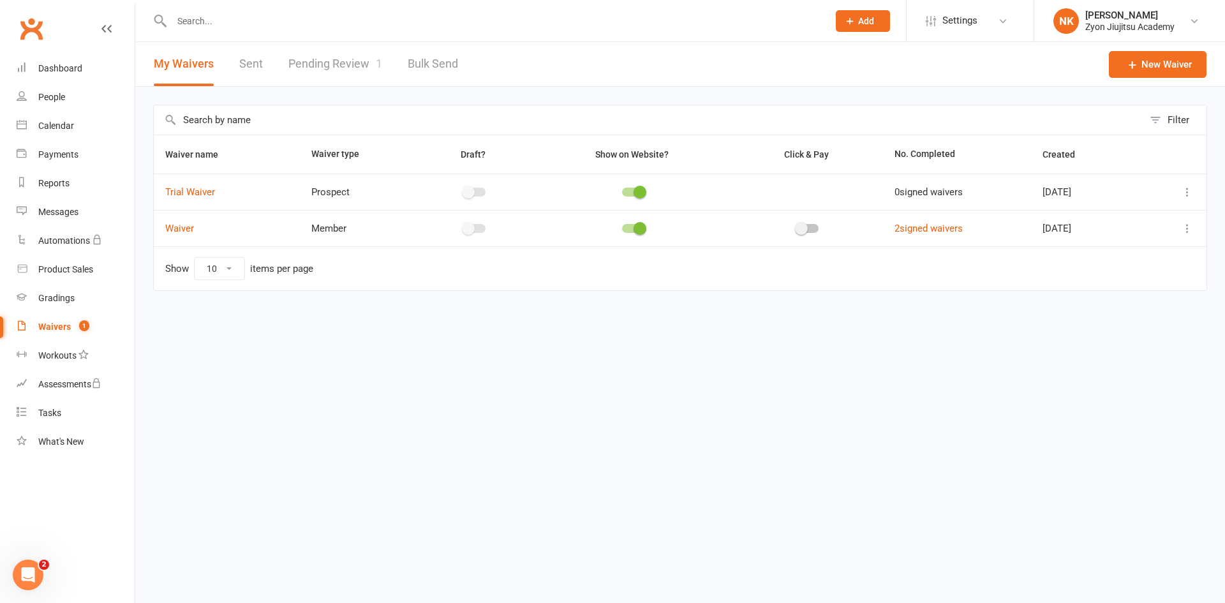
click at [890, 235] on td "2 signed waivers" at bounding box center [957, 228] width 148 height 36
click at [894, 232] on link "2 signed waivers" at bounding box center [928, 228] width 68 height 11
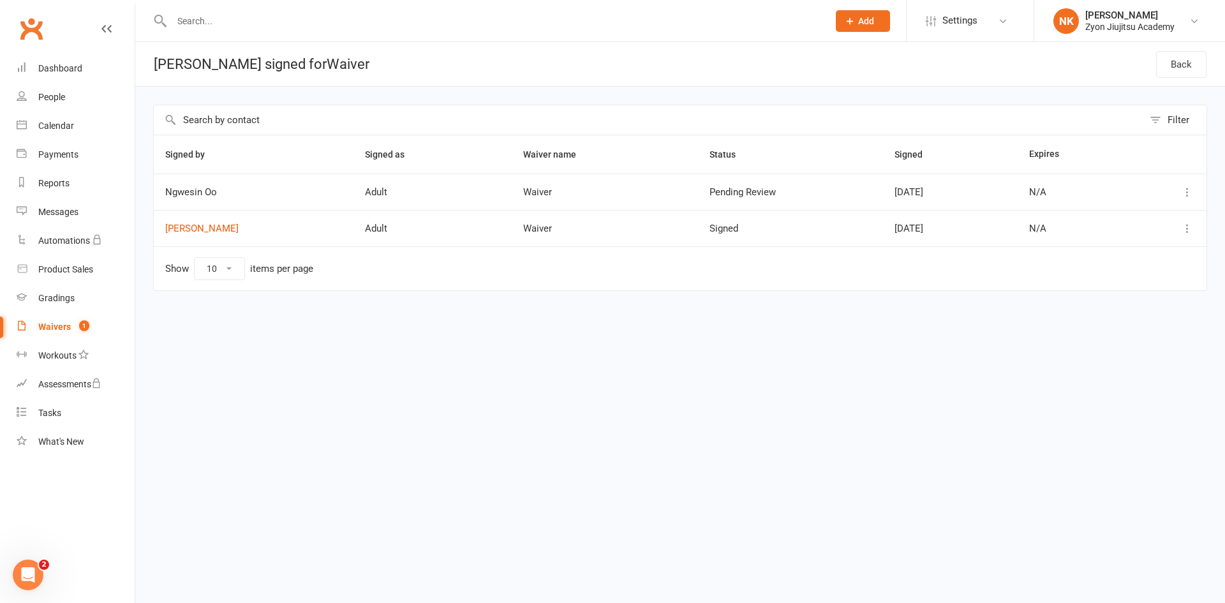
click at [603, 344] on html "Prospect Member Non-attending contact Class / event Appointment Grading event T…" at bounding box center [612, 172] width 1225 height 344
click at [81, 323] on span "1" at bounding box center [84, 325] width 10 height 11
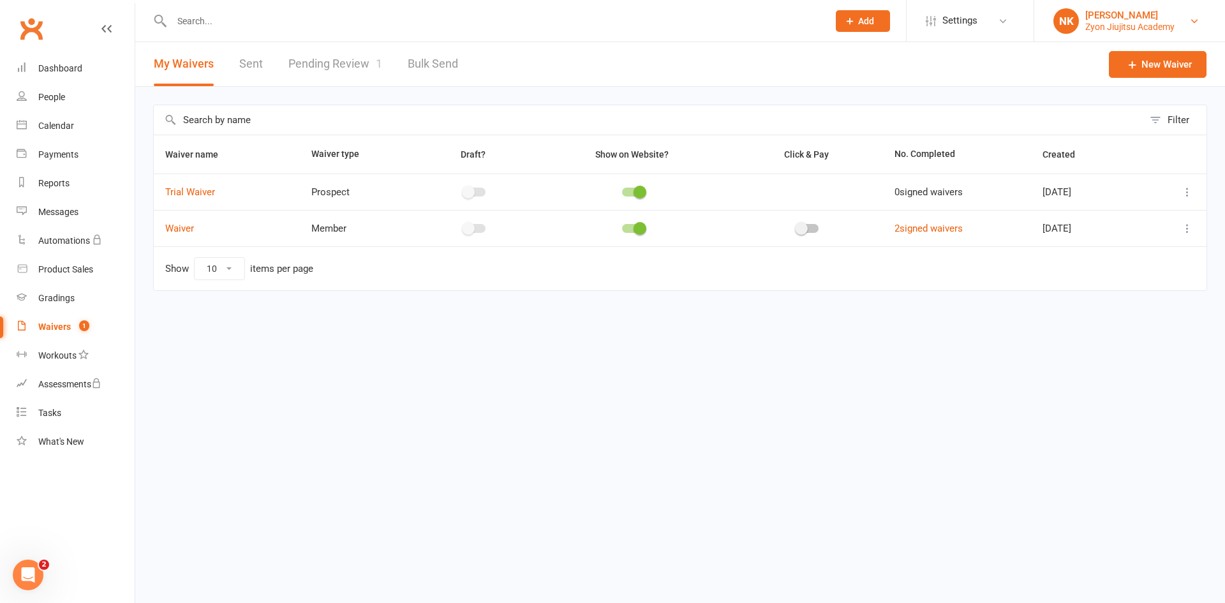
click at [1124, 12] on div "[PERSON_NAME]" at bounding box center [1129, 15] width 89 height 11
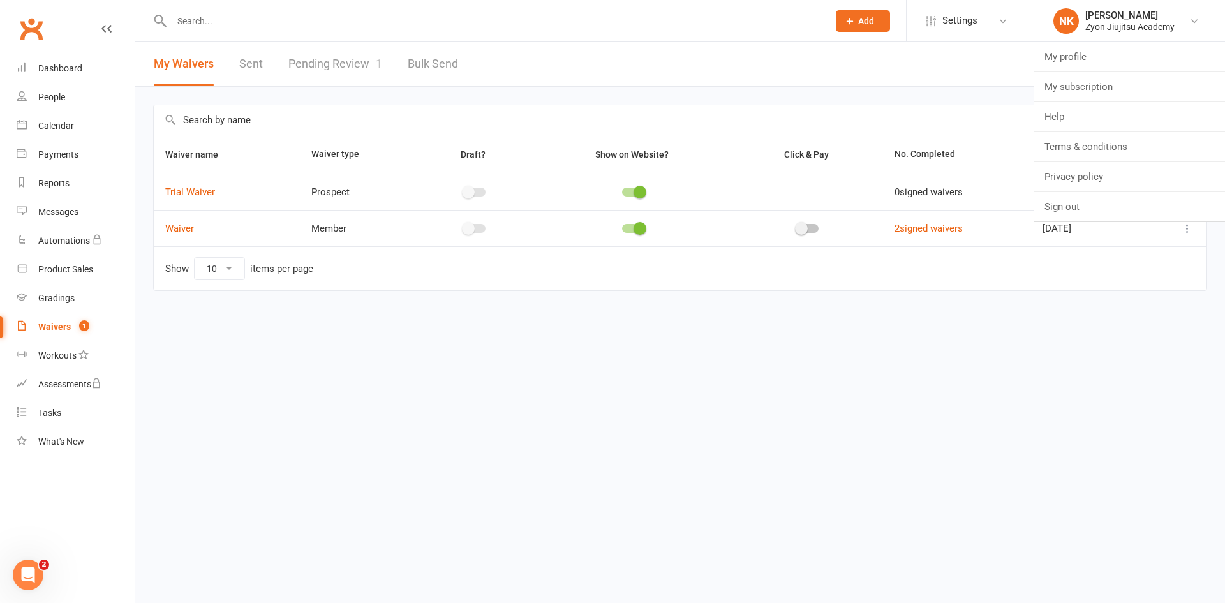
click at [800, 344] on html "Prospect Member Non-attending contact Class / event Appointment Grading event T…" at bounding box center [612, 172] width 1225 height 344
